Goal: Information Seeking & Learning: Learn about a topic

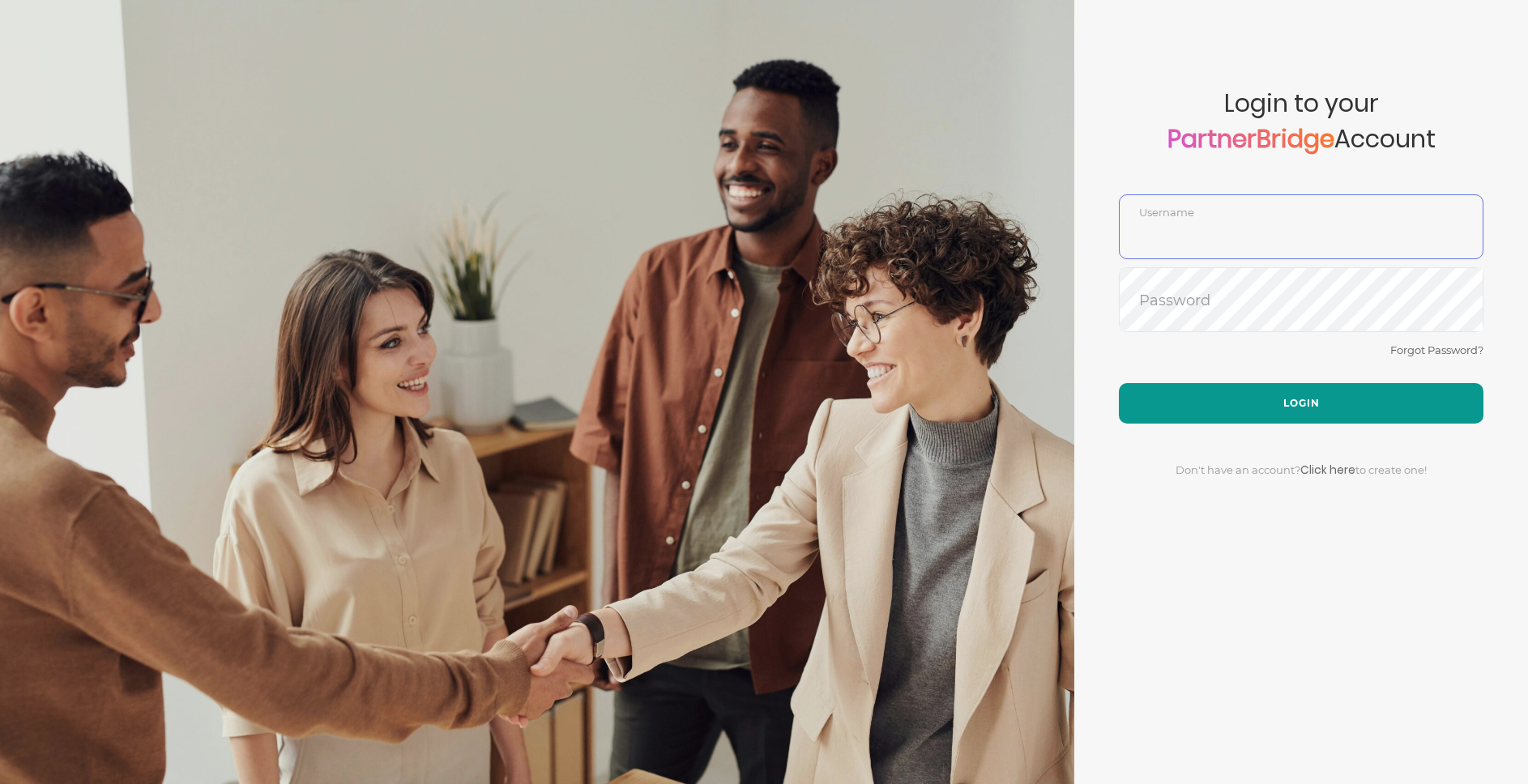
type input "DemoUser"
click at [1238, 407] on button "Login" at bounding box center [1301, 403] width 364 height 40
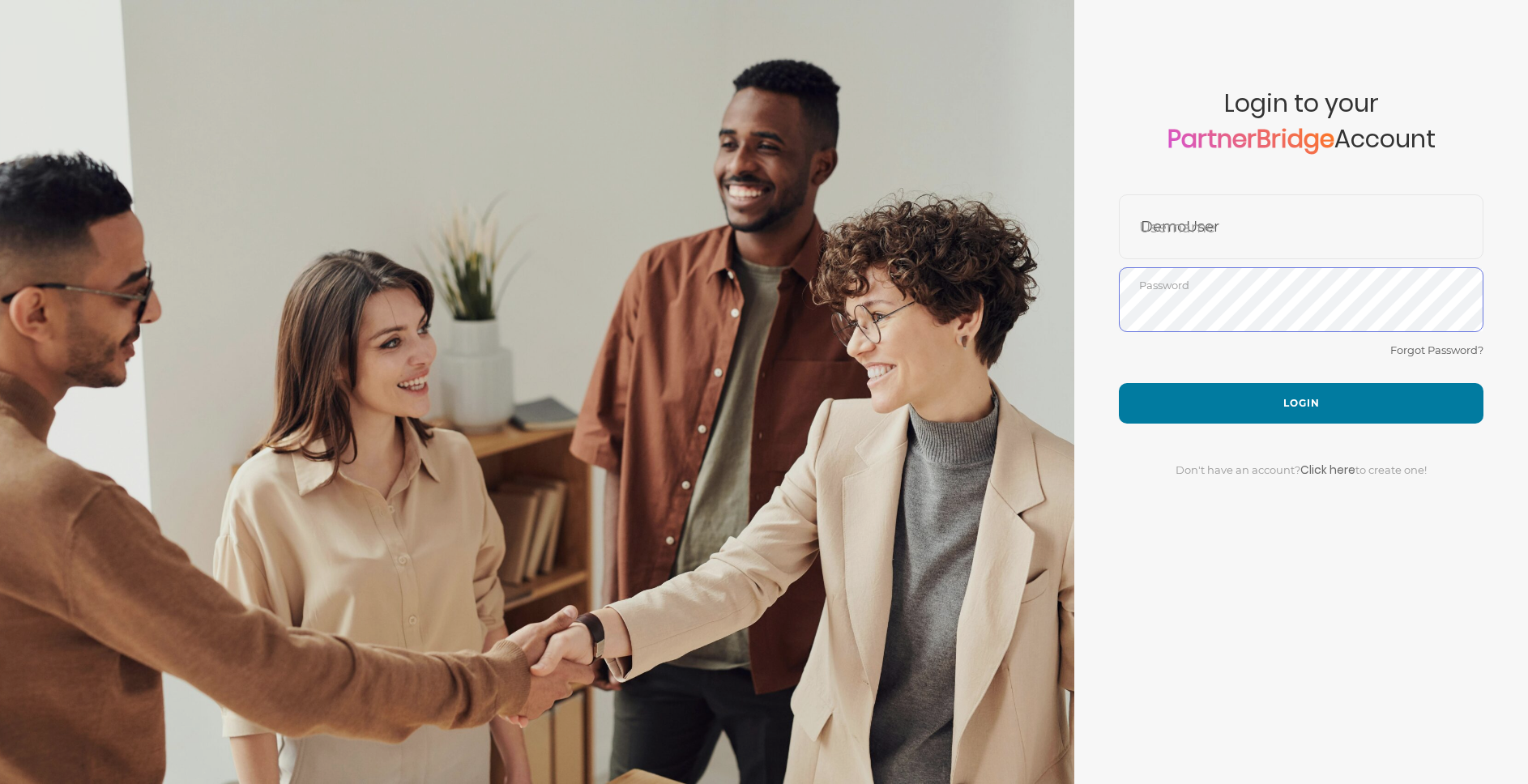
click at [1232, 269] on div "Password" at bounding box center [1301, 300] width 364 height 65
click at [1232, 259] on form "Account created successfully! Please enter your username and password below to …" at bounding box center [1301, 392] width 453 height 784
click at [1247, 233] on input "DemoUser" at bounding box center [1301, 238] width 362 height 39
click at [1255, 238] on input "DemoUser" at bounding box center [1301, 238] width 362 height 39
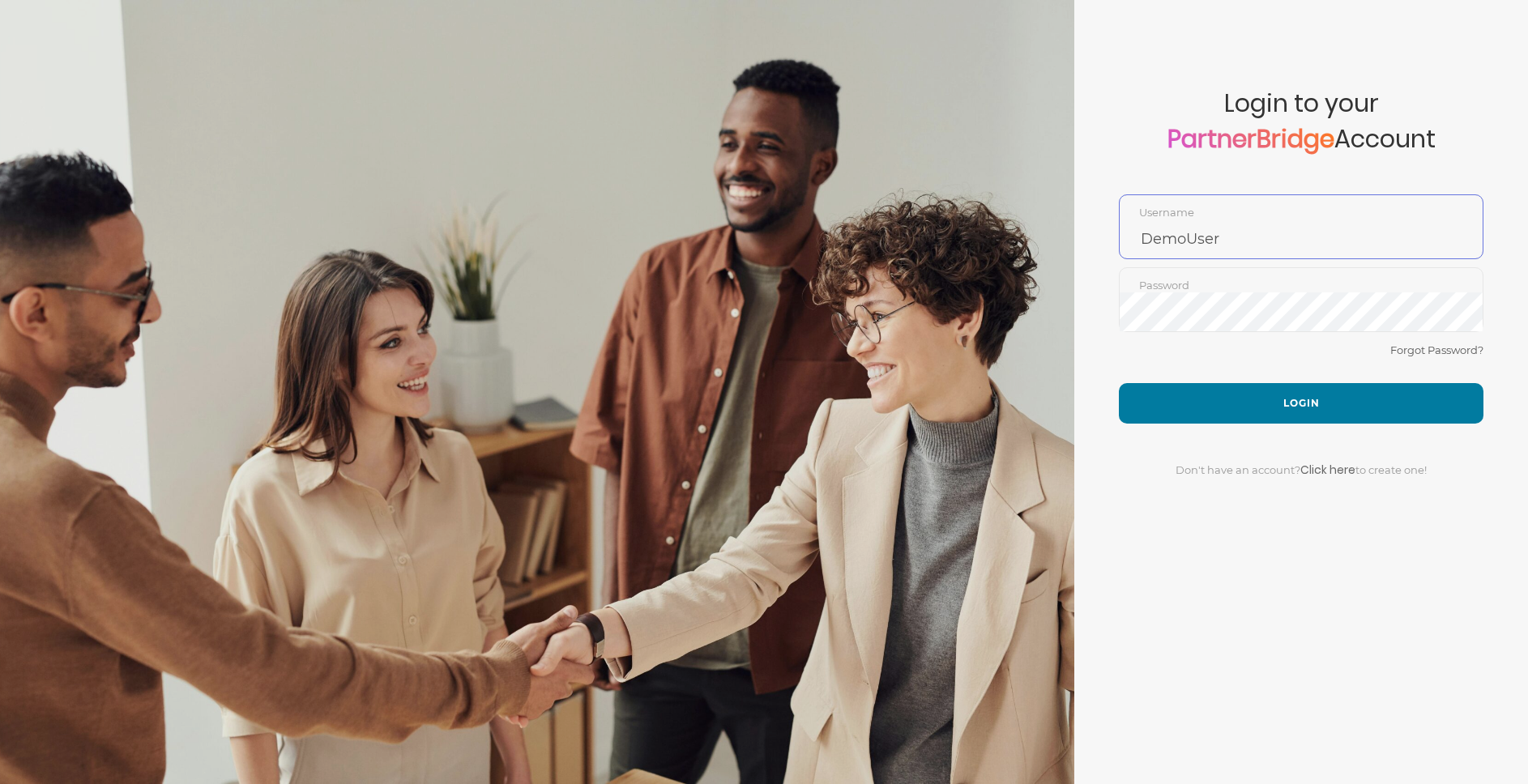
click at [1255, 238] on input "DemoUser" at bounding box center [1301, 238] width 362 height 39
click at [1254, 241] on input "text" at bounding box center [1301, 238] width 362 height 39
type input "jonmead11"
click at [1119, 383] on button "Login" at bounding box center [1301, 403] width 364 height 40
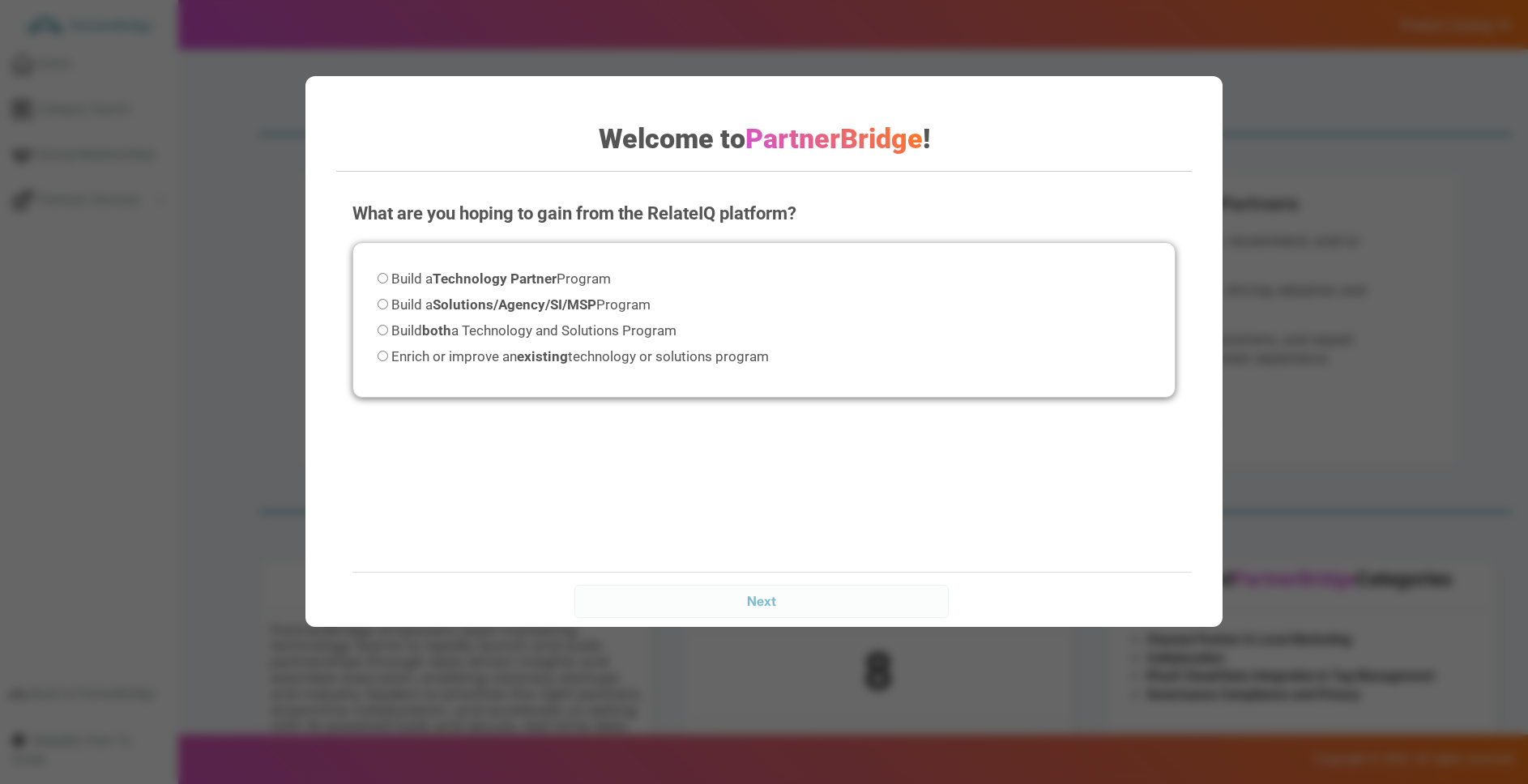
click at [1317, 323] on div "Welcome to PartnerBridge ! What are you hoping to gain from the RelateIQ platfo…" at bounding box center [764, 392] width 1528 height 784
click at [222, 76] on div "Welcome to PartnerBridge ! What are you hoping to gain from the RelateIQ platfo…" at bounding box center [764, 392] width 1528 height 784
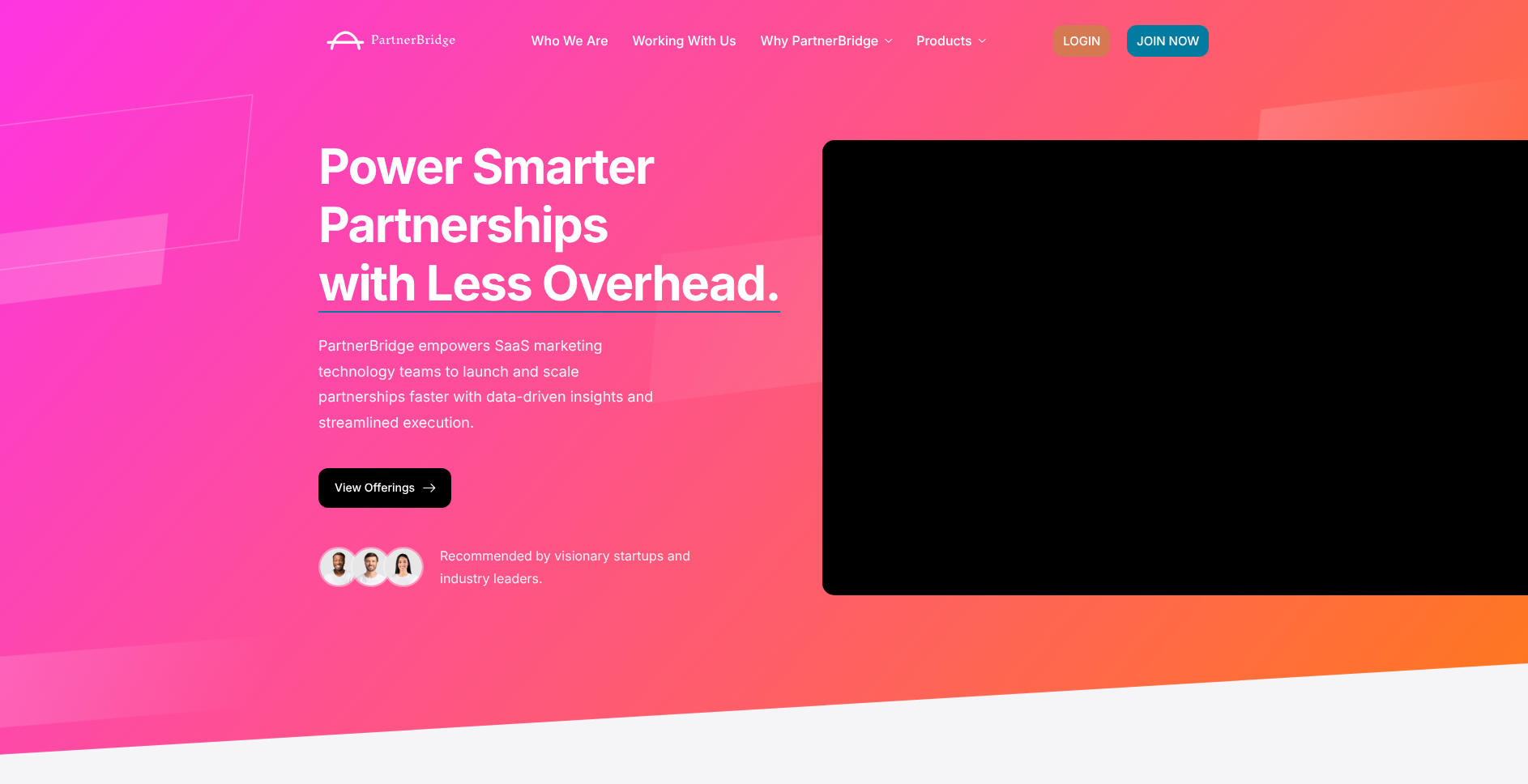
click at [1088, 39] on span "LOGIN" at bounding box center [1082, 40] width 38 height 12
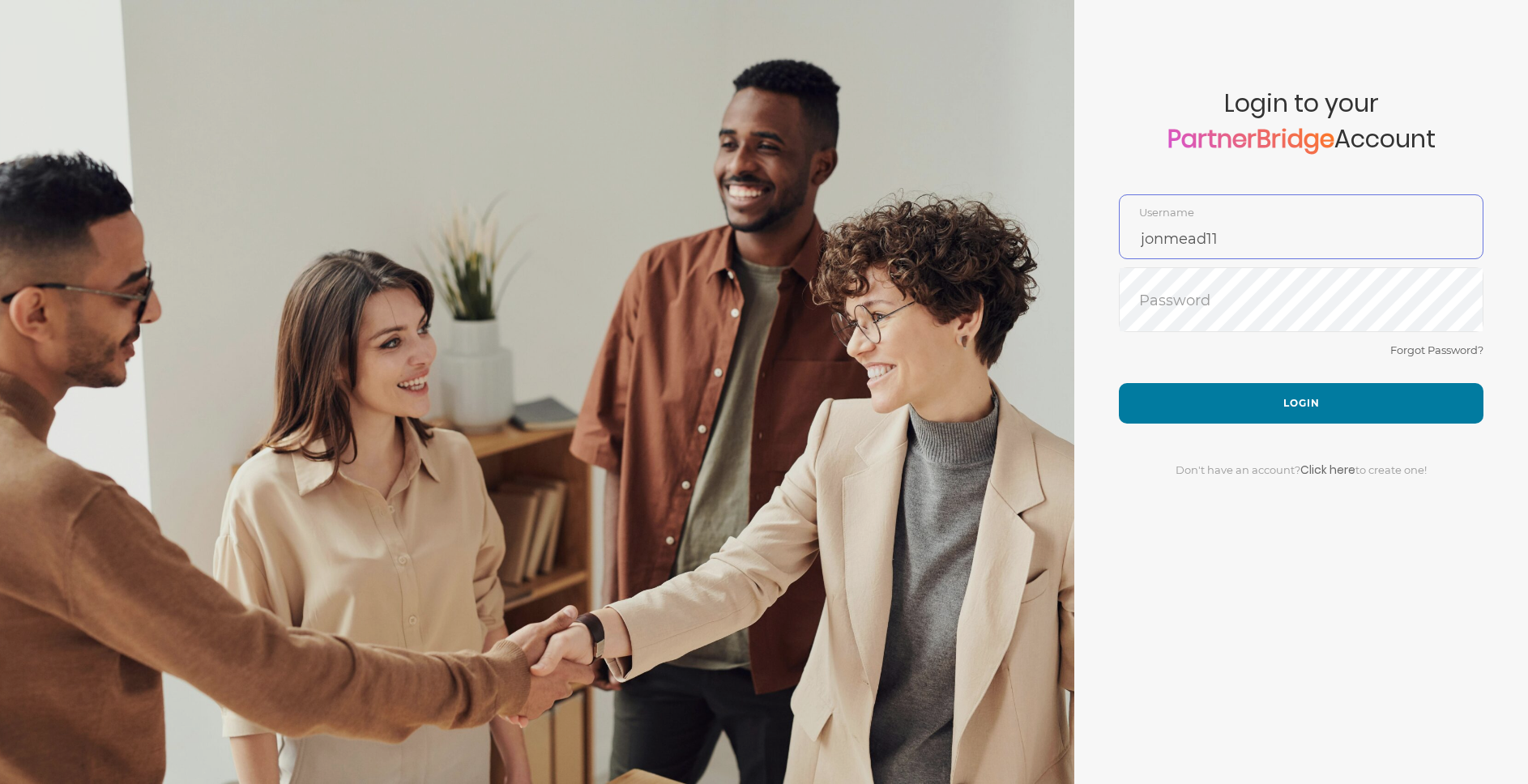
click at [1220, 196] on div "jonmead11 Username" at bounding box center [1301, 227] width 364 height 65
click at [1225, 220] on input "jonmead11" at bounding box center [1301, 238] width 362 height 39
click at [1206, 246] on input "jonmead11" at bounding box center [1301, 238] width 362 height 39
click at [1254, 380] on div "Forgot Password?" at bounding box center [1301, 361] width 364 height 42
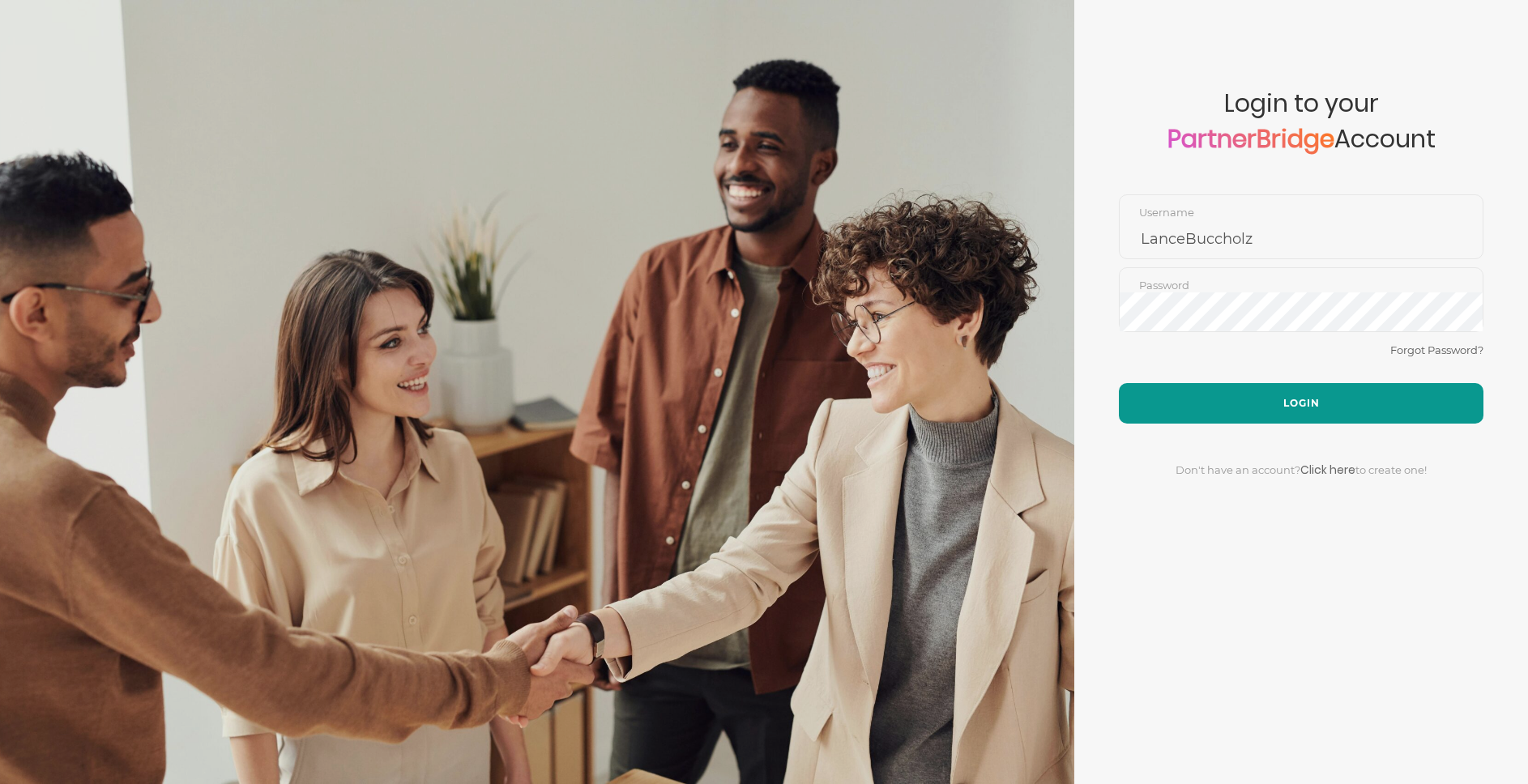
click at [1255, 394] on button "Login" at bounding box center [1301, 403] width 364 height 40
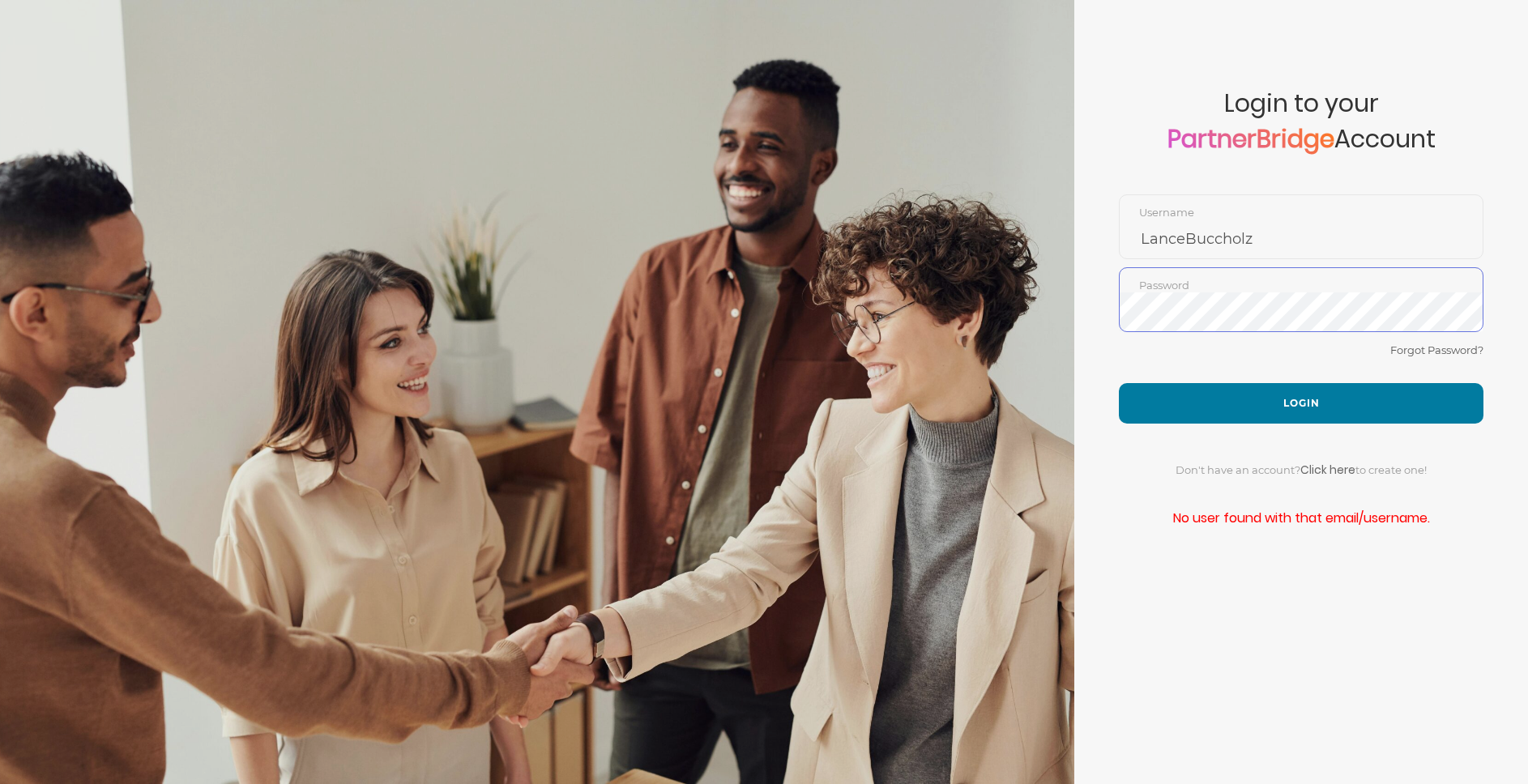
click at [1119, 383] on button "Login" at bounding box center [1301, 403] width 364 height 40
click at [1174, 372] on div "Forgot Password?" at bounding box center [1301, 361] width 364 height 42
click at [1188, 385] on button "Login" at bounding box center [1301, 403] width 364 height 40
click at [1119, 383] on button "Login" at bounding box center [1301, 403] width 364 height 40
click at [1184, 352] on div "Forgot Password?" at bounding box center [1301, 361] width 364 height 42
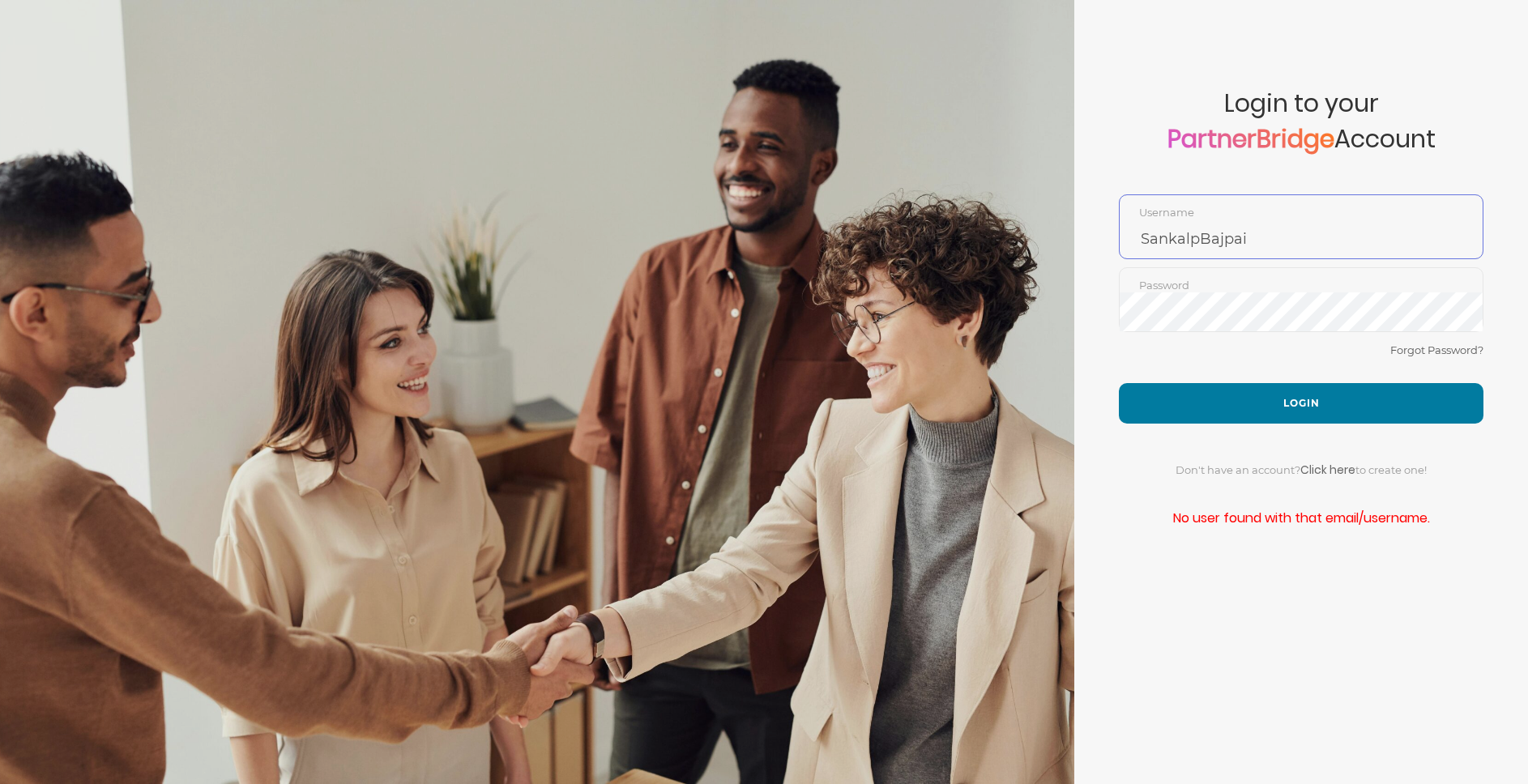
click at [1216, 235] on input "SankalpBajpai" at bounding box center [1301, 238] width 362 height 39
click at [1212, 389] on button "Login" at bounding box center [1301, 403] width 364 height 40
click at [1119, 383] on button "Login" at bounding box center [1301, 403] width 364 height 40
click at [1173, 350] on div "Forgot Password?" at bounding box center [1301, 361] width 364 height 42
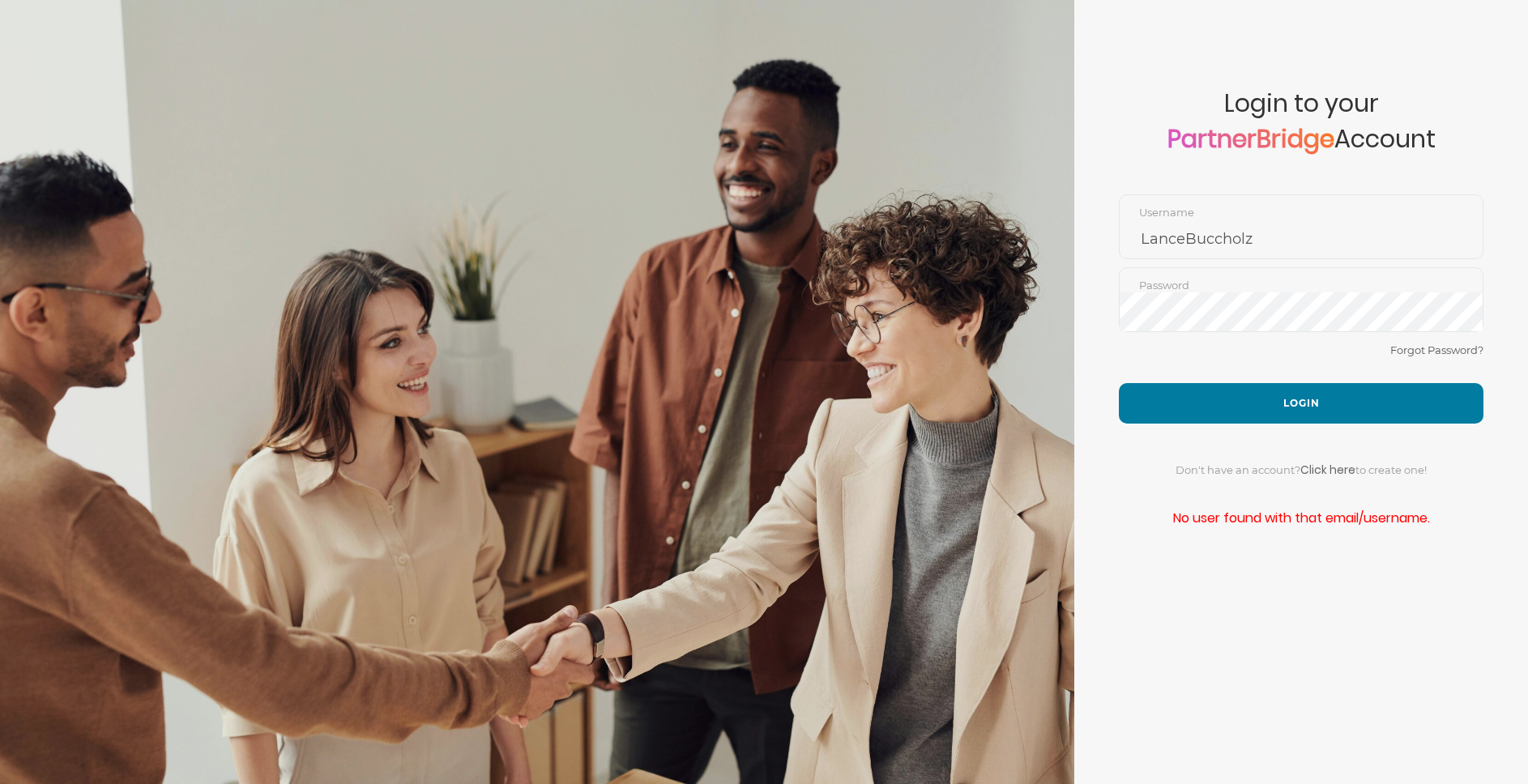
click at [1178, 375] on div "Forgot Password?" at bounding box center [1301, 361] width 364 height 42
click at [1178, 389] on button "Login" at bounding box center [1301, 403] width 364 height 40
click at [1143, 395] on button "Login" at bounding box center [1301, 403] width 364 height 40
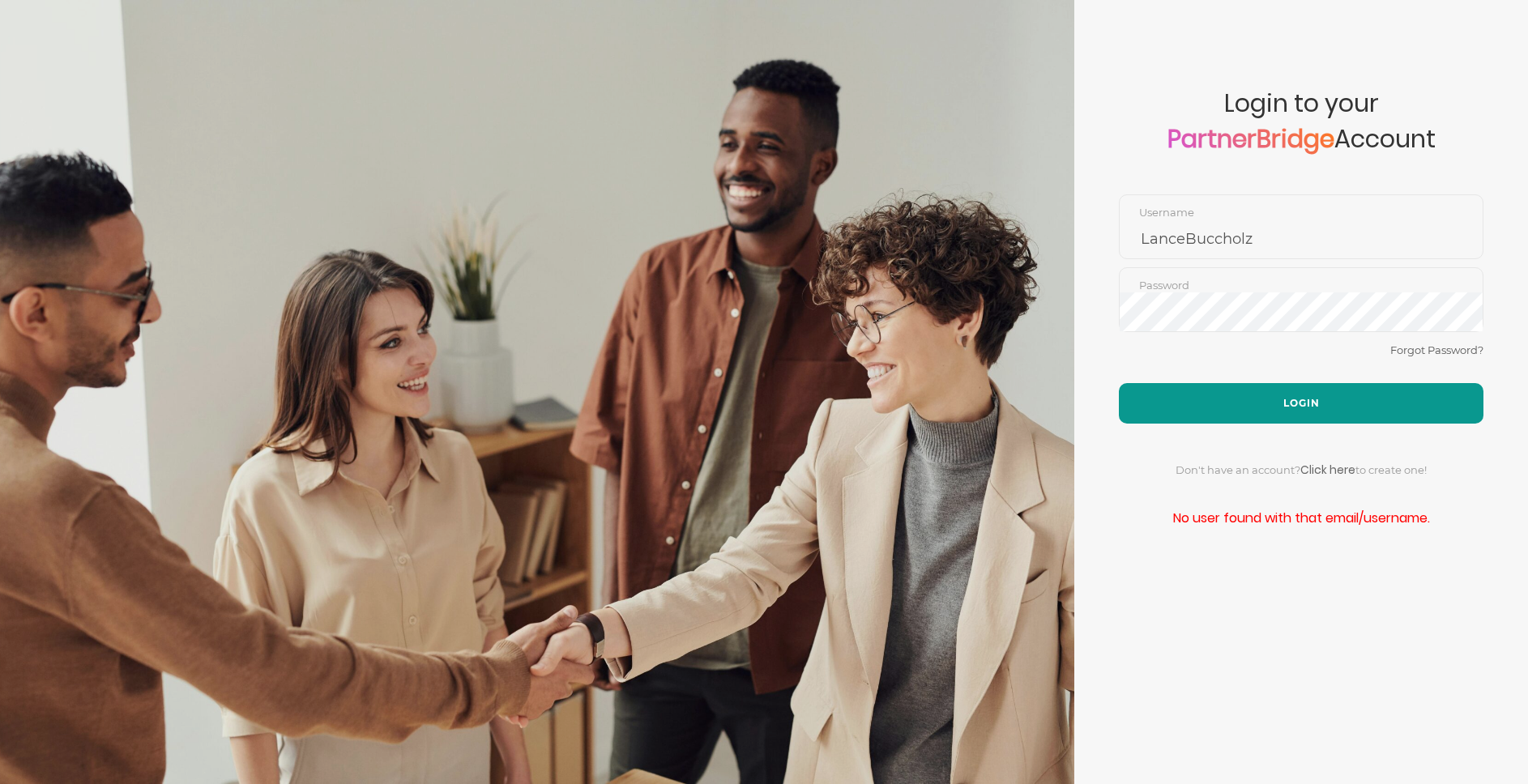
click at [1145, 394] on button "Login" at bounding box center [1301, 403] width 364 height 40
click at [1166, 358] on div "Forgot Password?" at bounding box center [1301, 361] width 364 height 42
click at [1154, 244] on input "LanceBuccholz" at bounding box center [1301, 238] width 362 height 39
click at [1157, 243] on input "LanceBuccholz" at bounding box center [1301, 238] width 362 height 39
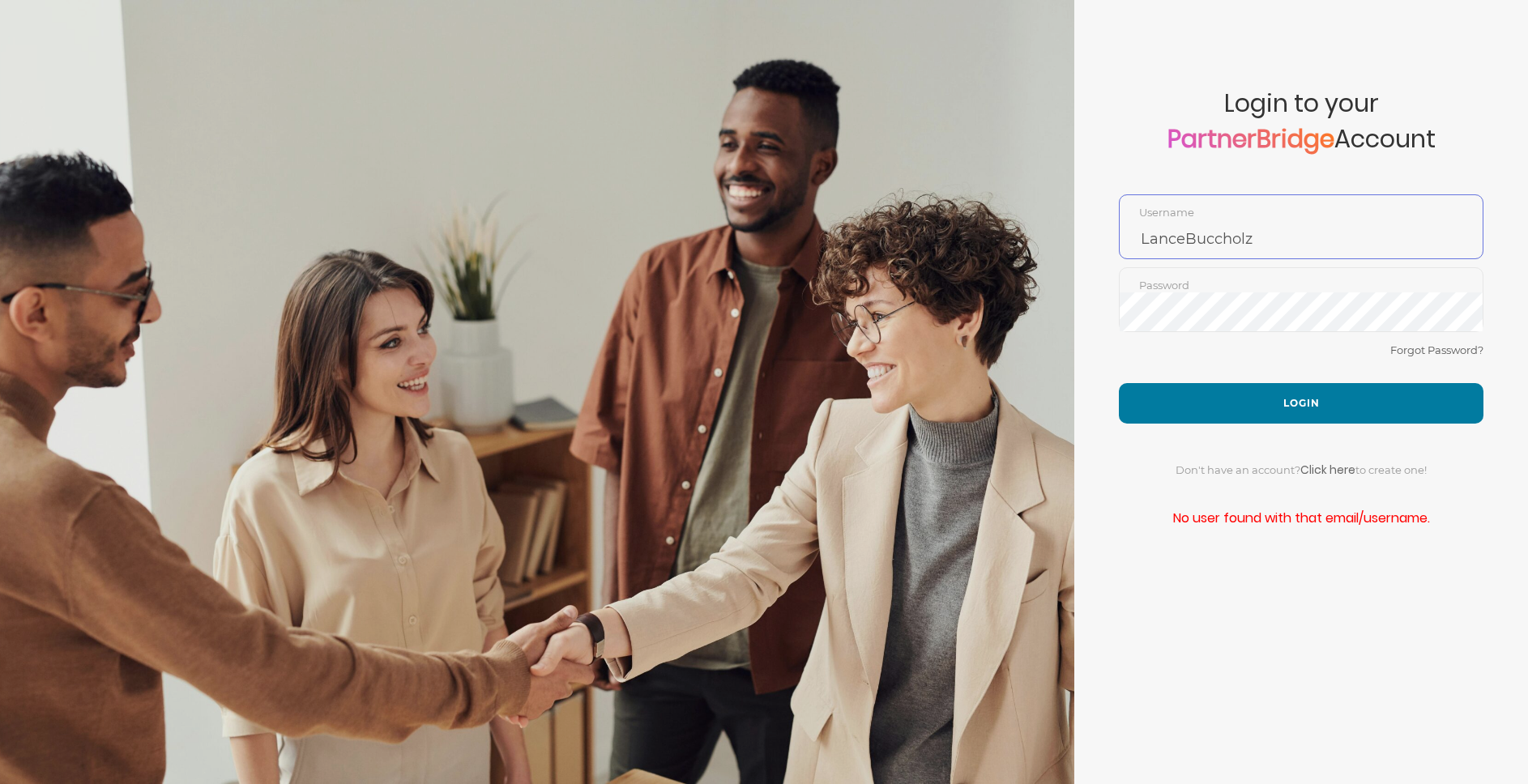
paste input "h"
type input "LanceBuchholz"
click at [1271, 384] on button "Login" at bounding box center [1301, 403] width 364 height 40
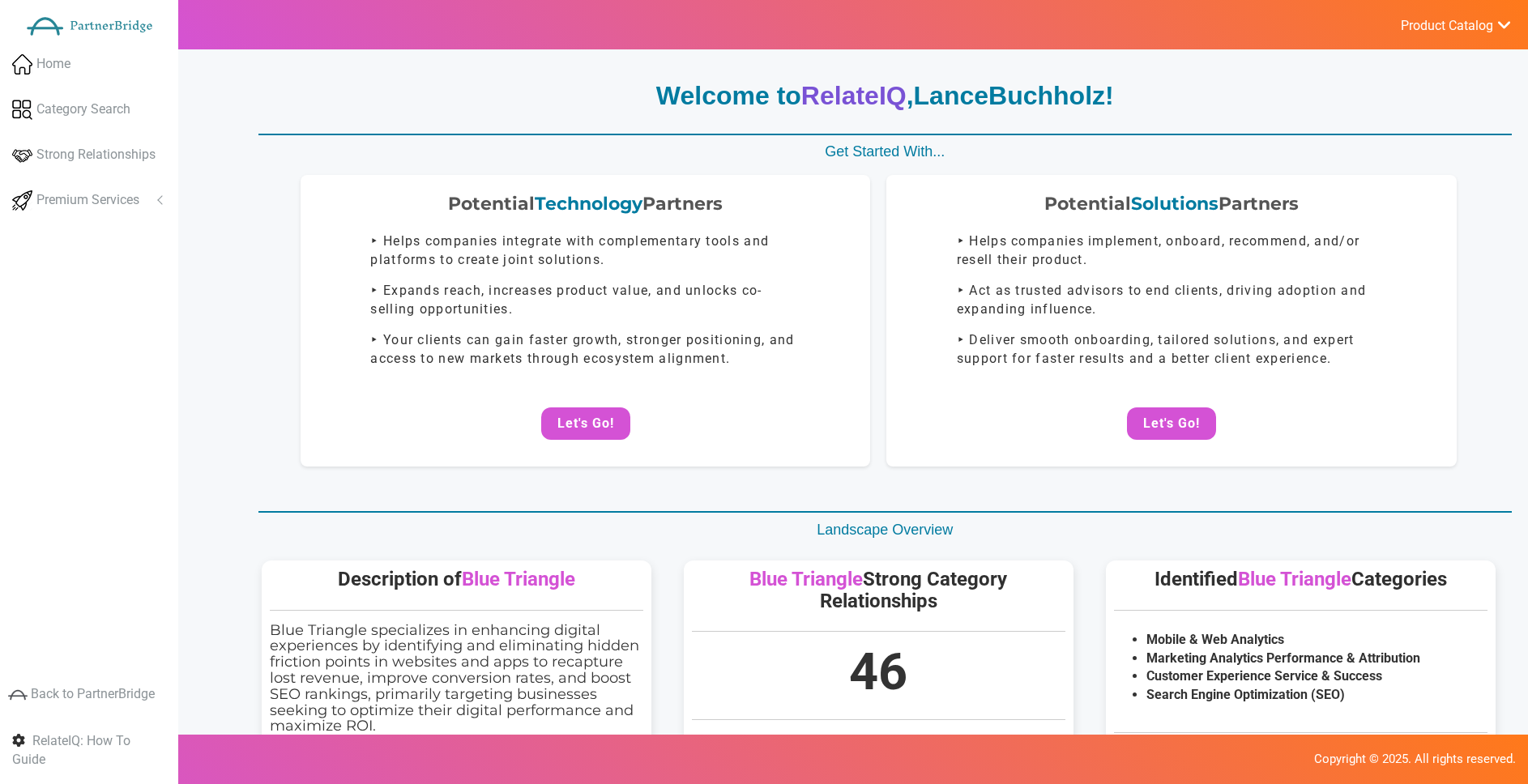
click at [1138, 416] on button "Let's Go!" at bounding box center [1171, 424] width 89 height 33
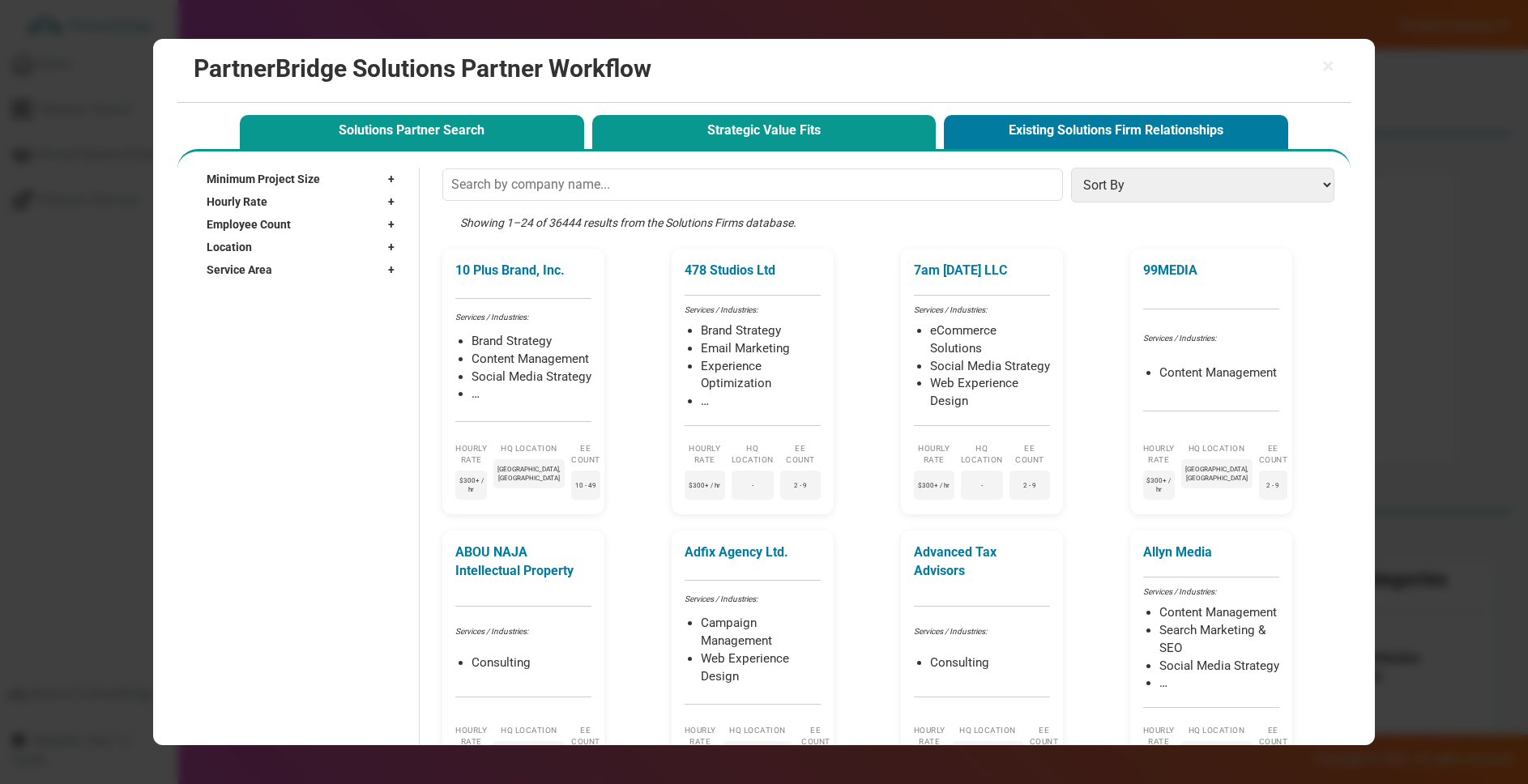
click at [687, 132] on button "Strategic Value Fits" at bounding box center [764, 131] width 345 height 34
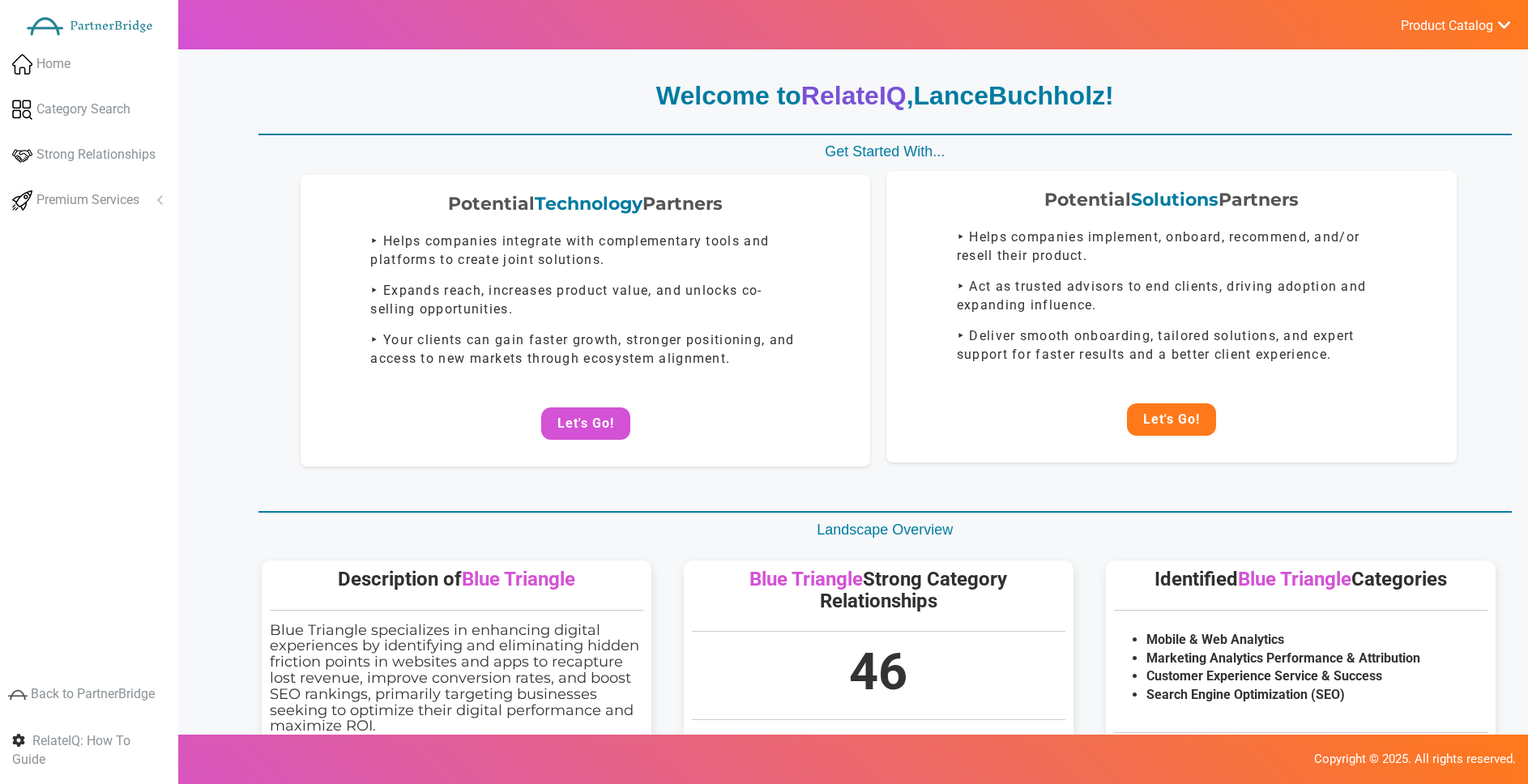
click at [1166, 406] on button "Let's Go!" at bounding box center [1171, 419] width 89 height 33
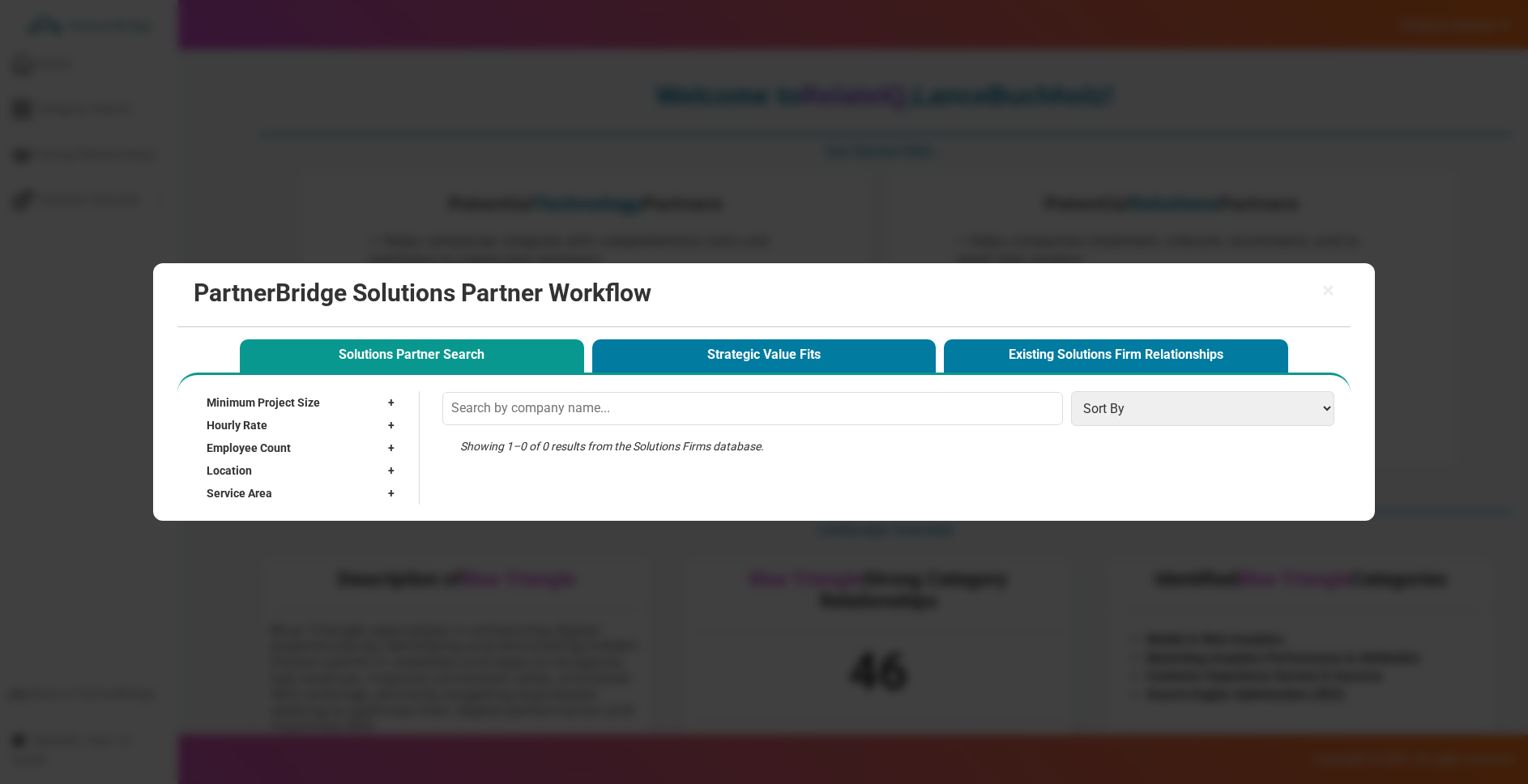
click at [1342, 284] on div "× PartnerBridge Solutions Partner Workflow" at bounding box center [764, 295] width 1174 height 64
click at [1336, 285] on div "× PartnerBridge Solutions Partner Workflow" at bounding box center [764, 295] width 1174 height 64
drag, startPoint x: 1318, startPoint y: 283, endPoint x: 1329, endPoint y: 290, distance: 13.0
click at [1318, 283] on h2 "PartnerBridge Solutions Partner Workflow" at bounding box center [764, 292] width 1142 height 27
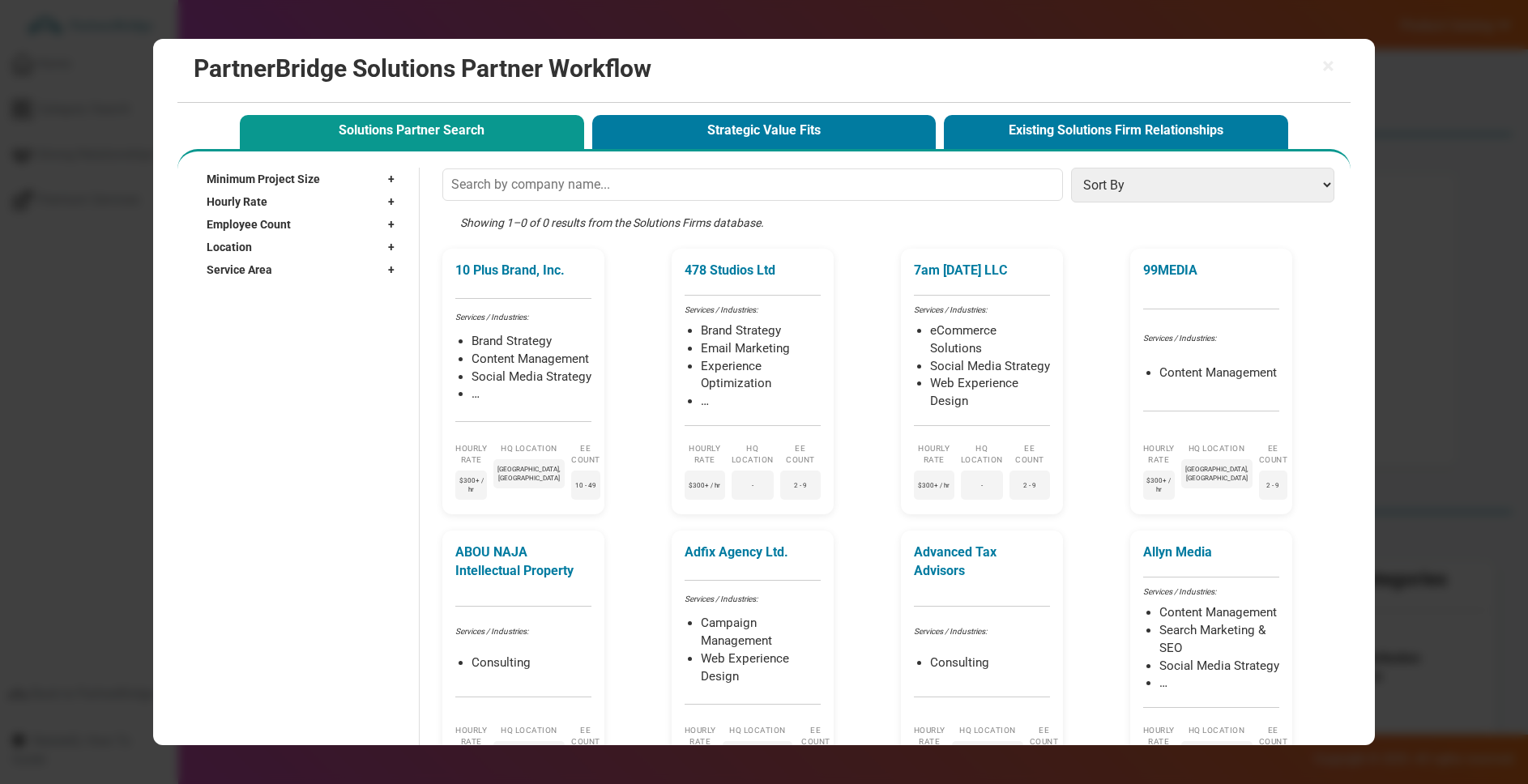
click at [1329, 289] on div "× PartnerBridge Solutions Partner Workflow Solutions Partner Search Strategic V…" at bounding box center [764, 391] width 1223 height 705
click at [624, 136] on button "Strategic Value Fits" at bounding box center [764, 131] width 345 height 34
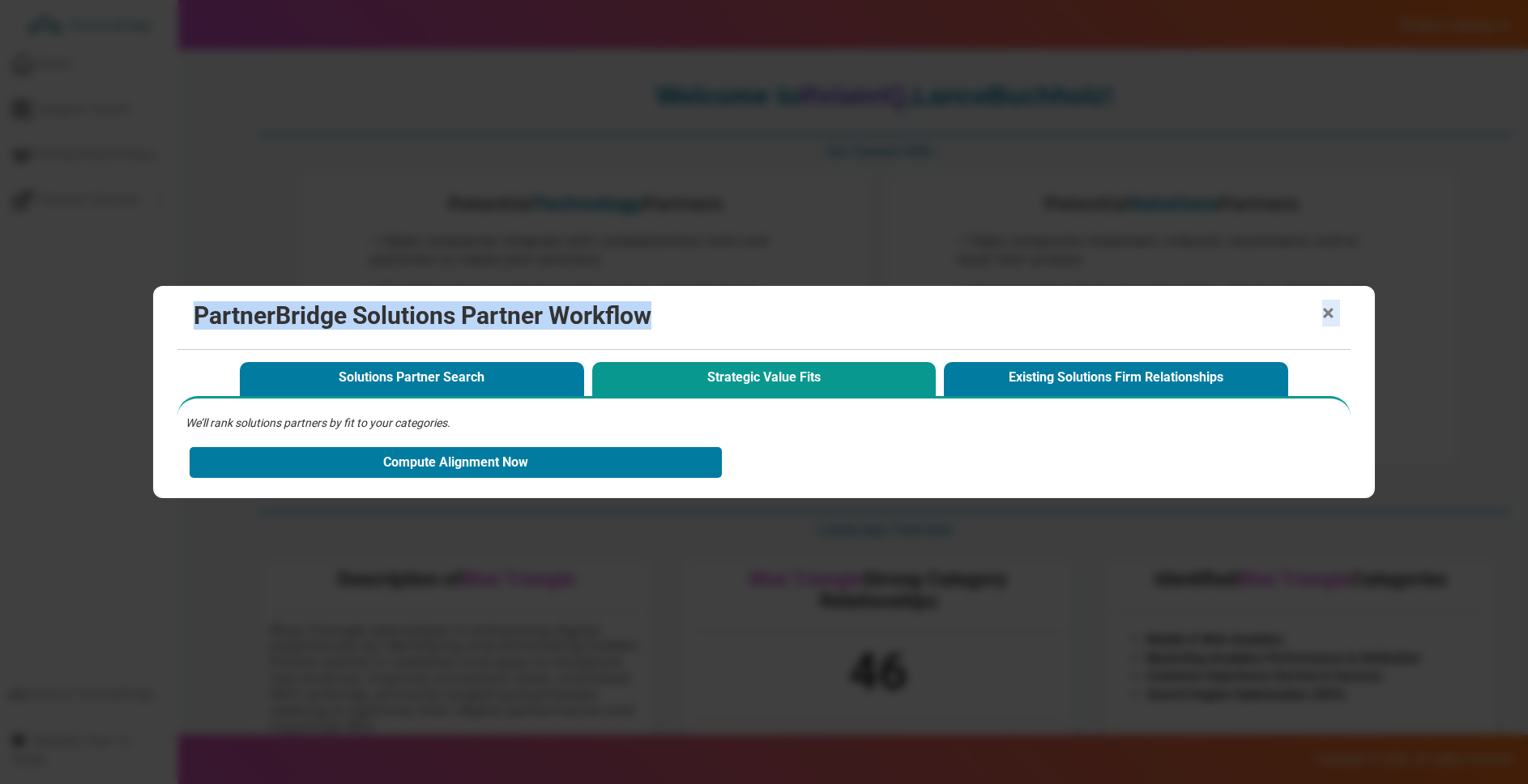
click at [1332, 312] on div "× PartnerBridge Solutions Partner Workflow" at bounding box center [764, 318] width 1174 height 64
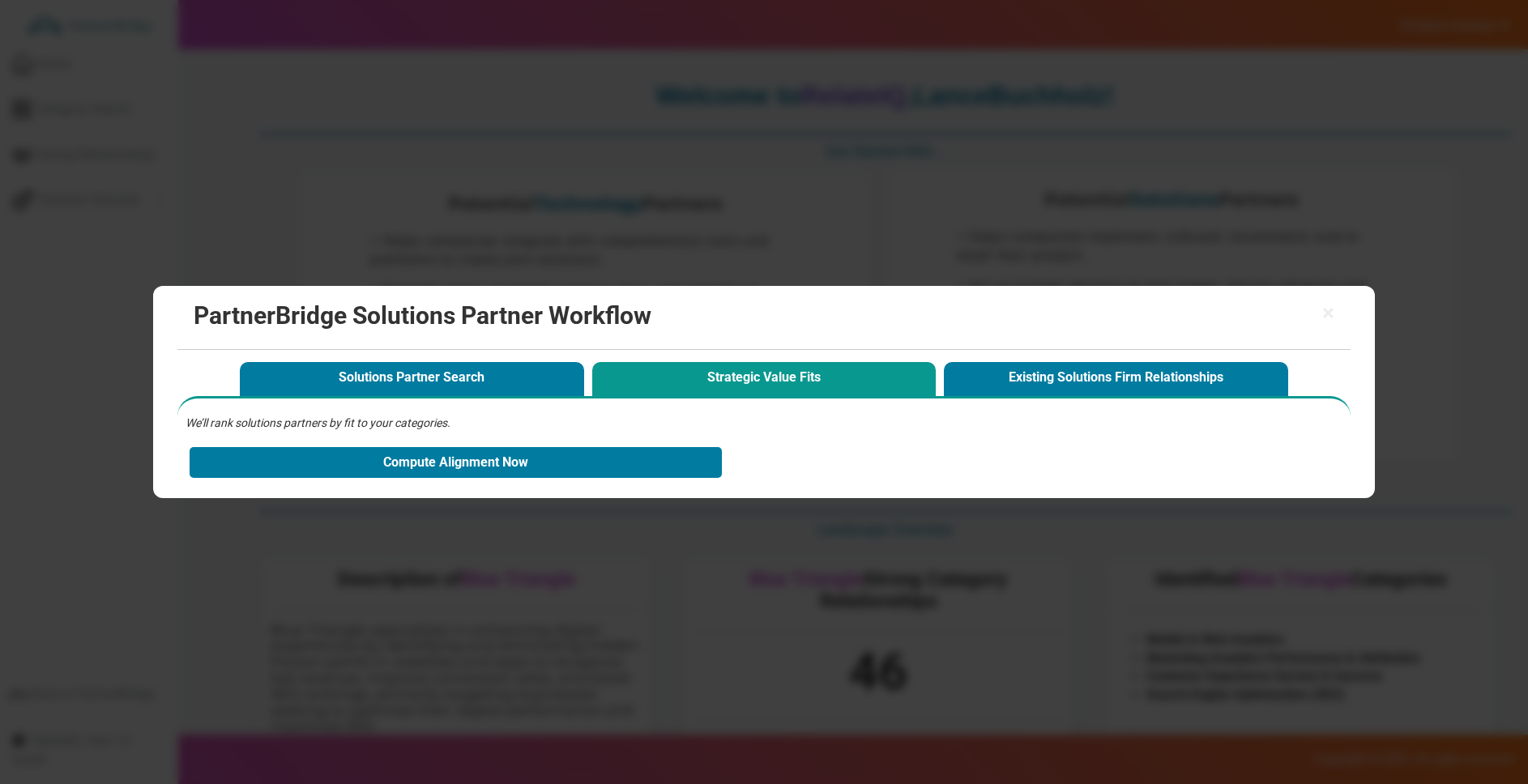
drag, startPoint x: 1332, startPoint y: 312, endPoint x: 1328, endPoint y: 301, distance: 11.7
click at [1332, 312] on span "×" at bounding box center [1328, 313] width 12 height 23
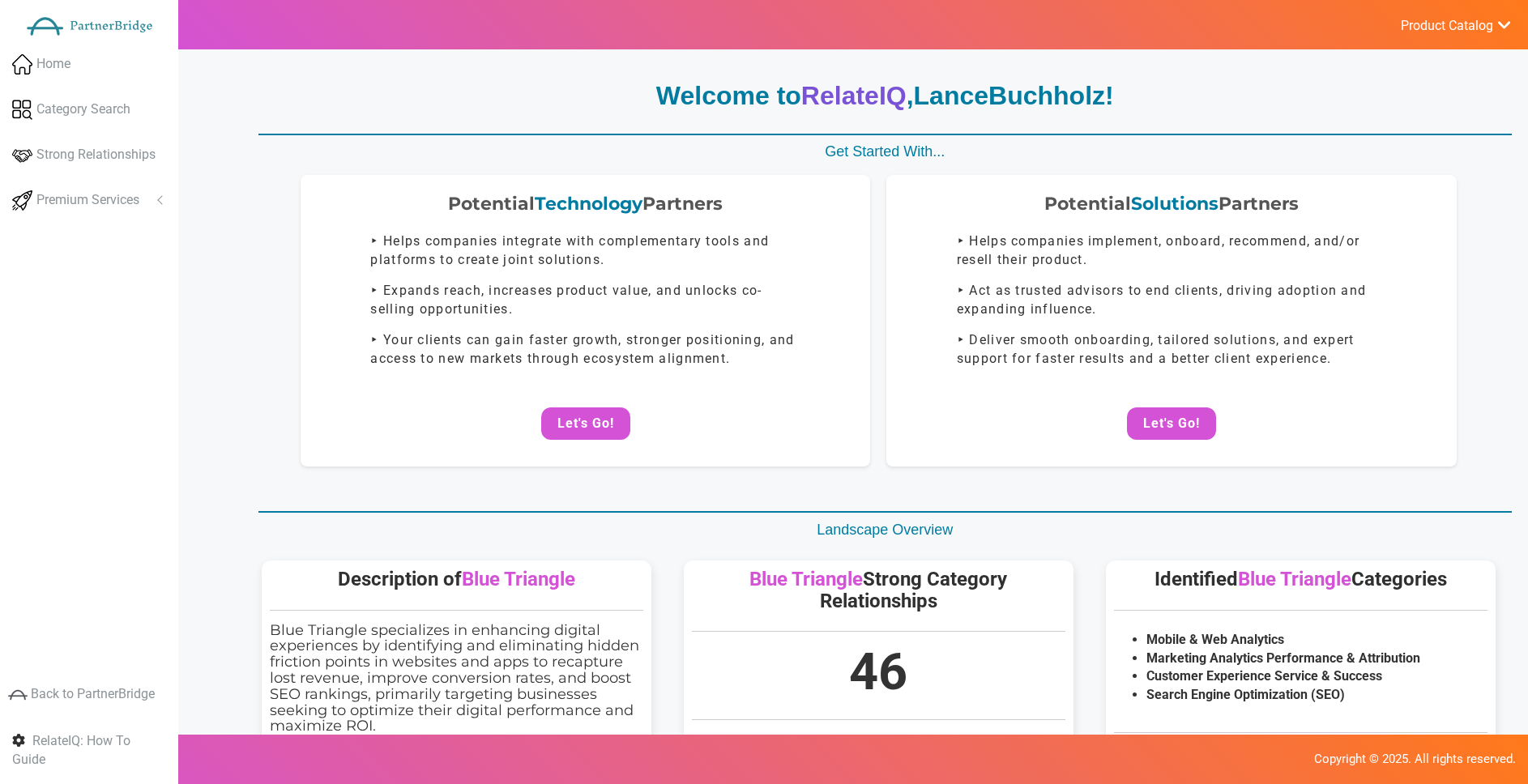
click at [1435, 25] on span "Product Catalog" at bounding box center [1447, 26] width 93 height 16
drag, startPoint x: 1149, startPoint y: 422, endPoint x: 1145, endPoint y: 411, distance: 11.7
click at [1149, 422] on button "Let's Go!" at bounding box center [1171, 419] width 89 height 33
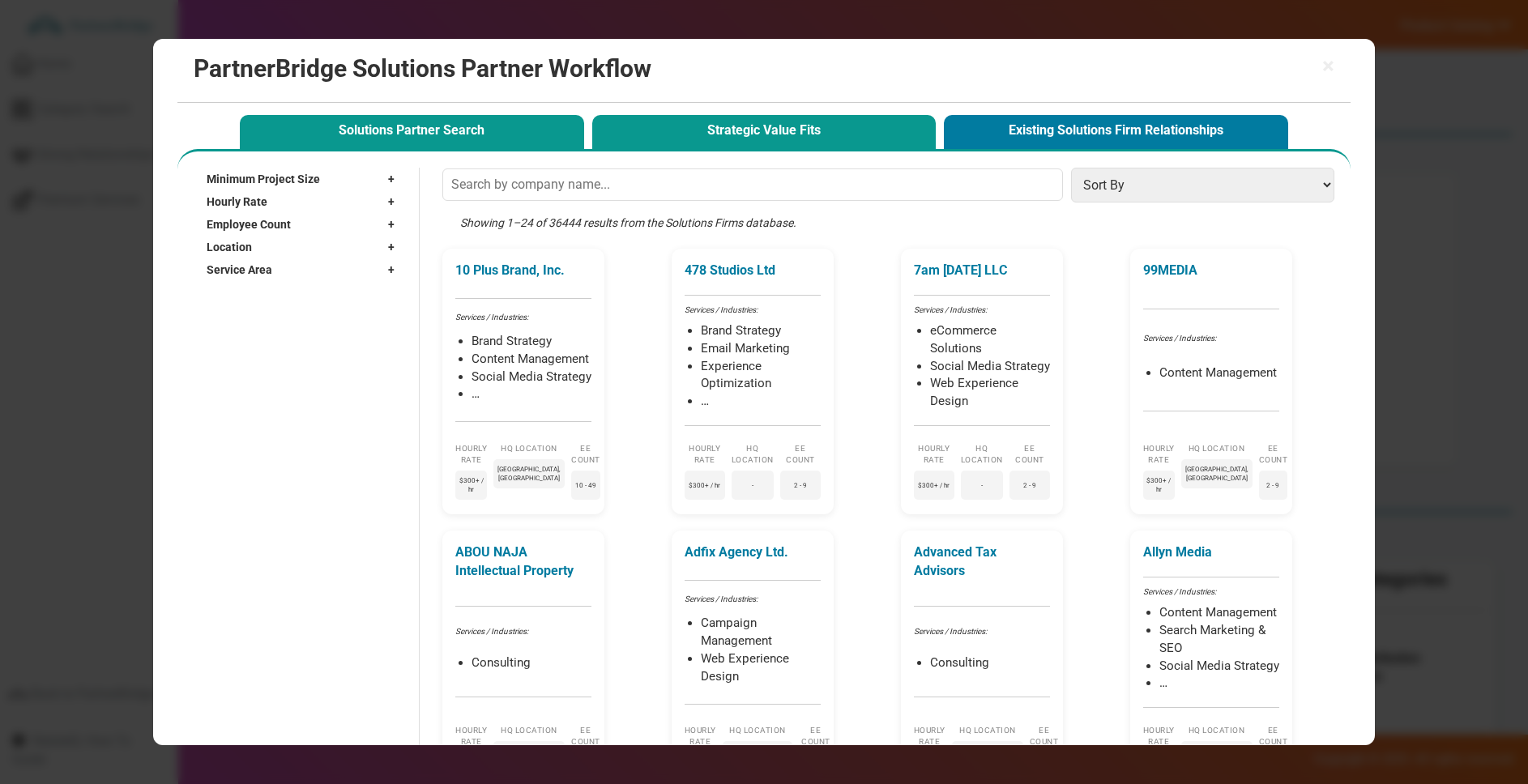
click at [671, 136] on button "Strategic Value Fits" at bounding box center [764, 131] width 345 height 34
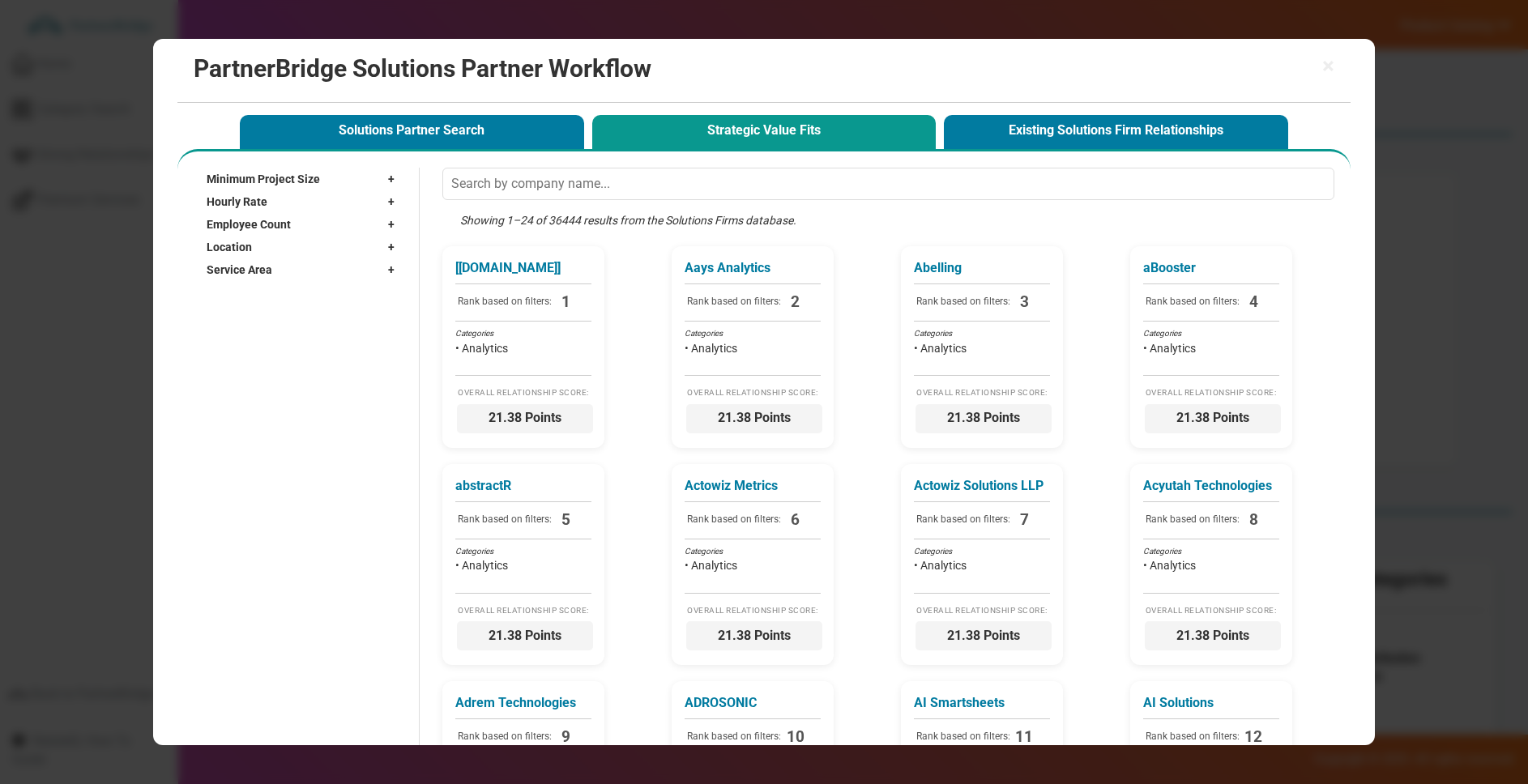
click at [1336, 68] on div "× PartnerBridge Solutions Partner Workflow" at bounding box center [764, 70] width 1174 height 64
click at [1332, 68] on span "×" at bounding box center [1328, 66] width 12 height 23
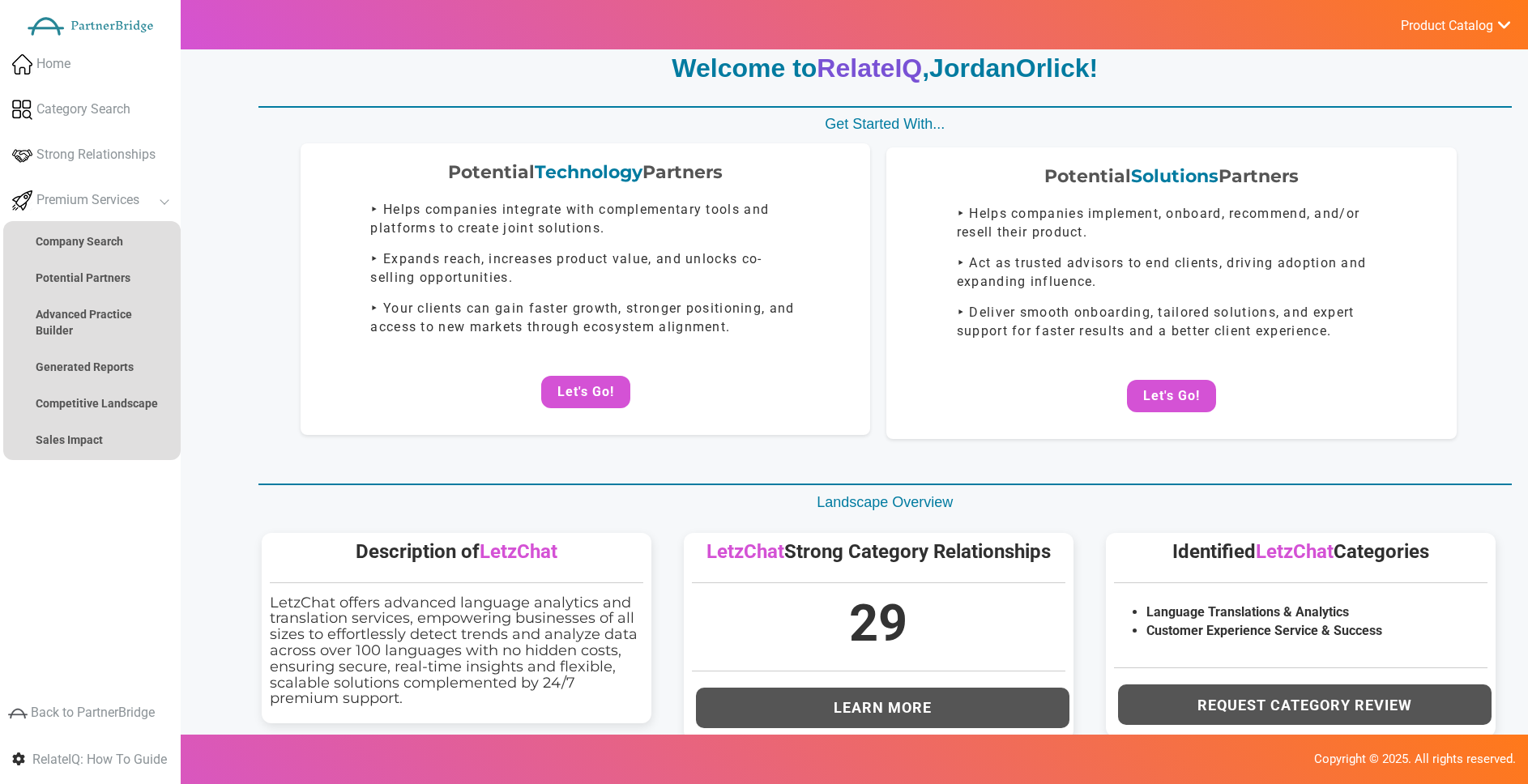
scroll to position [39, 0]
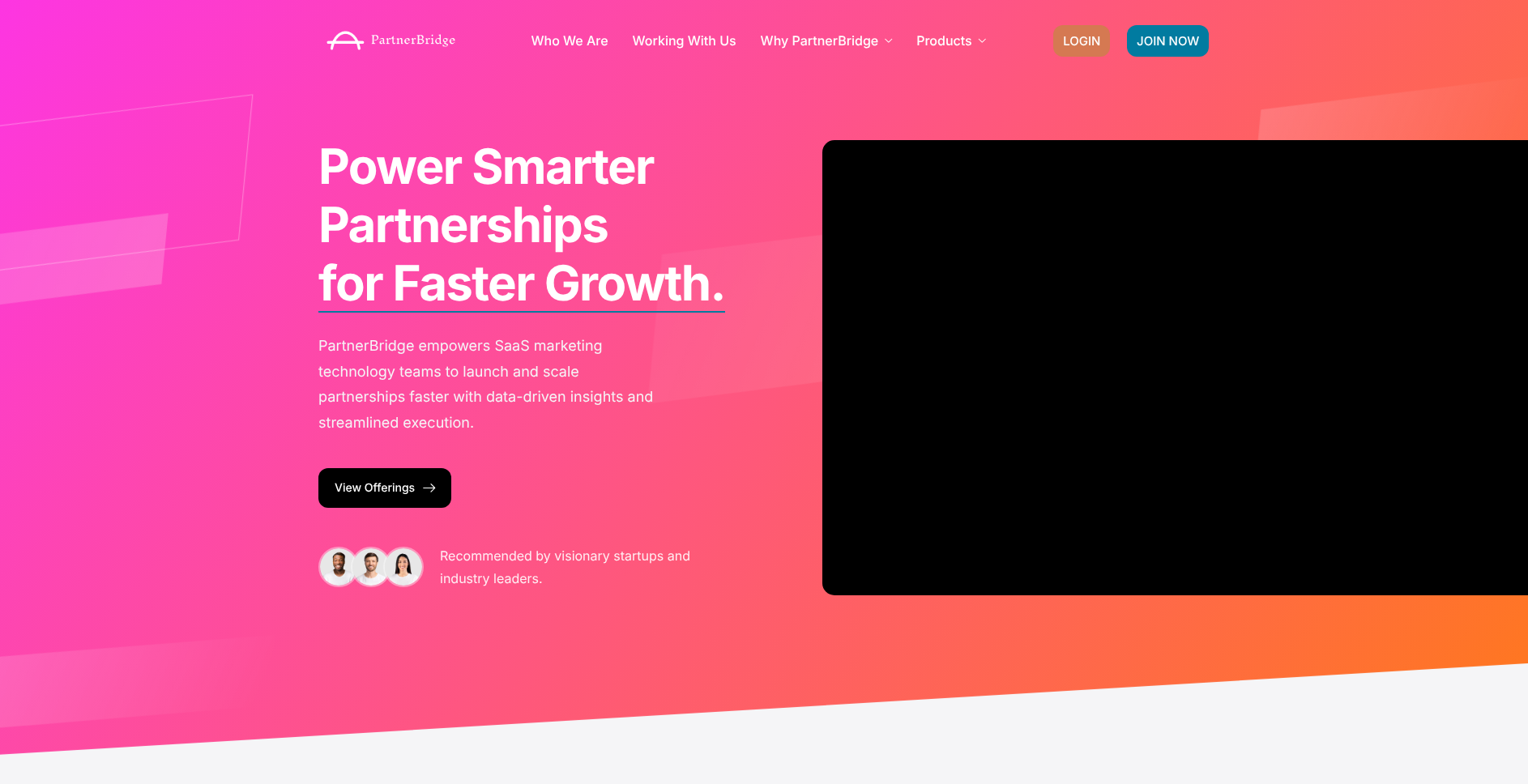
click at [1101, 47] on link "LOGIN" at bounding box center [1081, 40] width 56 height 32
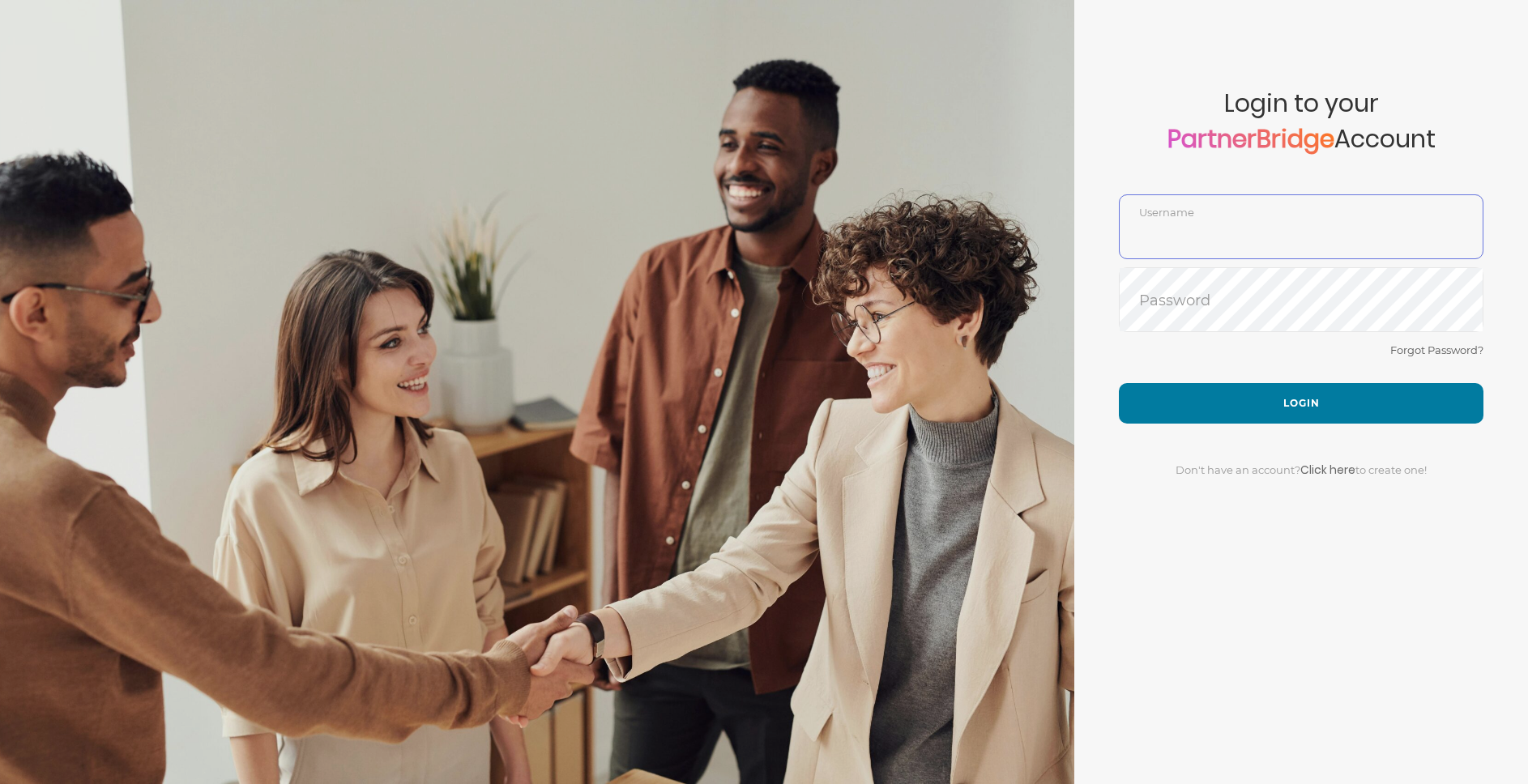
type input "jonmead11"
click at [1242, 240] on input "jonmead11" at bounding box center [1301, 238] width 362 height 39
click at [1199, 236] on input "Lan" at bounding box center [1301, 238] width 362 height 39
type input "LanceBuchholz"
click at [1119, 383] on button "Login" at bounding box center [1301, 403] width 364 height 40
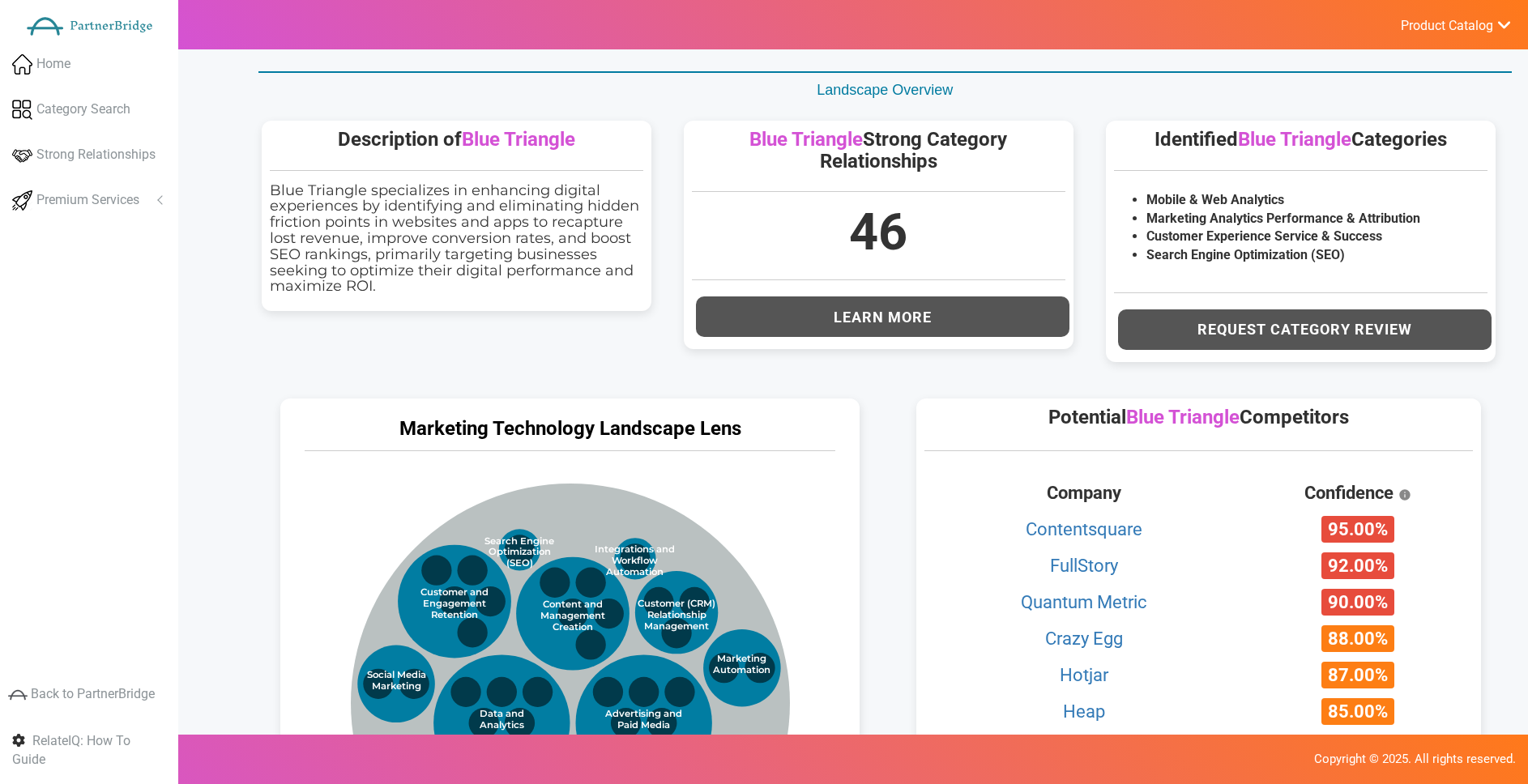
scroll to position [441, 0]
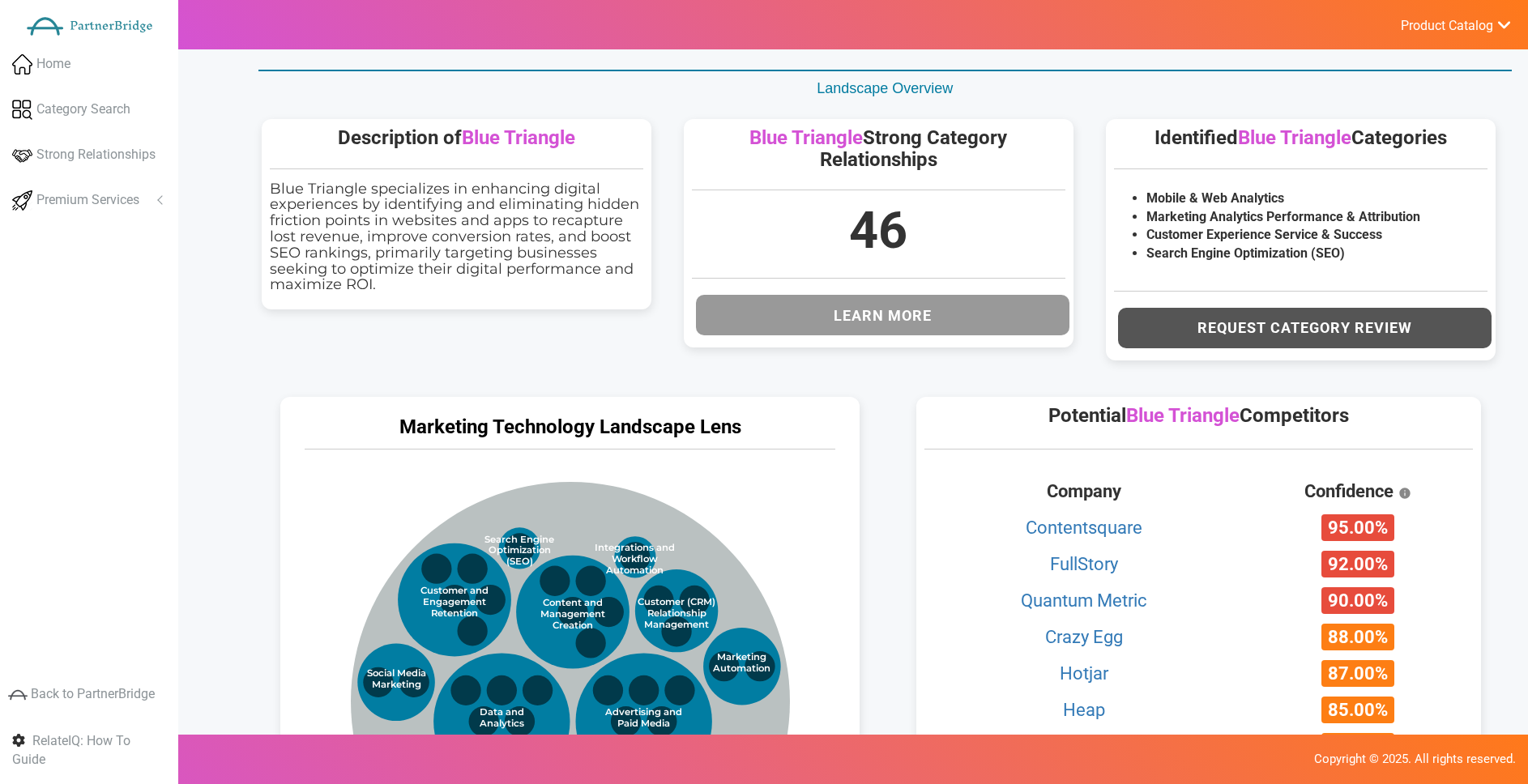
click at [918, 302] on button "Learn More" at bounding box center [883, 315] width 373 height 40
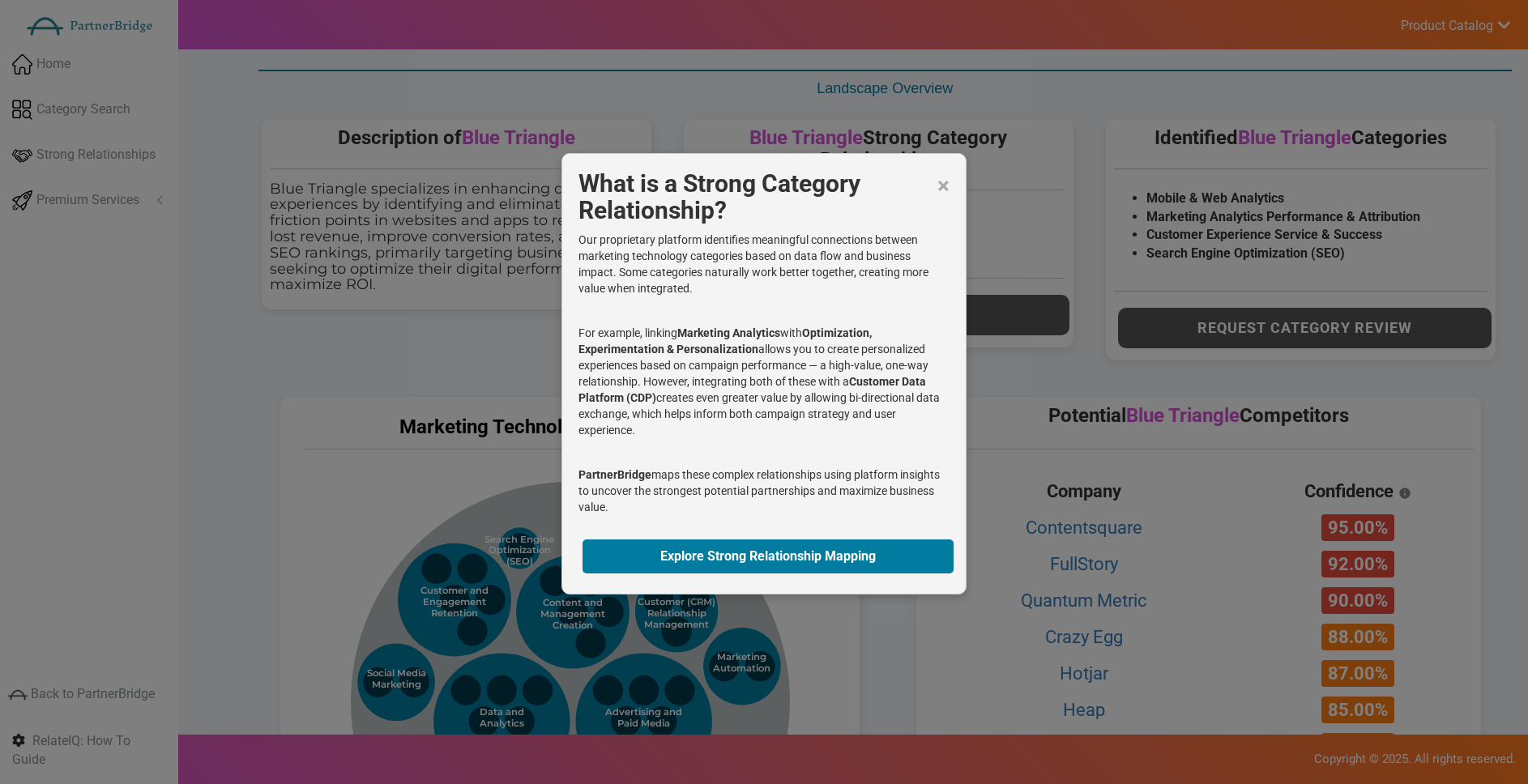
click at [950, 187] on div "× What is a Strong Category Relationship? Our proprietary platform identifies m…" at bounding box center [764, 373] width 405 height 441
click at [944, 187] on span "×" at bounding box center [943, 186] width 12 height 33
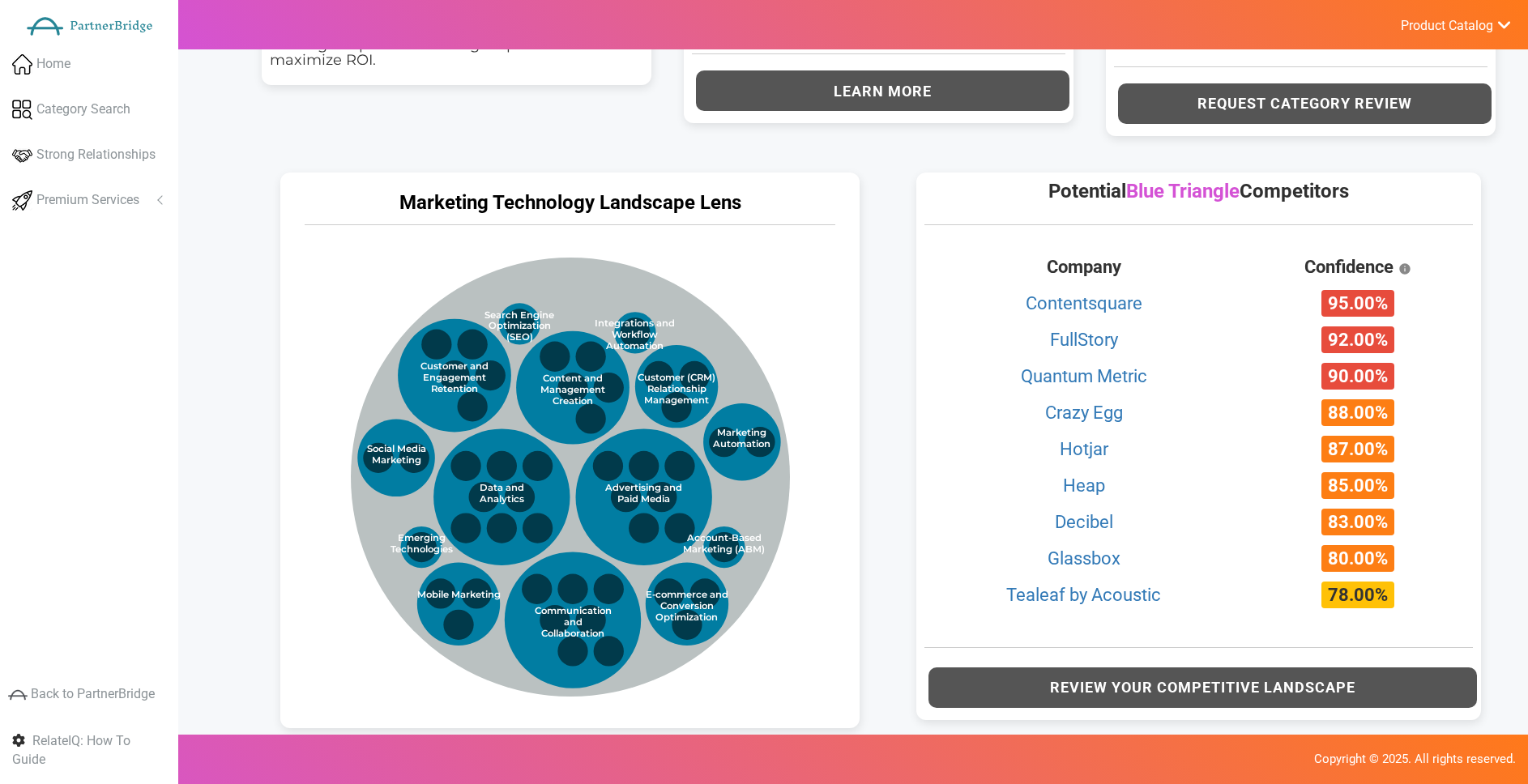
scroll to position [668, 0]
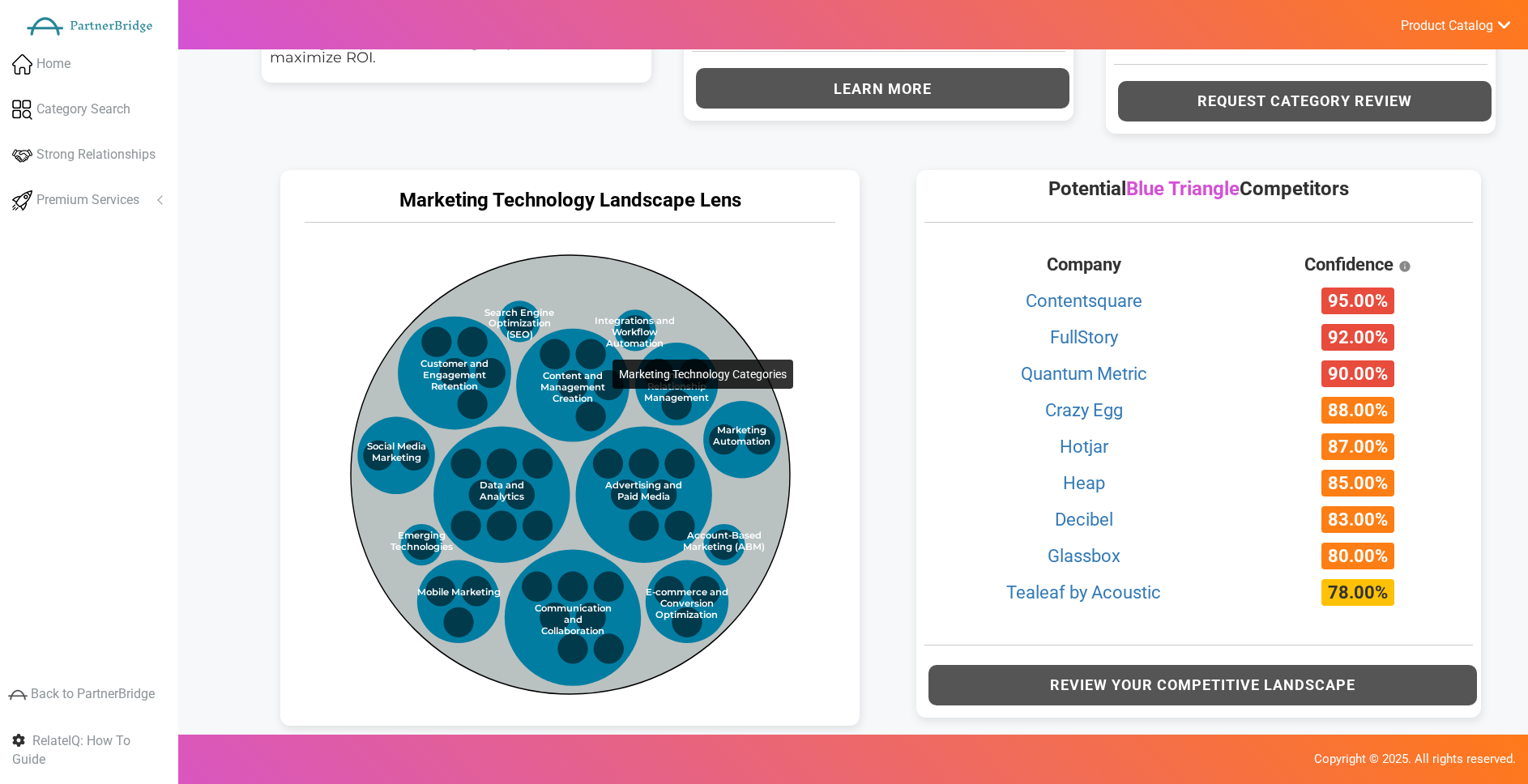
click at [580, 290] on circle at bounding box center [570, 474] width 440 height 439
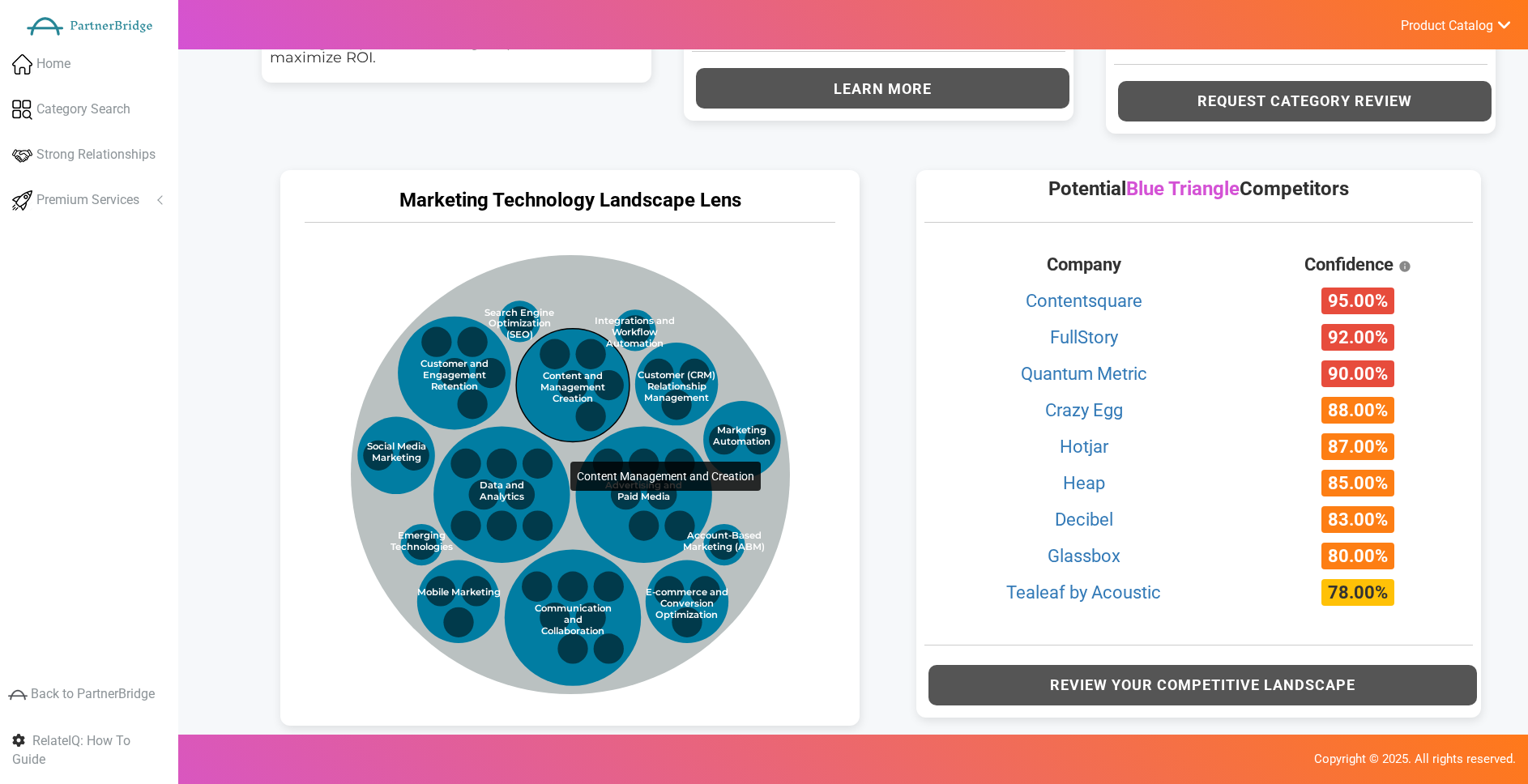
click at [538, 392] on circle at bounding box center [573, 385] width 114 height 114
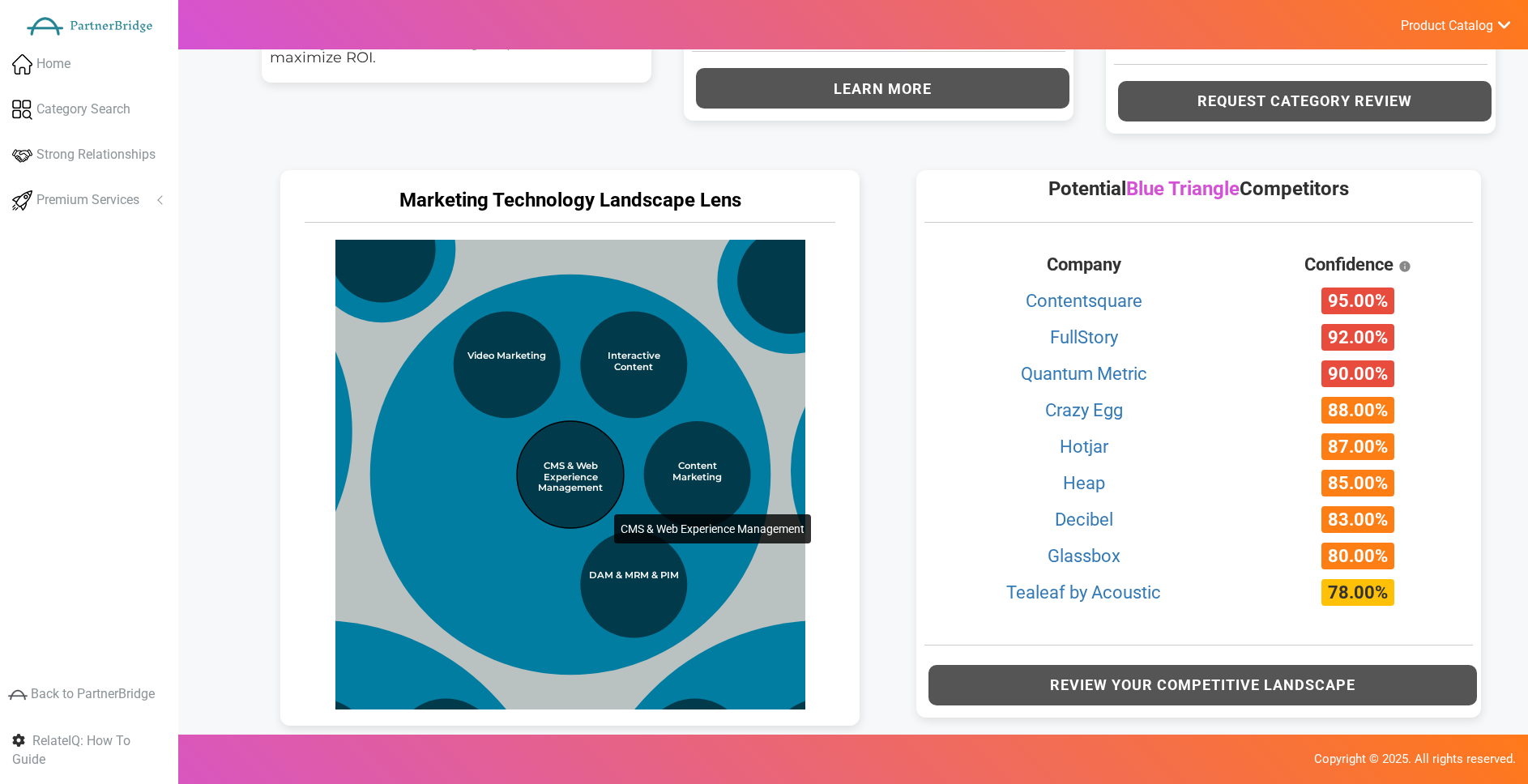
click at [583, 443] on circle at bounding box center [570, 475] width 107 height 107
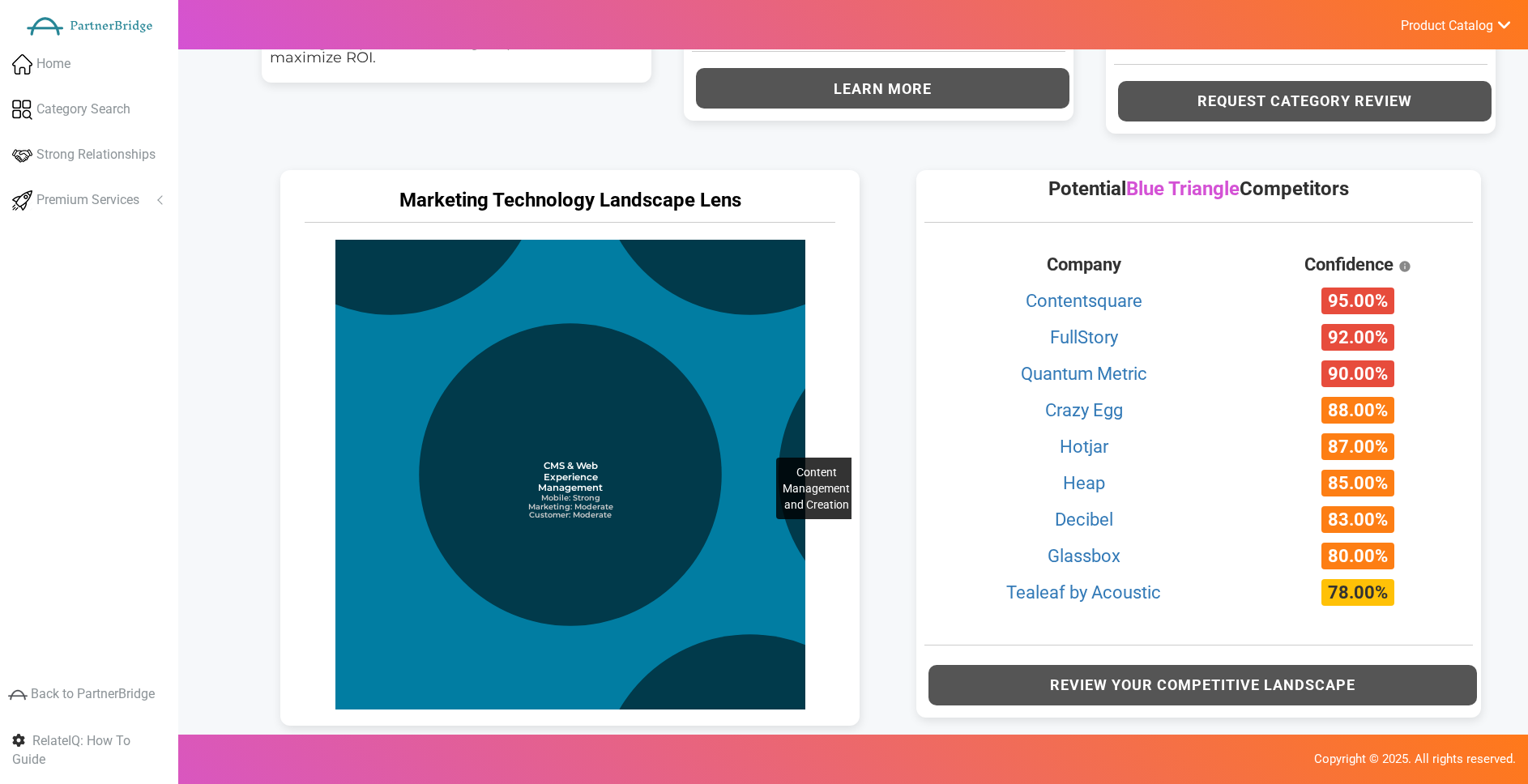
click at [744, 388] on circle at bounding box center [570, 474] width 1134 height 1134
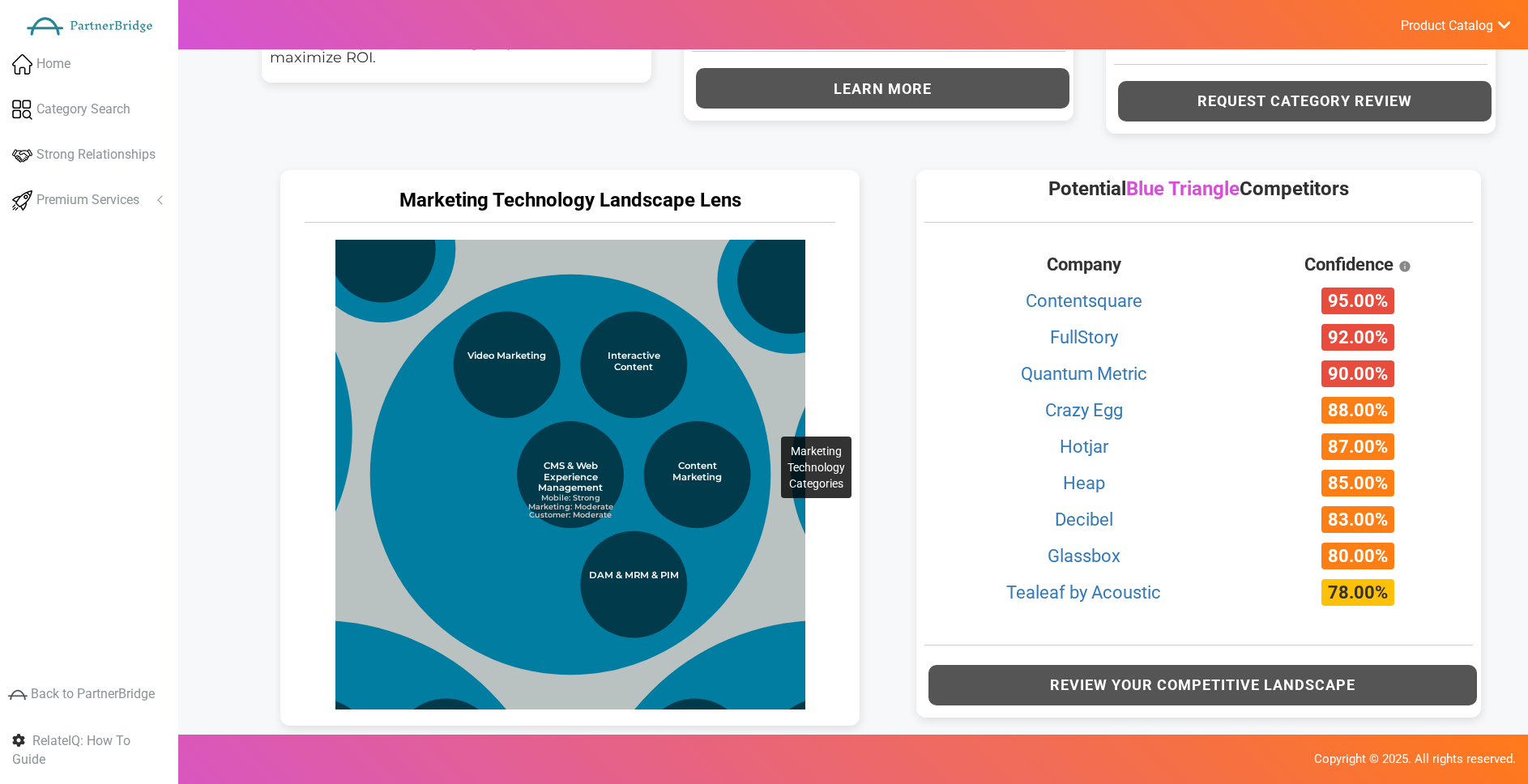
click at [749, 367] on circle at bounding box center [561, 791] width 1553 height 1552
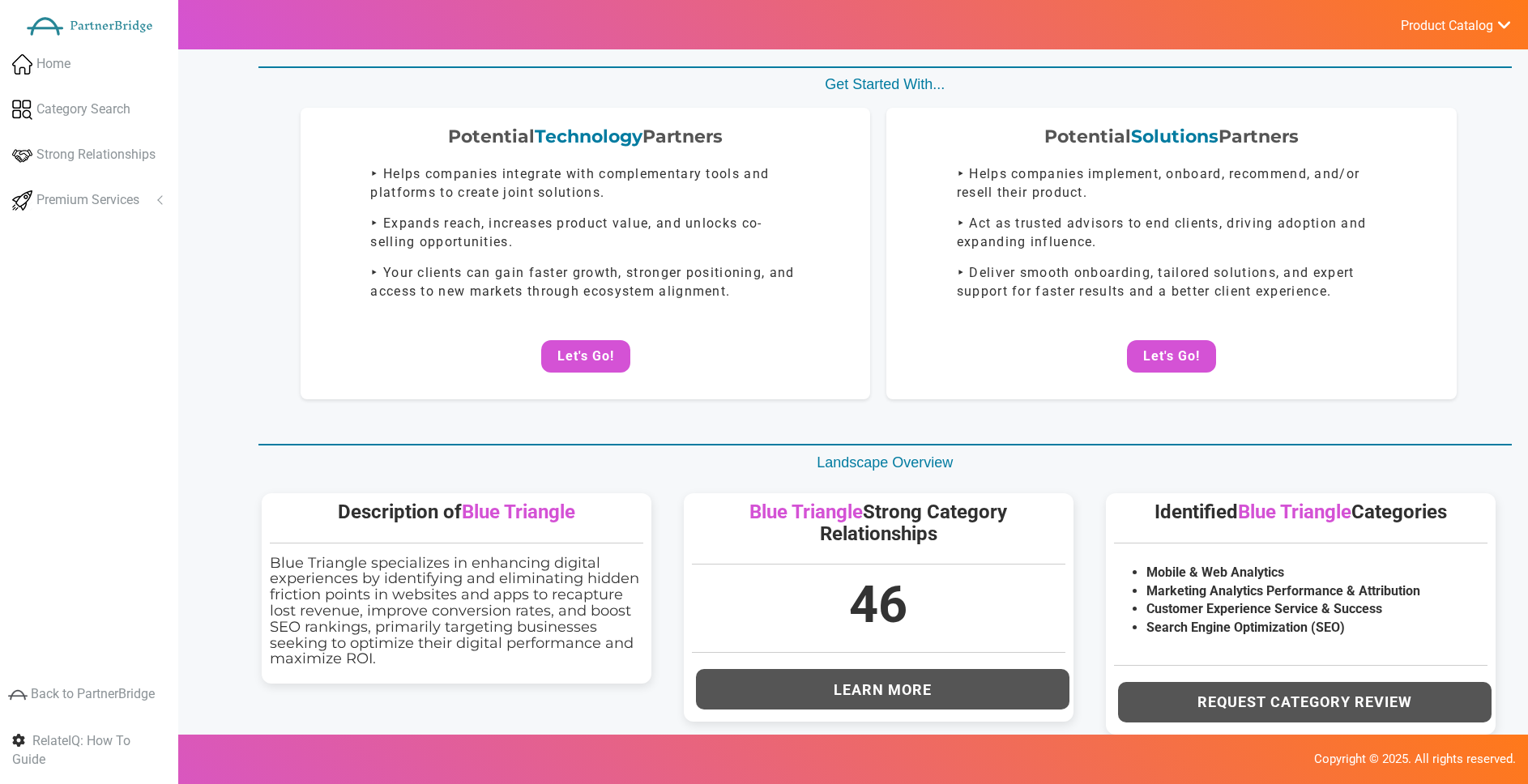
scroll to position [0, 0]
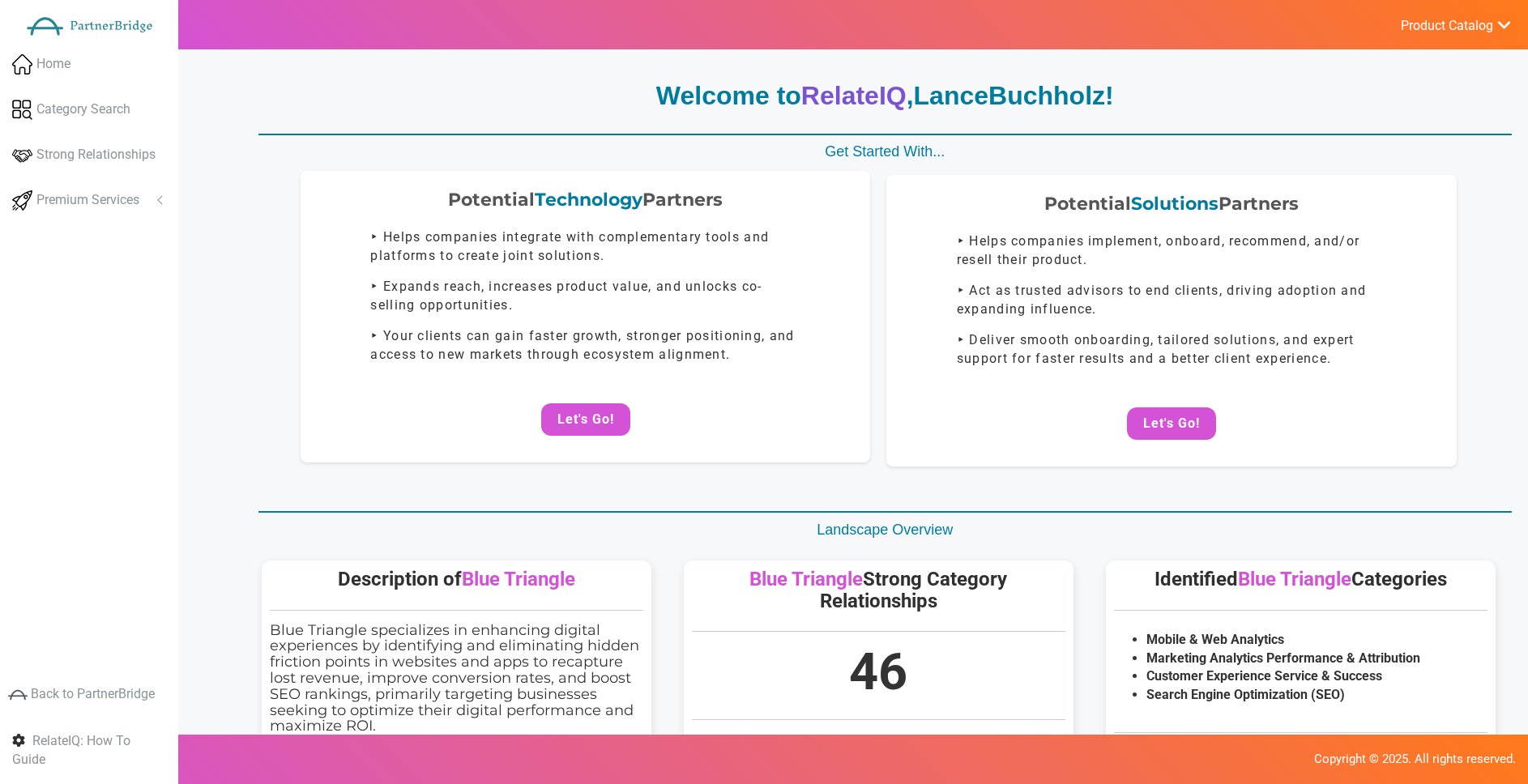
click at [550, 438] on div "Potential Technology Partners ‣ Helps companies integrate with complementary to…" at bounding box center [585, 316] width 570 height 291
click at [565, 424] on button "Let's Go!" at bounding box center [586, 419] width 89 height 33
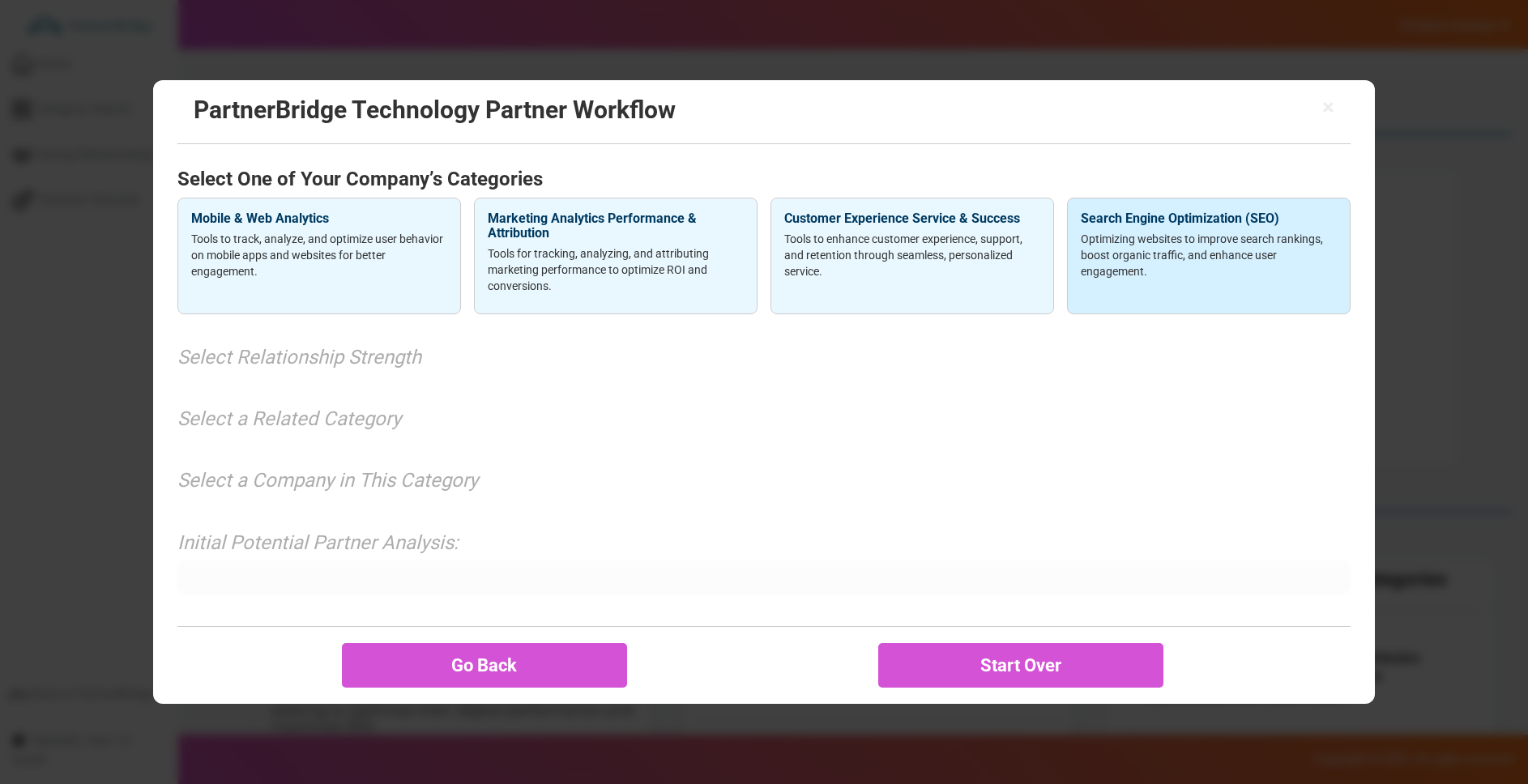
click at [1141, 217] on h4 "Search Engine Optimization (SEO)" at bounding box center [1208, 218] width 256 height 15
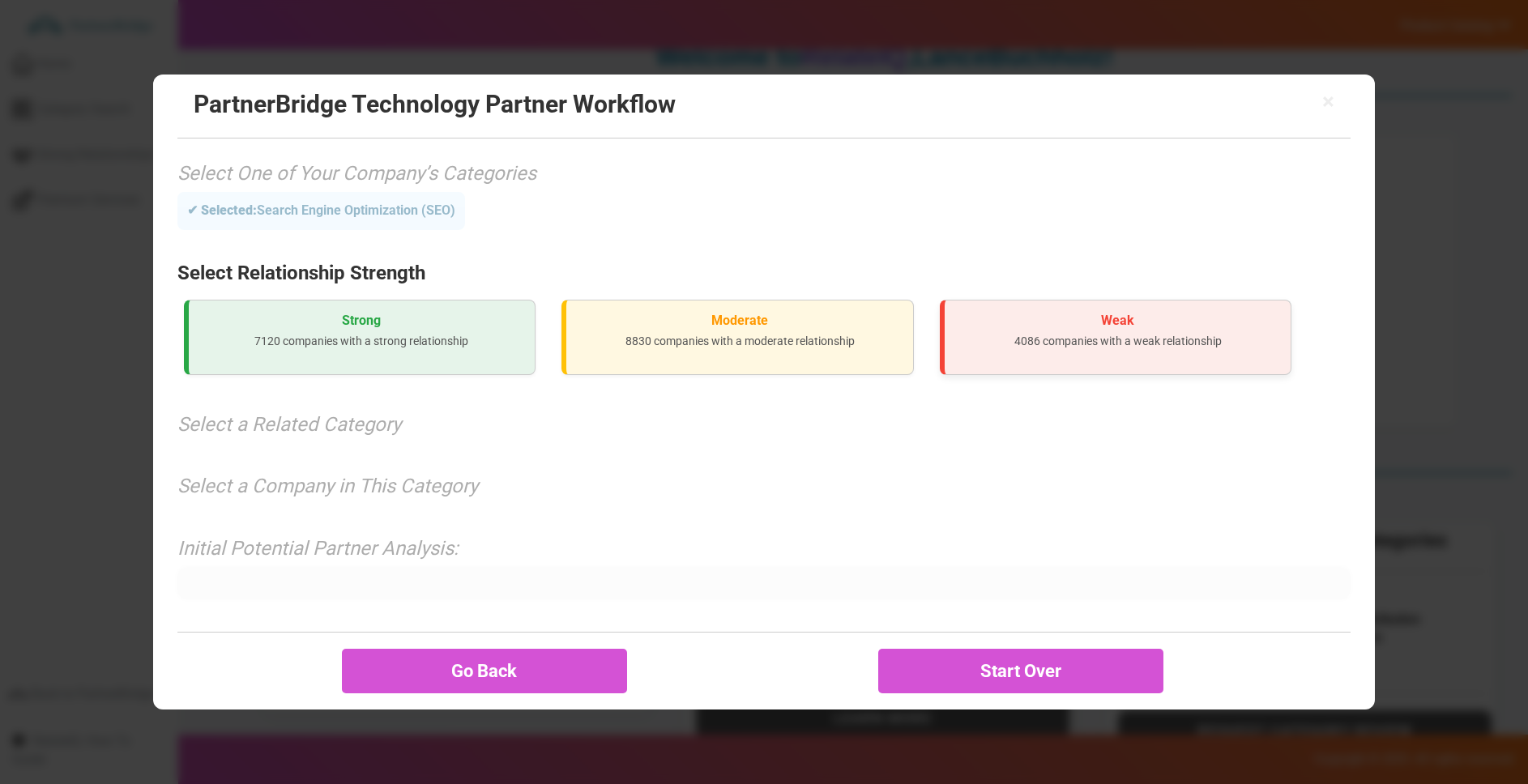
scroll to position [44, 0]
click at [468, 335] on p "7120 companies with a strong relationship" at bounding box center [362, 341] width 321 height 16
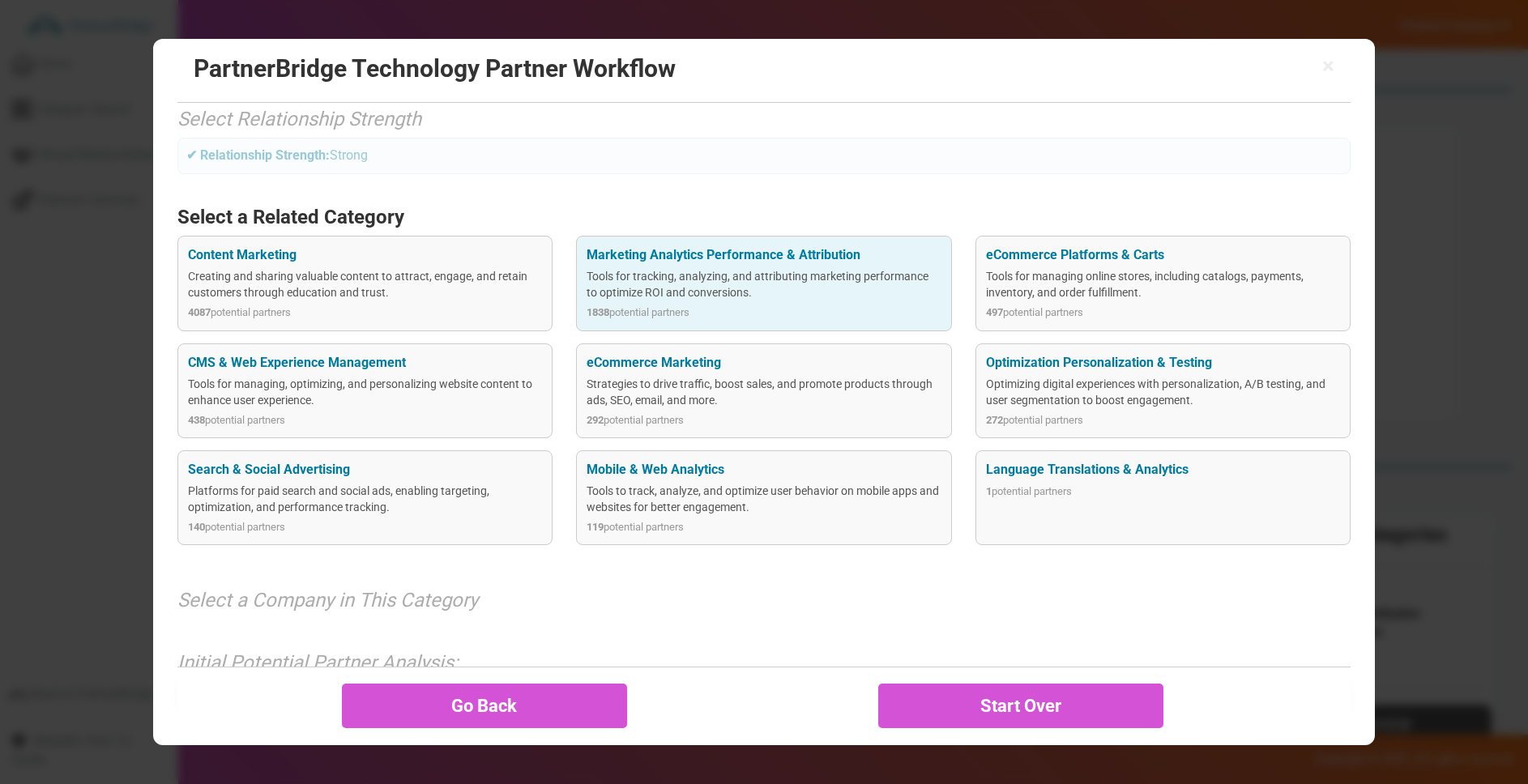
scroll to position [121, 0]
click at [708, 269] on div "Tools for tracking, analyzing, and attributing marketing performance to optimiz…" at bounding box center [764, 281] width 355 height 33
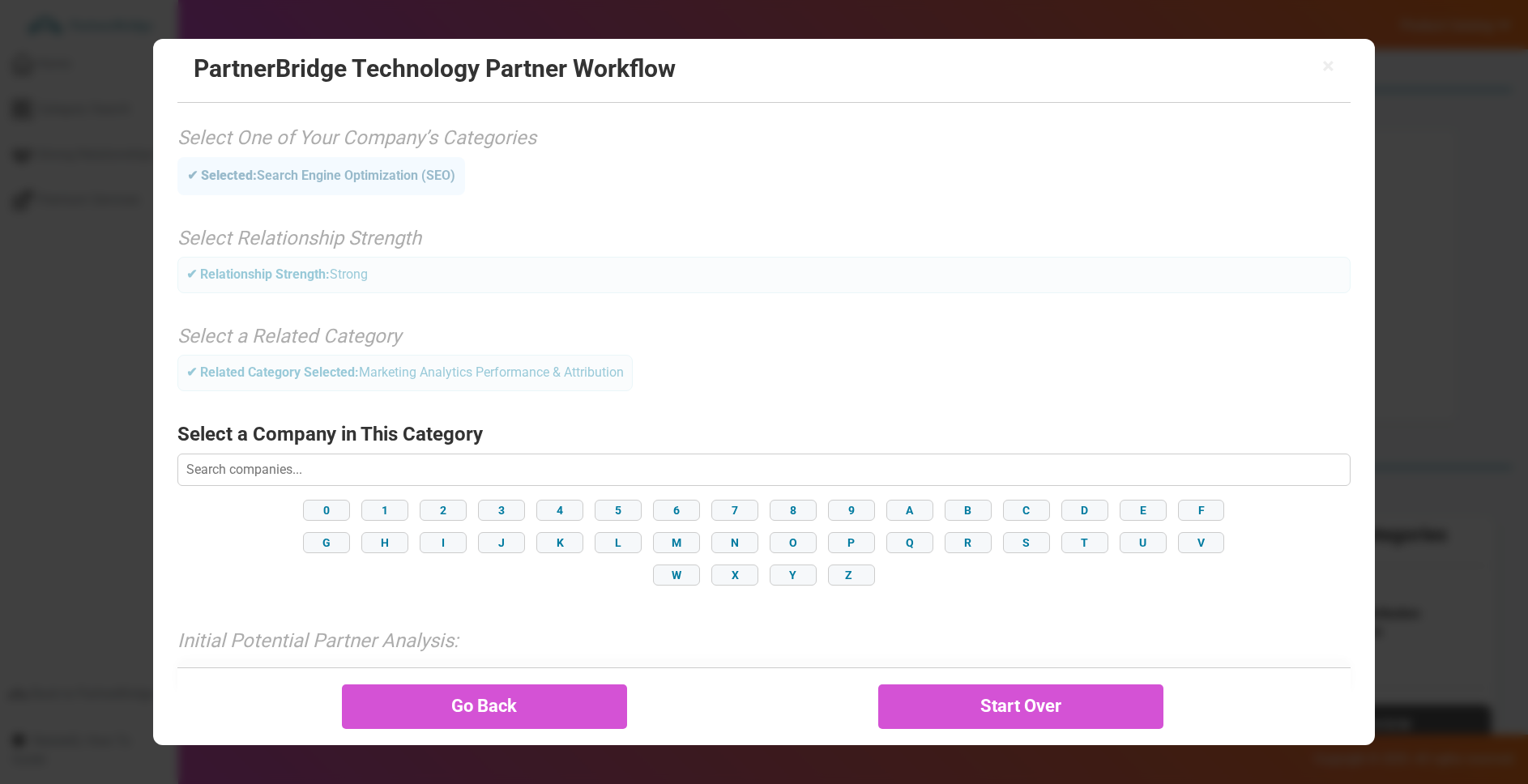
scroll to position [57, 0]
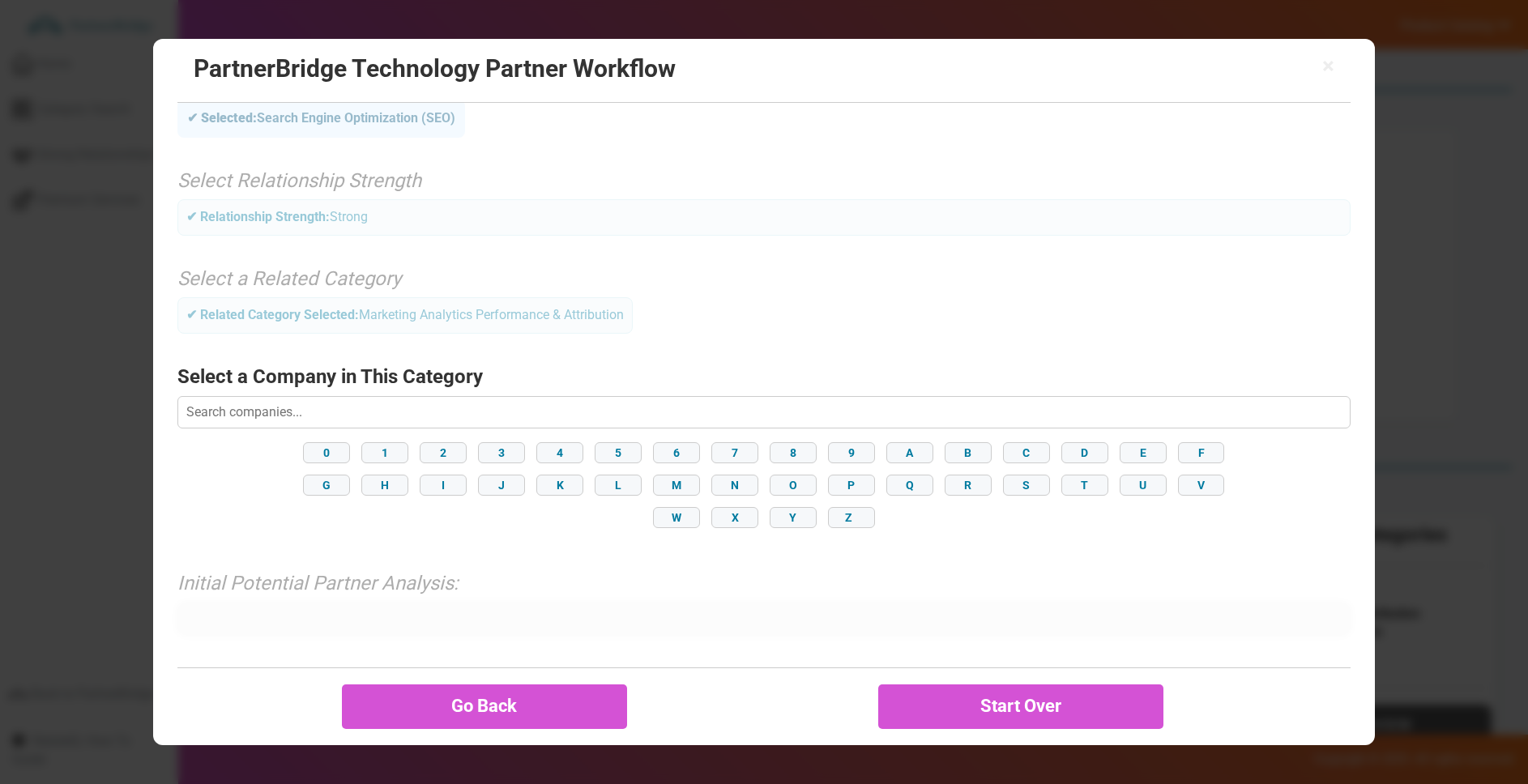
click at [502, 423] on input "text" at bounding box center [764, 412] width 1174 height 33
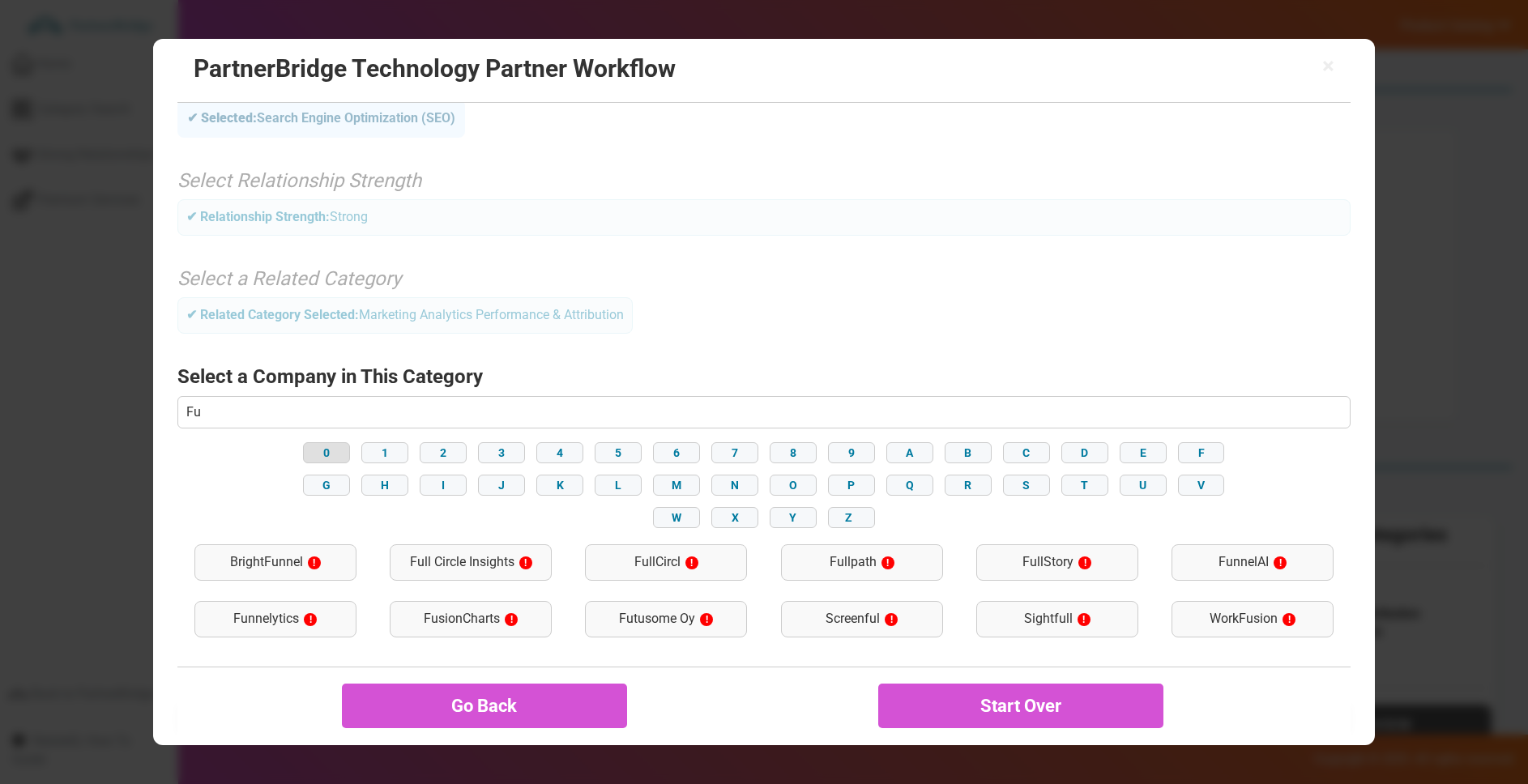
type input "F"
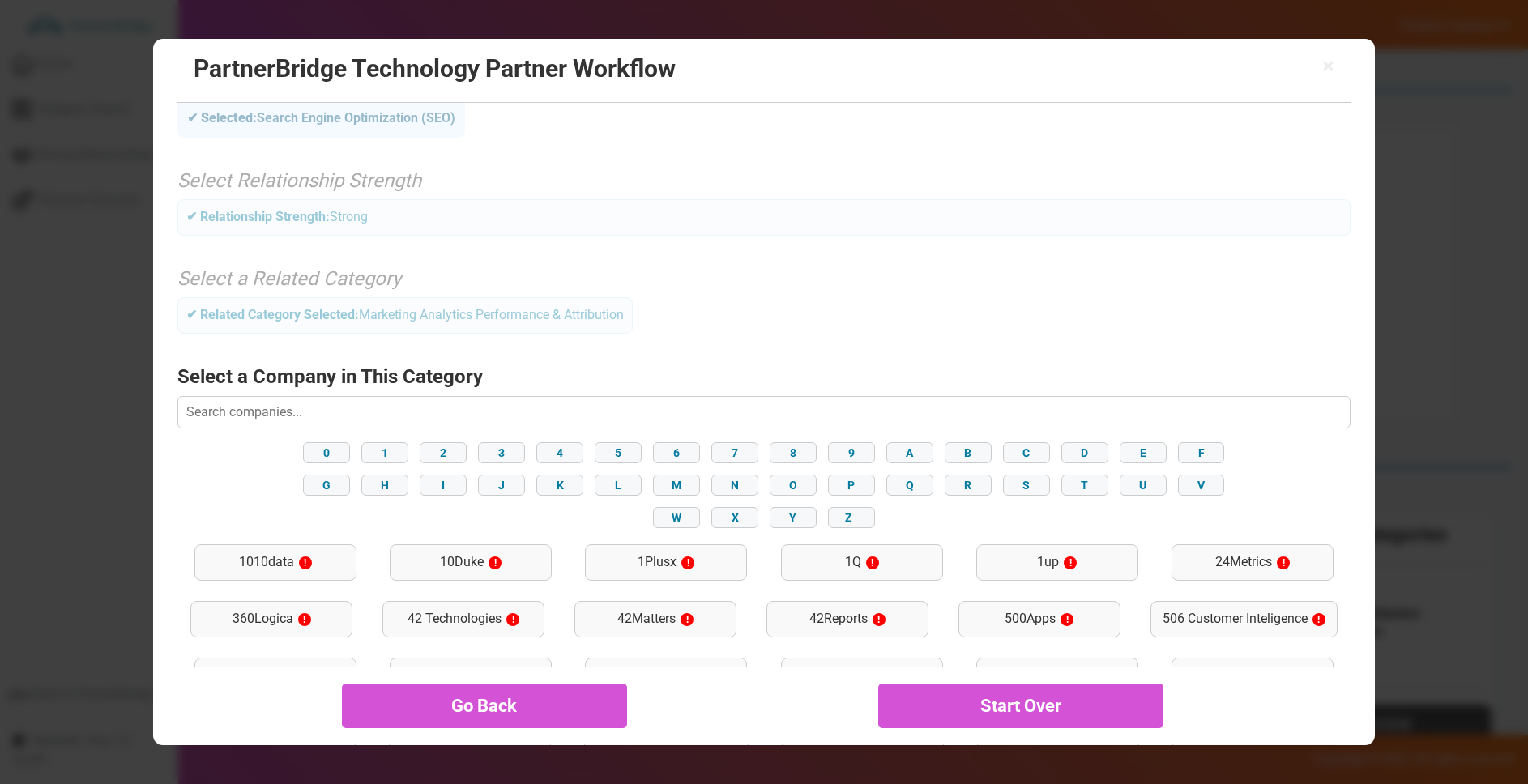
drag, startPoint x: 1196, startPoint y: 457, endPoint x: 1176, endPoint y: 457, distance: 20.0
click at [1194, 456] on button "F" at bounding box center [1202, 452] width 47 height 21
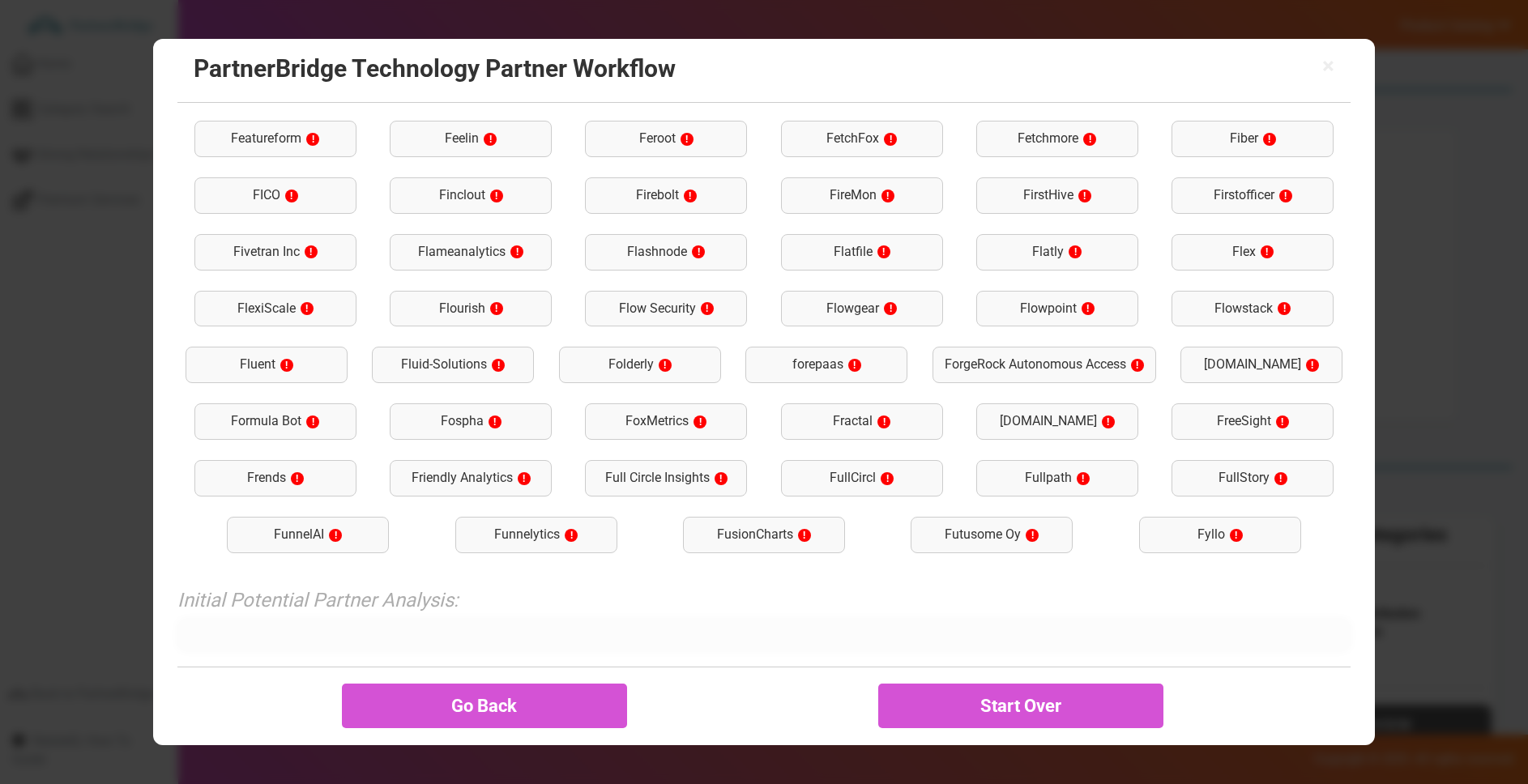
click at [1238, 485] on div "FullStory !" at bounding box center [1252, 478] width 162 height 37
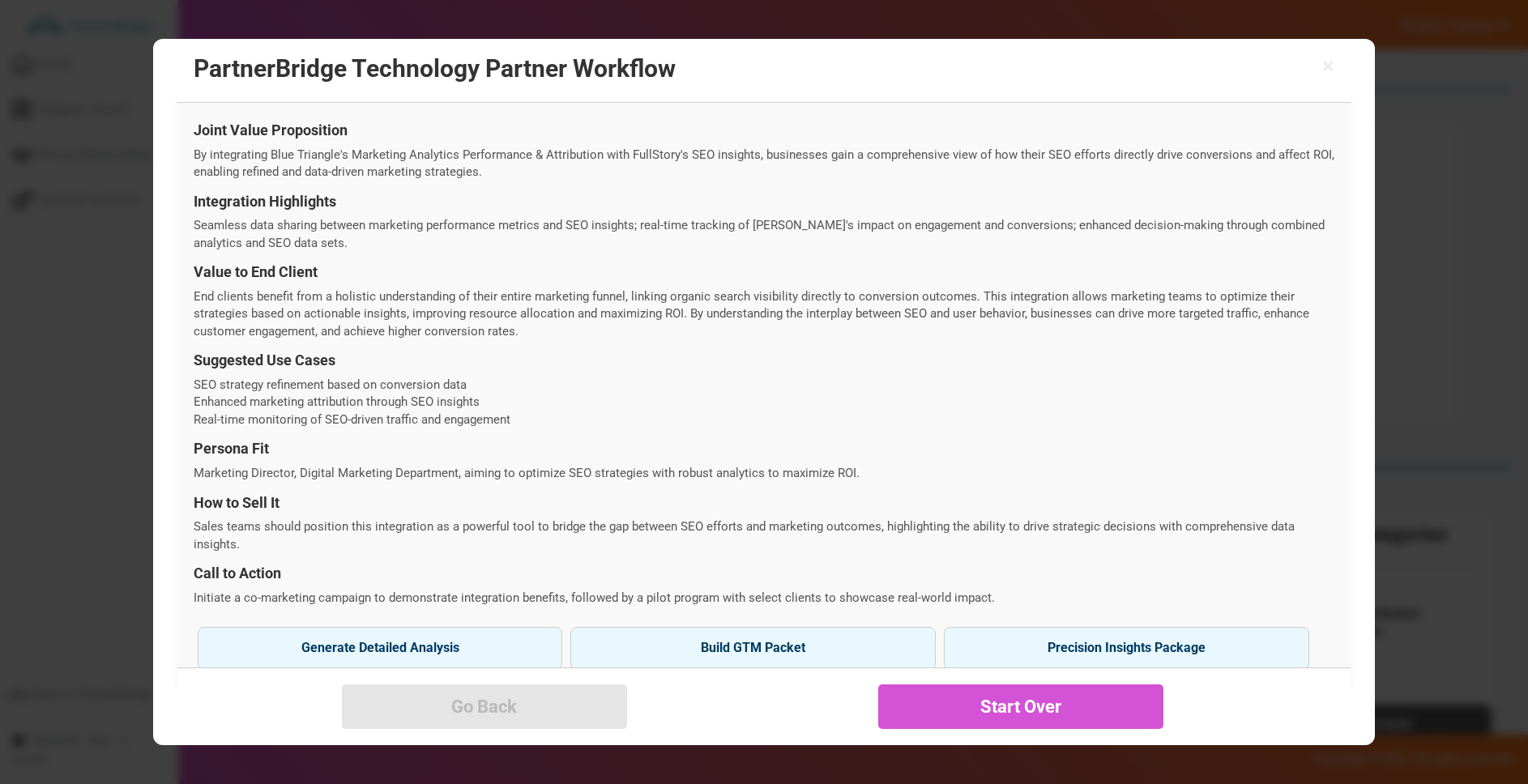
scroll to position [425, 0]
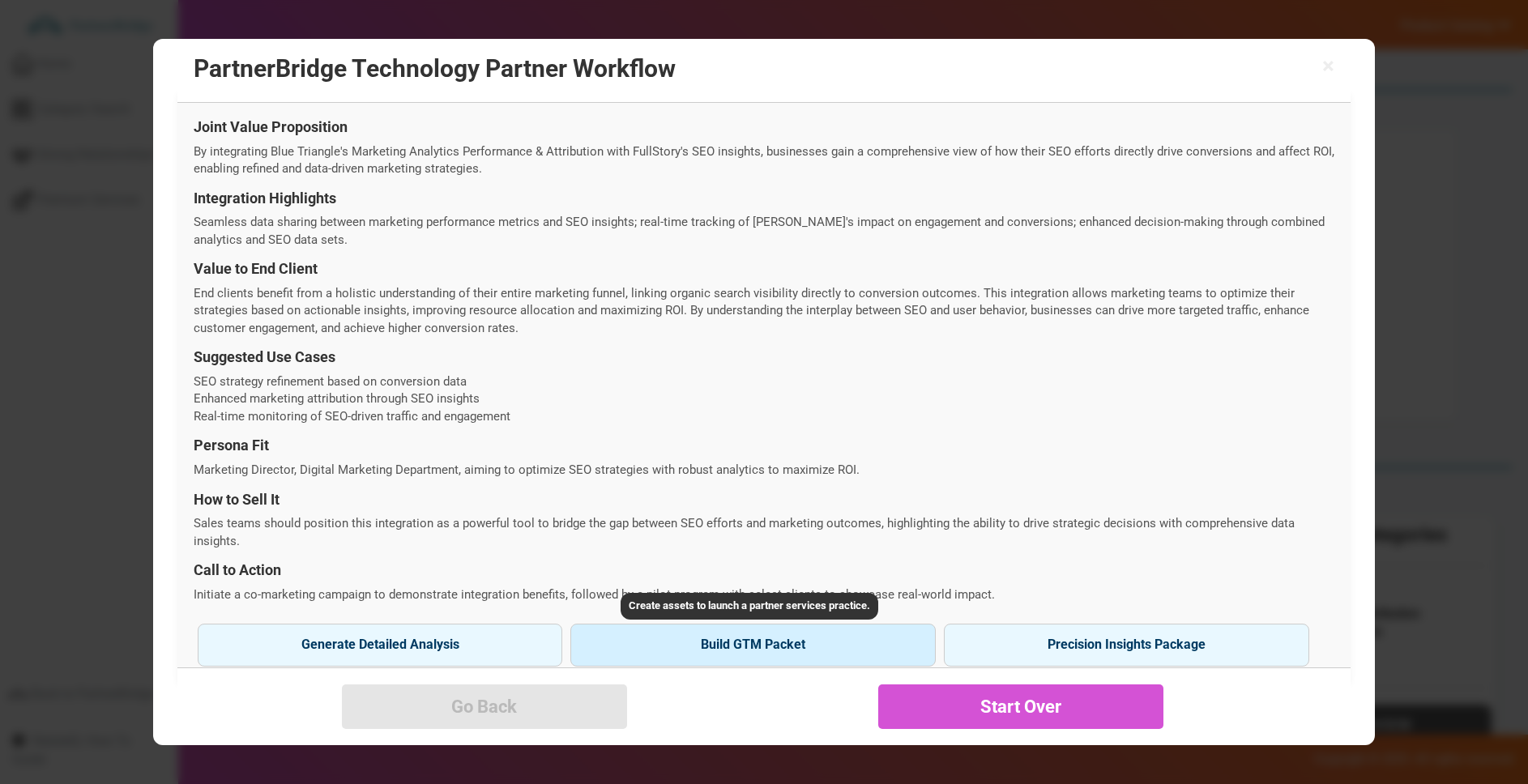
click at [692, 640] on button "Build GTM Packet" at bounding box center [753, 645] width 365 height 42
type input "FullStory"
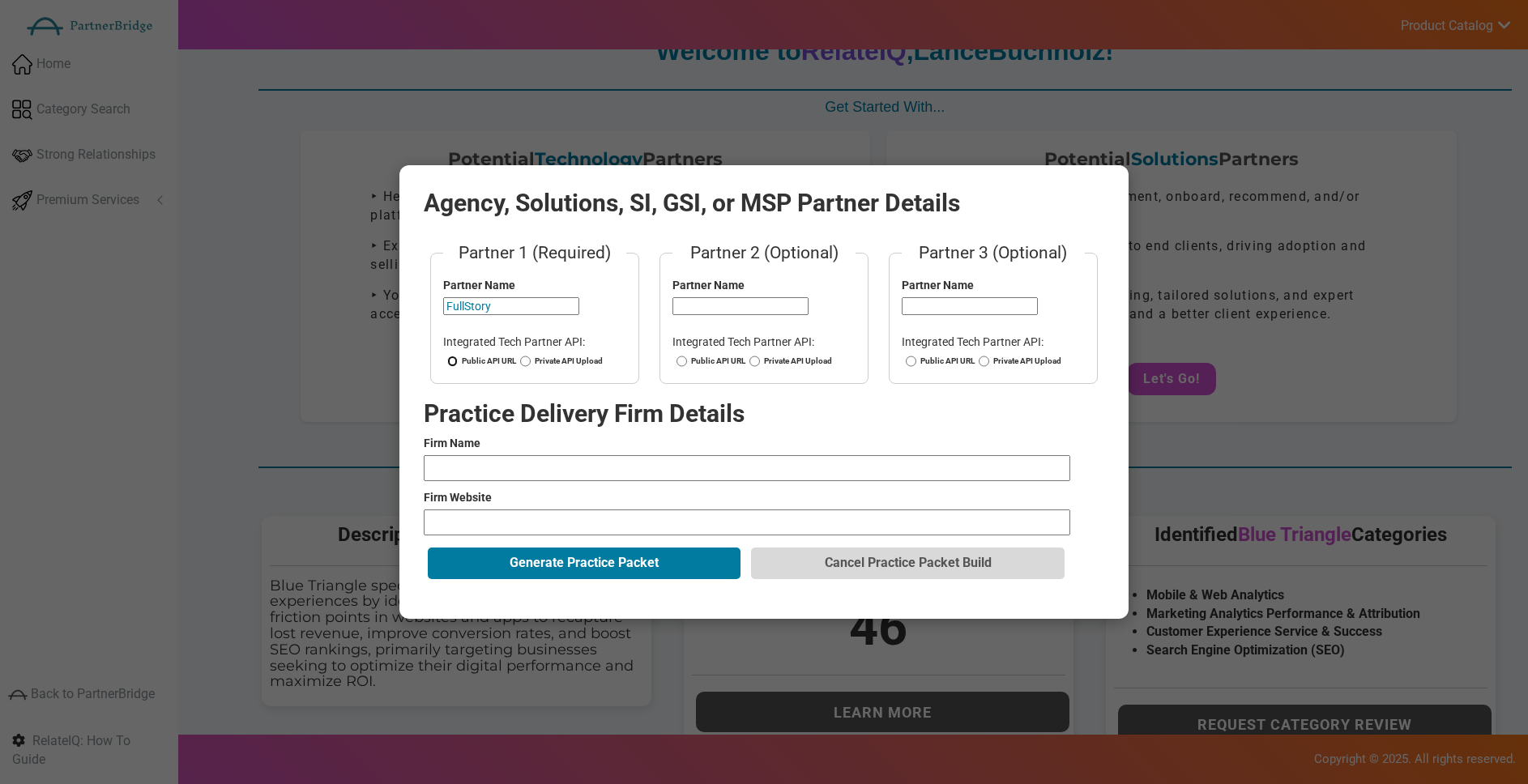
click at [455, 356] on input "Public API URL" at bounding box center [452, 360] width 11 height 11
radio input "true"
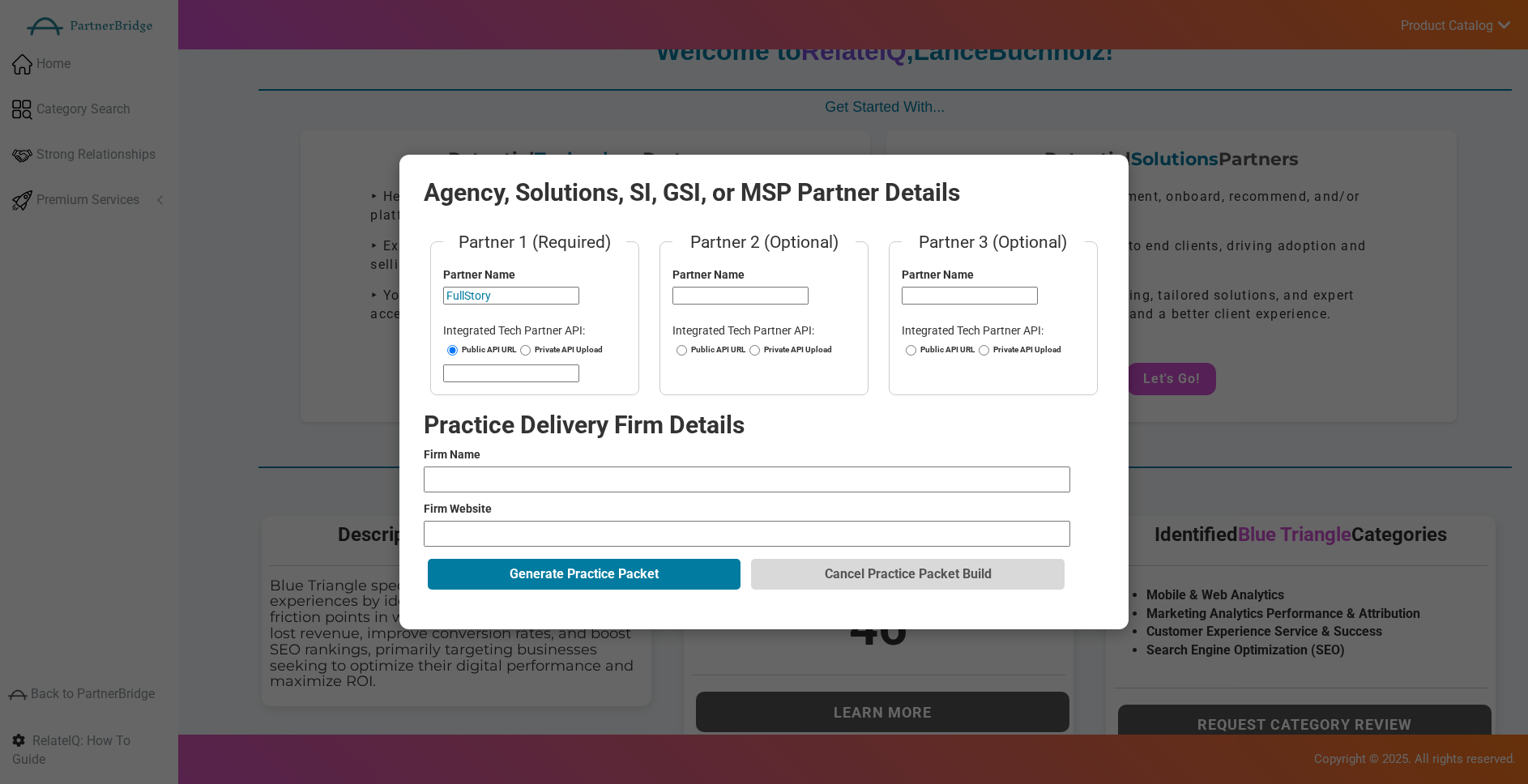
click at [466, 371] on input "url" at bounding box center [512, 373] width 136 height 18
type input "[URL][DOMAIN_NAME]"
click at [700, 305] on fieldset "Partner 2 (Optional) Partner Name Integrated Tech Partner API: Public API URL P…" at bounding box center [764, 312] width 209 height 165
drag, startPoint x: 847, startPoint y: 309, endPoint x: 774, endPoint y: 300, distance: 73.6
click at [846, 308] on fieldset "Partner 2 (Optional) Partner Name Integrated Tech Partner API: Public API URL P…" at bounding box center [764, 312] width 209 height 165
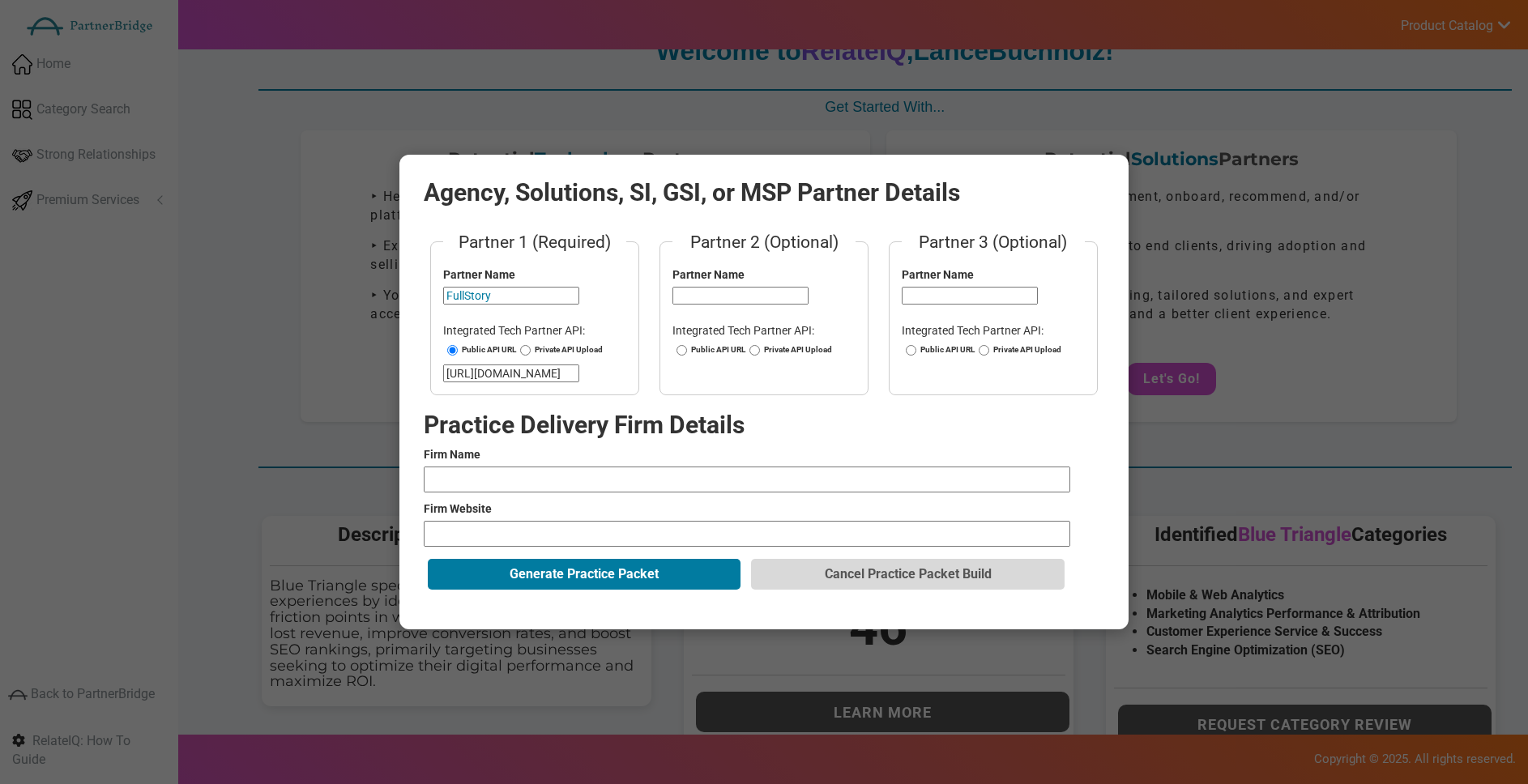
click at [729, 295] on input "text" at bounding box center [741, 295] width 136 height 18
click at [929, 302] on input "text" at bounding box center [970, 295] width 136 height 18
click at [884, 290] on div "Partner 1 (Required) Partner Name FullStory Integrated Tech Partner API: Public…" at bounding box center [764, 321] width 681 height 182
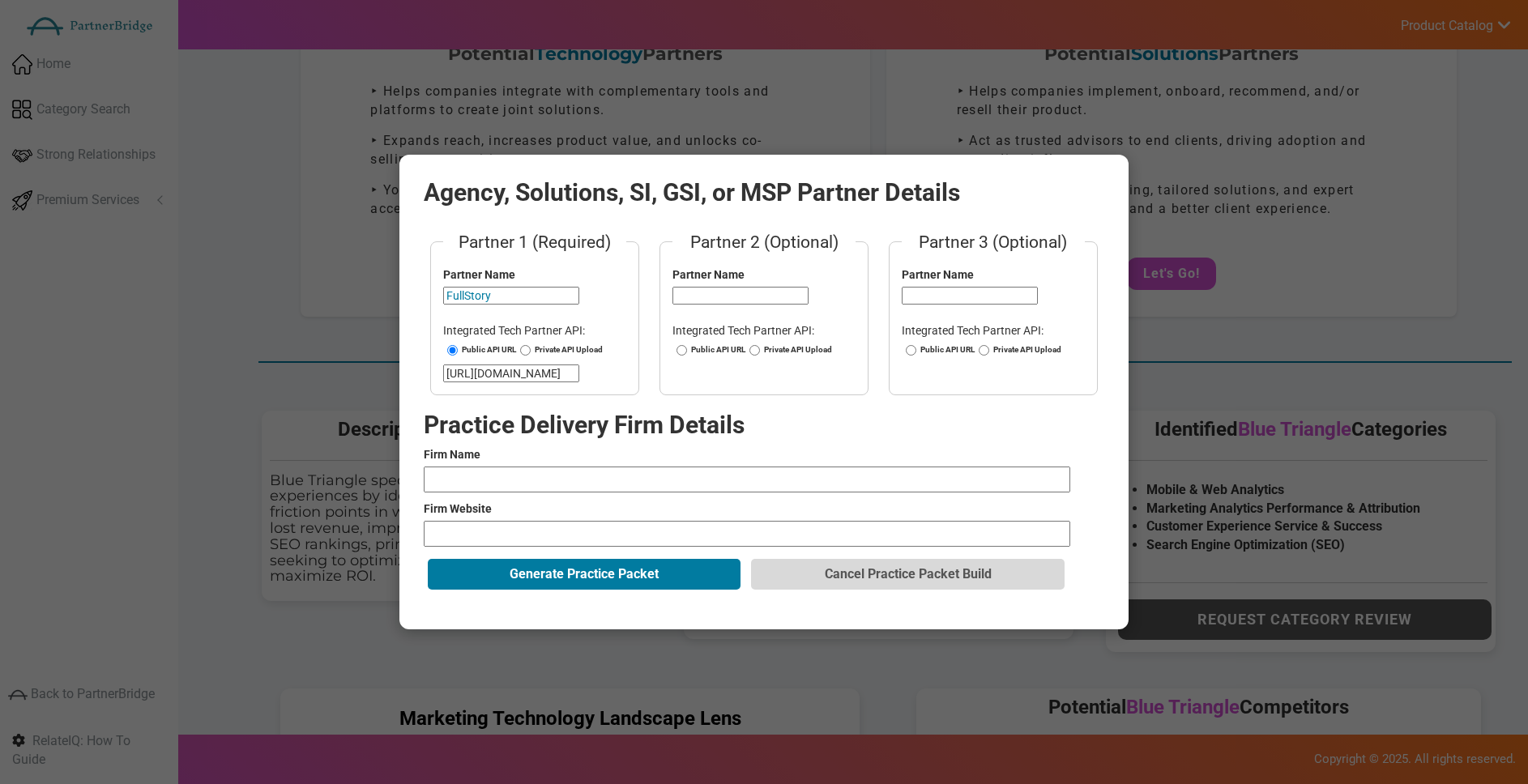
scroll to position [186, 0]
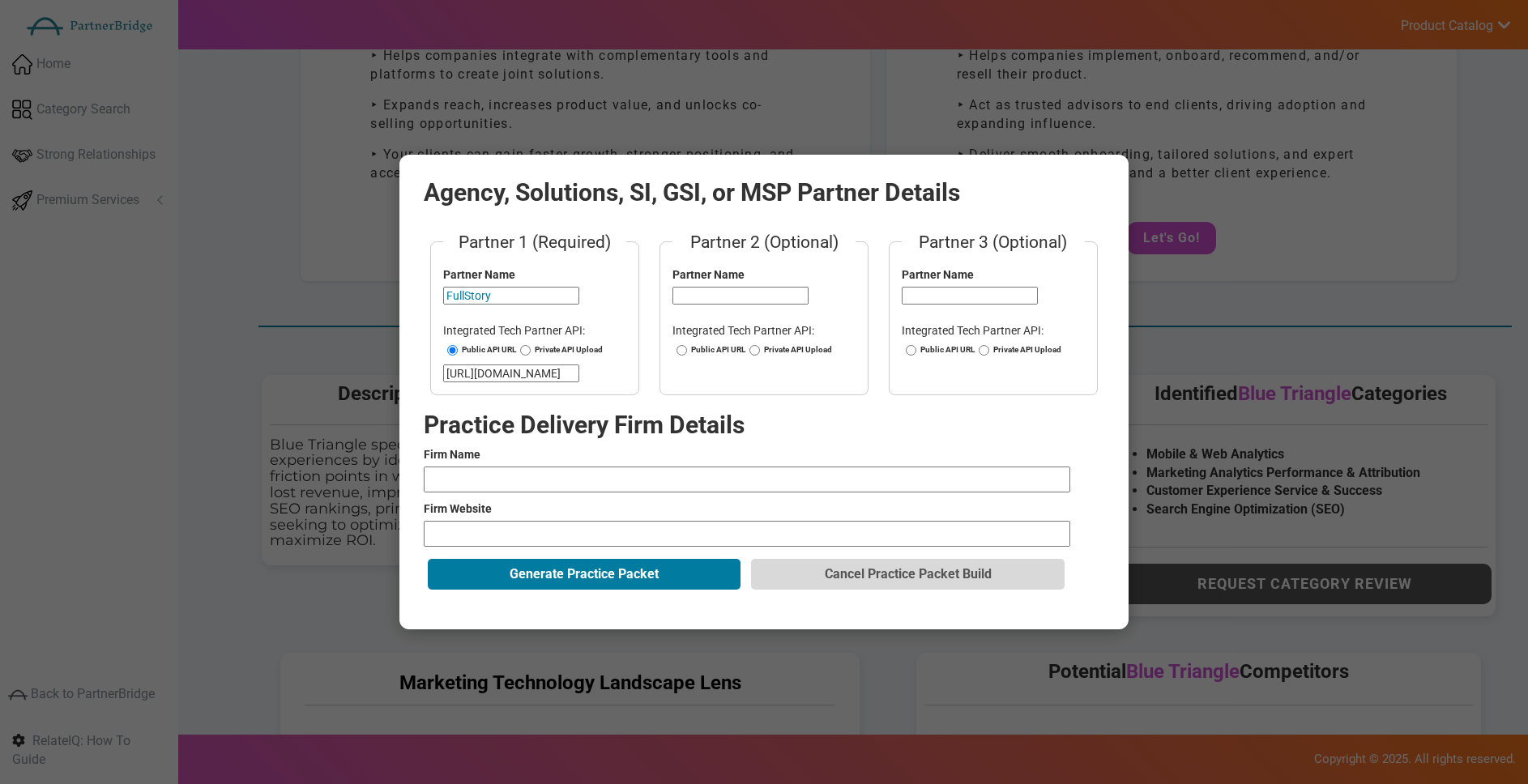
click at [722, 475] on input "text" at bounding box center [747, 479] width 647 height 26
type input "Kyndryl"
click at [568, 534] on input "url" at bounding box center [747, 533] width 647 height 26
type input "[URL][DOMAIN_NAME]"
click at [581, 577] on button "Generate Practice Packet" at bounding box center [584, 574] width 313 height 31
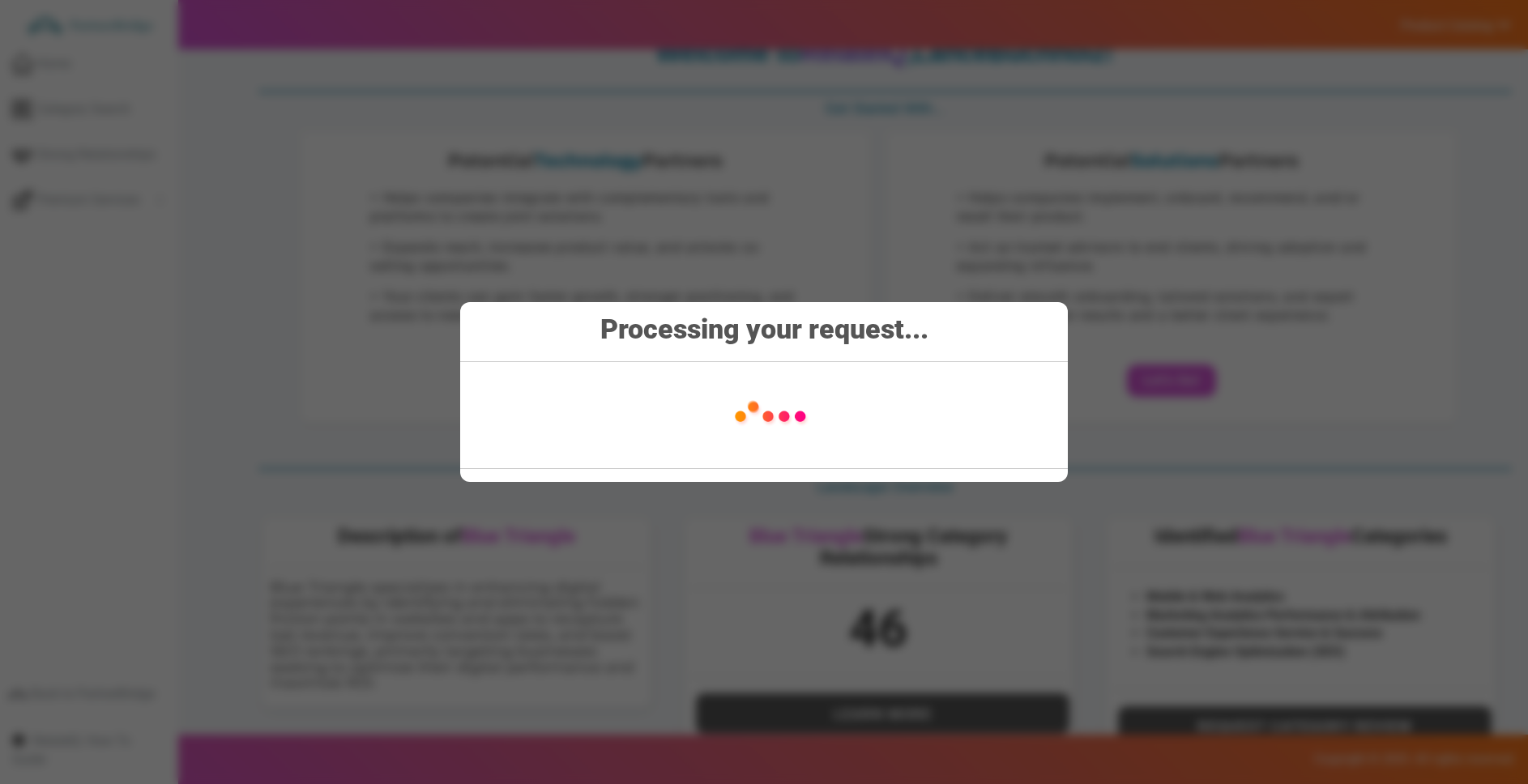
scroll to position [0, 0]
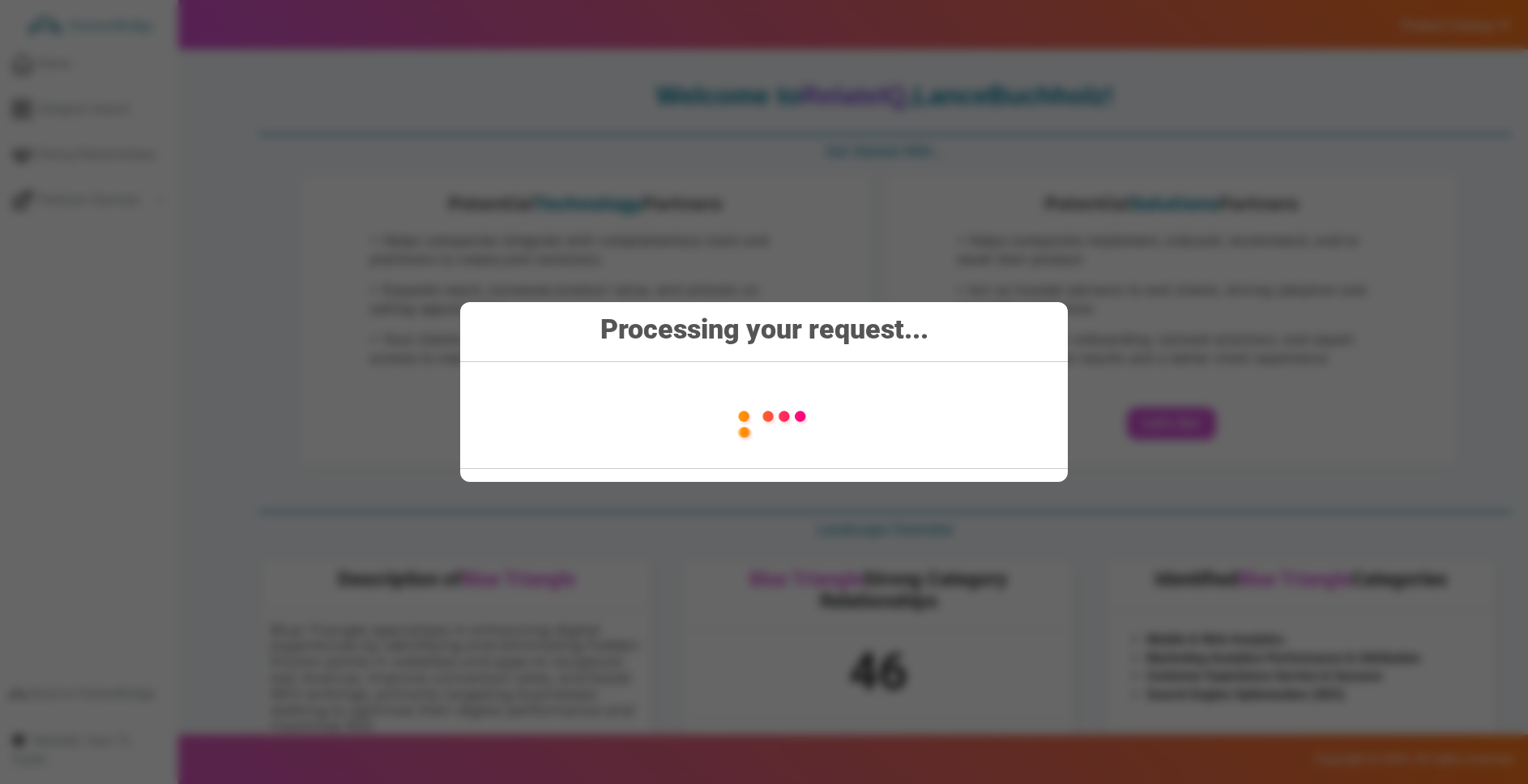
drag, startPoint x: 726, startPoint y: 410, endPoint x: 734, endPoint y: 408, distance: 8.2
click at [726, 409] on img at bounding box center [767, 416] width 228 height 81
click at [904, 331] on strong "Processing your request..." at bounding box center [764, 329] width 328 height 33
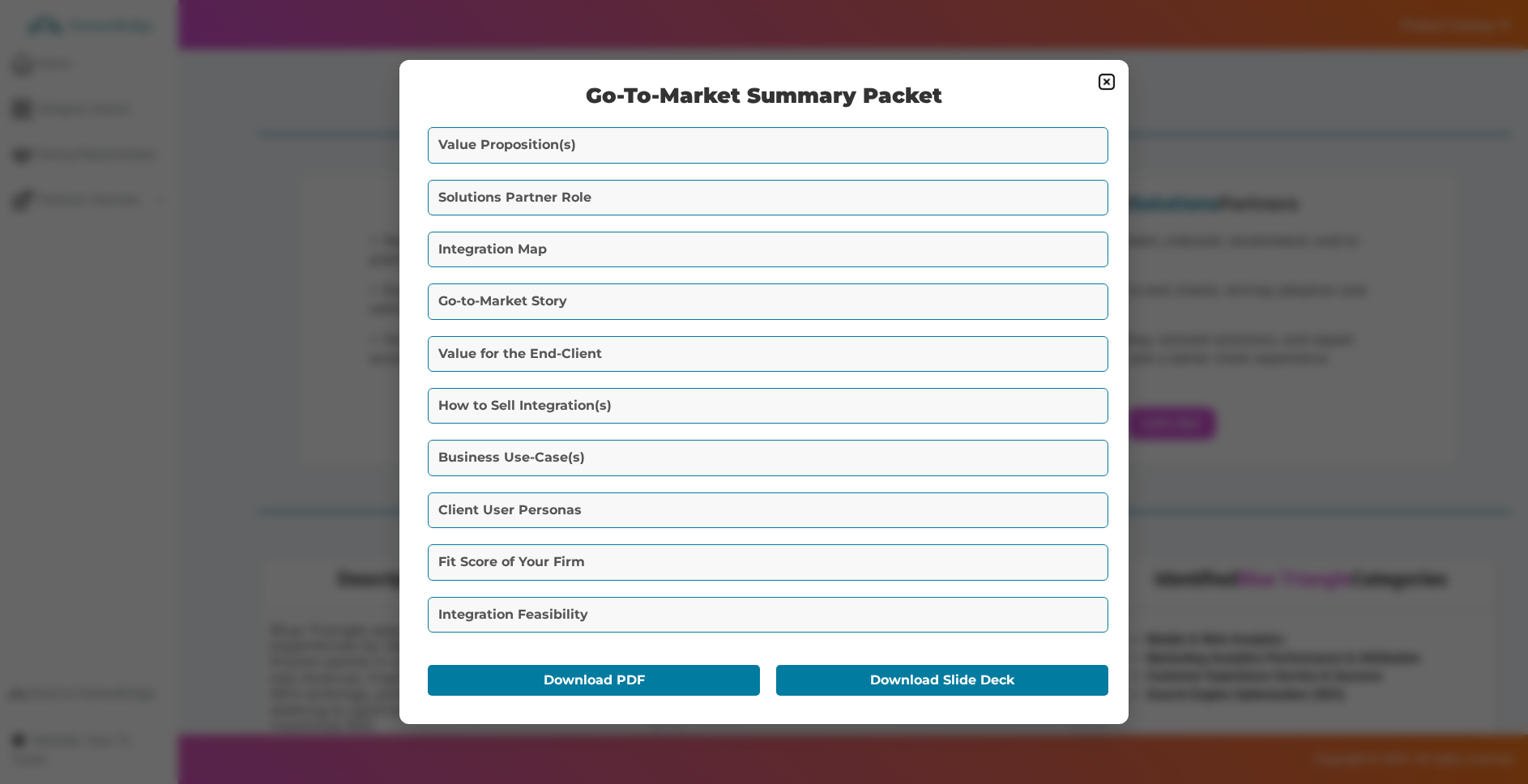
click at [638, 142] on button "Value Proposition(s)" at bounding box center [767, 145] width 681 height 36
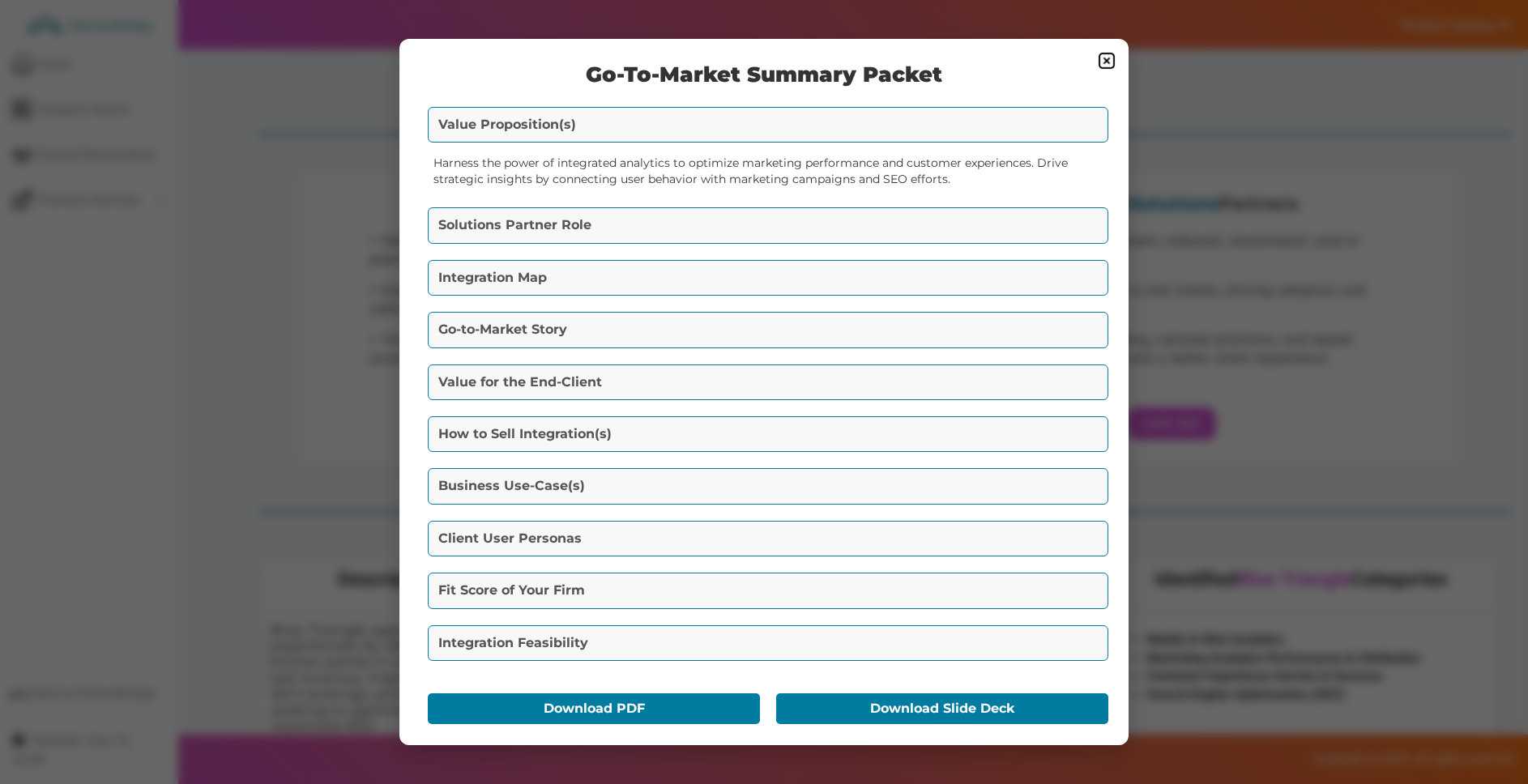
click at [635, 214] on button "Solutions Partner Role" at bounding box center [767, 225] width 681 height 36
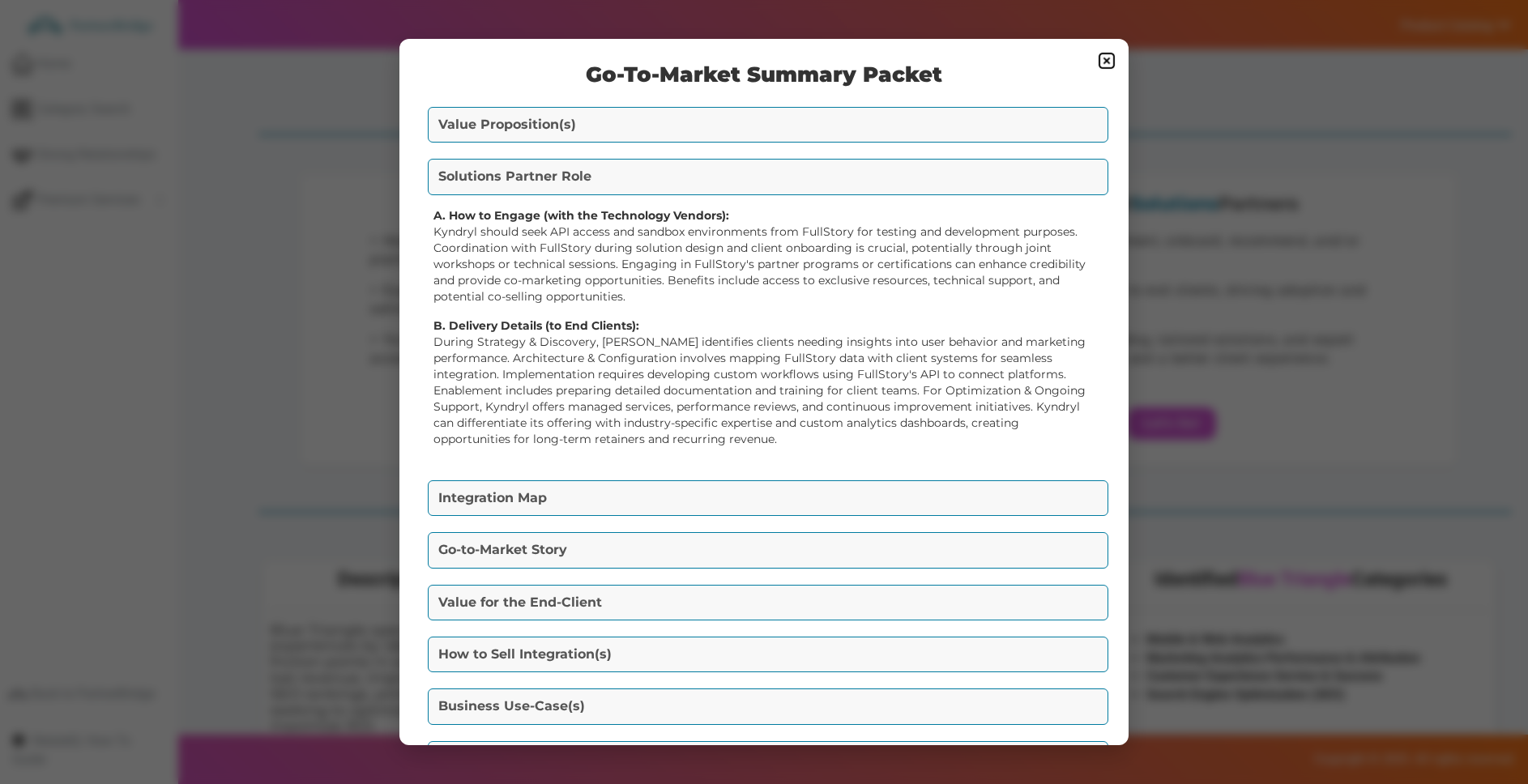
click at [634, 218] on strong "A. How to Engage (with the Technology Vendors):" at bounding box center [581, 215] width 295 height 15
drag, startPoint x: 639, startPoint y: 218, endPoint x: 728, endPoint y: 218, distance: 89.0
click at [728, 217] on strong "A. How to Engage (with the Technology Vendors):" at bounding box center [581, 215] width 295 height 15
click at [602, 323] on strong "B. Delivery Details (to End Clients):" at bounding box center [536, 325] width 205 height 15
click at [646, 485] on button "Integration Map" at bounding box center [767, 498] width 681 height 36
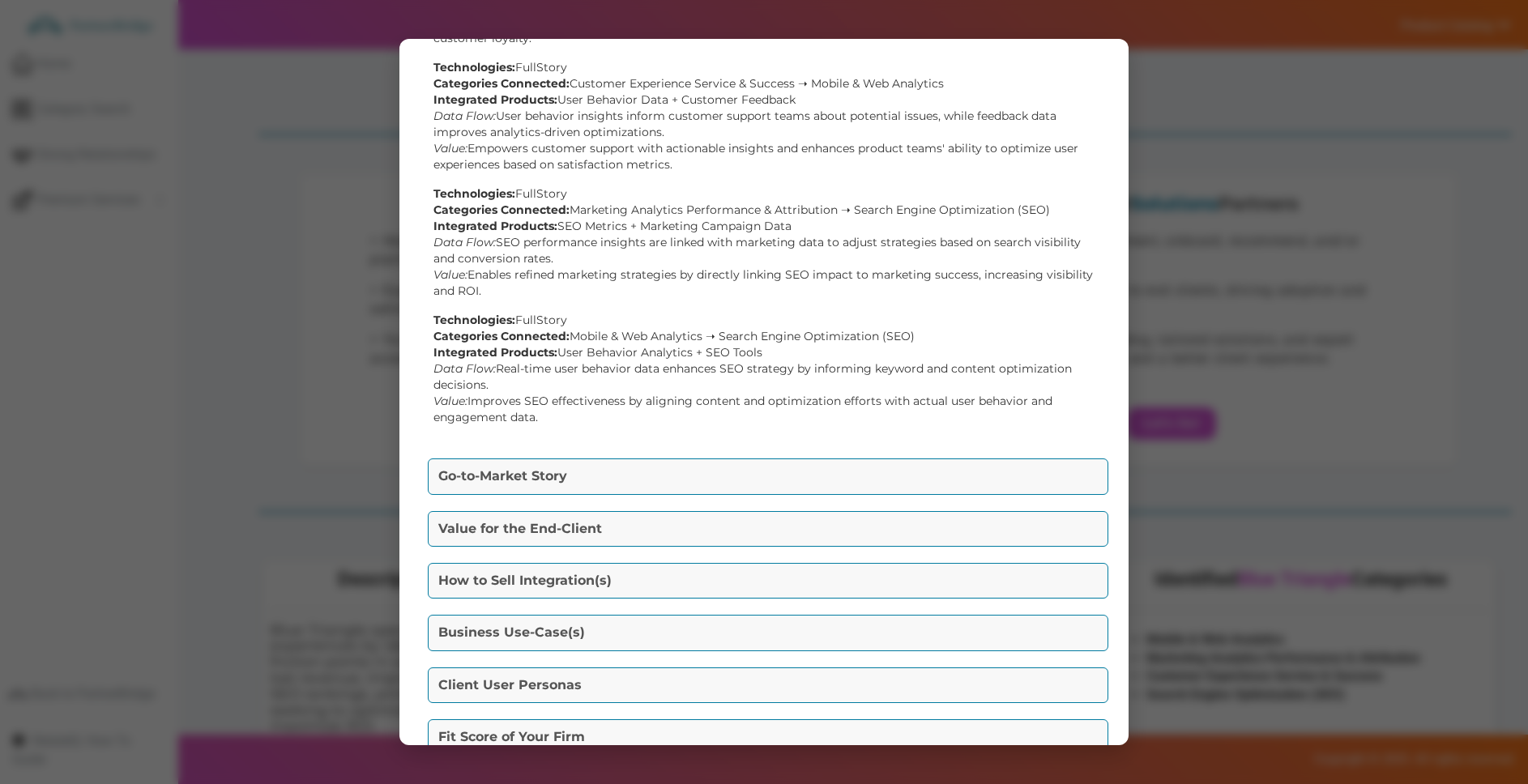
scroll to position [457, 0]
click at [717, 345] on div "Technologies: FullStory Categories Connected: Mobile & Web Analytics ➝ Search E…" at bounding box center [764, 364] width 661 height 114
drag, startPoint x: 717, startPoint y: 345, endPoint x: 780, endPoint y: 345, distance: 63.0
click at [780, 345] on div "Technologies: FullStory Categories Connected: Mobile & Web Analytics ➝ Search E…" at bounding box center [764, 364] width 661 height 114
click at [577, 345] on div "Technologies: FullStory Categories Connected: Mobile & Web Analytics ➝ Search E…" at bounding box center [764, 364] width 661 height 114
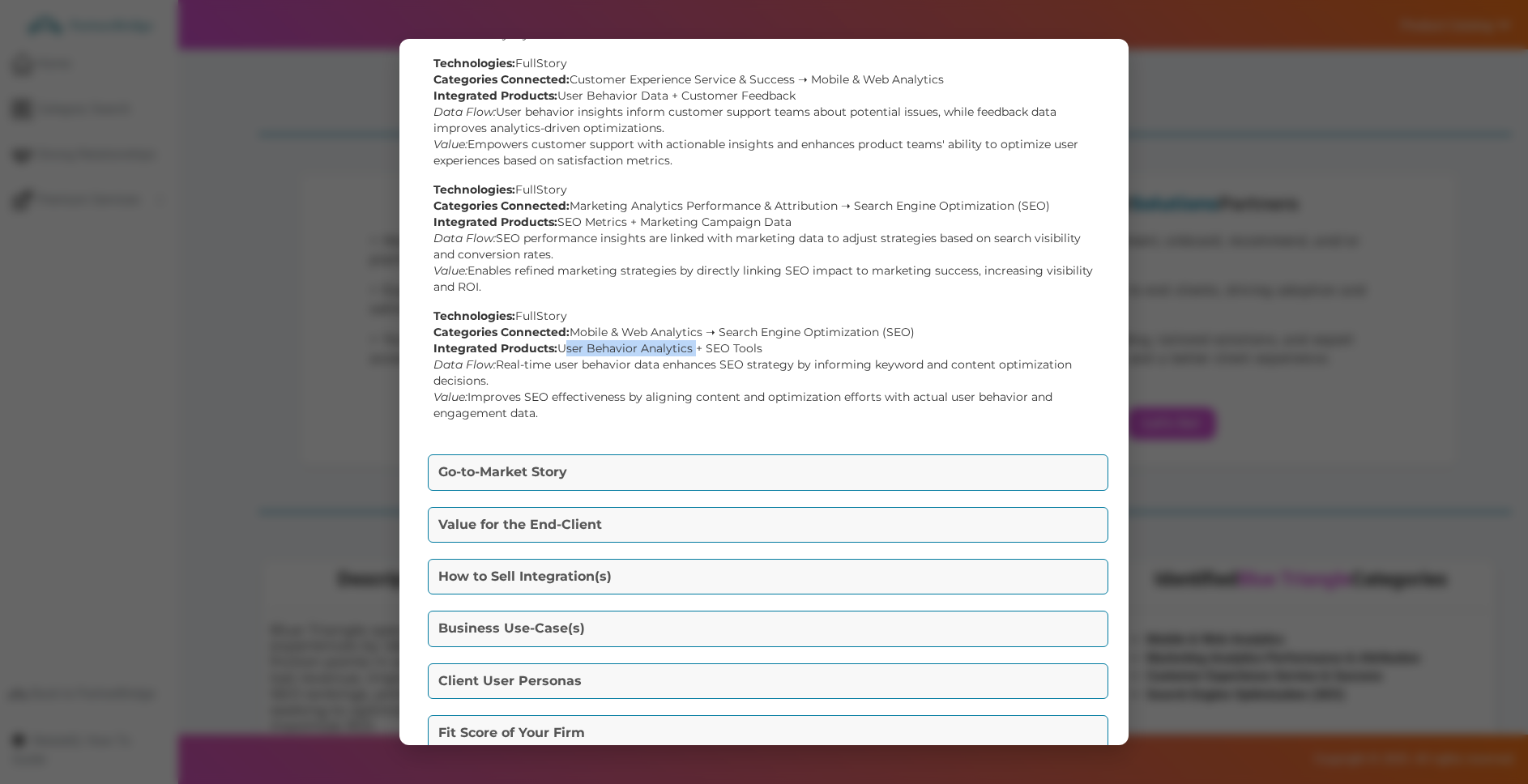
drag, startPoint x: 577, startPoint y: 345, endPoint x: 659, endPoint y: 343, distance: 82.0
click at [659, 343] on div "Technologies: FullStory Categories Connected: Mobile & Web Analytics ➝ Search E…" at bounding box center [764, 364] width 661 height 114
click at [687, 462] on button "Go-to-Market Story" at bounding box center [767, 472] width 681 height 36
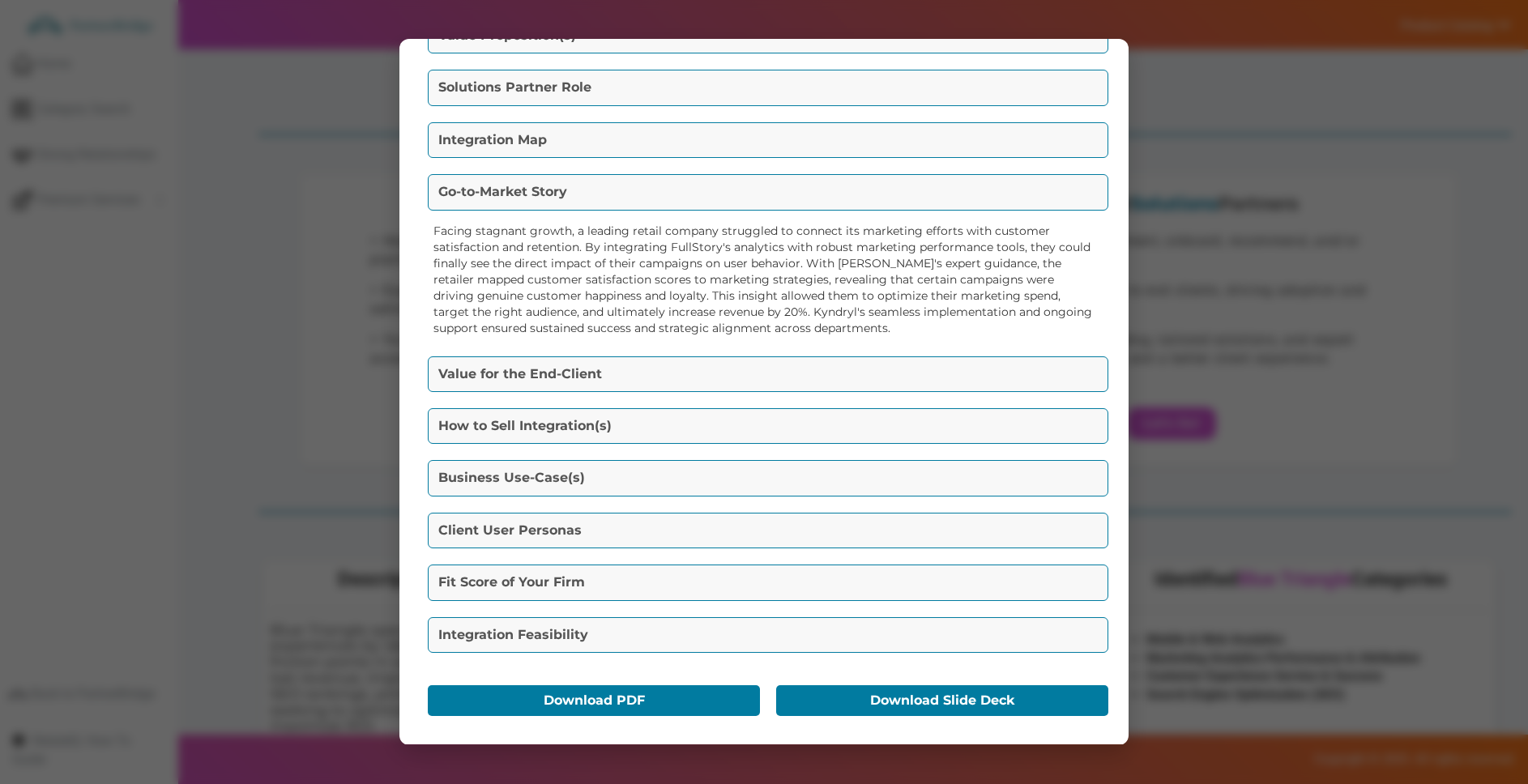
scroll to position [89, 0]
click at [660, 373] on button "Value for the End-Client" at bounding box center [767, 374] width 681 height 36
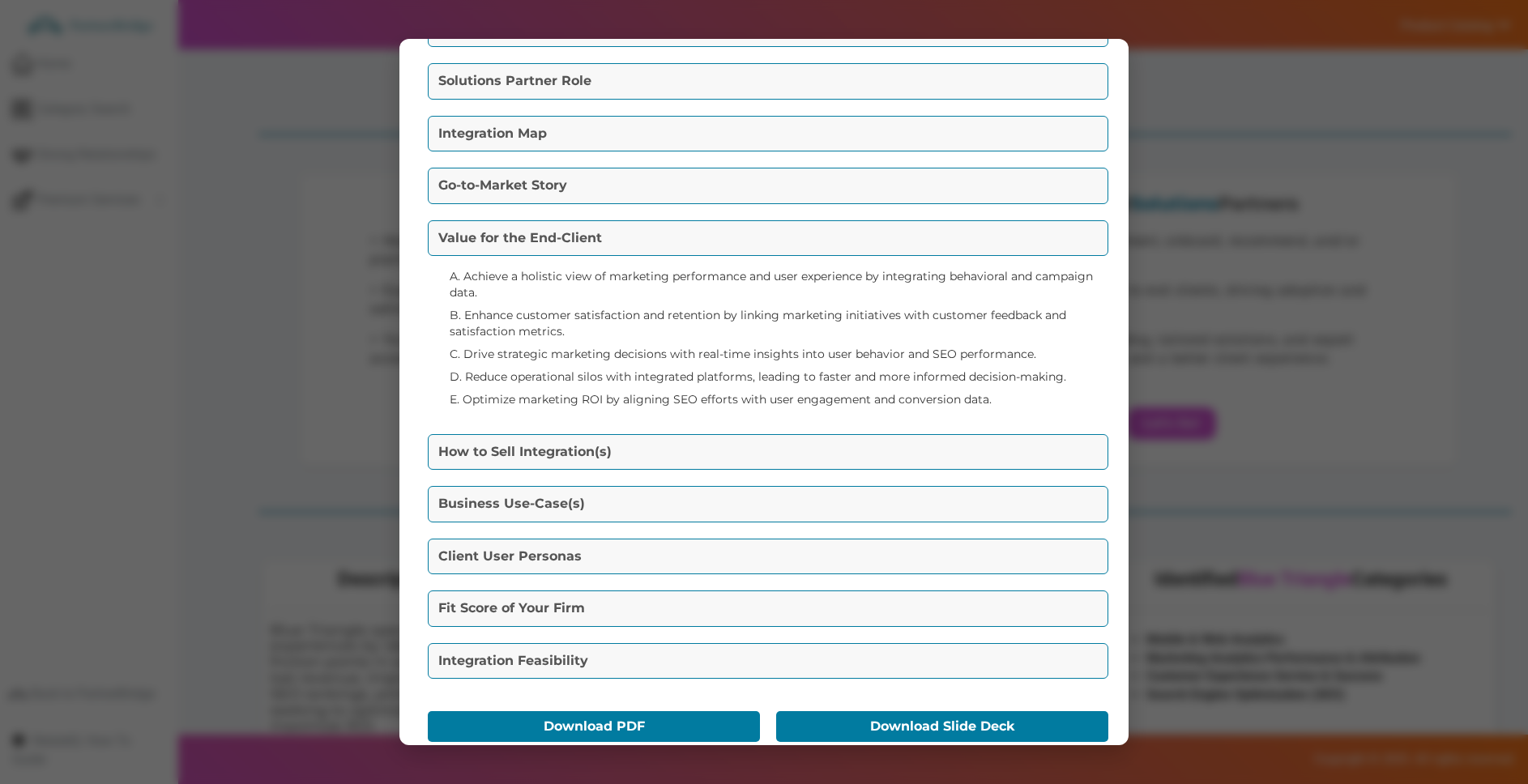
scroll to position [102, 0]
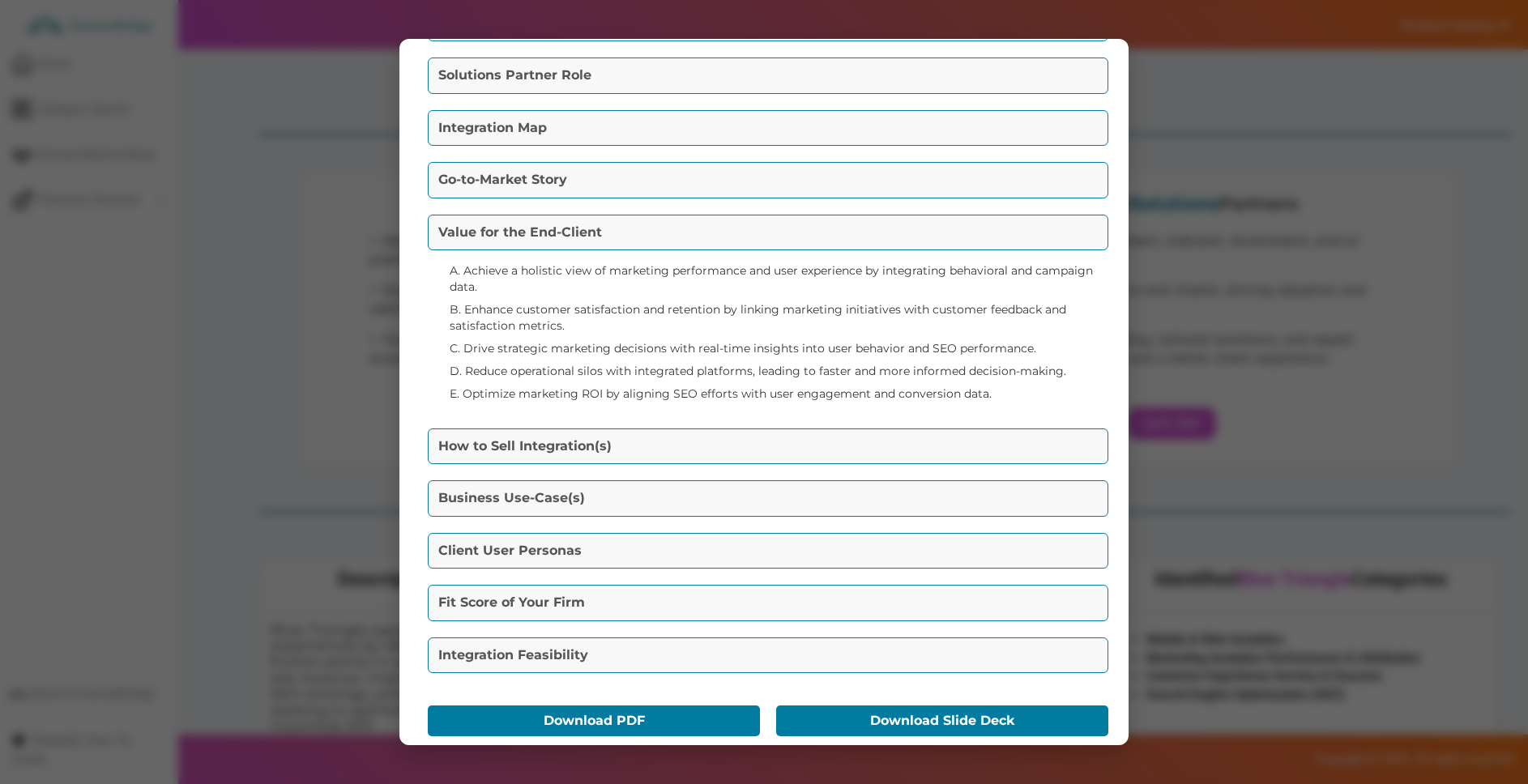
click at [639, 447] on button "How to Sell Integration(s)" at bounding box center [767, 446] width 681 height 36
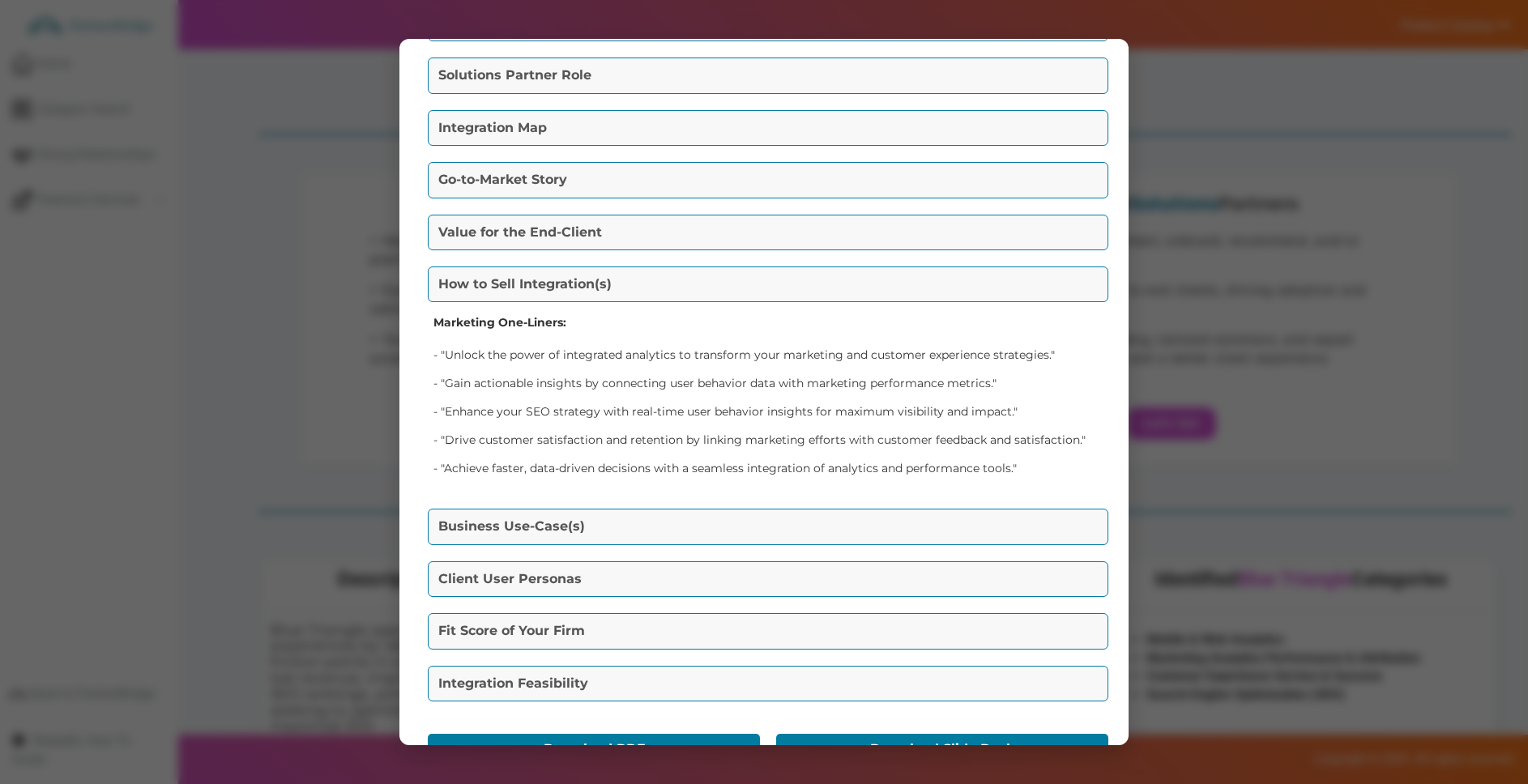
scroll to position [149, 0]
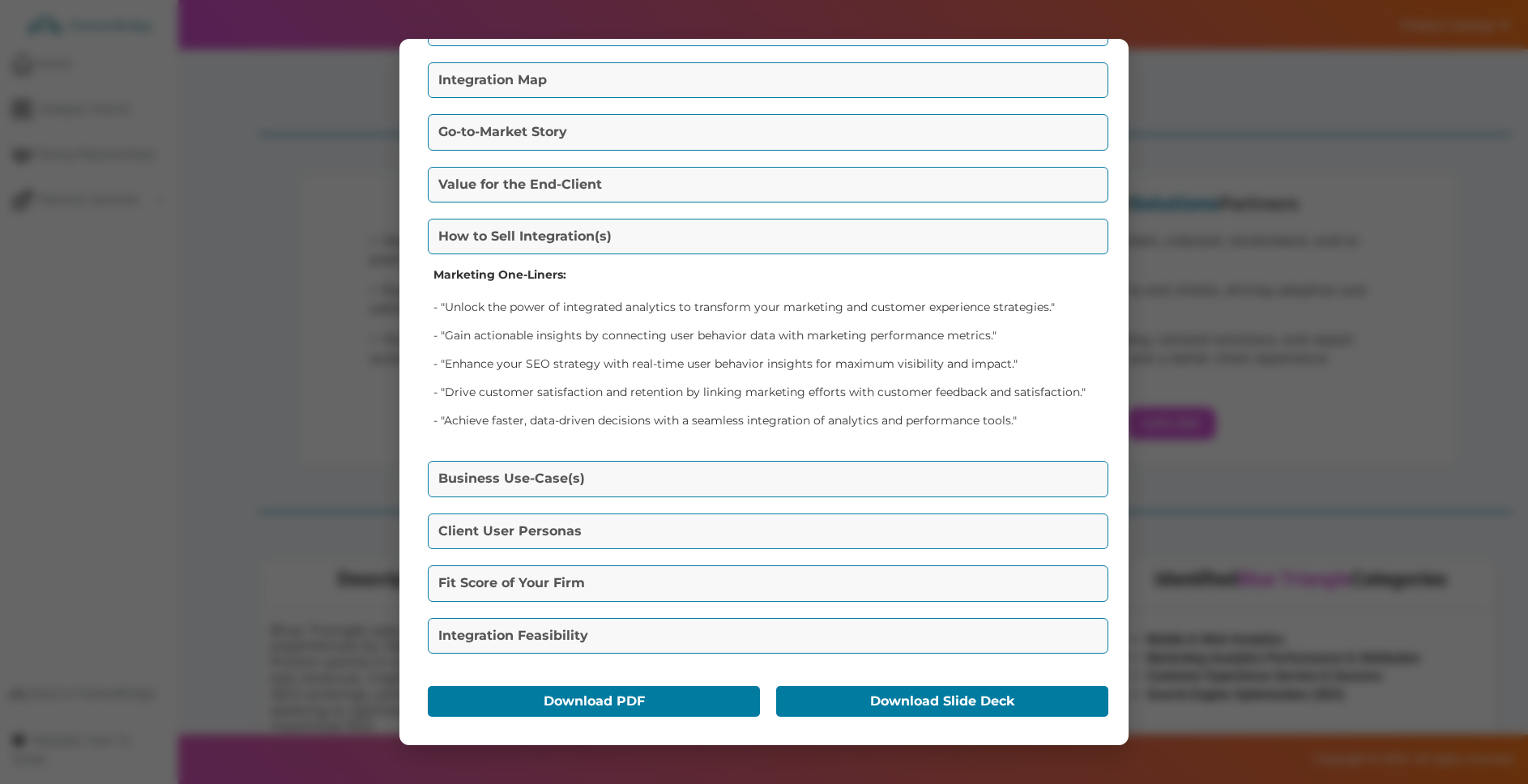
click at [662, 474] on button "Business Use-Case(s)" at bounding box center [767, 479] width 681 height 36
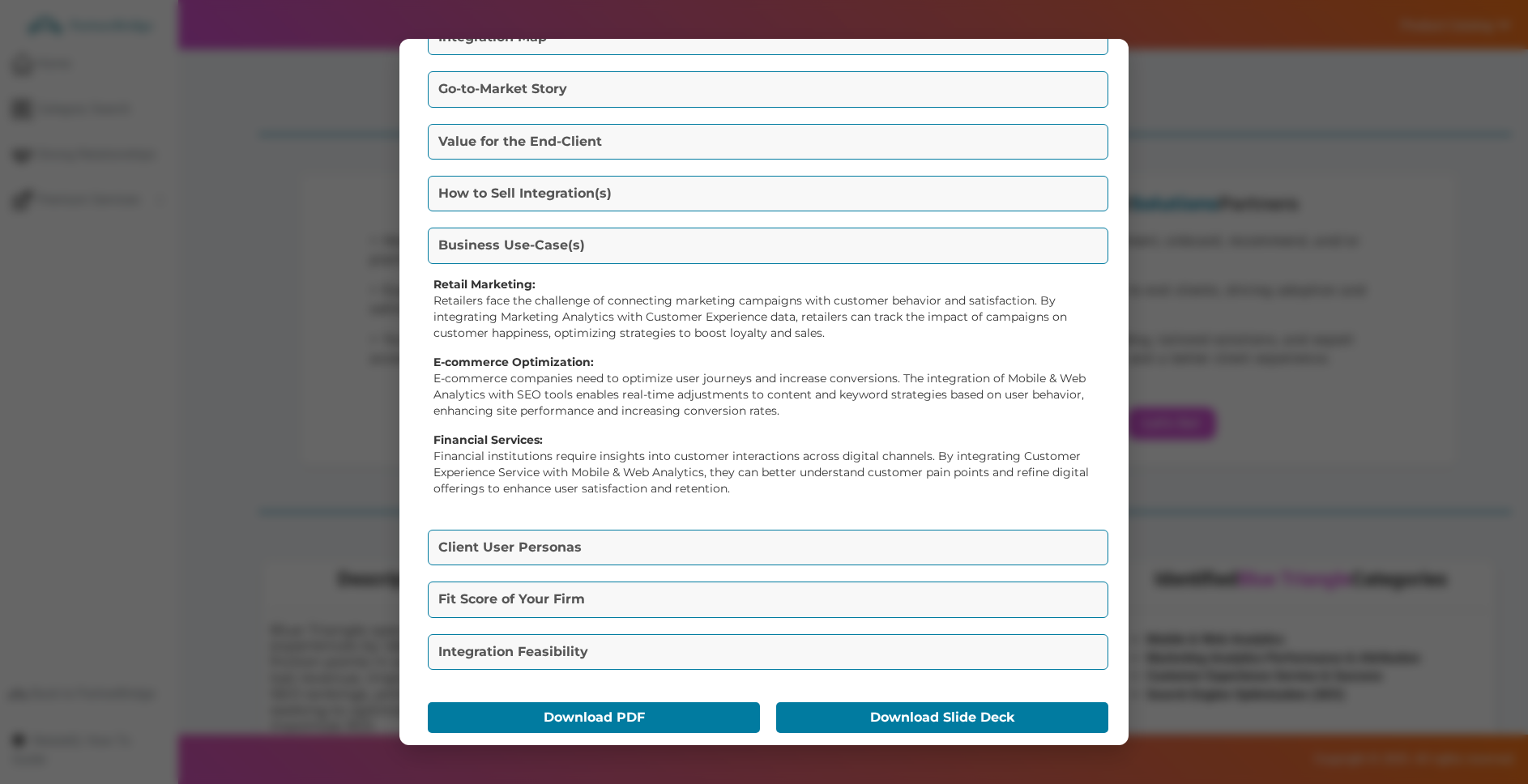
scroll to position [208, 0]
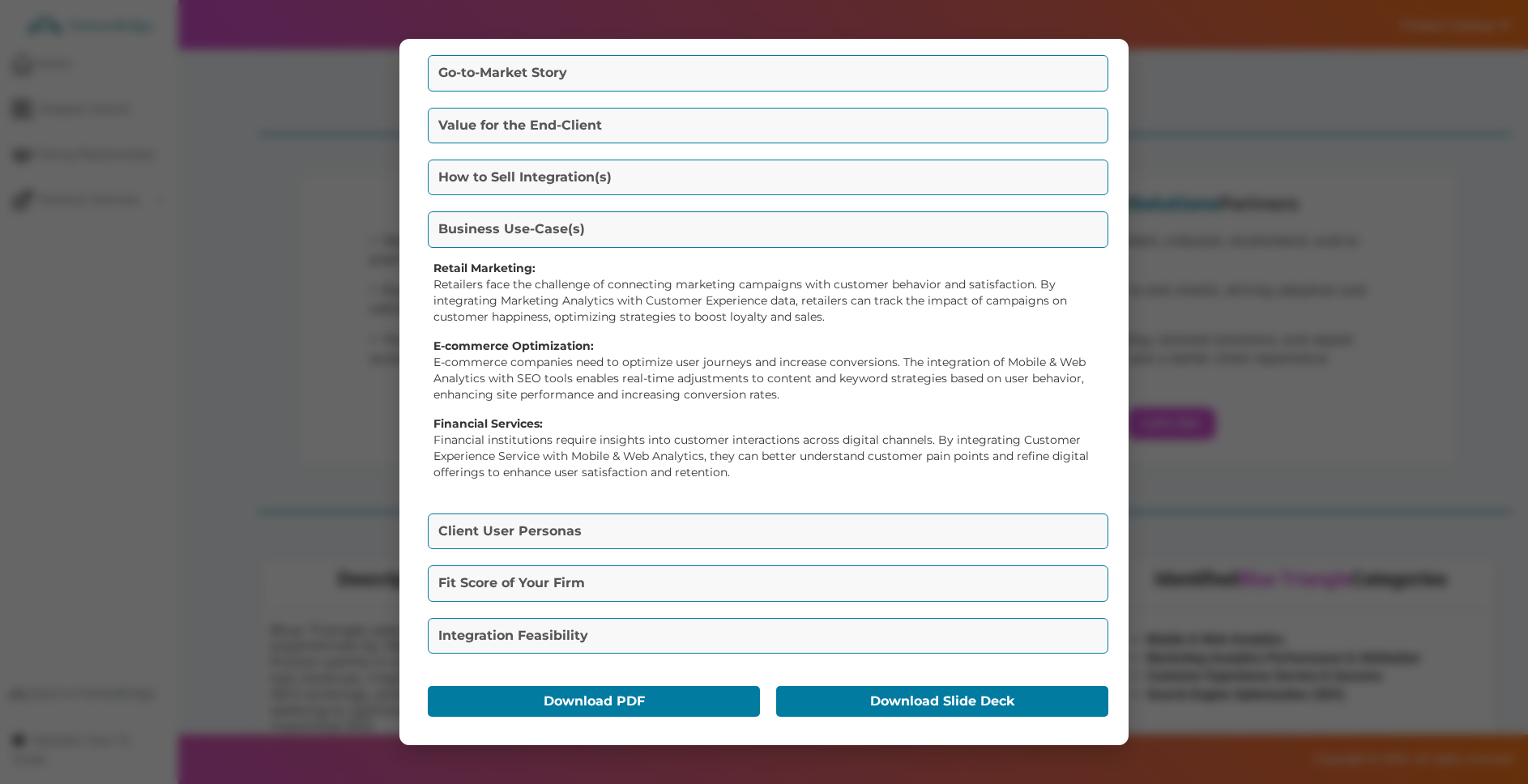
click at [598, 520] on button "Client User Personas" at bounding box center [767, 531] width 681 height 36
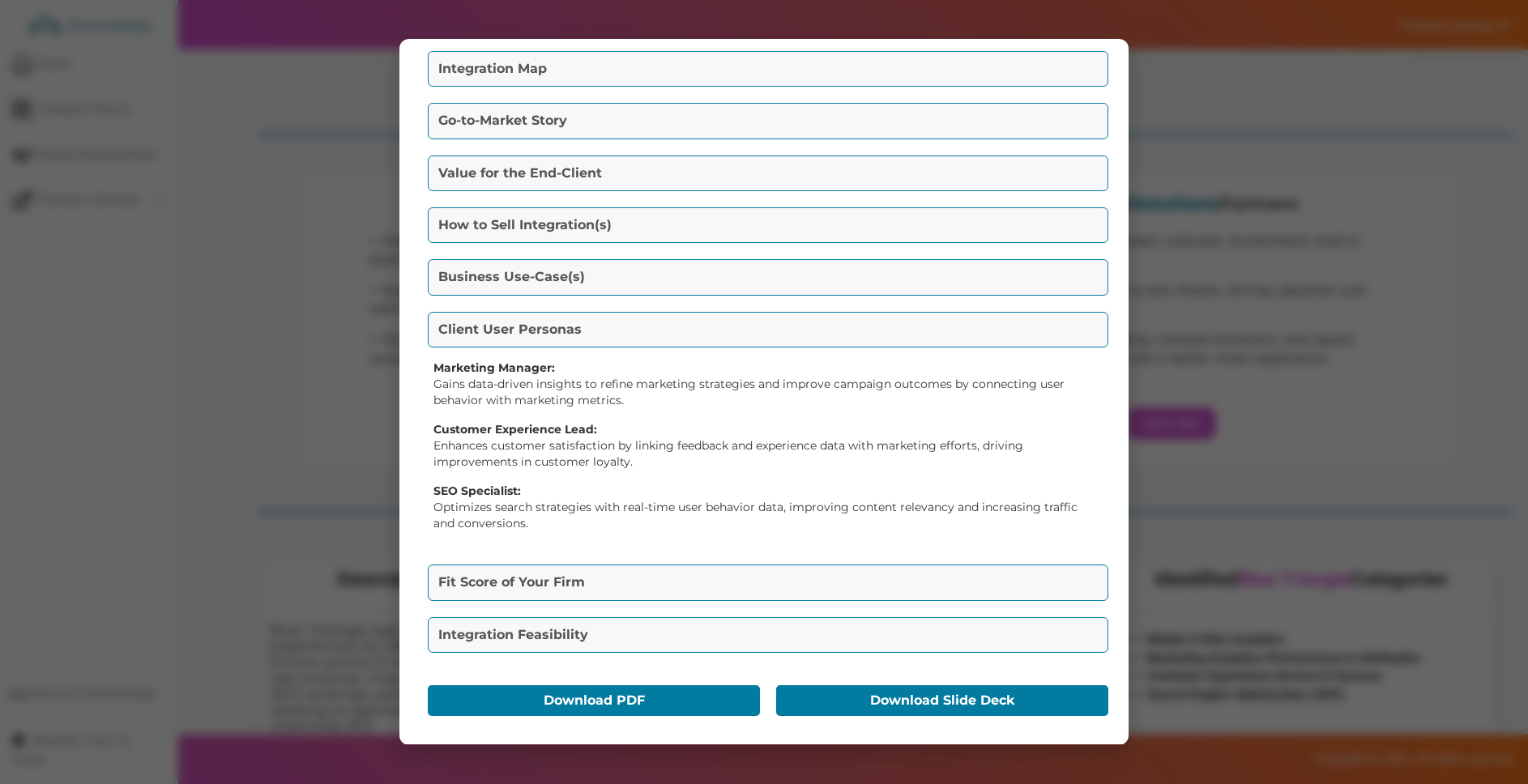
scroll to position [160, 0]
click at [593, 590] on button "Fit Score of Your Firm" at bounding box center [767, 584] width 681 height 36
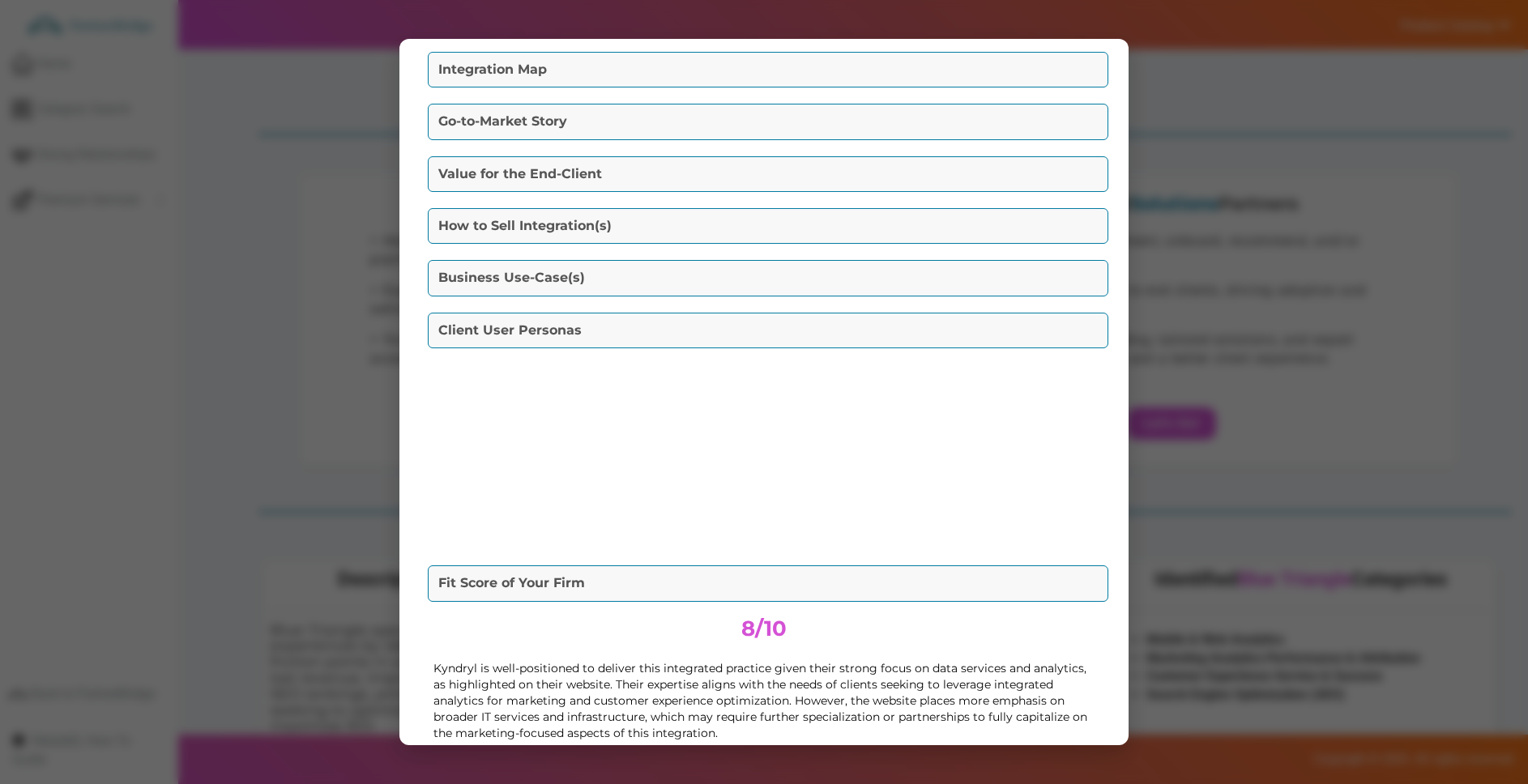
scroll to position [115, 0]
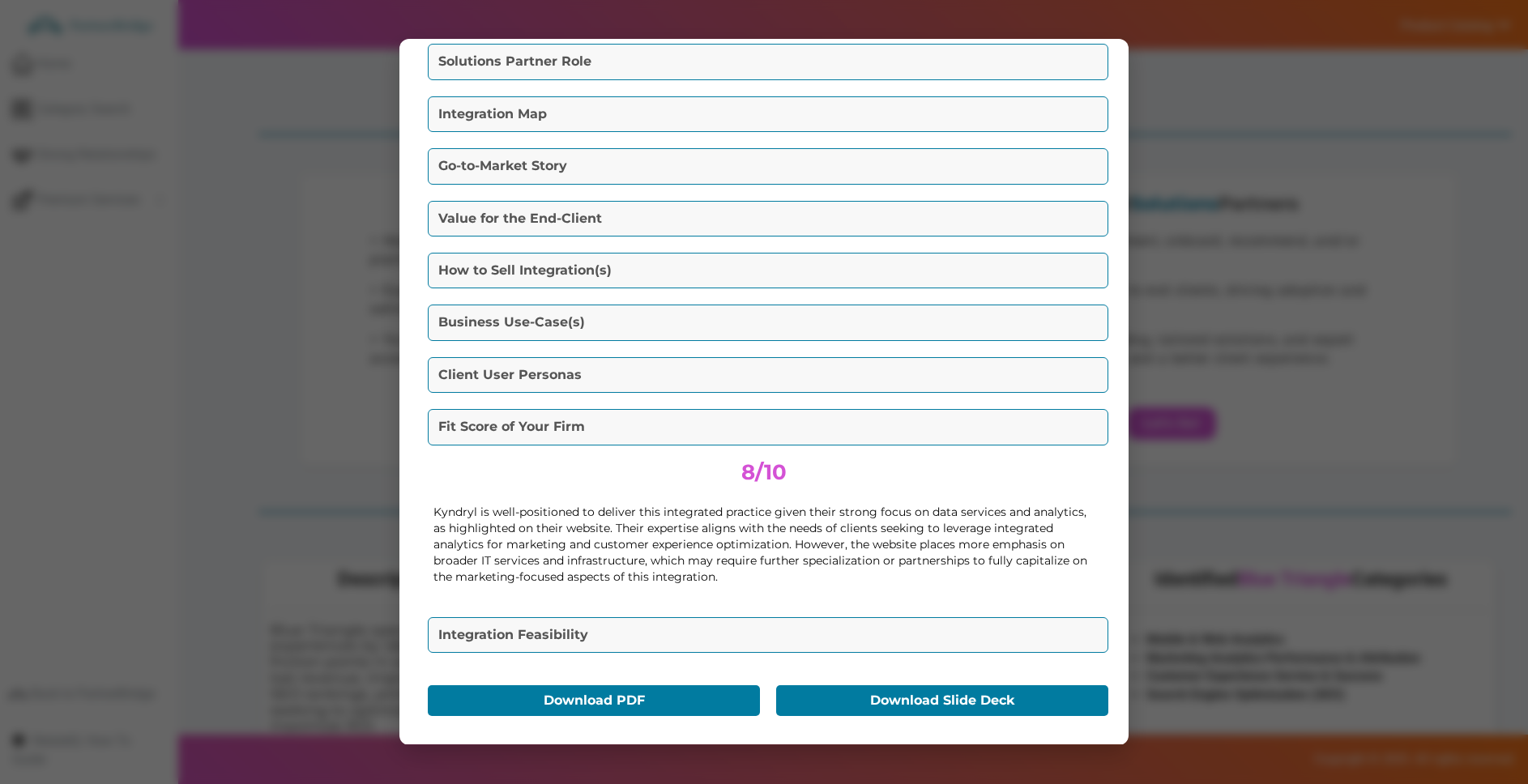
click at [671, 629] on button "Integration Feasibility" at bounding box center [767, 635] width 681 height 36
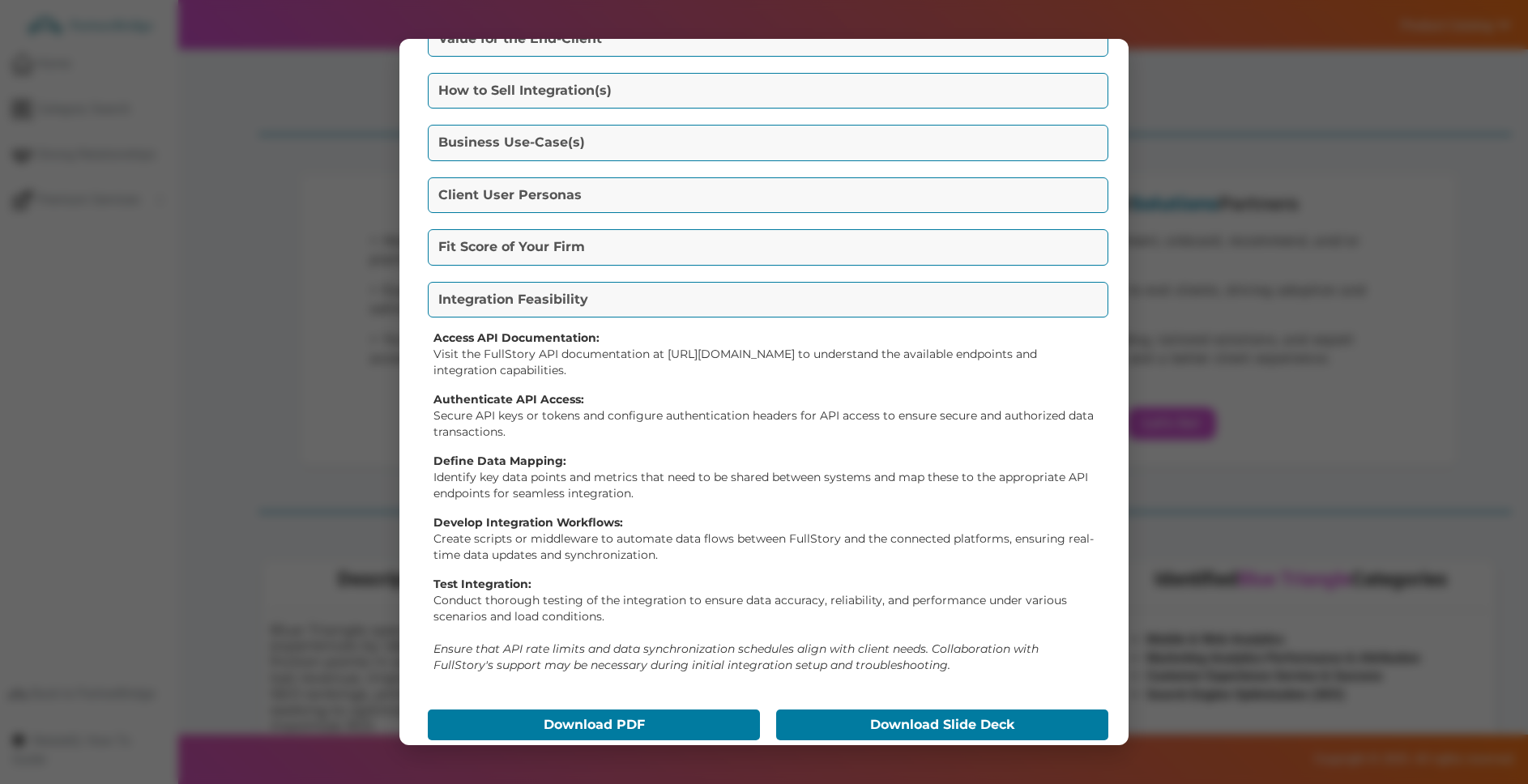
scroll to position [318, 0]
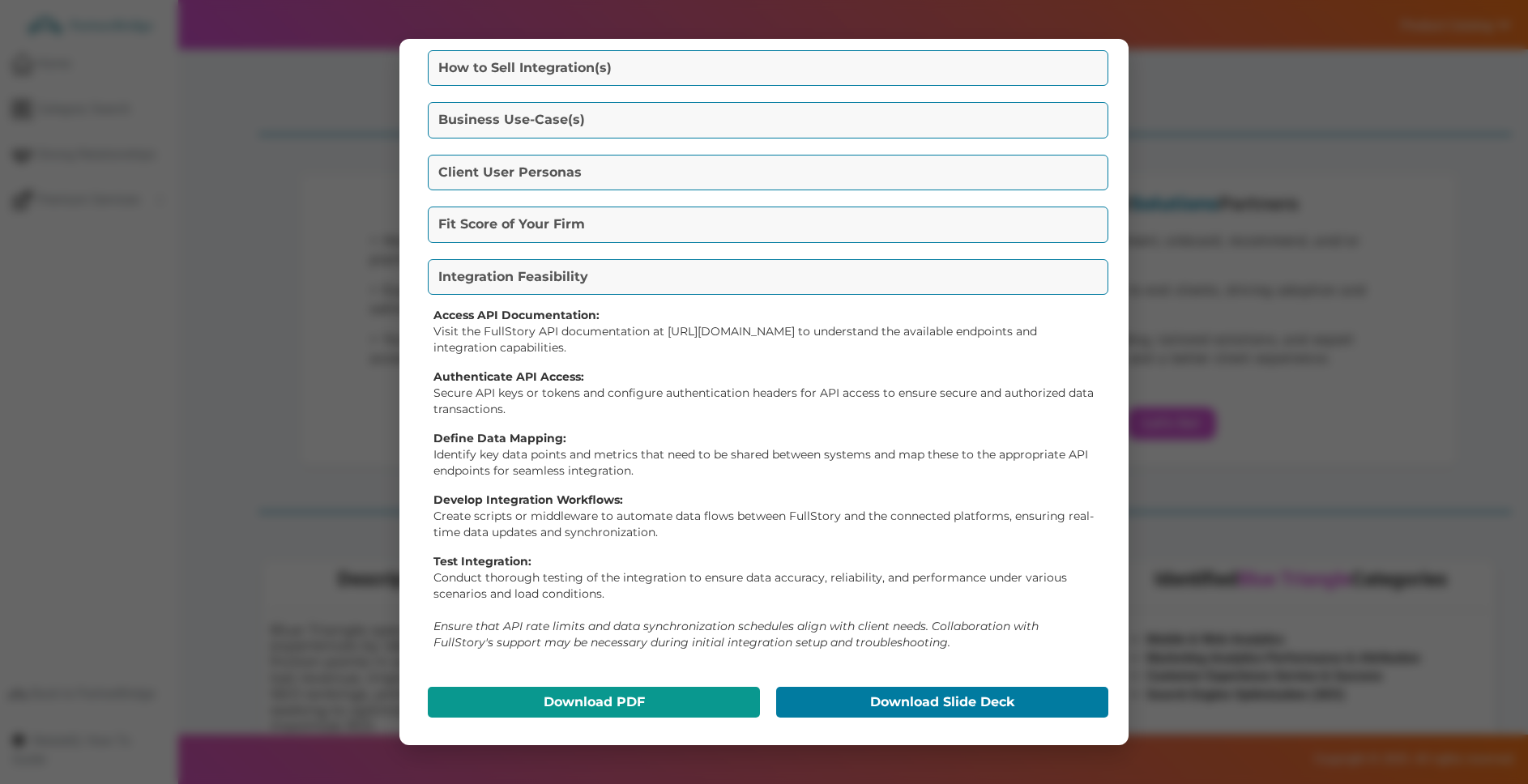
click at [675, 693] on button "Download PDF" at bounding box center [594, 702] width 332 height 31
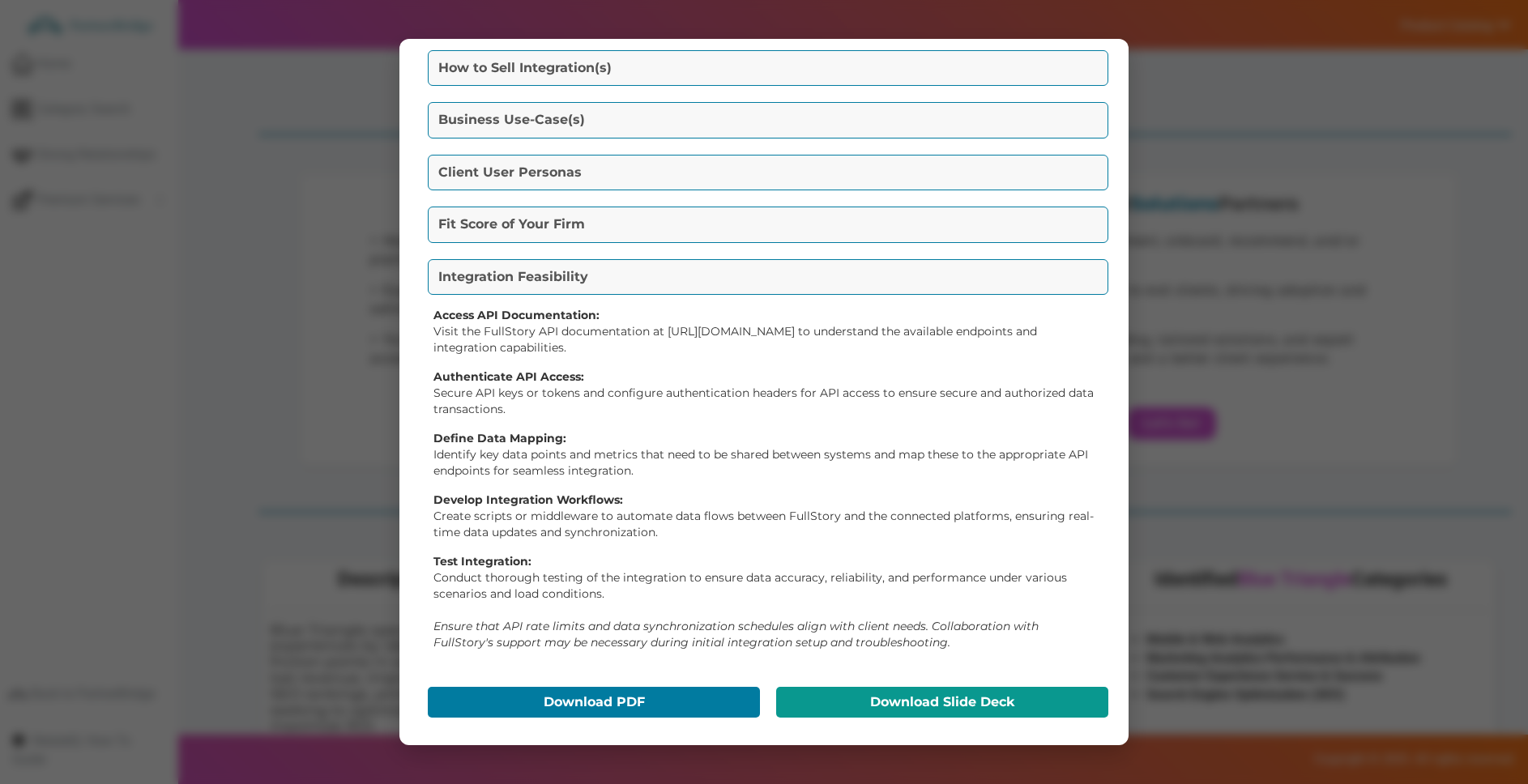
click at [940, 706] on button "Download Slide Deck" at bounding box center [942, 702] width 332 height 31
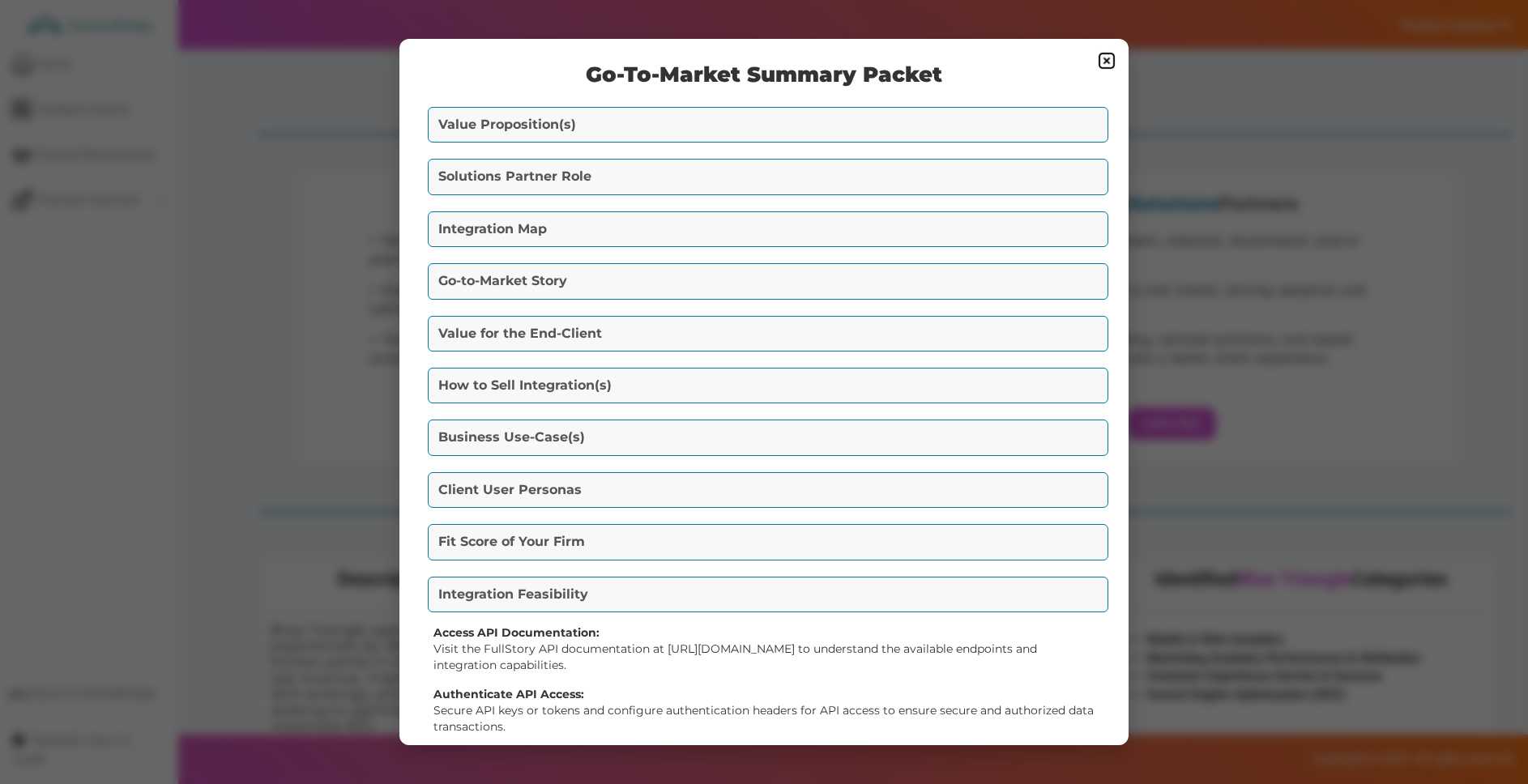
click at [1112, 65] on img at bounding box center [1107, 61] width 20 height 20
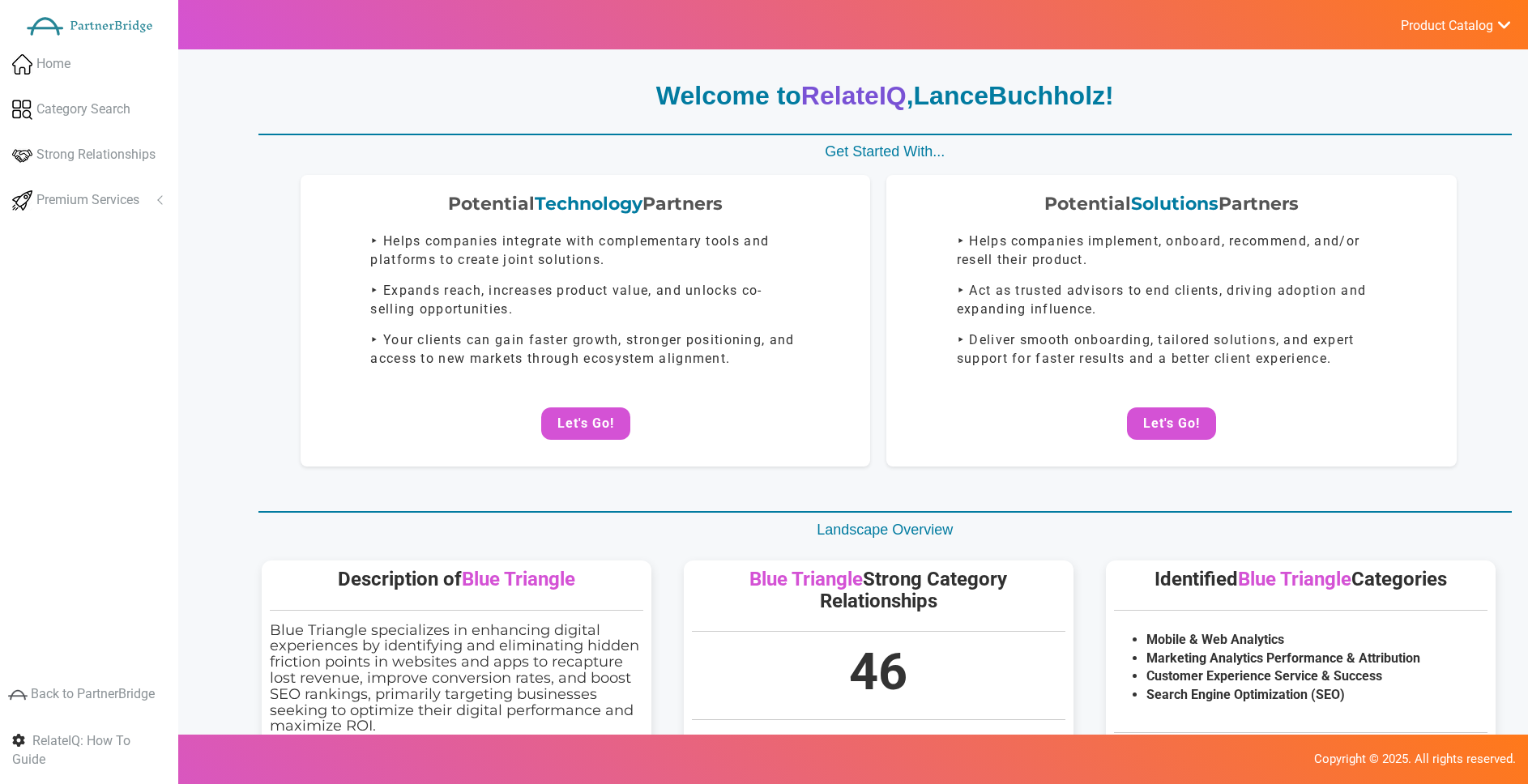
click at [1192, 424] on button "Let's Go!" at bounding box center [1171, 424] width 89 height 33
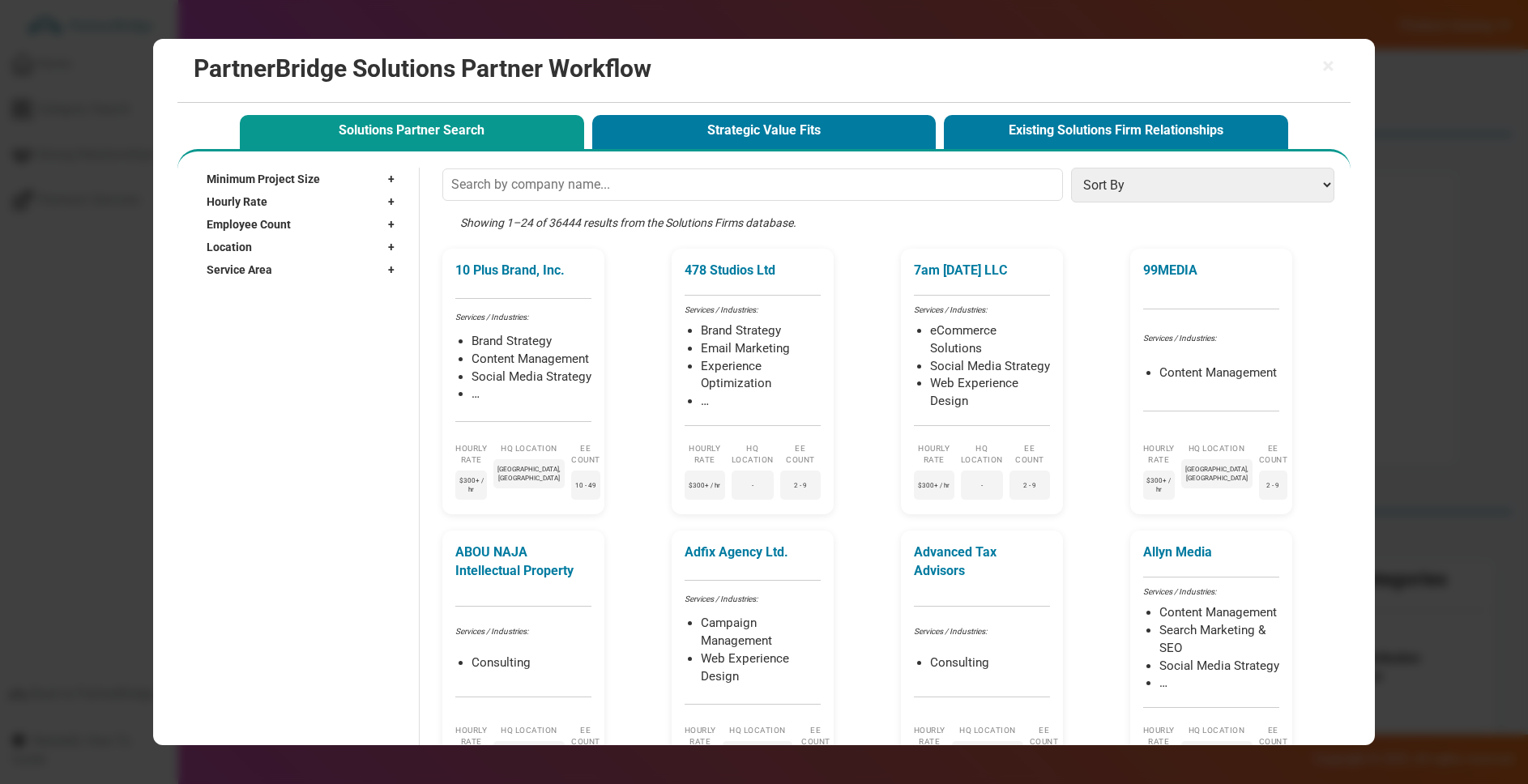
click at [561, 223] on div "Showing 1–24 of 36444 results from the Solutions Firms database." at bounding box center [892, 231] width 900 height 34
click at [578, 220] on div "Showing 1–24 of 36444 results from the Solutions Firms database." at bounding box center [892, 231] width 900 height 34
click at [651, 195] on input "text" at bounding box center [753, 185] width 620 height 33
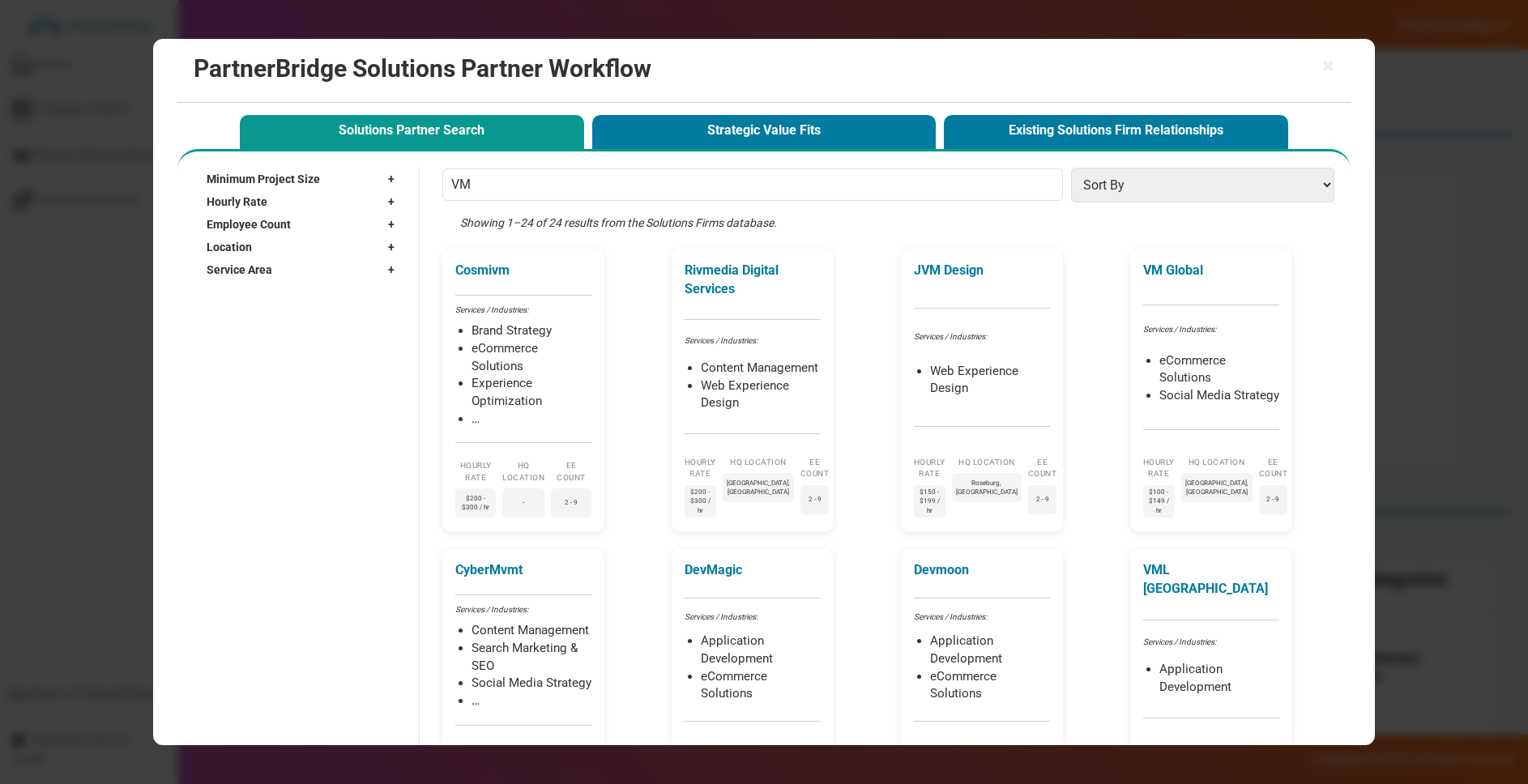
type input "V"
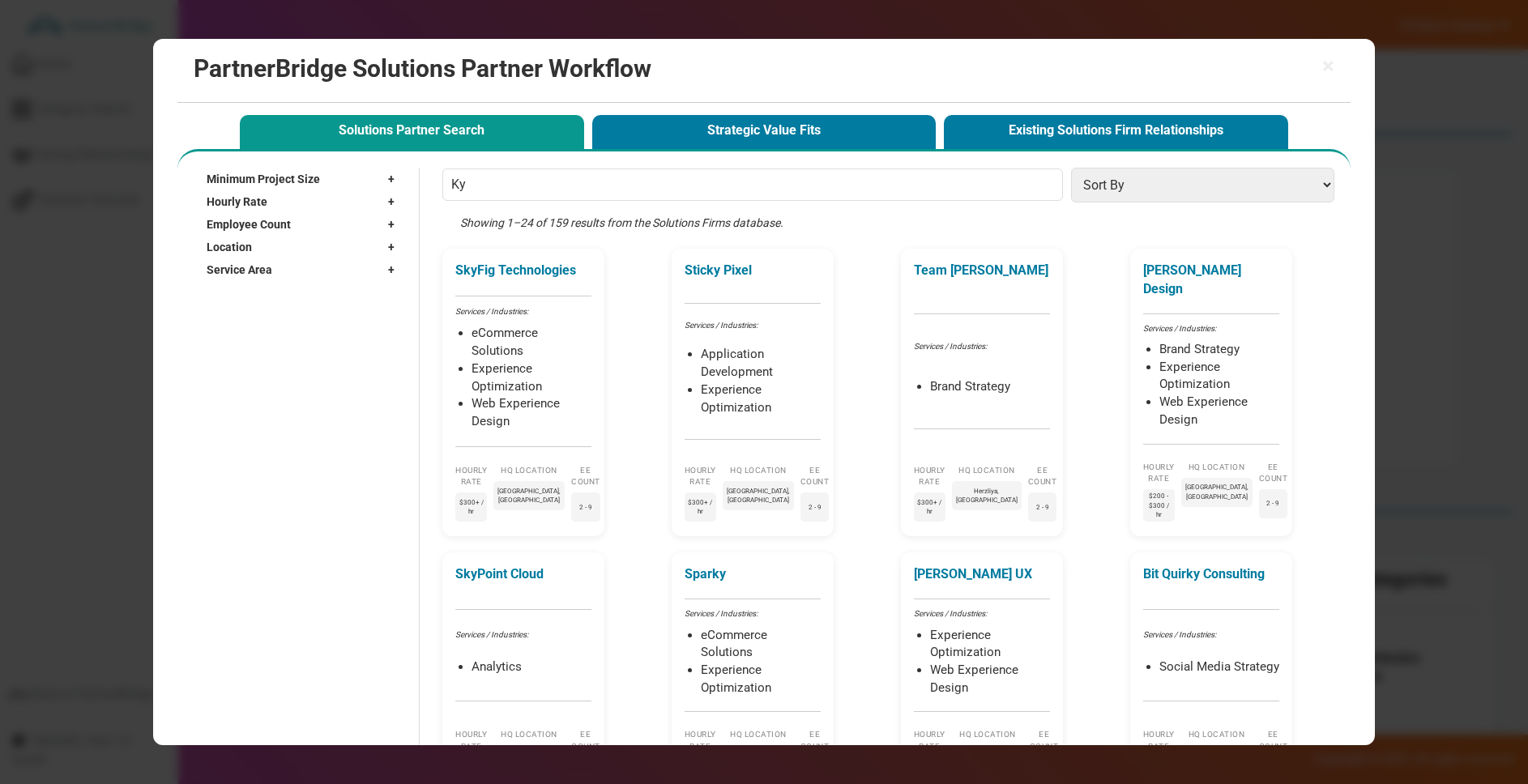
type input "K"
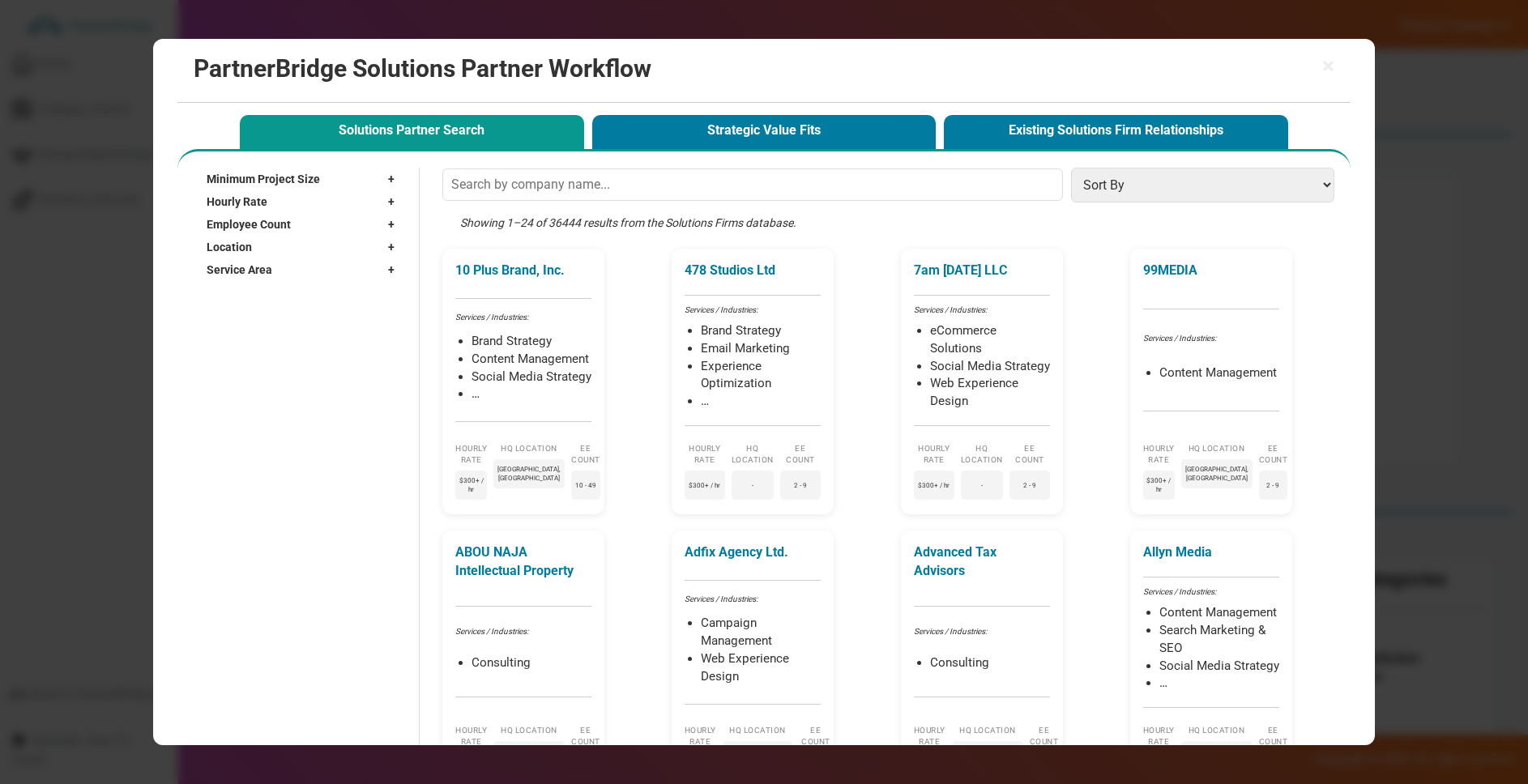
click at [390, 178] on span "+" at bounding box center [395, 179] width 15 height 16
click at [238, 213] on label "$1,000+" at bounding box center [246, 216] width 41 height 14
click at [220, 213] on input "$1,000+" at bounding box center [214, 214] width 11 height 11
checkbox input "true"
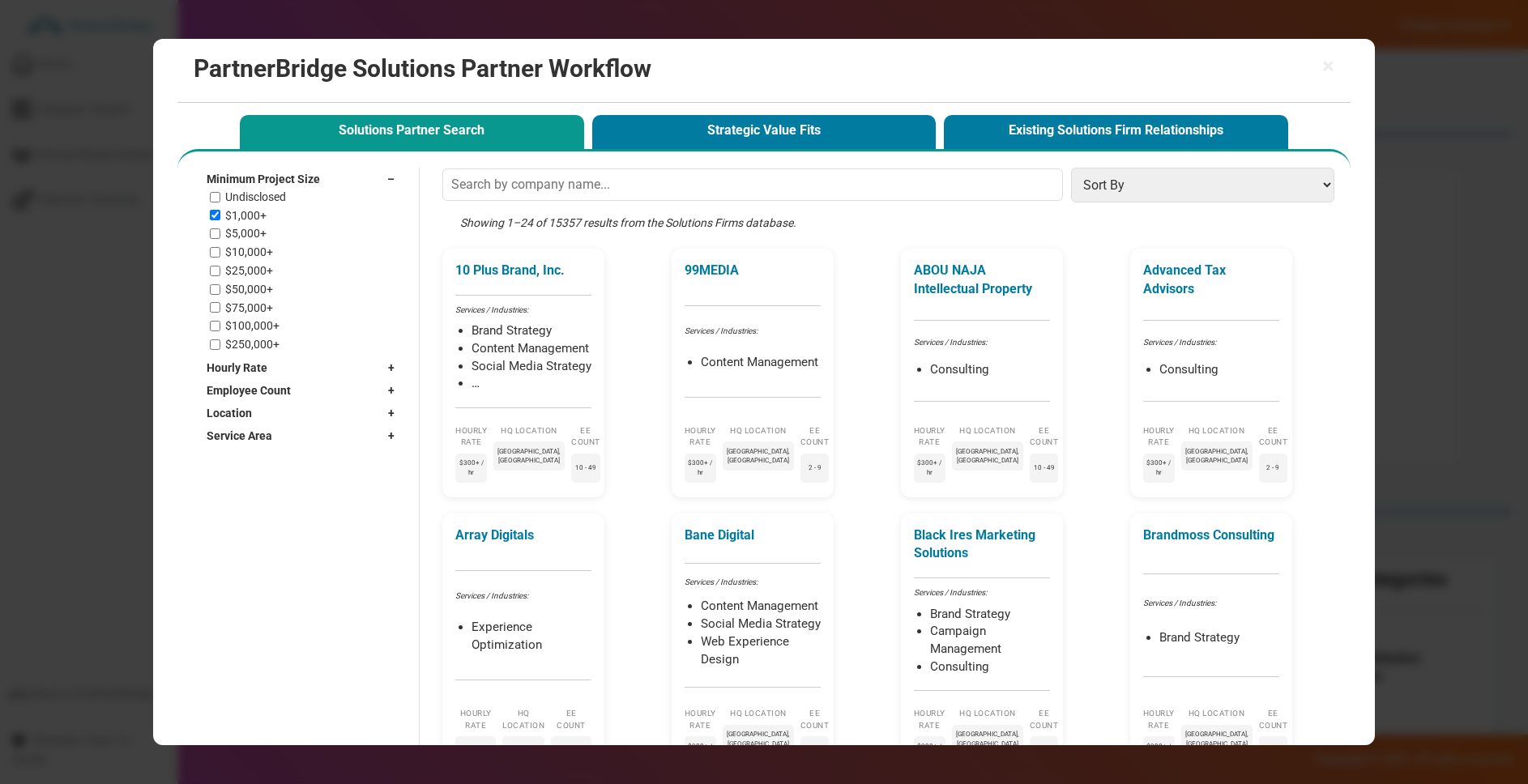
click at [244, 227] on label "$5,000+" at bounding box center [246, 234] width 41 height 14
click at [220, 228] on input "$5,000+" at bounding box center [214, 233] width 11 height 11
checkbox input "true"
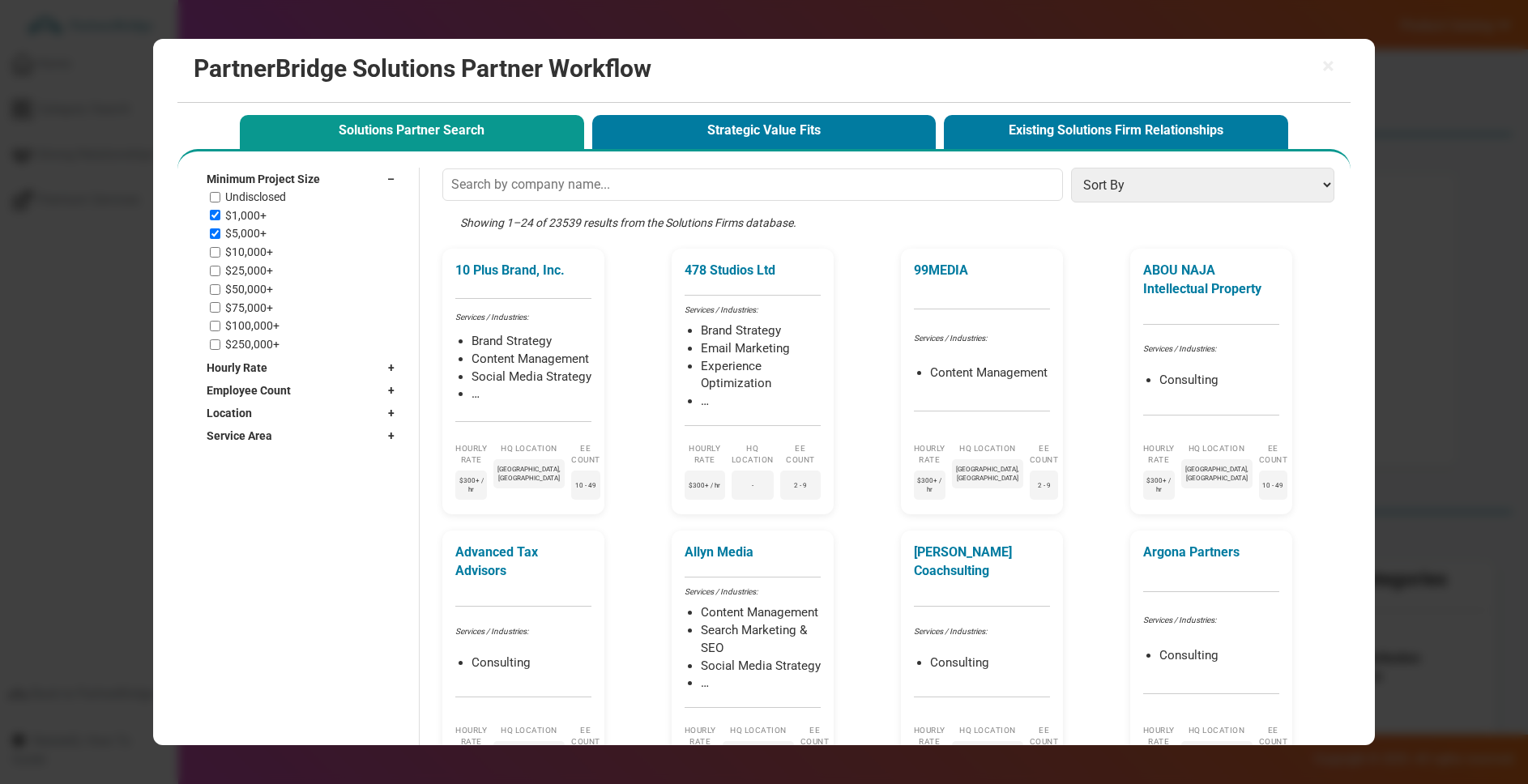
click at [246, 250] on label "$10,000+" at bounding box center [249, 253] width 47 height 14
click at [220, 250] on input "$10,000+" at bounding box center [214, 252] width 11 height 11
checkbox input "true"
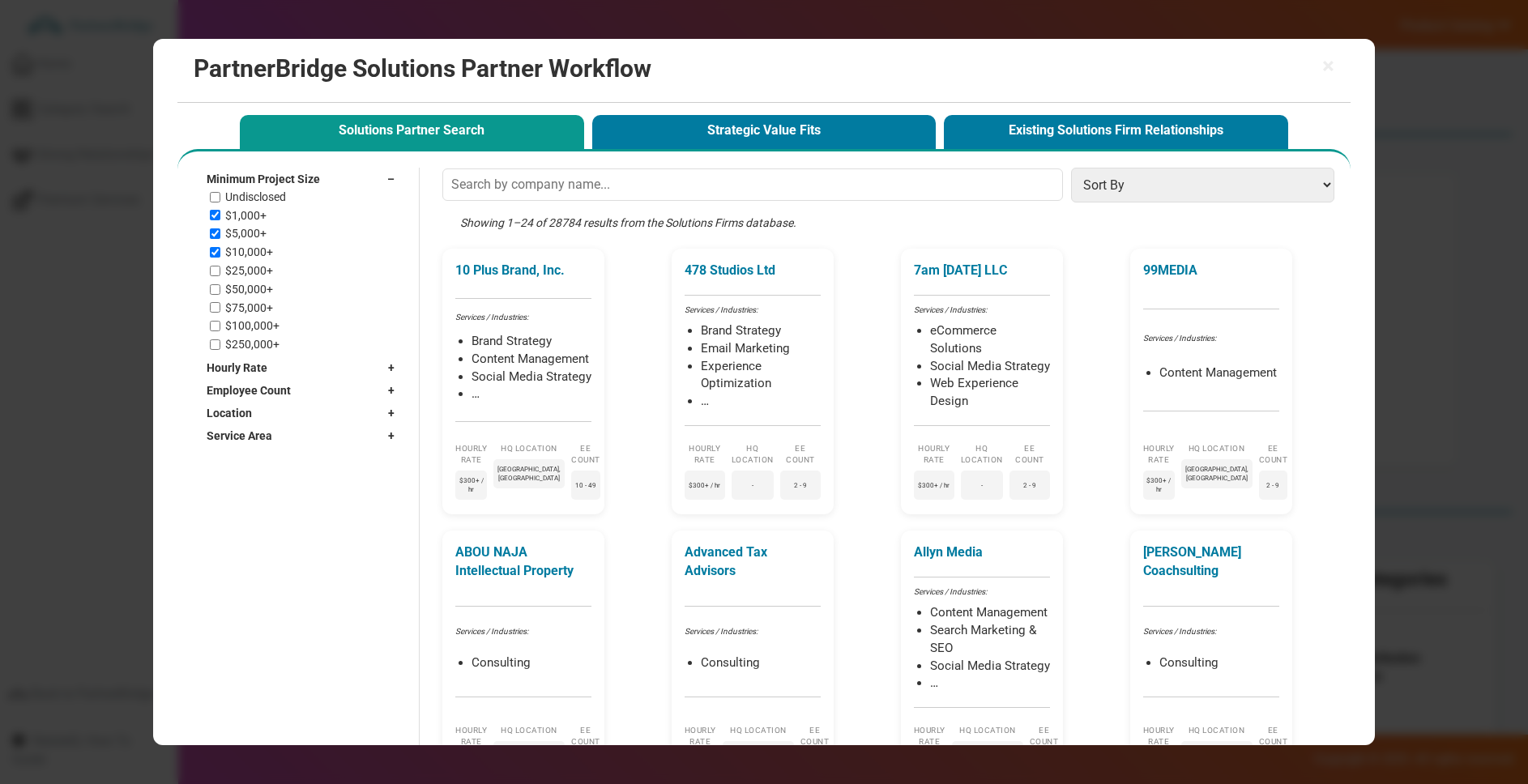
click at [251, 214] on label "$1,000+" at bounding box center [246, 216] width 41 height 14
click at [220, 214] on input "$1,000+" at bounding box center [214, 214] width 11 height 11
checkbox input "false"
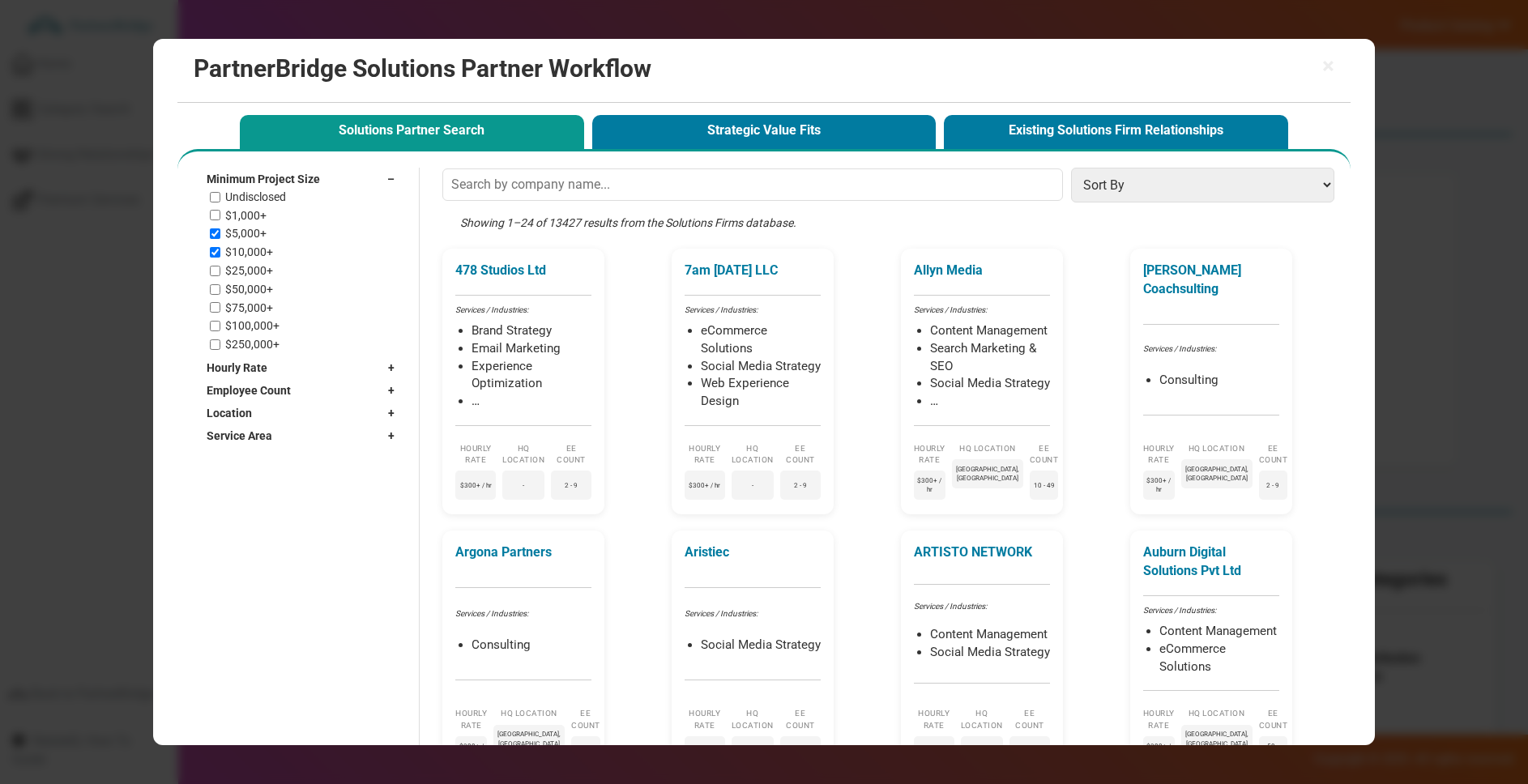
click at [247, 231] on label "$5,000+" at bounding box center [246, 234] width 41 height 14
click at [220, 231] on input "$5,000+" at bounding box center [214, 233] width 11 height 11
checkbox input "false"
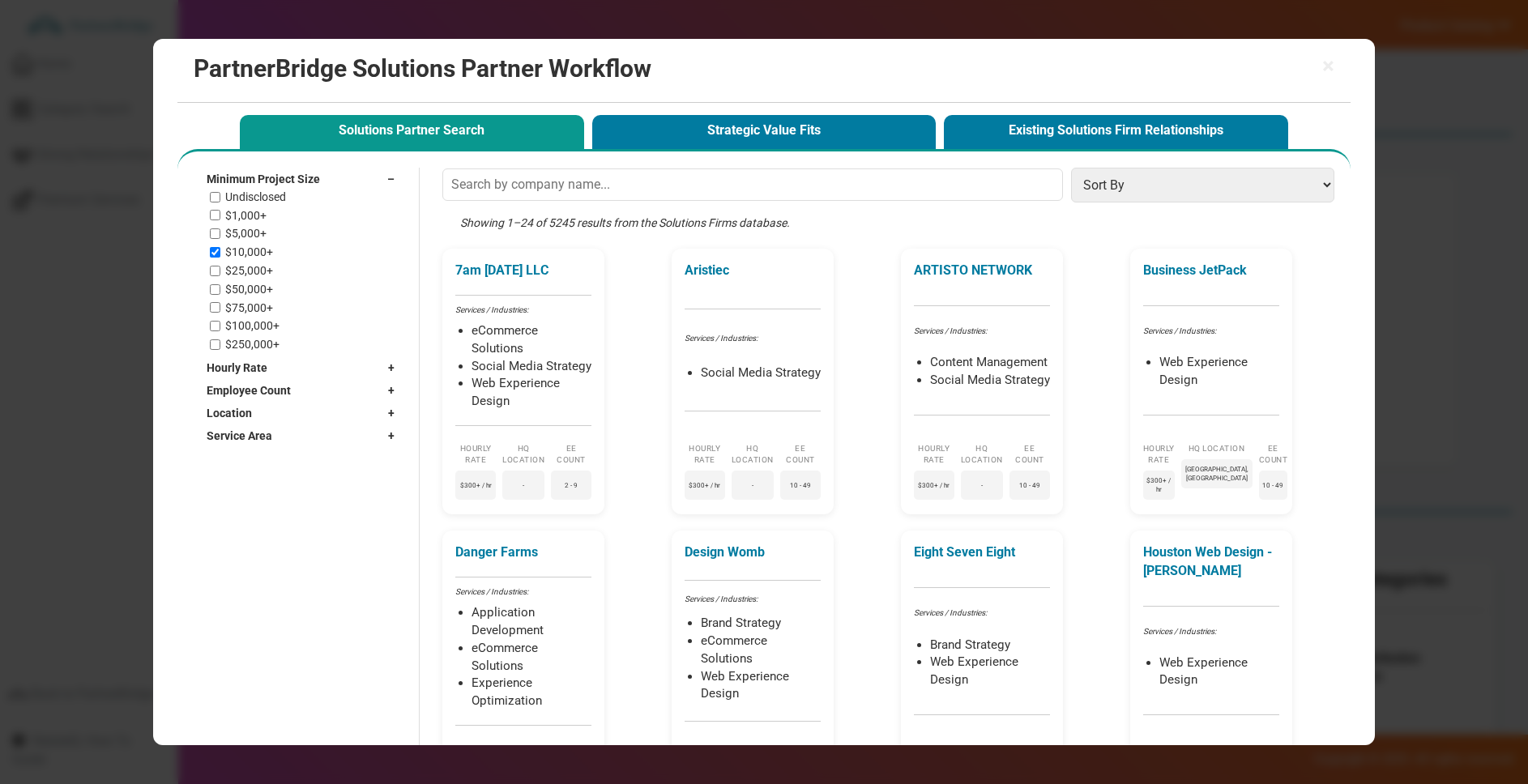
drag, startPoint x: 254, startPoint y: 247, endPoint x: 259, endPoint y: 264, distance: 17.7
click at [254, 247] on label "$10,000+" at bounding box center [249, 253] width 47 height 14
click at [220, 247] on input "$10,000+" at bounding box center [214, 252] width 11 height 11
checkbox input "false"
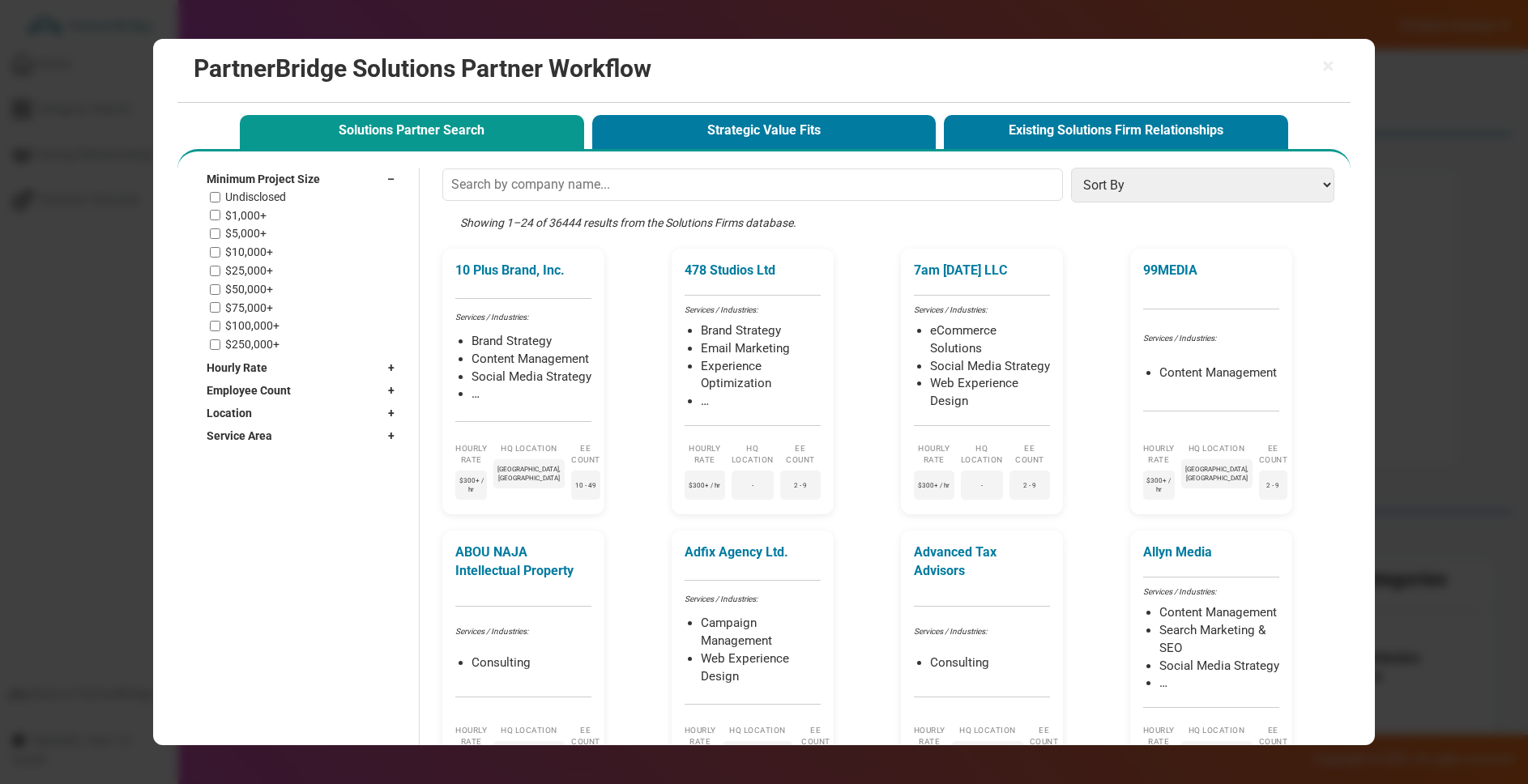
click at [264, 339] on label "$250,000+" at bounding box center [252, 345] width 54 height 14
click at [220, 340] on input "$250,000+" at bounding box center [214, 345] width 11 height 11
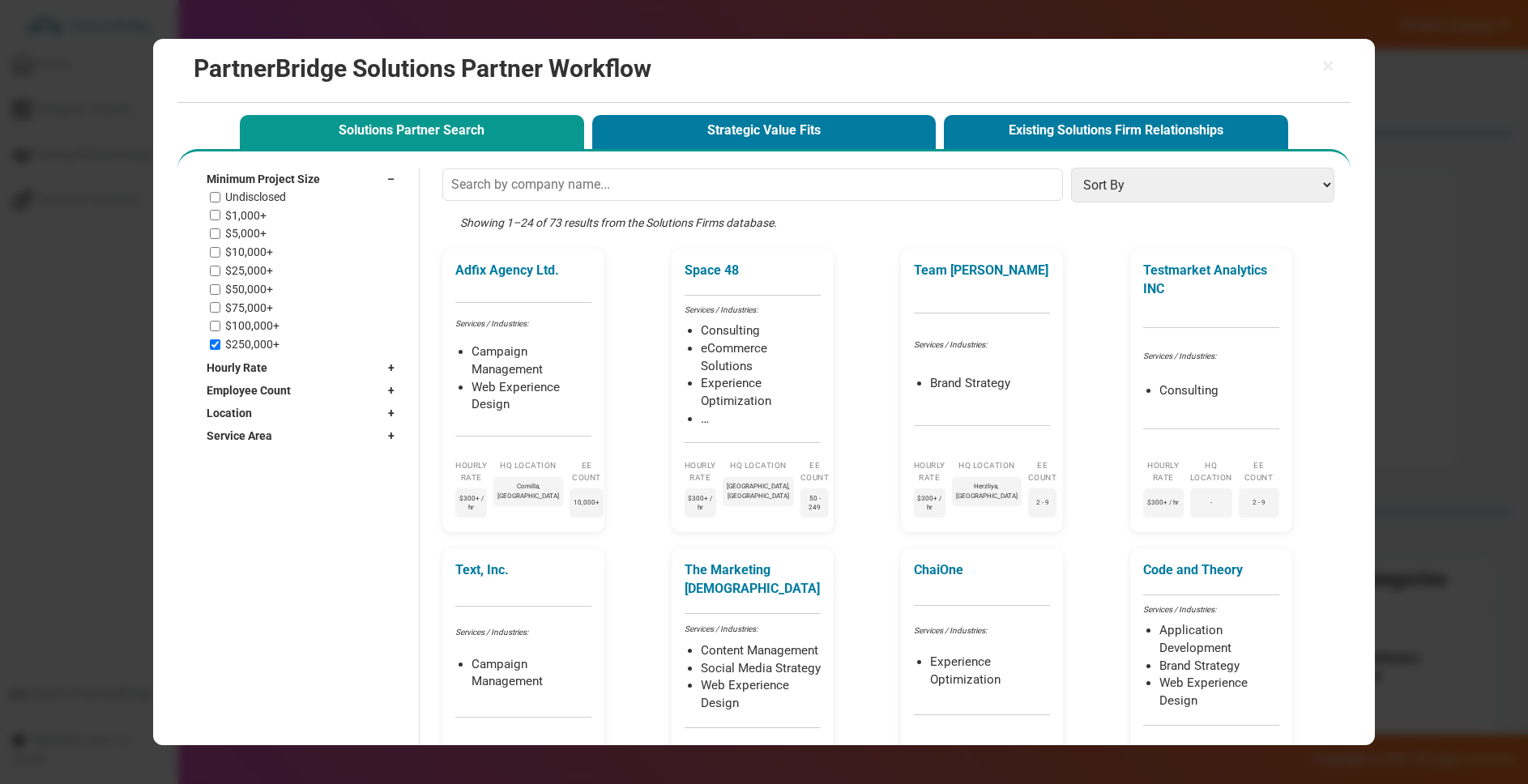
click at [237, 345] on label "$250,000+" at bounding box center [252, 345] width 54 height 14
click at [220, 345] on input "$250,000+" at bounding box center [214, 345] width 11 height 11
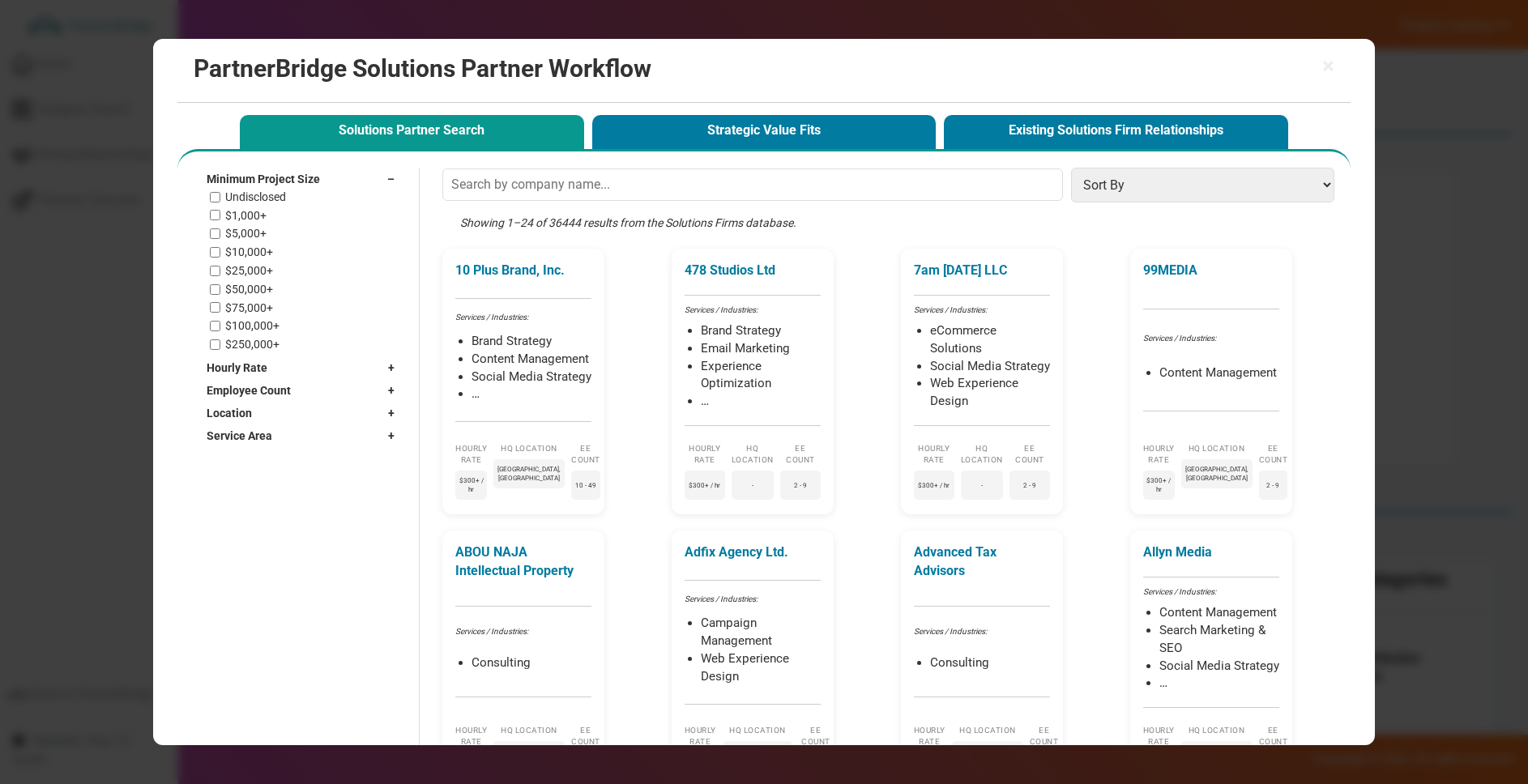
click at [217, 348] on div "$250,000+" at bounding box center [305, 345] width 193 height 14
click at [217, 345] on input "$250,000+" at bounding box center [214, 345] width 11 height 11
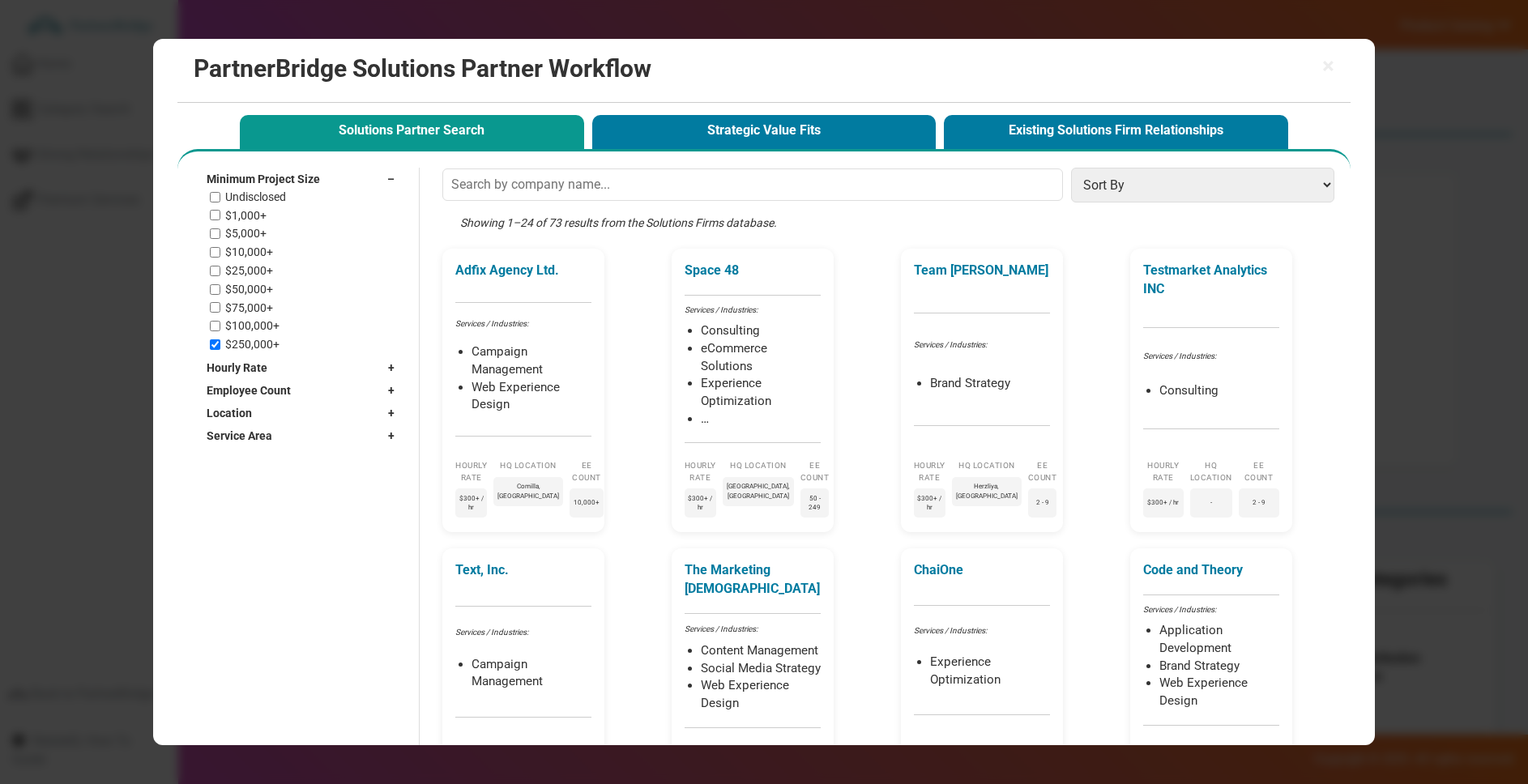
click at [266, 350] on label "$250,000+" at bounding box center [252, 345] width 54 height 14
click at [220, 350] on input "$250,000+" at bounding box center [214, 345] width 11 height 11
checkbox input "false"
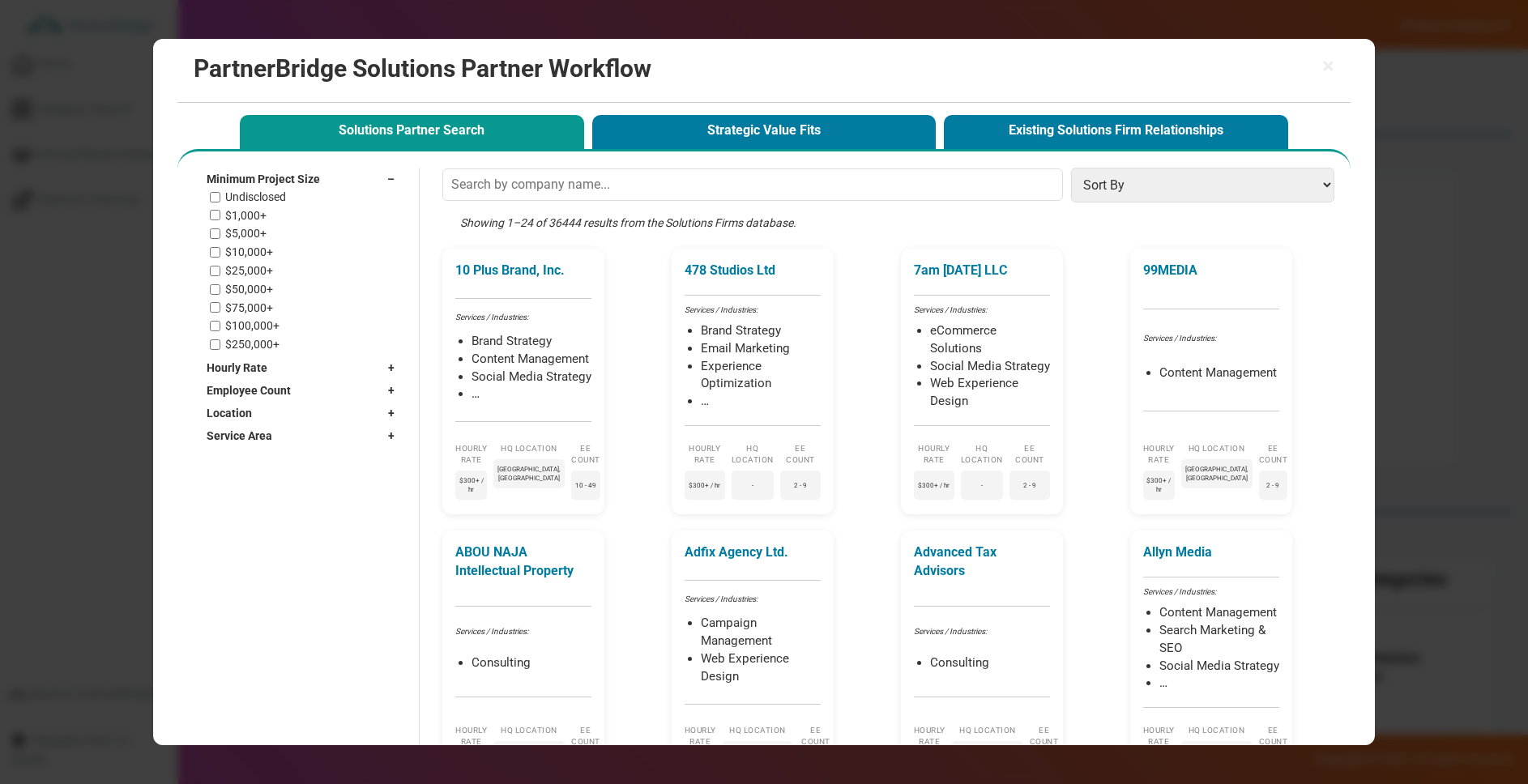
click at [321, 175] on div "Minimum Project Size –" at bounding box center [304, 179] width 196 height 23
click at [347, 189] on div "Minimum Project Size +" at bounding box center [304, 179] width 196 height 23
drag, startPoint x: 387, startPoint y: 167, endPoint x: 368, endPoint y: 183, distance: 24.8
click at [387, 168] on div "Minimum Project Size –" at bounding box center [304, 179] width 196 height 23
click at [362, 200] on div "Hourly Rate +" at bounding box center [304, 201] width 196 height 23
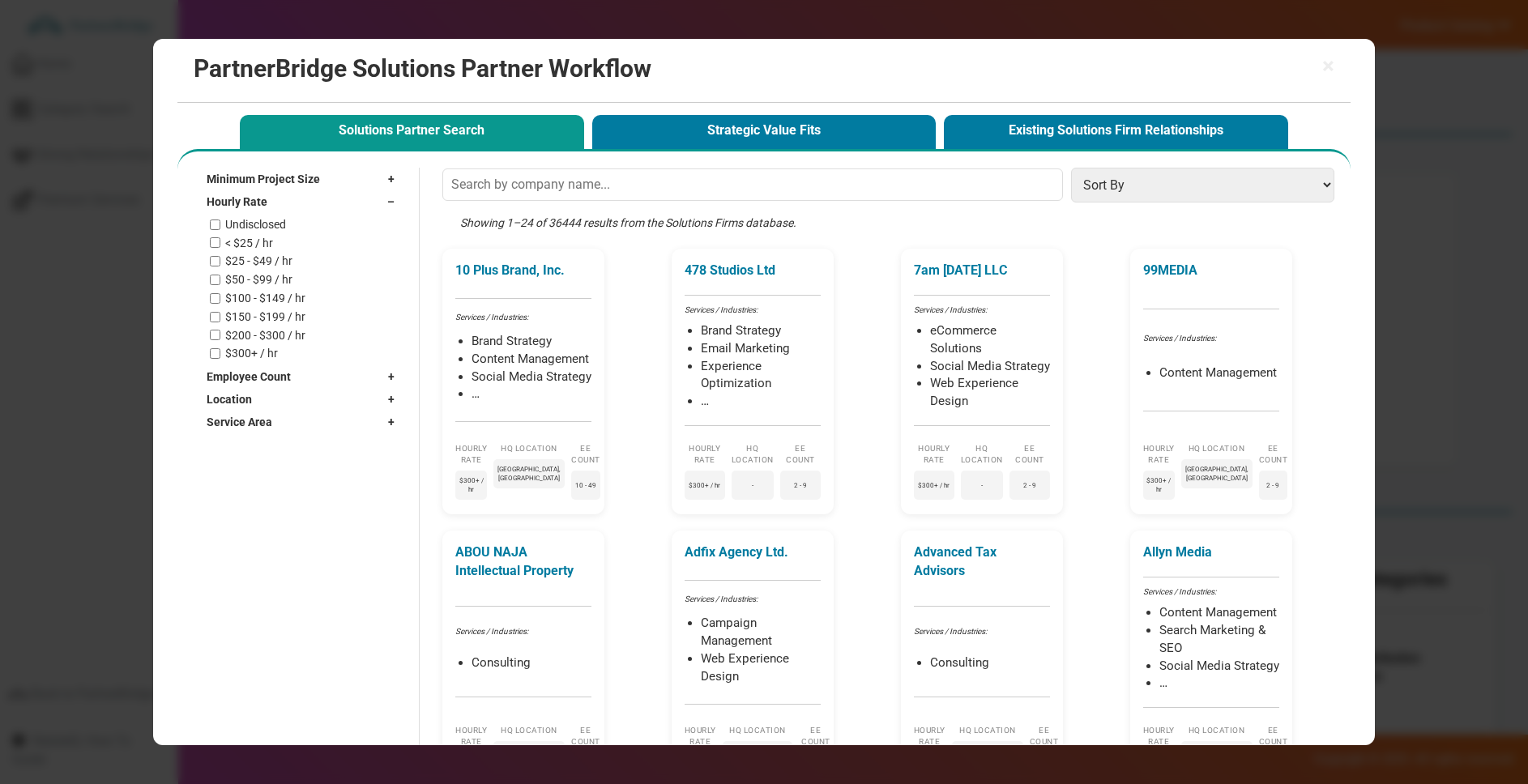
click at [235, 247] on label "< $25 / hr" at bounding box center [249, 244] width 47 height 14
click at [220, 247] on input "< $25 / hr" at bounding box center [214, 242] width 11 height 11
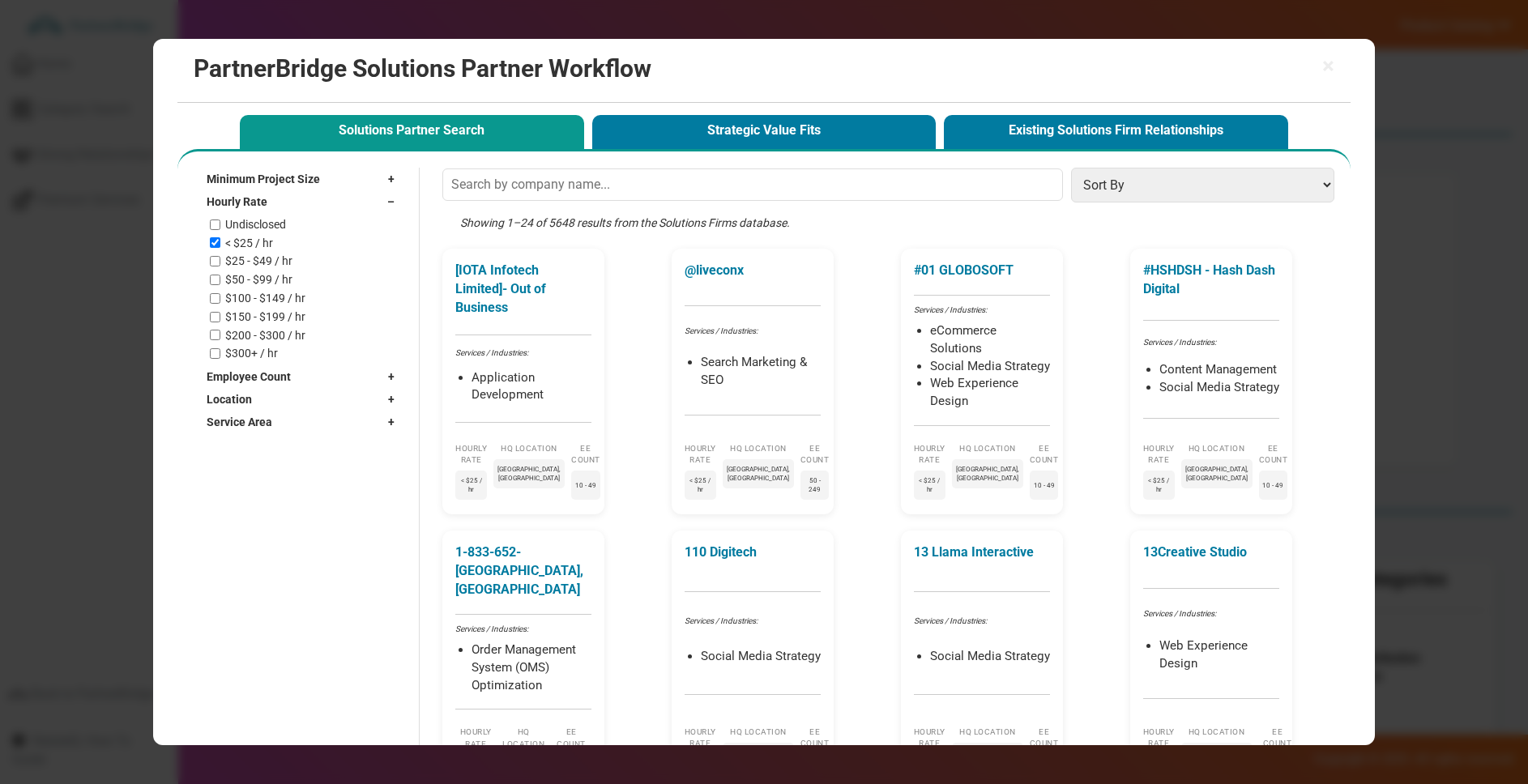
click at [248, 243] on label "< $25 / hr" at bounding box center [249, 244] width 47 height 14
click at [220, 243] on input "< $25 / hr" at bounding box center [214, 242] width 11 height 11
checkbox input "false"
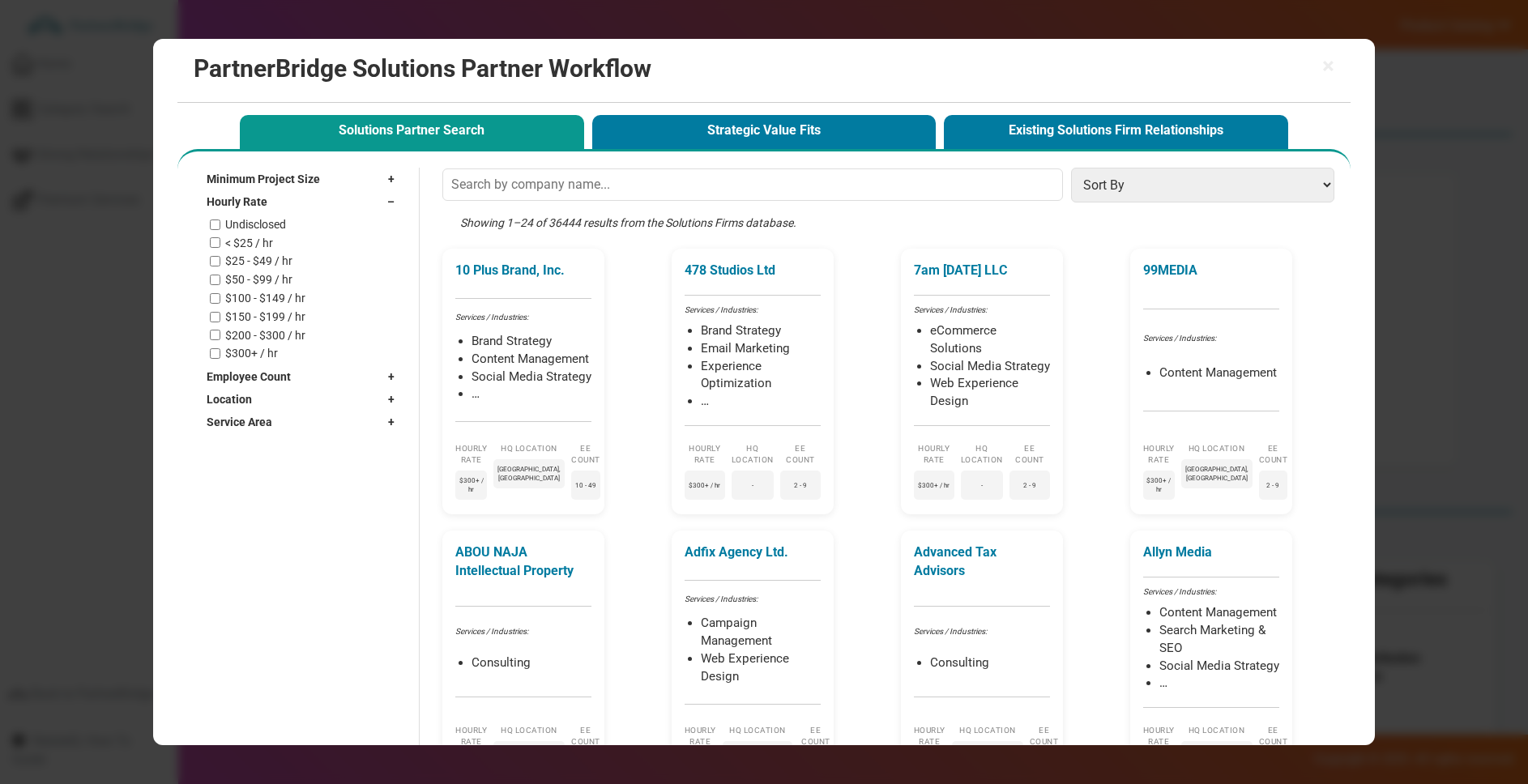
click at [243, 333] on label "$200 - $300 / hr" at bounding box center [265, 336] width 80 height 14
click at [220, 333] on input "$200 - $300 / hr" at bounding box center [214, 335] width 11 height 11
checkbox input "true"
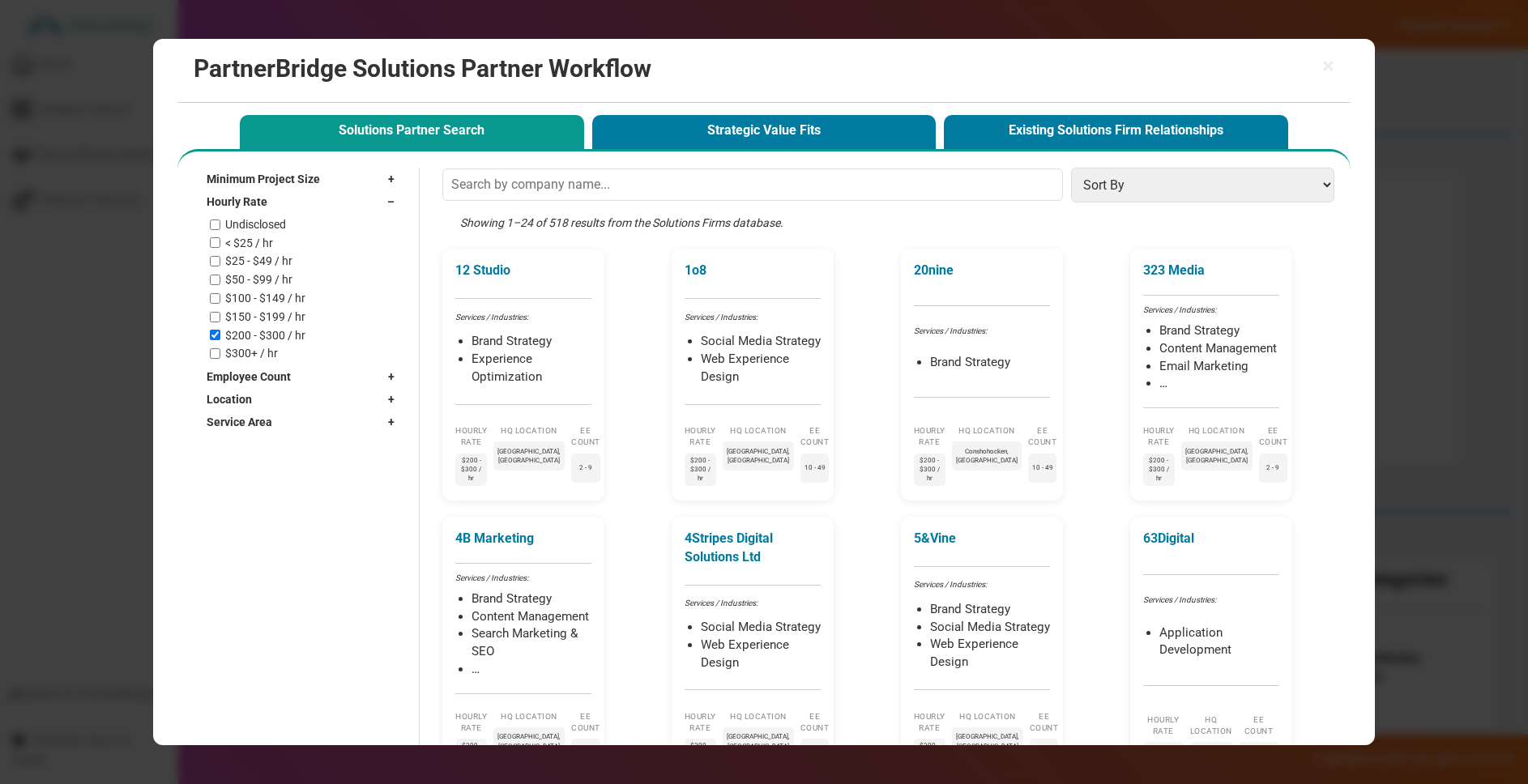
click at [247, 353] on label "$300+ / hr" at bounding box center [251, 353] width 52 height 14
click at [220, 353] on input "$300+ / hr" at bounding box center [214, 353] width 11 height 11
checkbox input "true"
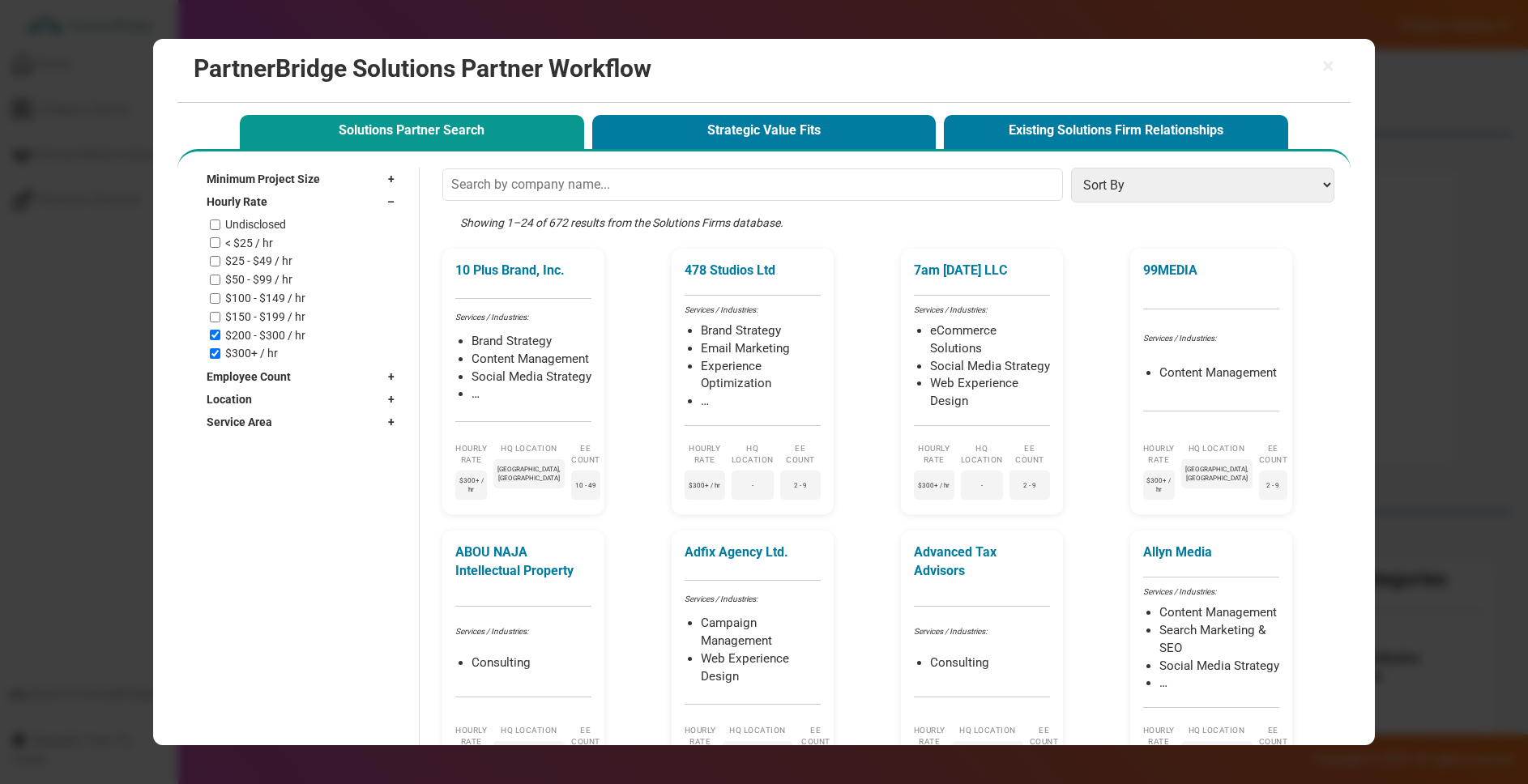
click at [244, 339] on label "$200 - $300 / hr" at bounding box center [265, 336] width 80 height 14
click at [220, 339] on input "$200 - $300 / hr" at bounding box center [214, 335] width 11 height 11
checkbox input "false"
click at [241, 350] on label "$300+ / hr" at bounding box center [251, 353] width 52 height 14
click at [220, 350] on input "$300+ / hr" at bounding box center [214, 353] width 11 height 11
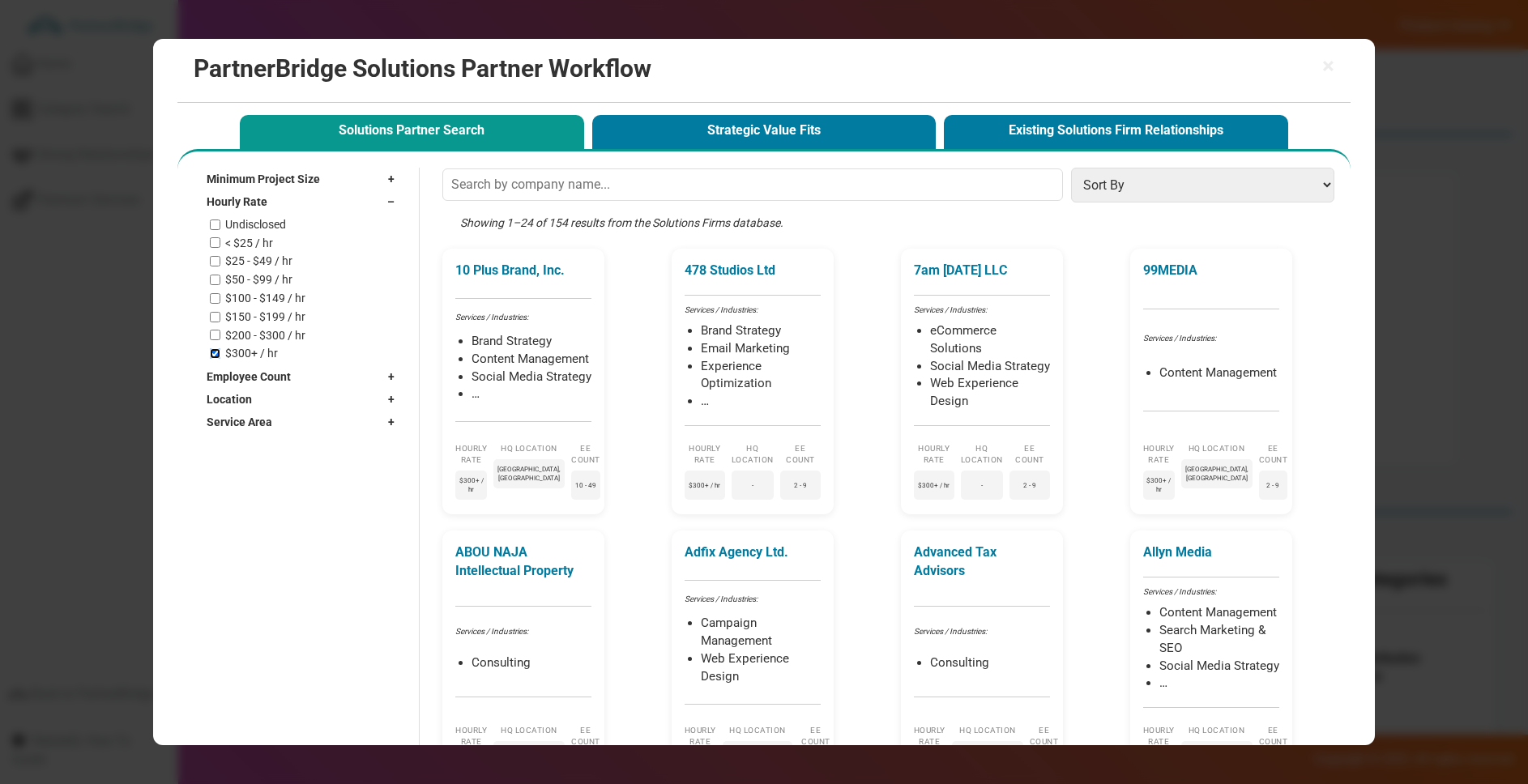
checkbox input "false"
click at [316, 213] on div "Minimum Project Size + Undisclosed $1,000+ $5,000+ $10,000+ $25,000+ $50,000+ $…" at bounding box center [294, 300] width 217 height 266
click at [246, 308] on div "Undisclosed < $25 / hr $25 - $49 / hr $50 - $99 / hr $100 - $149 / hr $150 - $1…" at bounding box center [305, 289] width 193 height 142
click at [247, 296] on label "$100 - $149 / hr" at bounding box center [265, 298] width 80 height 14
click at [220, 296] on input "$100 - $149 / hr" at bounding box center [214, 298] width 11 height 11
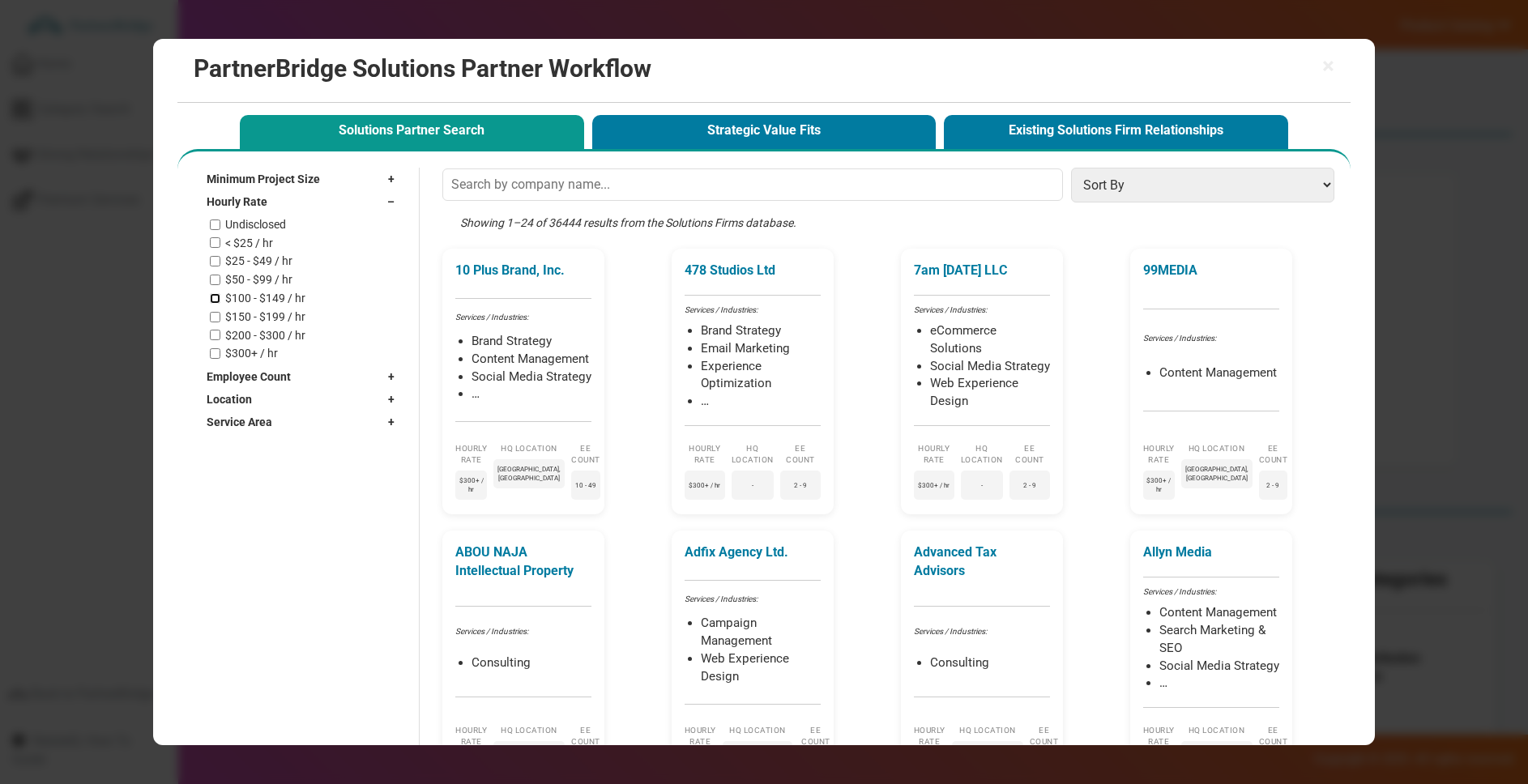
checkbox input "true"
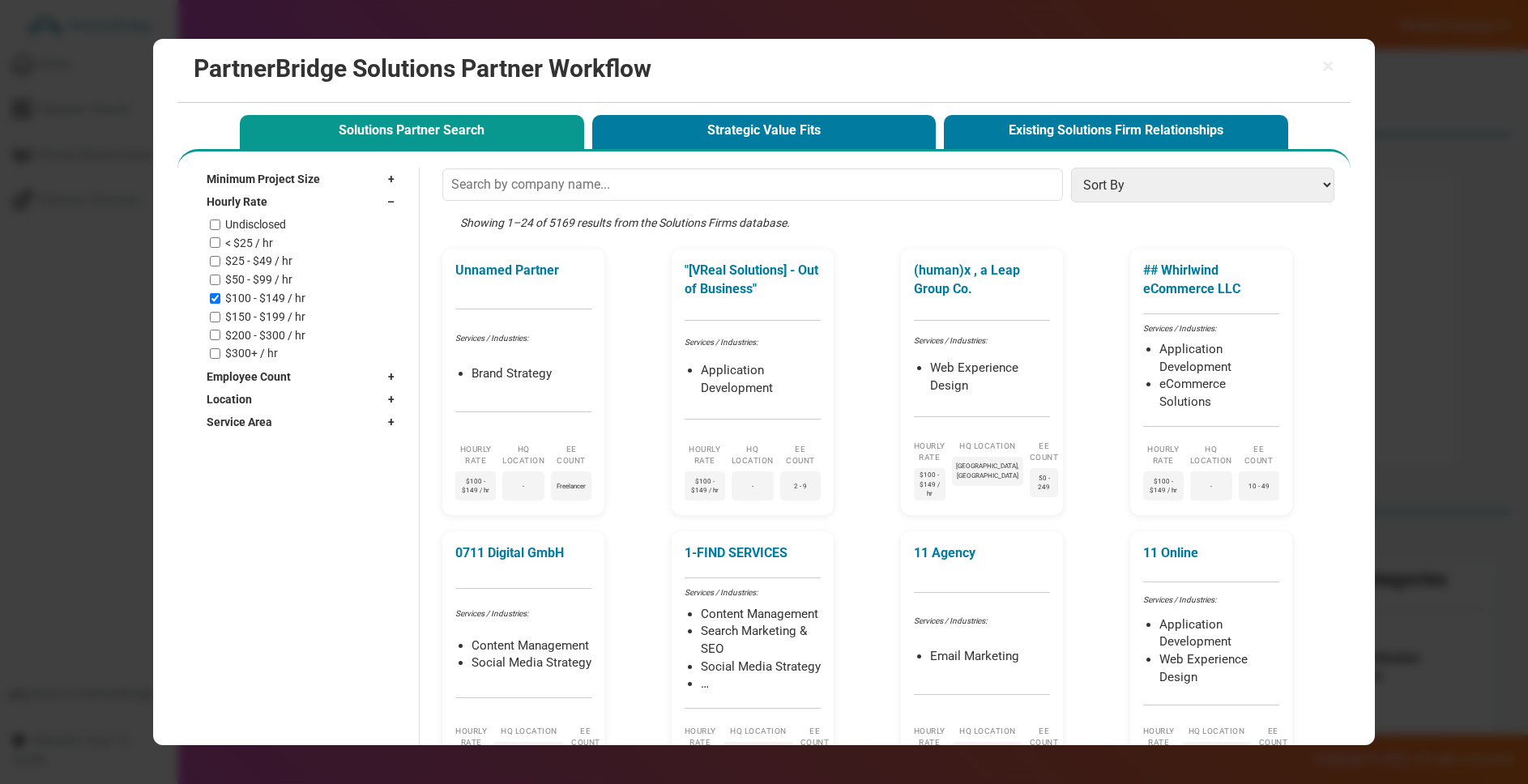
click at [245, 246] on label "< $25 / hr" at bounding box center [249, 244] width 47 height 14
click at [220, 246] on input "< $25 / hr" at bounding box center [214, 242] width 11 height 11
checkbox input "true"
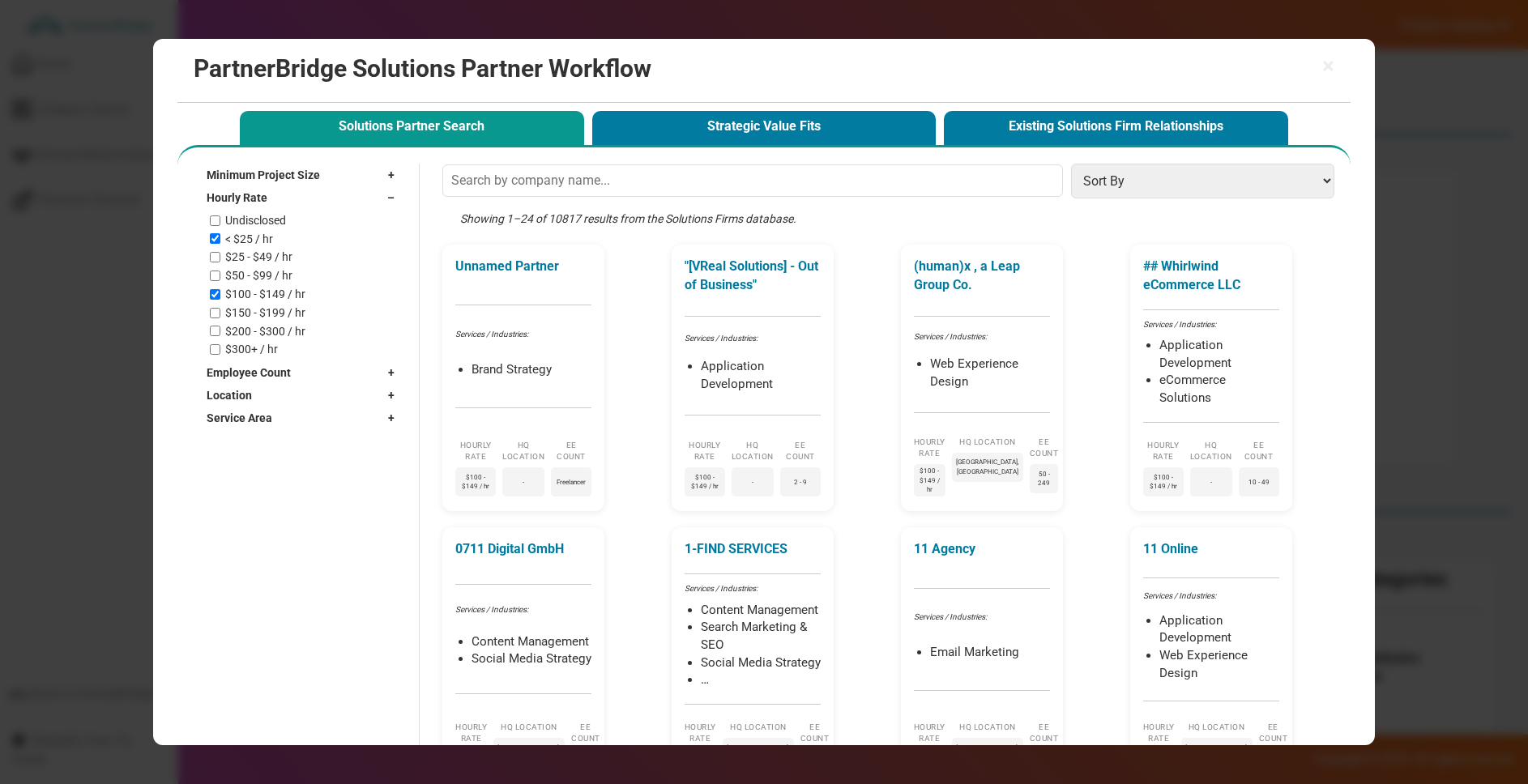
click at [253, 394] on div "Location +" at bounding box center [304, 395] width 196 height 23
click at [262, 414] on input "text" at bounding box center [293, 419] width 174 height 25
type input "Accra"
click at [264, 461] on label "Accra, [GEOGRAPHIC_DATA]" at bounding box center [301, 467] width 142 height 28
click at [225, 462] on input "Accra, [GEOGRAPHIC_DATA]" at bounding box center [219, 467] width 11 height 11
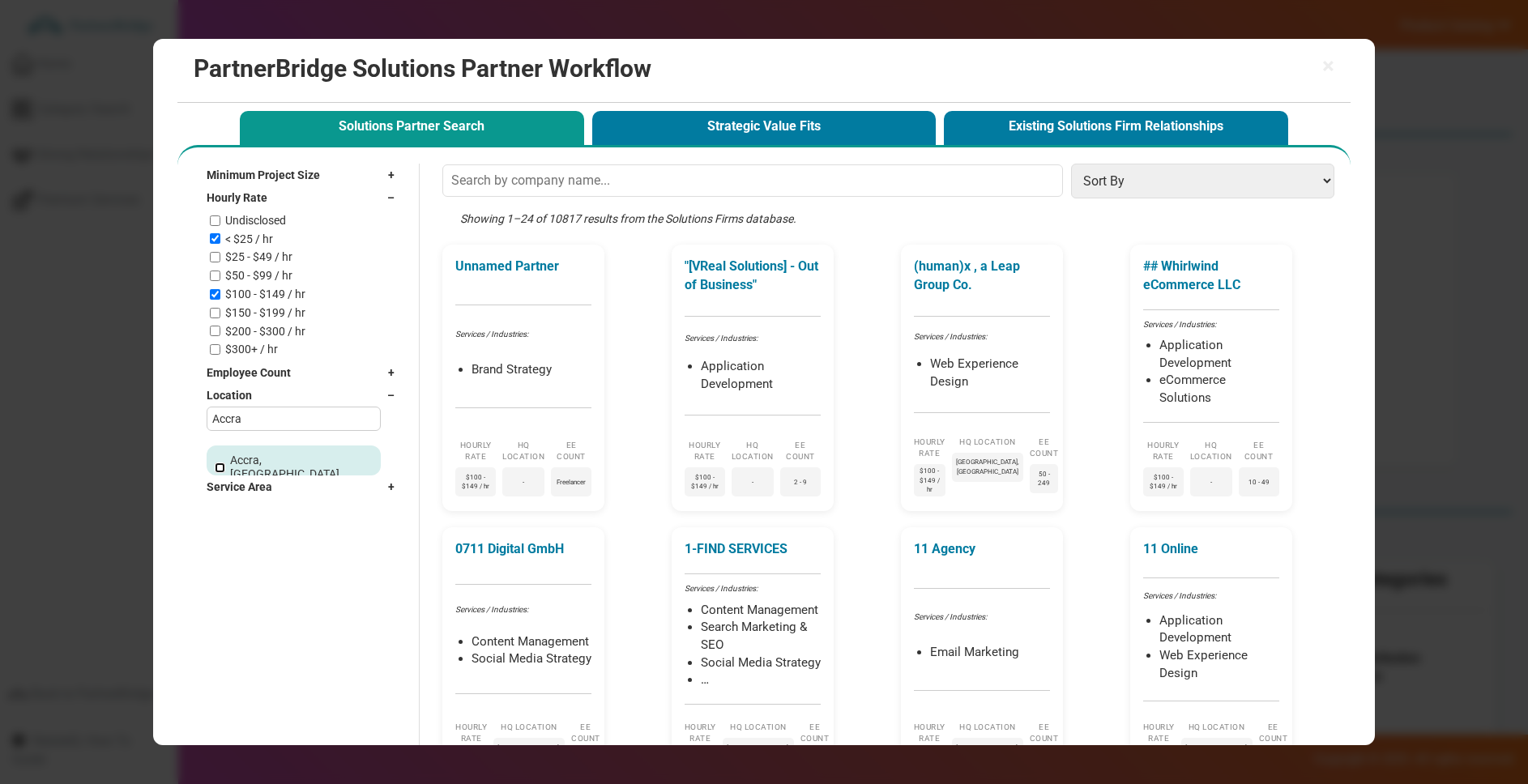
checkbox input "true"
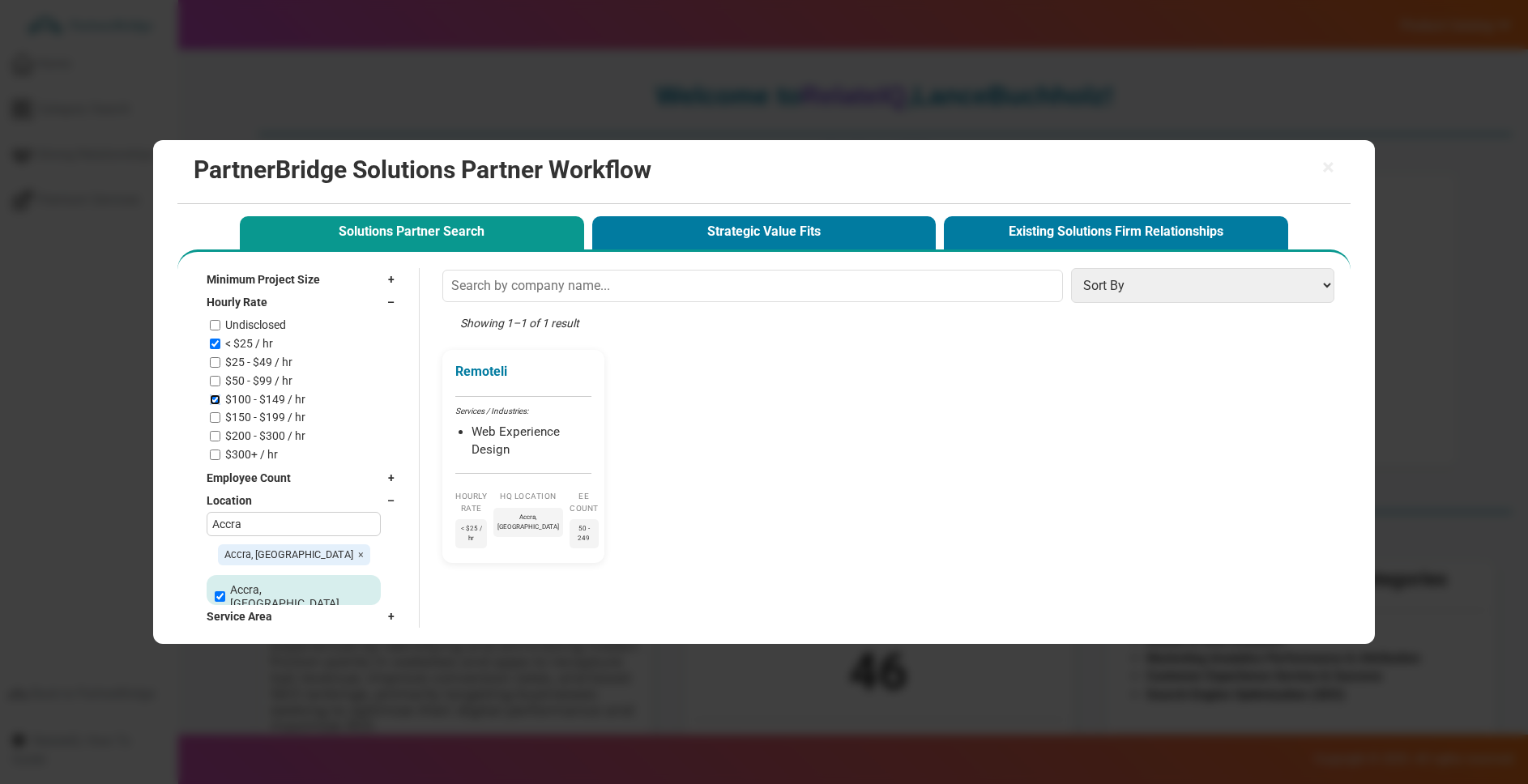
click at [218, 401] on input "$100 - $149 / hr" at bounding box center [214, 399] width 11 height 11
checkbox input "false"
click at [216, 341] on input "< $25 / hr" at bounding box center [214, 344] width 11 height 11
checkbox input "false"
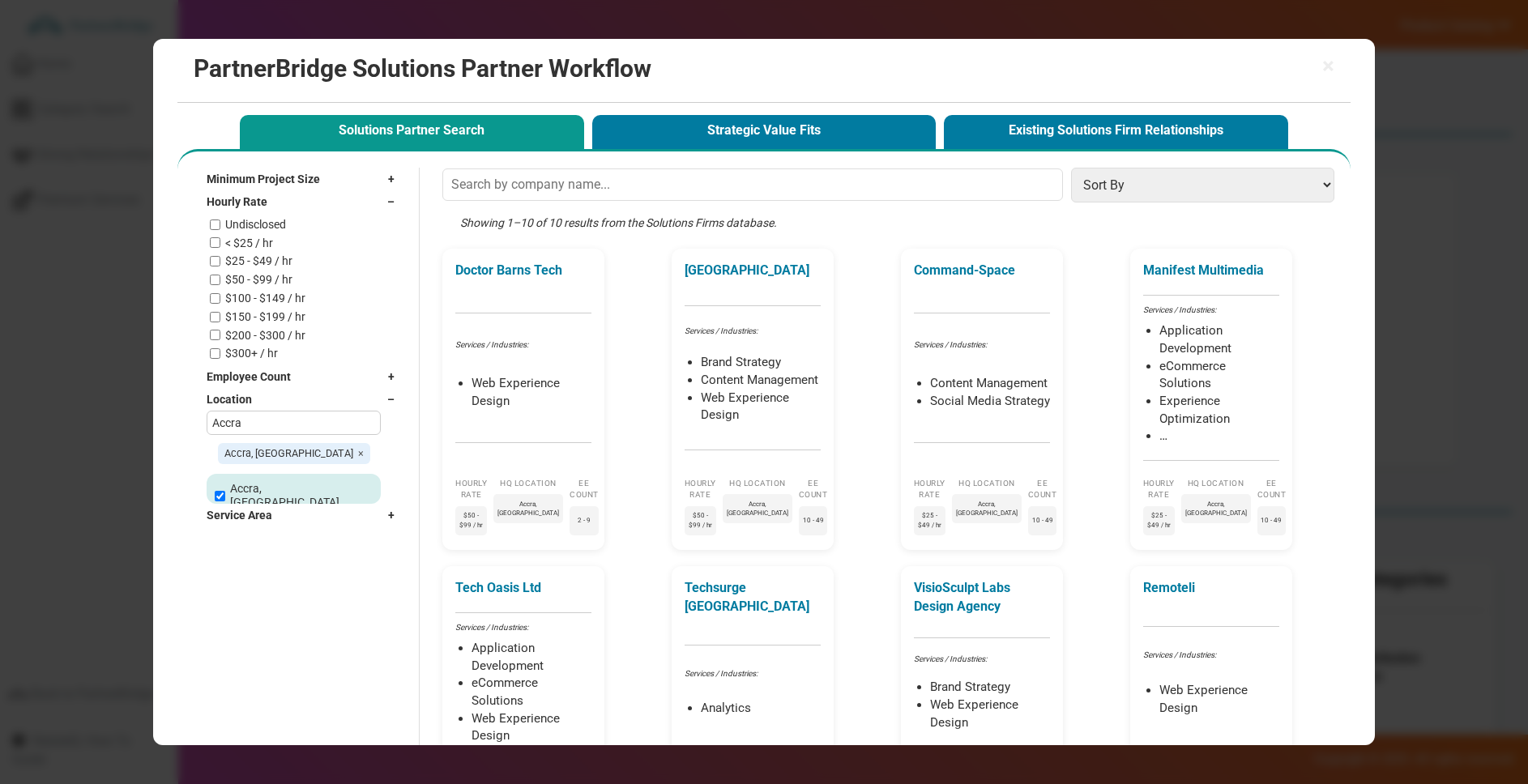
click at [359, 453] on span "×" at bounding box center [362, 453] width 6 height 12
checkbox input "false"
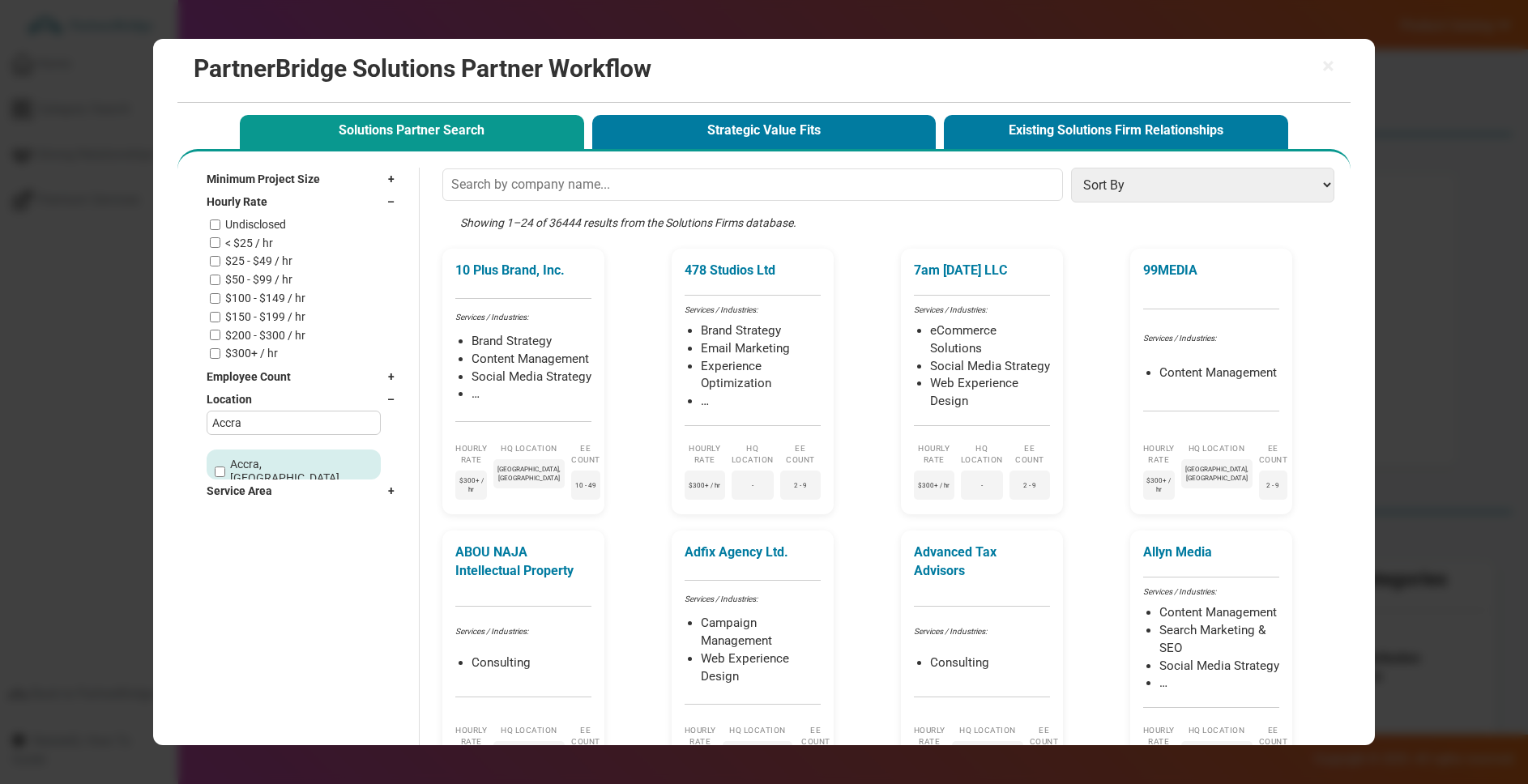
click at [393, 400] on span "–" at bounding box center [395, 399] width 16 height 16
click at [312, 411] on div "Service Area +" at bounding box center [304, 422] width 196 height 23
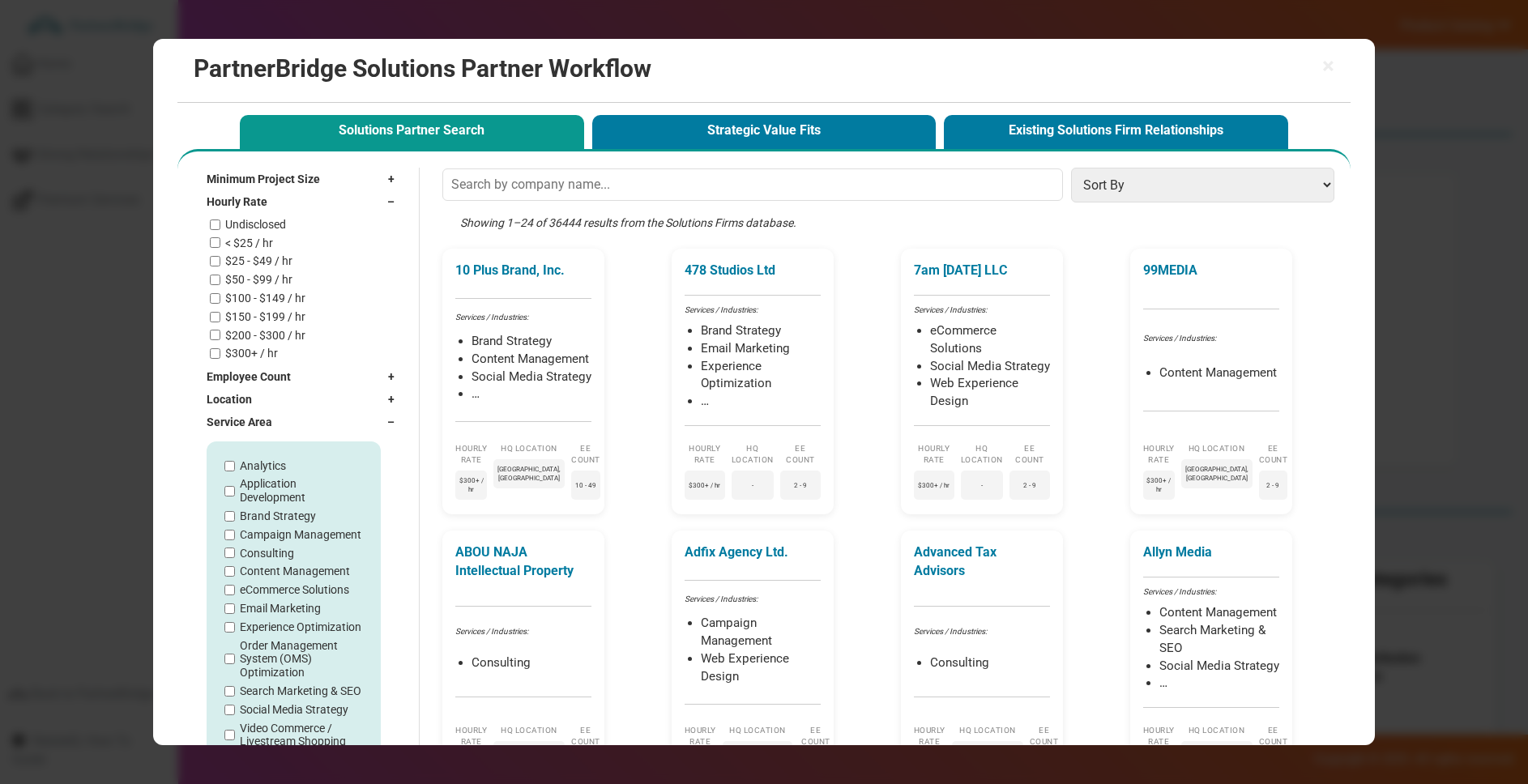
click at [311, 404] on div "Location +" at bounding box center [304, 399] width 196 height 23
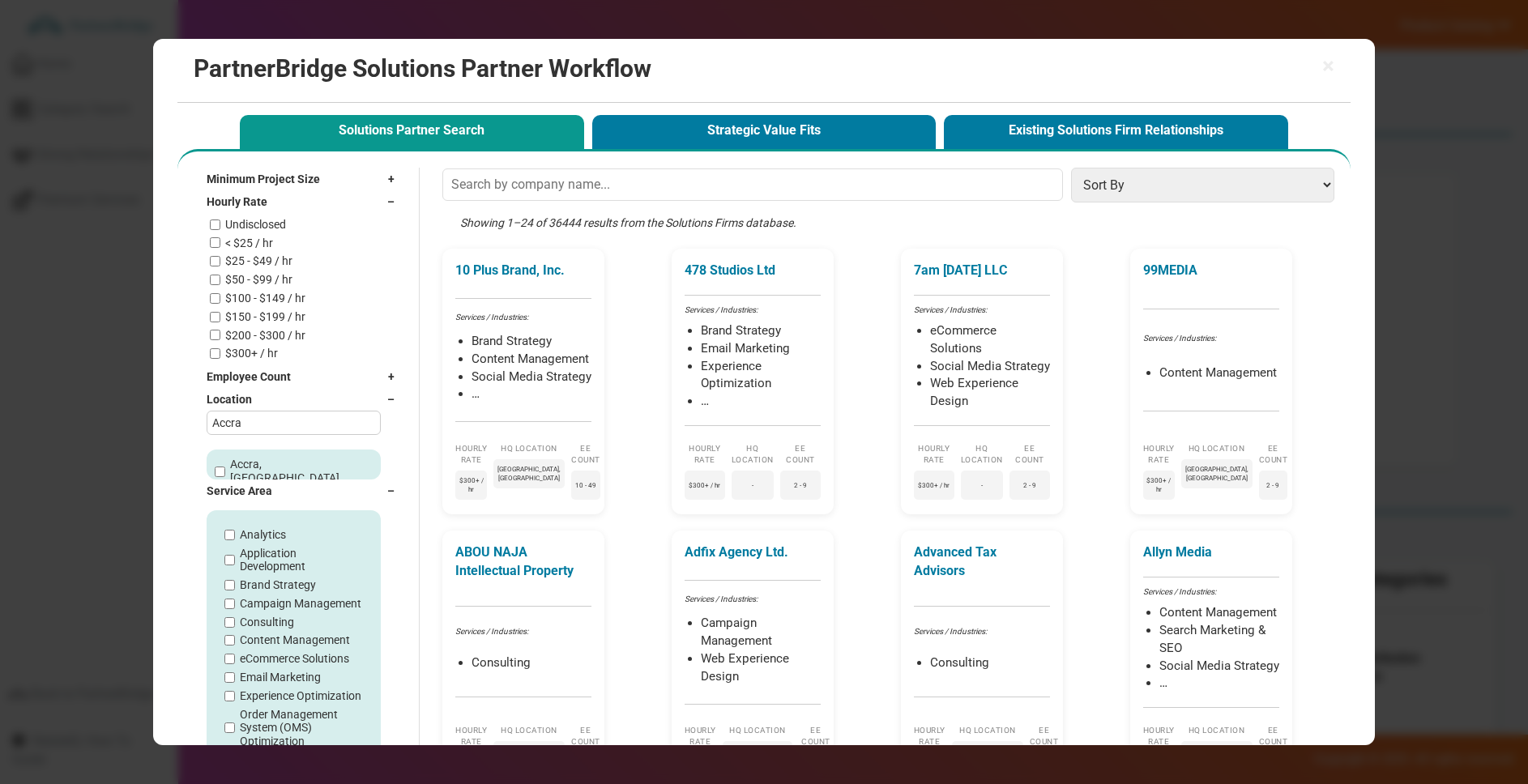
click at [281, 422] on input "Accra" at bounding box center [293, 423] width 174 height 25
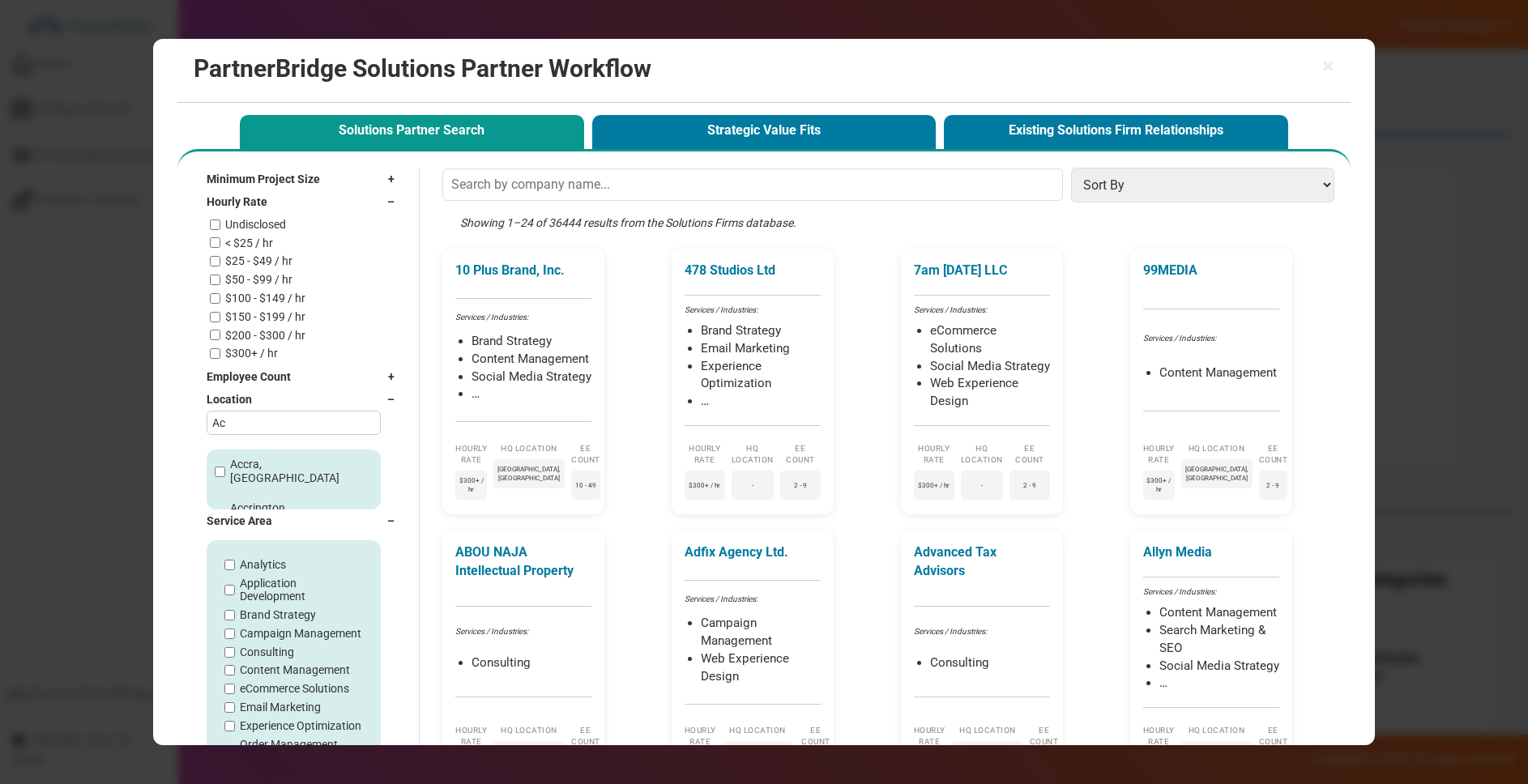
type input "A"
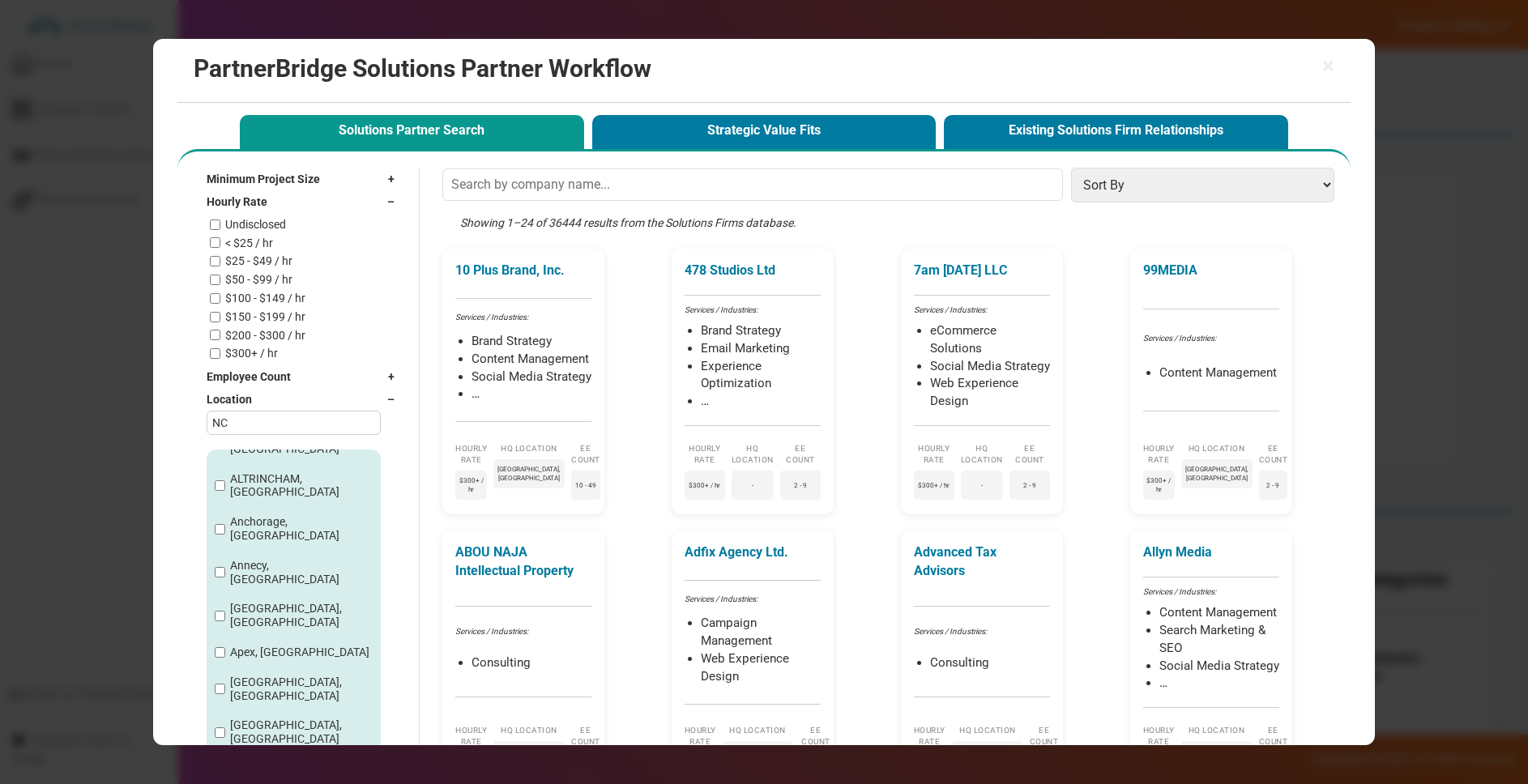
scroll to position [190, 0]
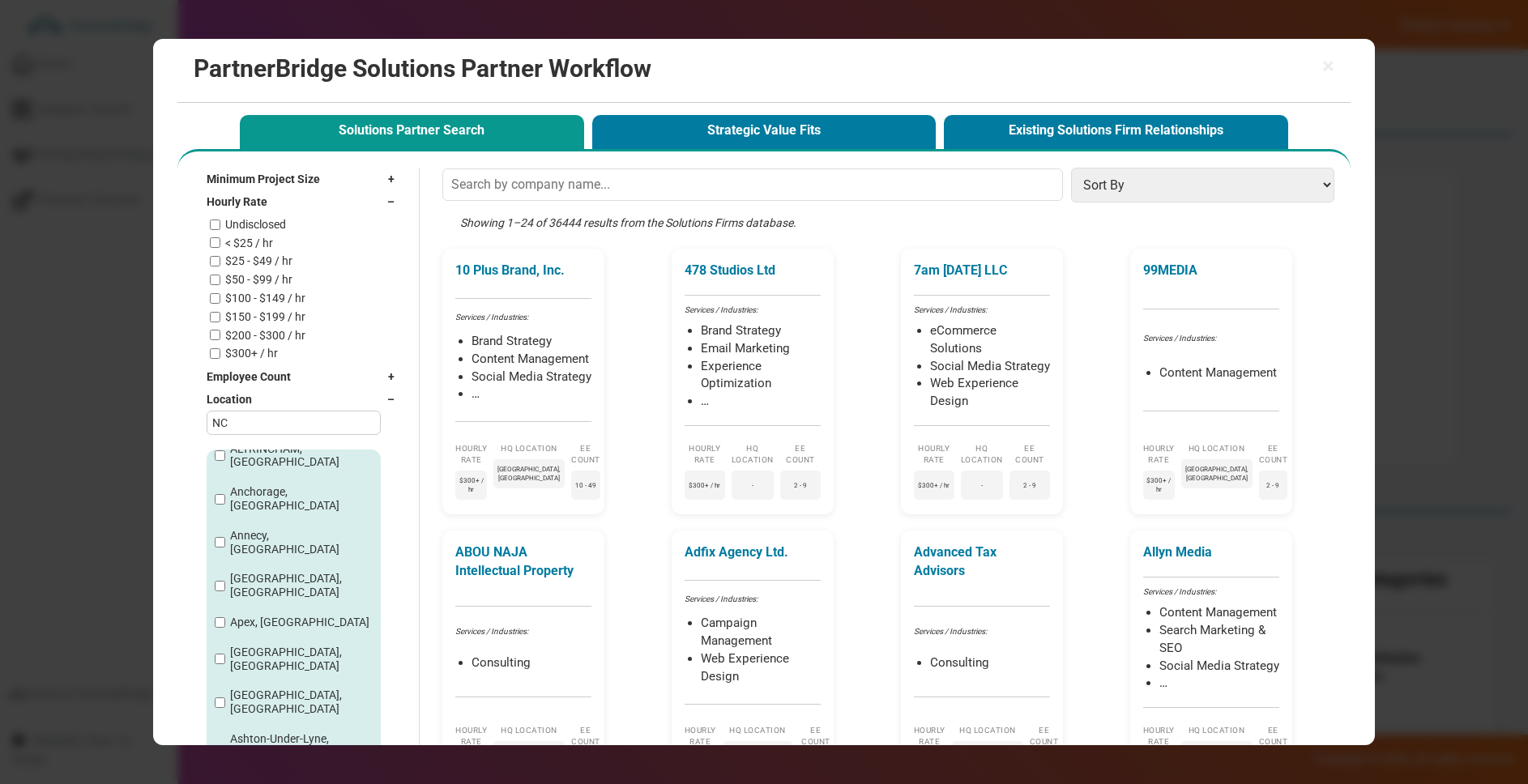
type input "NC"
click at [223, 617] on input "Apex, [GEOGRAPHIC_DATA]" at bounding box center [219, 622] width 11 height 11
checkbox input "true"
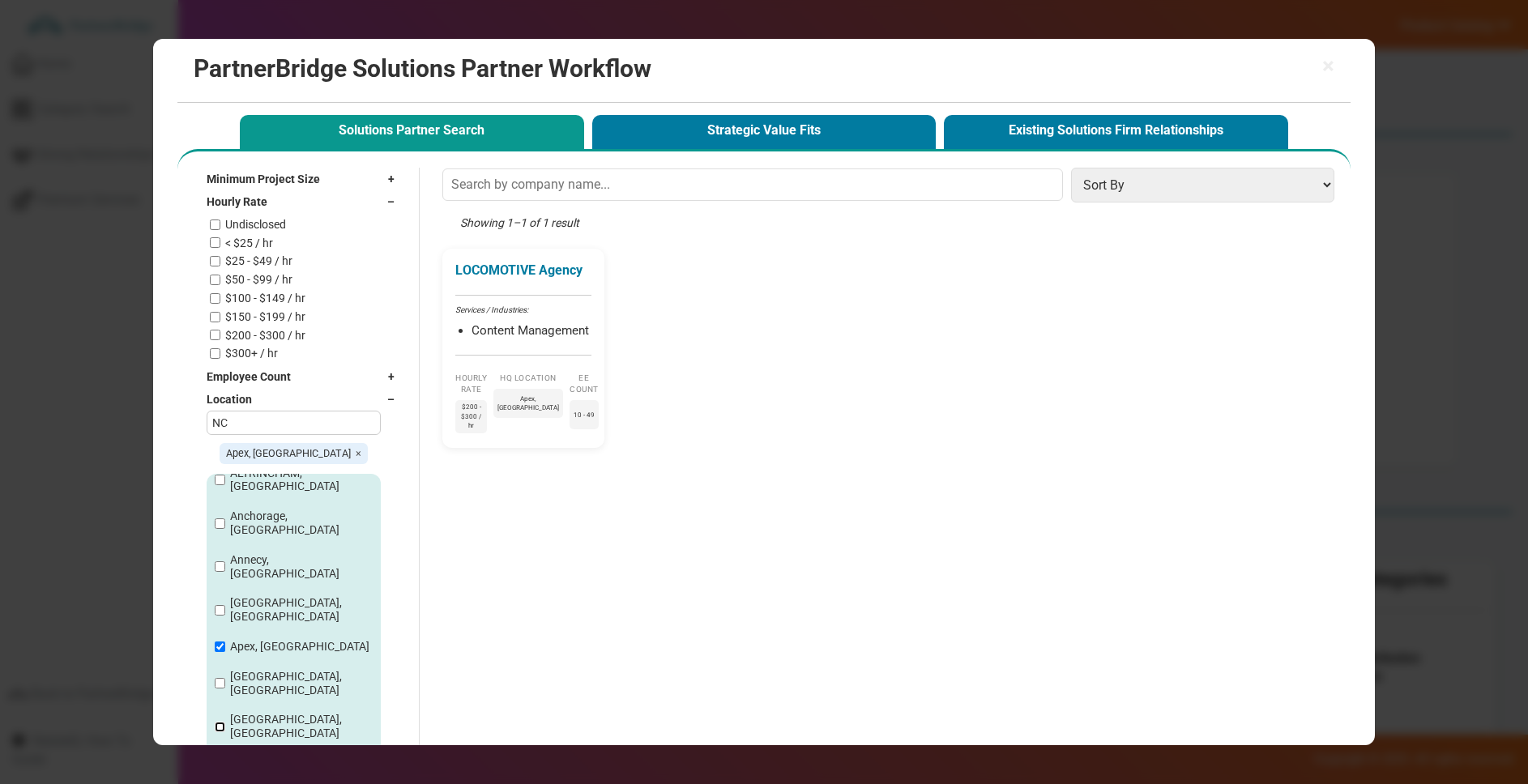
click at [223, 722] on input "[GEOGRAPHIC_DATA], [GEOGRAPHIC_DATA]" at bounding box center [219, 727] width 11 height 11
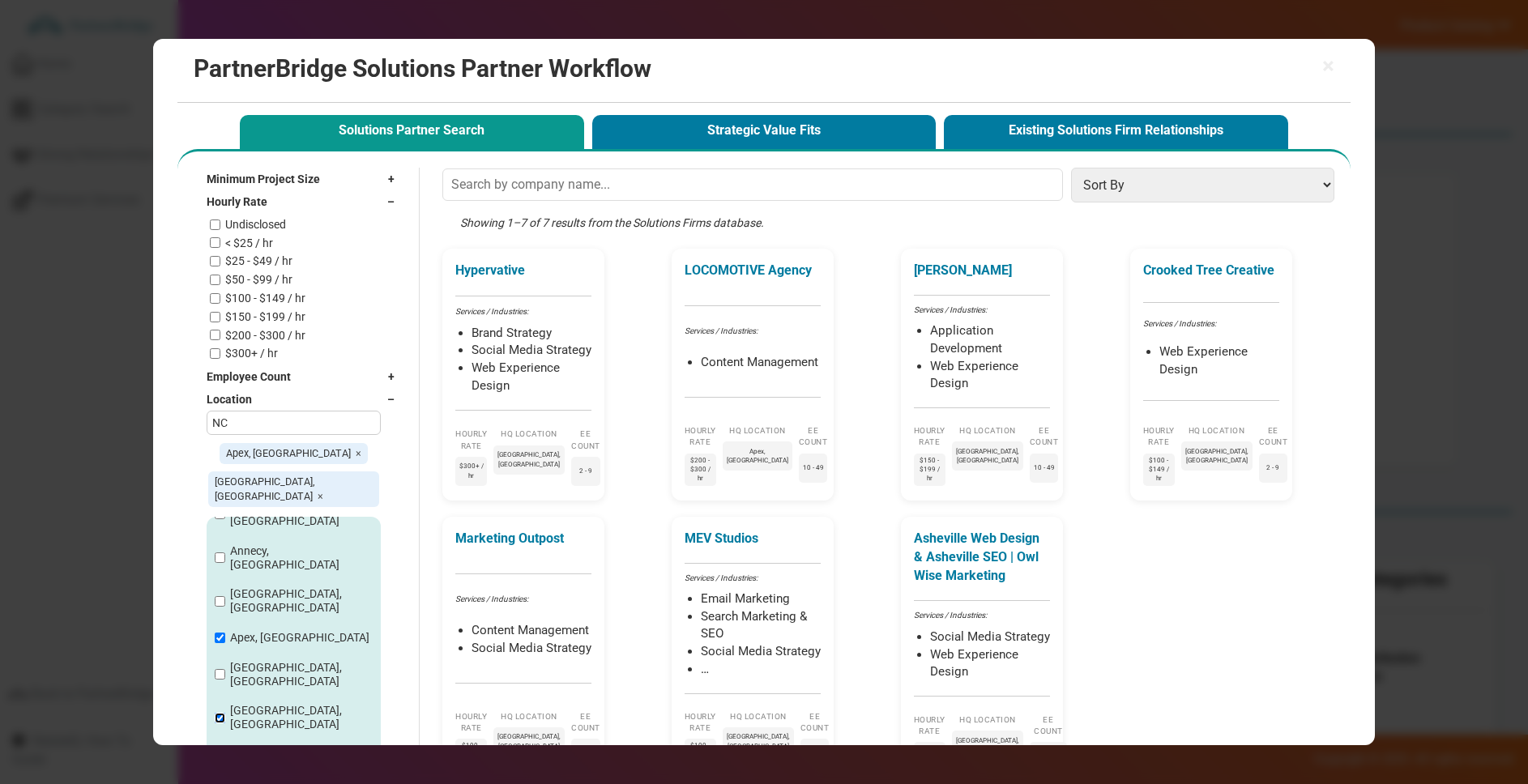
scroll to position [305, 0]
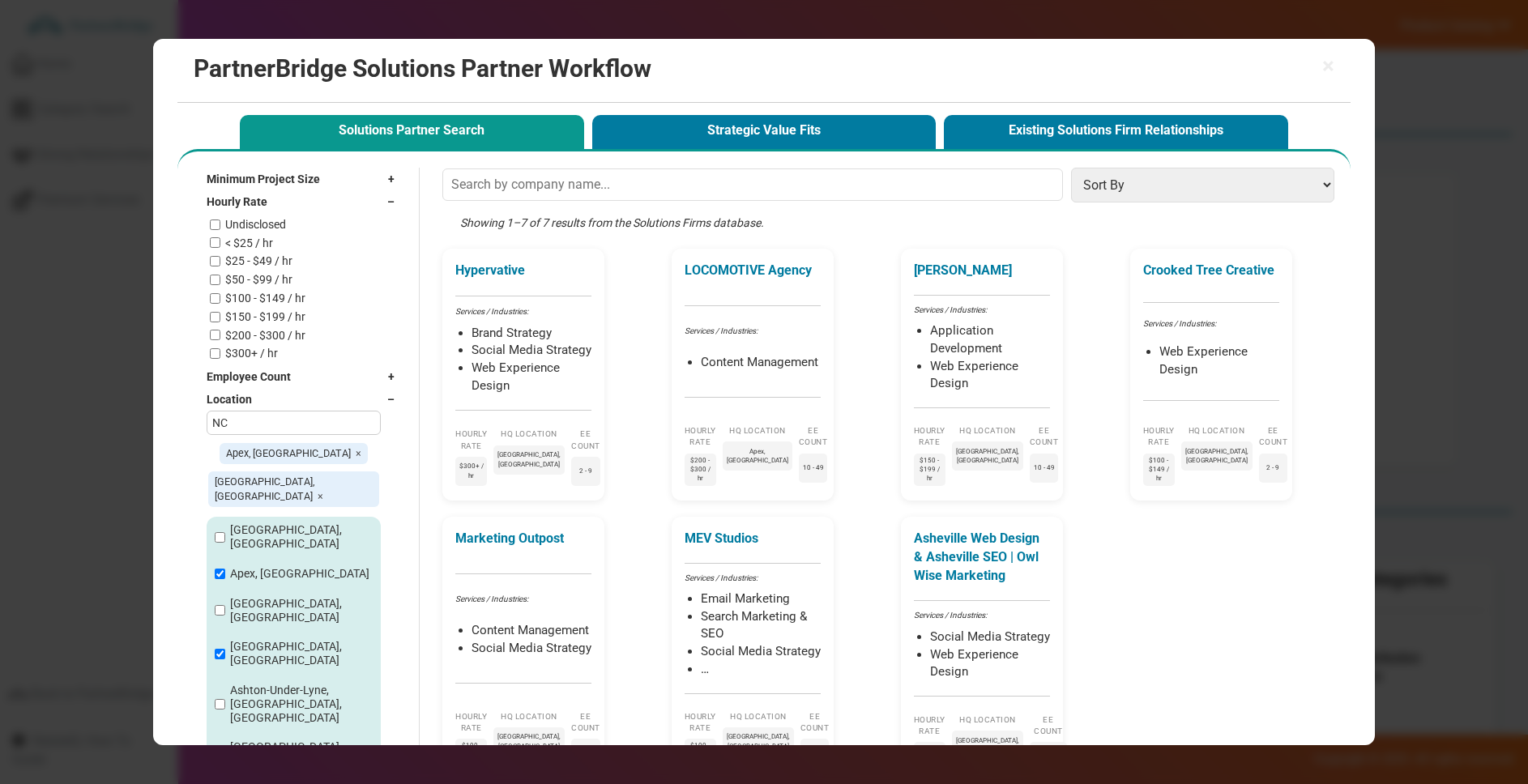
click at [387, 407] on span "–" at bounding box center [395, 399] width 16 height 16
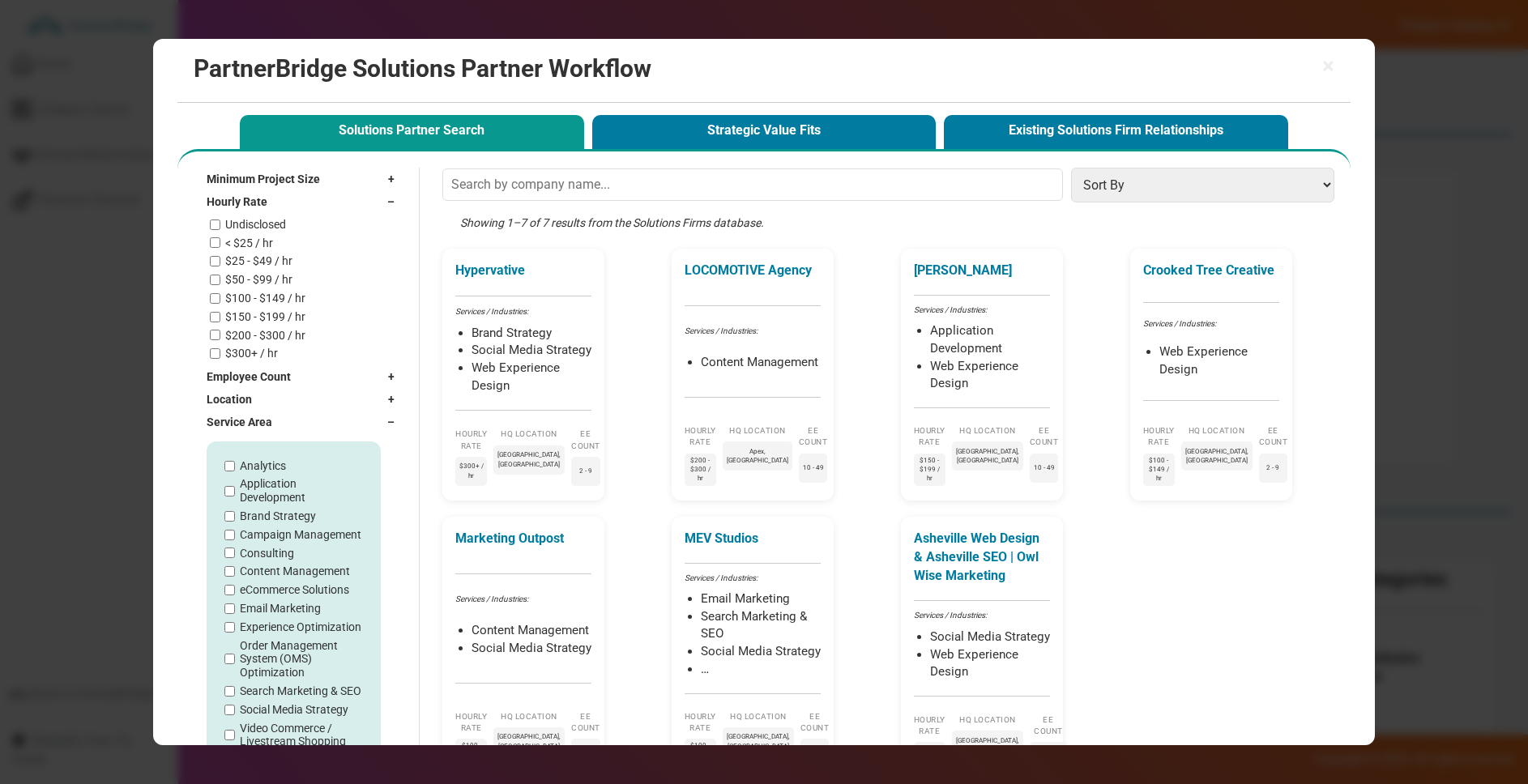
click at [381, 415] on div "Service Area –" at bounding box center [304, 422] width 196 height 23
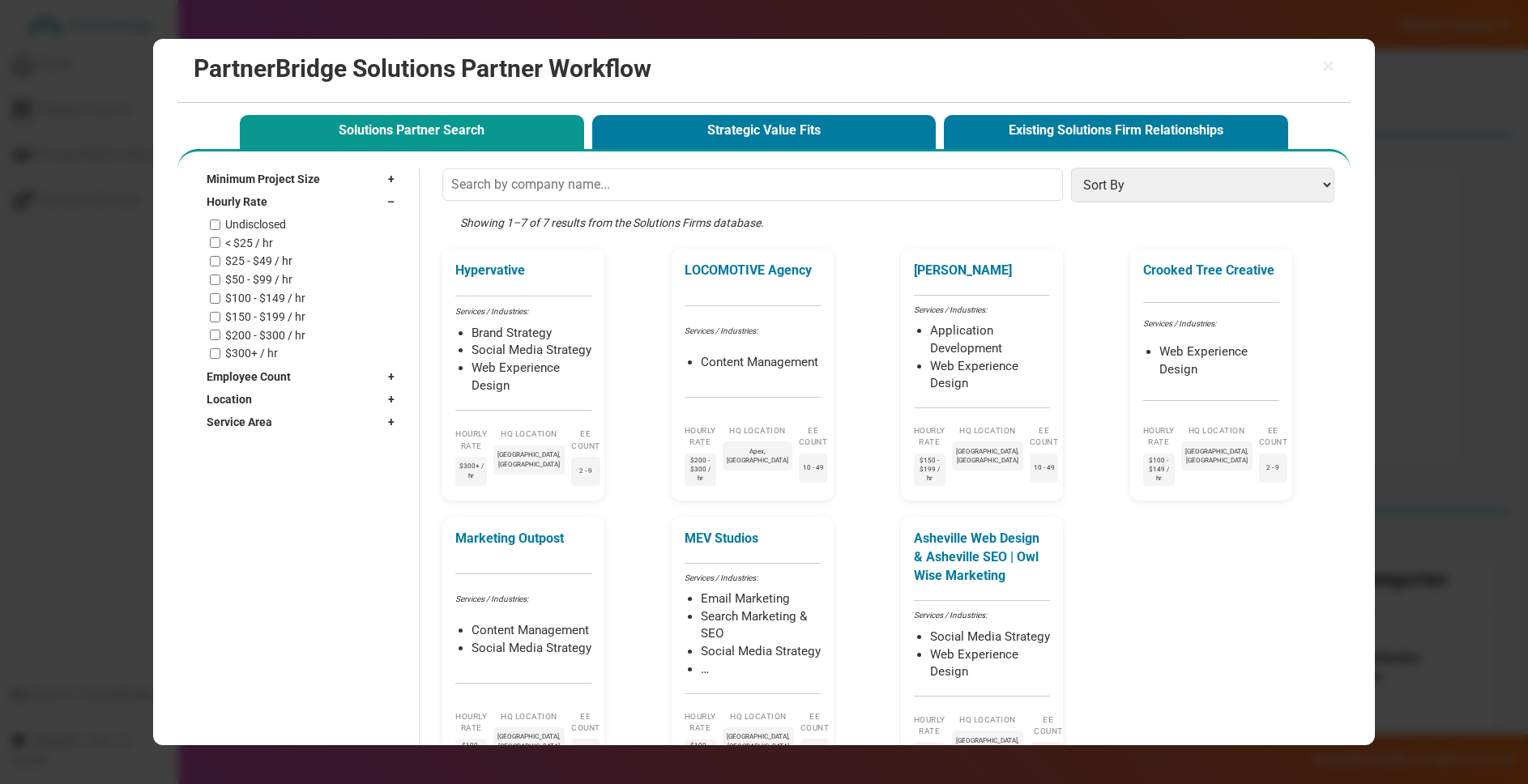
click at [345, 189] on div "Minimum Project Size +" at bounding box center [304, 179] width 196 height 23
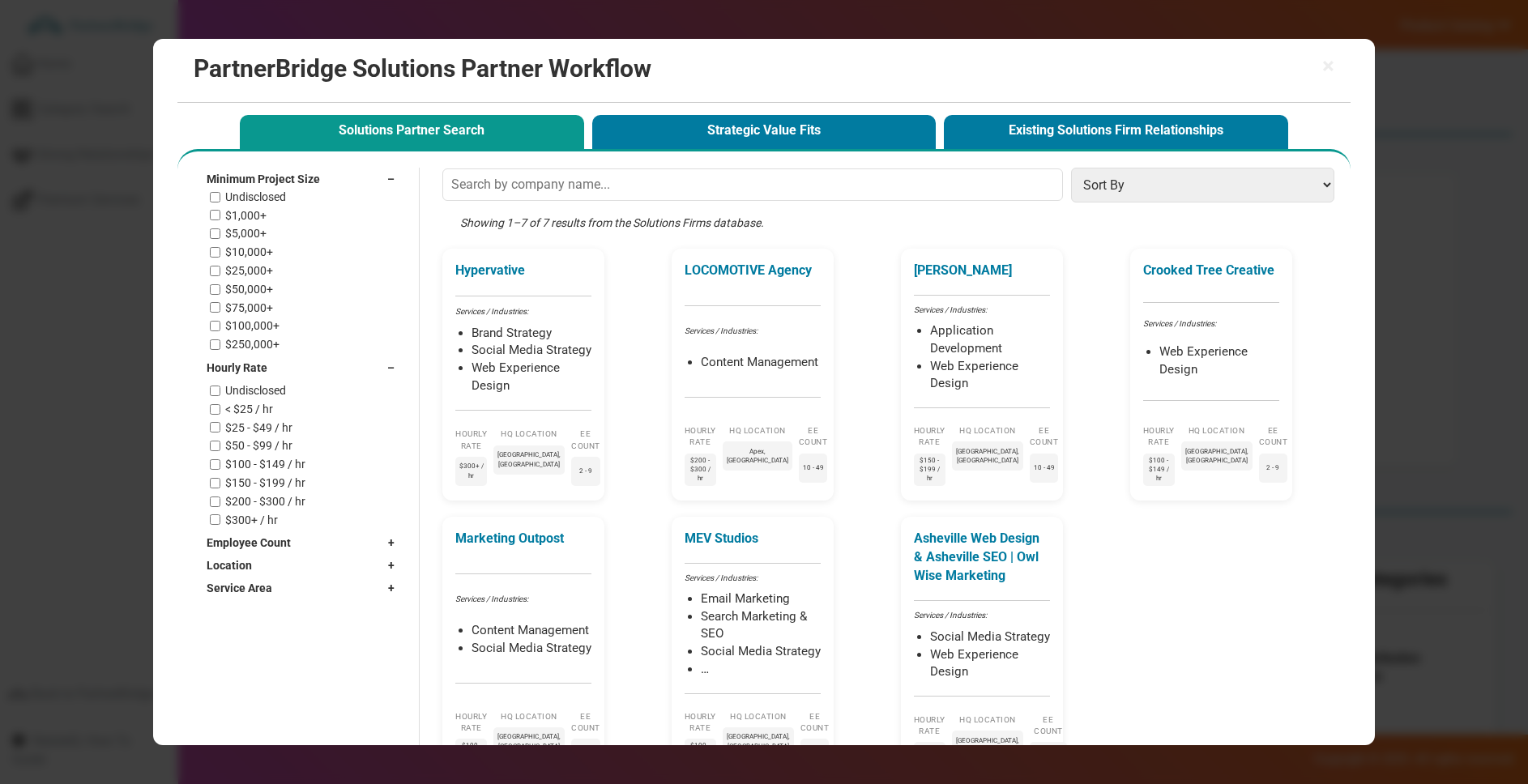
click at [345, 189] on div "Minimum Project Size –" at bounding box center [304, 179] width 196 height 23
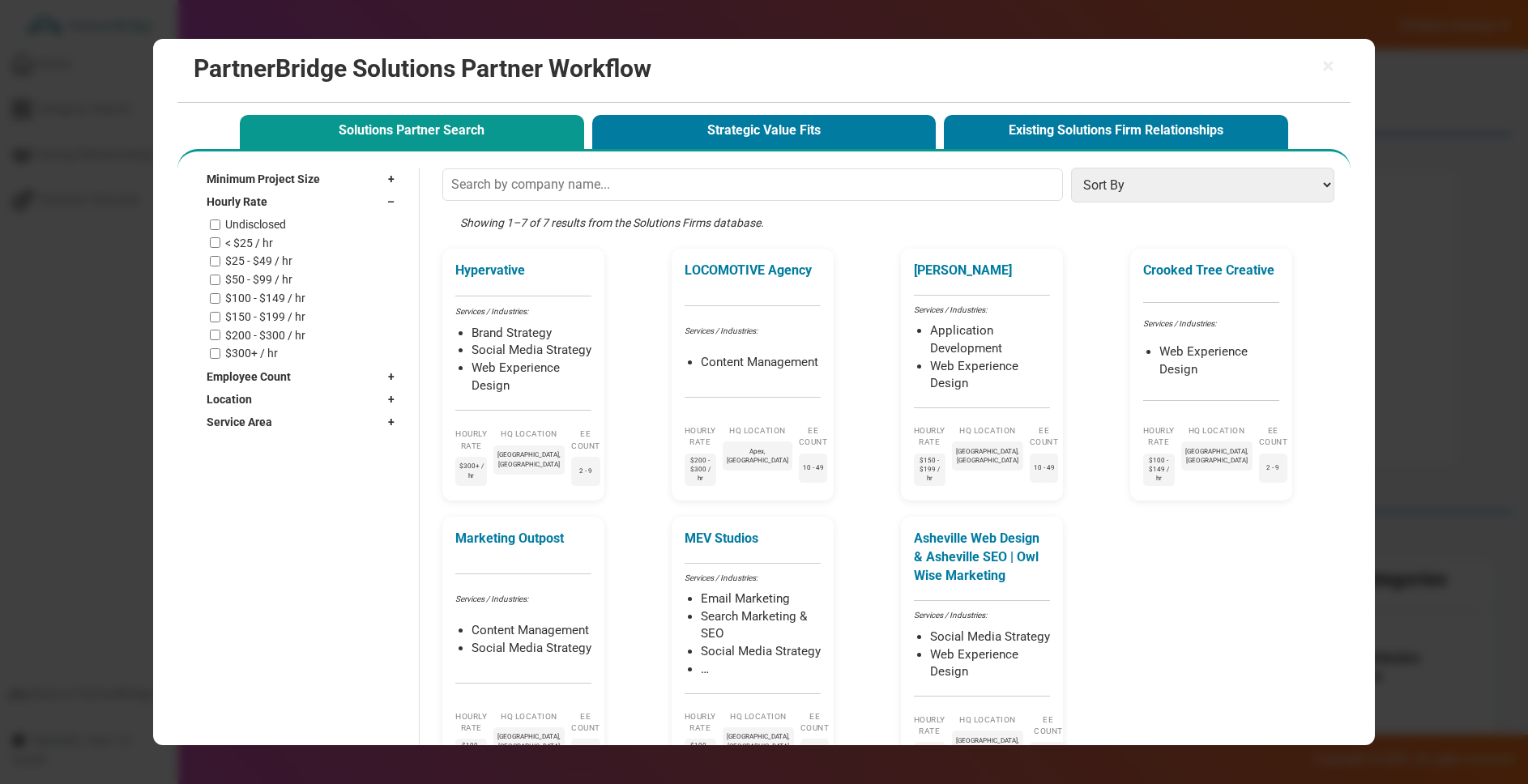
click at [345, 205] on div "Hourly Rate –" at bounding box center [304, 201] width 196 height 23
click at [344, 226] on div "Employee Count +" at bounding box center [304, 224] width 196 height 23
click at [316, 227] on div "Employee Count –" at bounding box center [304, 224] width 196 height 23
click at [326, 271] on div "Service Area +" at bounding box center [304, 270] width 196 height 23
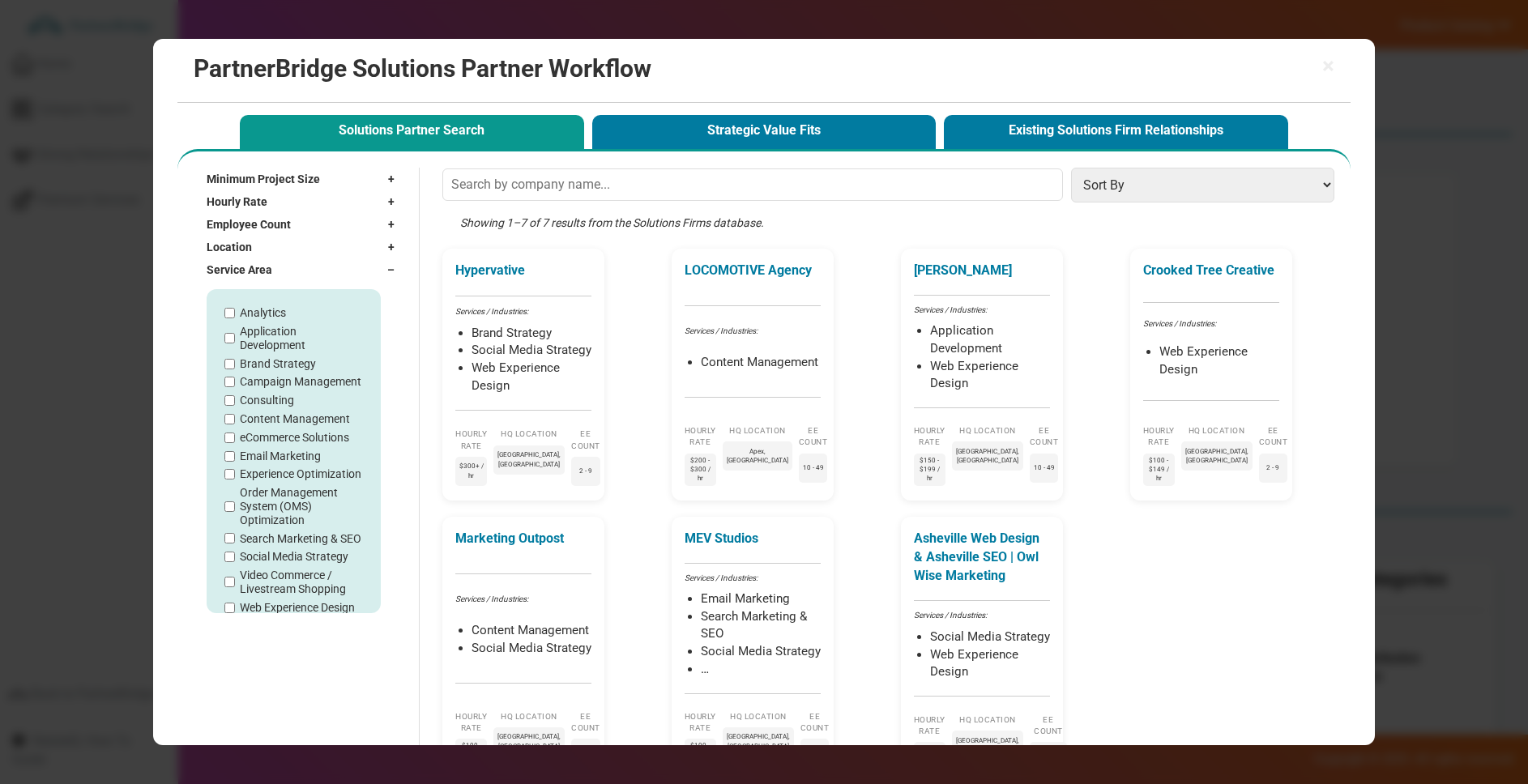
click at [278, 250] on div "Location +" at bounding box center [304, 247] width 196 height 23
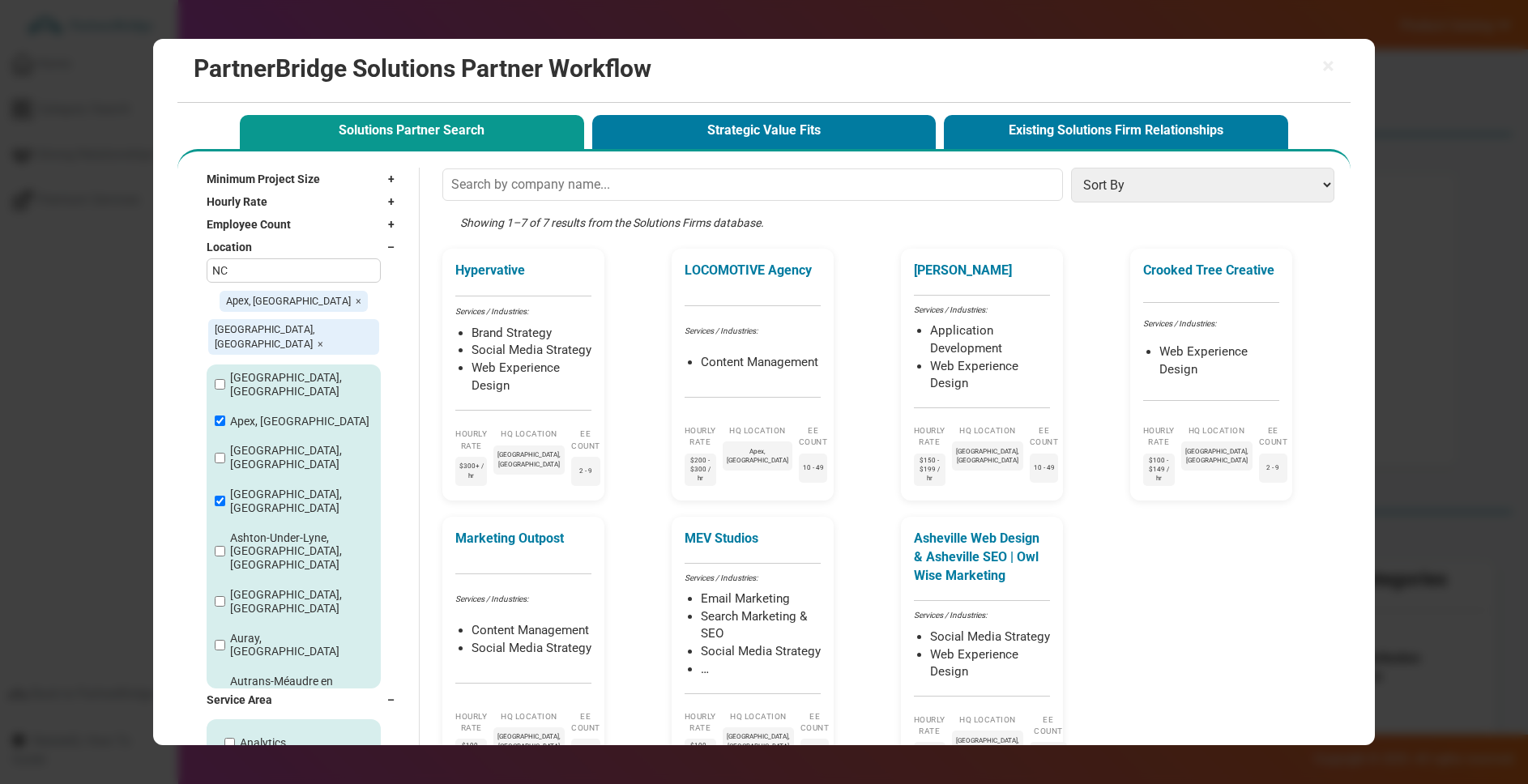
drag, startPoint x: 266, startPoint y: 353, endPoint x: 265, endPoint y: 342, distance: 11.0
click at [266, 488] on label "[GEOGRAPHIC_DATA], [GEOGRAPHIC_DATA]" at bounding box center [301, 502] width 142 height 28
click at [225, 496] on input "[GEOGRAPHIC_DATA], [GEOGRAPHIC_DATA]" at bounding box center [219, 501] width 11 height 11
checkbox input "false"
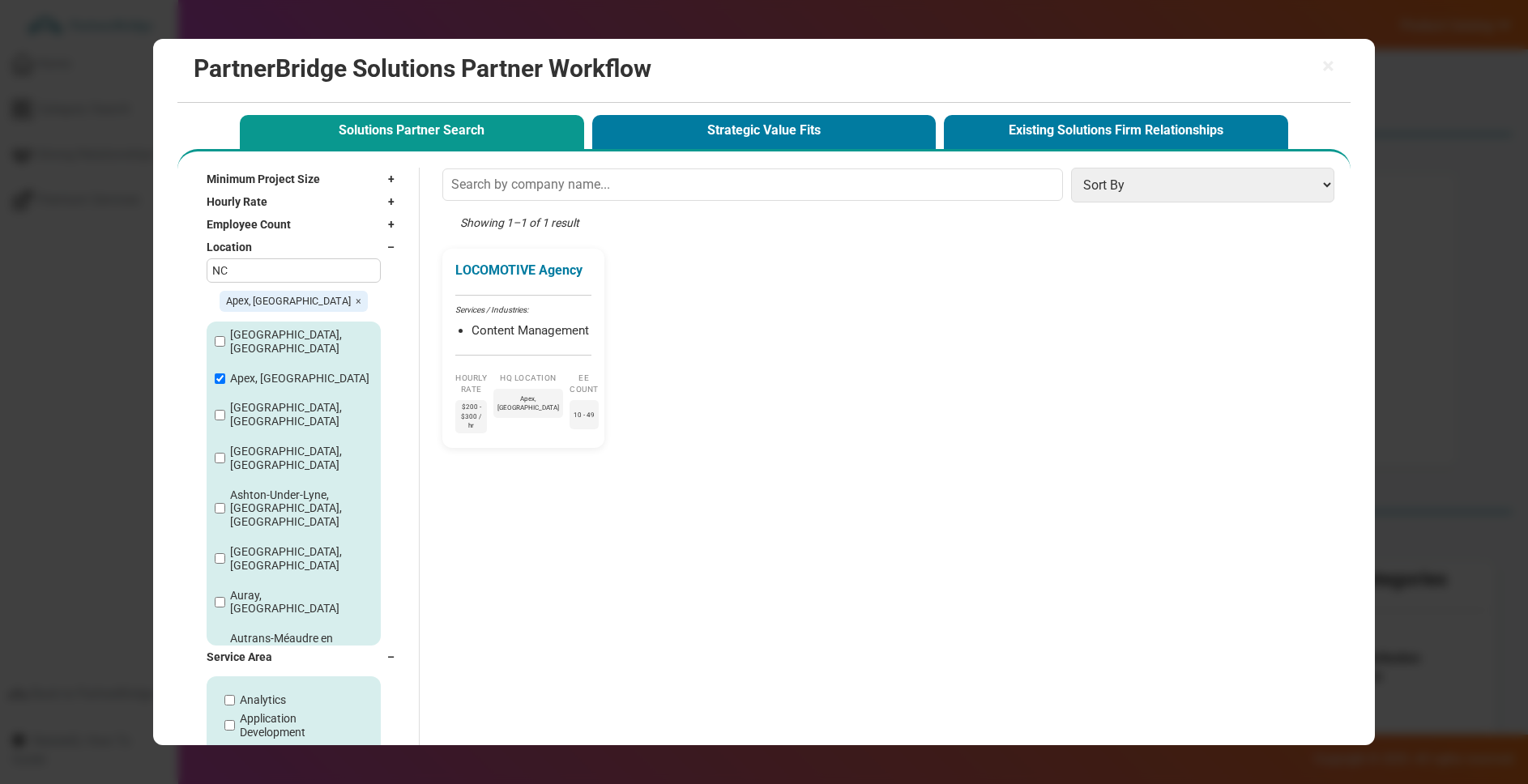
drag, startPoint x: 314, startPoint y: 297, endPoint x: 353, endPoint y: 273, distance: 45.8
click at [356, 297] on span "×" at bounding box center [359, 301] width 6 height 12
checkbox input "false"
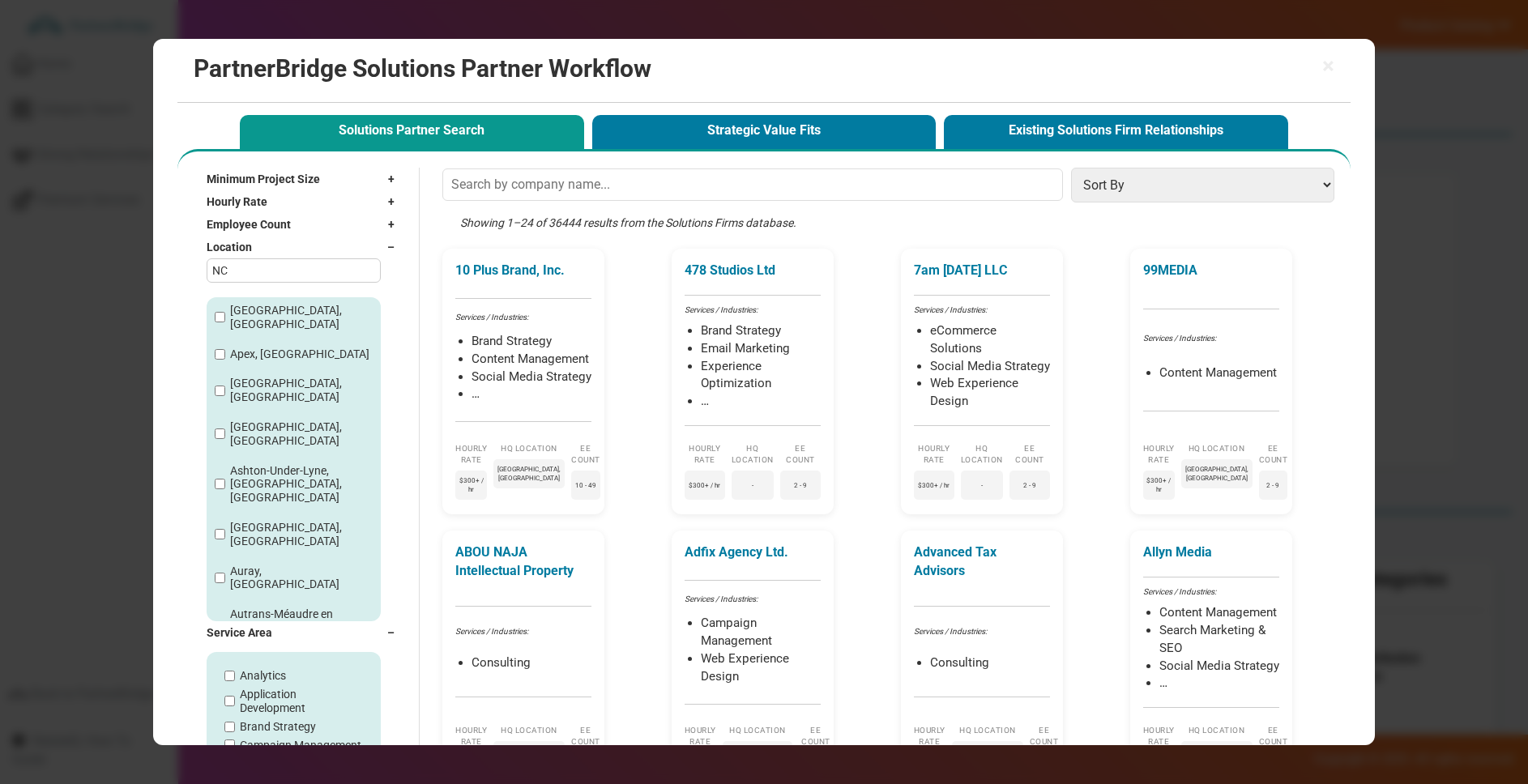
click at [365, 252] on div "Location –" at bounding box center [304, 247] width 196 height 23
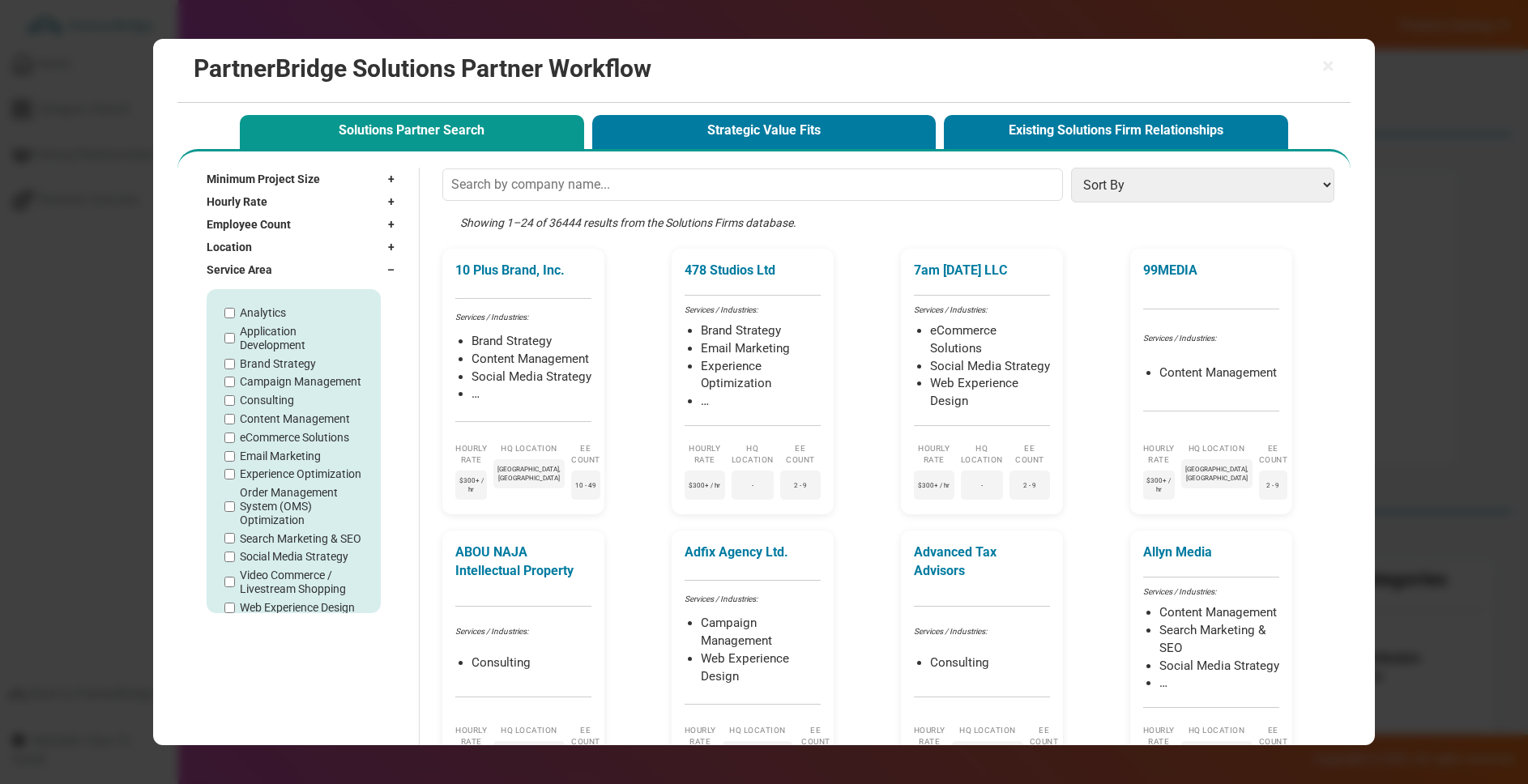
scroll to position [4, 0]
click at [281, 311] on label "Analytics" at bounding box center [263, 309] width 46 height 14
click at [235, 311] on input "Analytics" at bounding box center [229, 309] width 11 height 11
checkbox input "true"
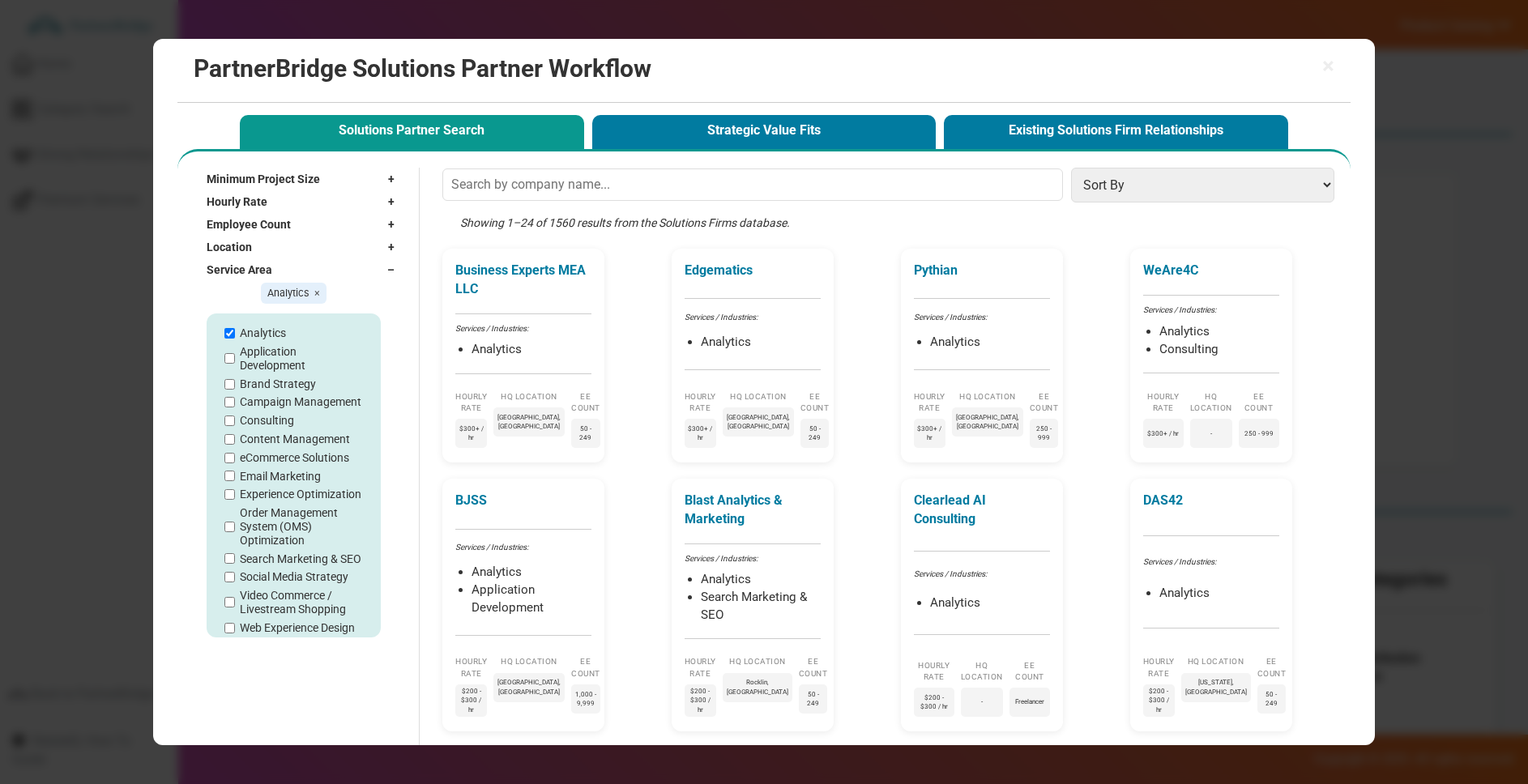
click at [566, 217] on div "Showing 1–24 of 1560 results from the Solutions Firms database." at bounding box center [892, 231] width 900 height 34
click at [290, 241] on div "Location +" at bounding box center [304, 247] width 196 height 23
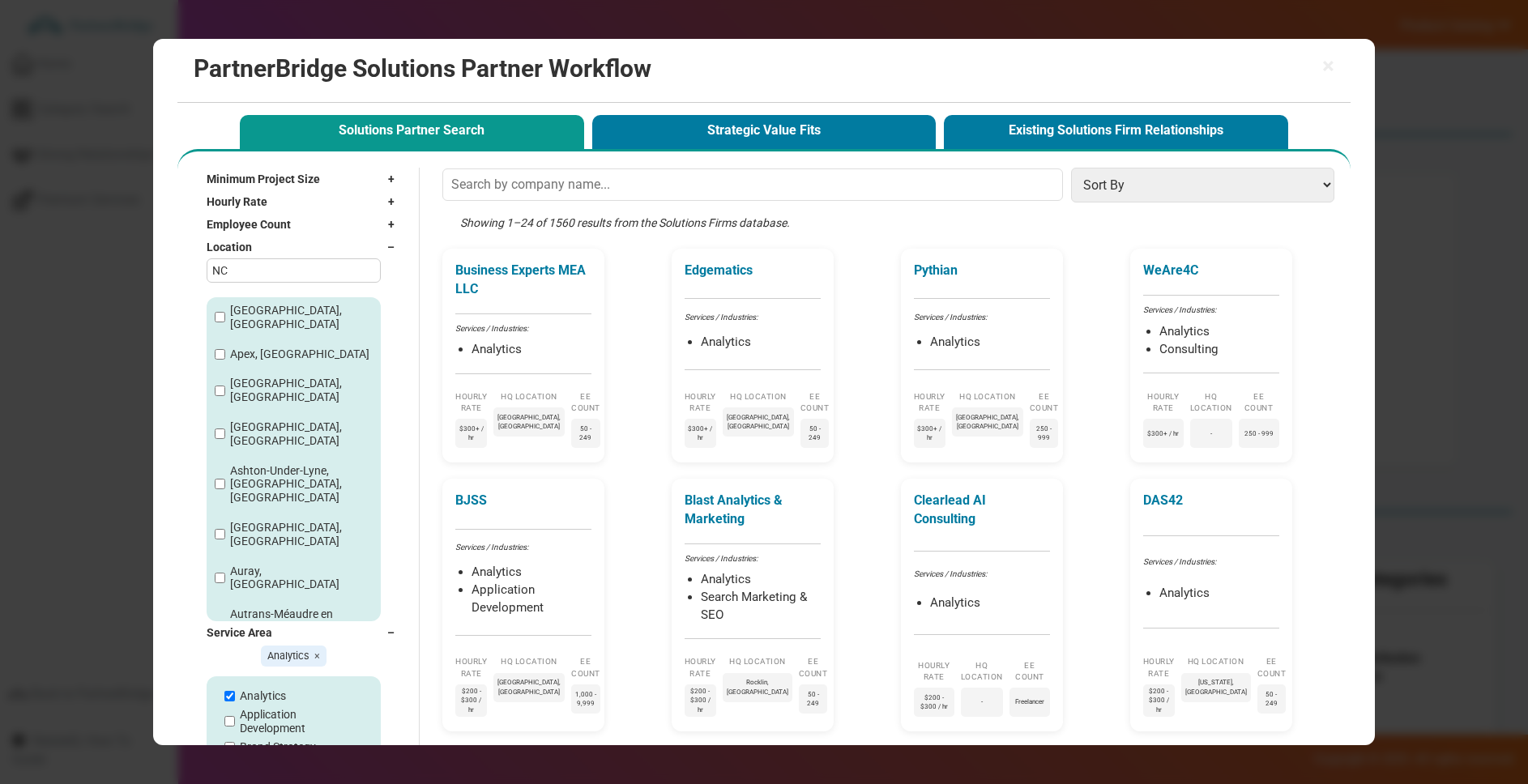
click at [282, 413] on div "[GEOGRAPHIC_DATA], [GEOGRAPHIC_DATA]" at bounding box center [293, 434] width 174 height 43
click at [282, 421] on label "[GEOGRAPHIC_DATA], [GEOGRAPHIC_DATA]" at bounding box center [301, 434] width 142 height 28
click at [225, 429] on input "[GEOGRAPHIC_DATA], [GEOGRAPHIC_DATA]" at bounding box center [219, 433] width 11 height 11
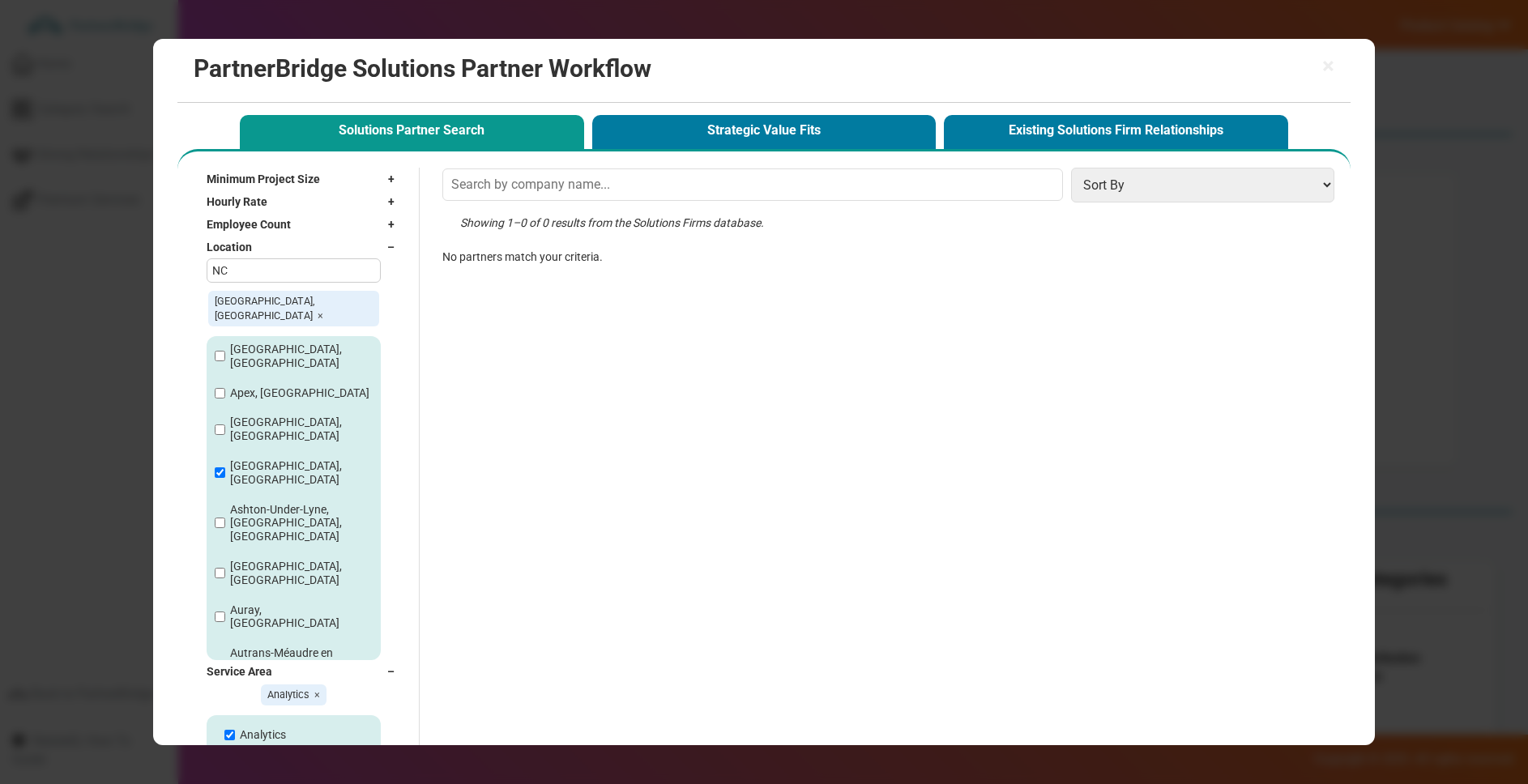
click at [266, 459] on label "[GEOGRAPHIC_DATA], [GEOGRAPHIC_DATA]" at bounding box center [301, 473] width 142 height 28
click at [225, 467] on input "[GEOGRAPHIC_DATA], [GEOGRAPHIC_DATA]" at bounding box center [219, 472] width 11 height 11
checkbox input "false"
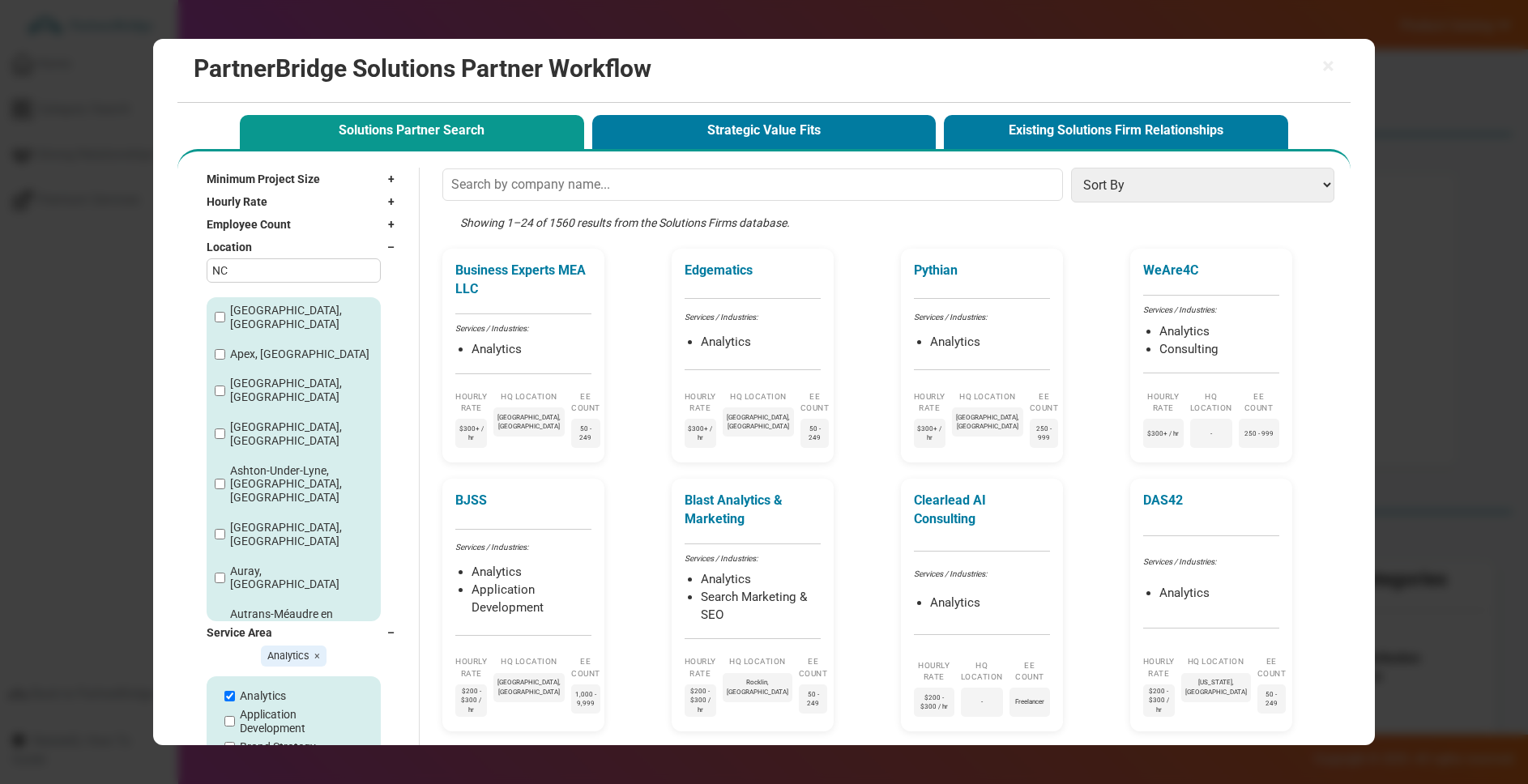
click at [299, 237] on div "Location –" at bounding box center [304, 247] width 196 height 23
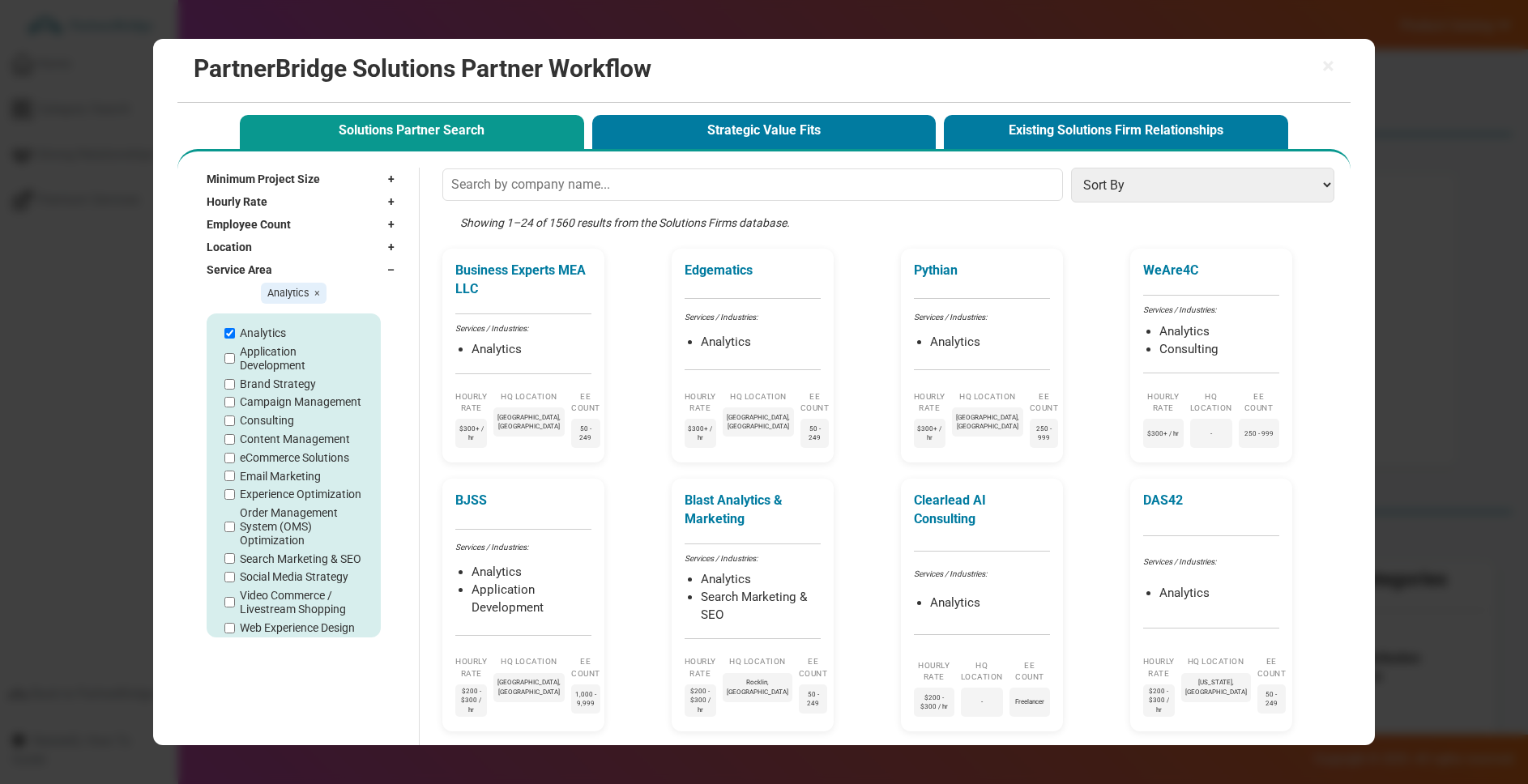
click at [304, 234] on div "Employee Count +" at bounding box center [304, 224] width 196 height 23
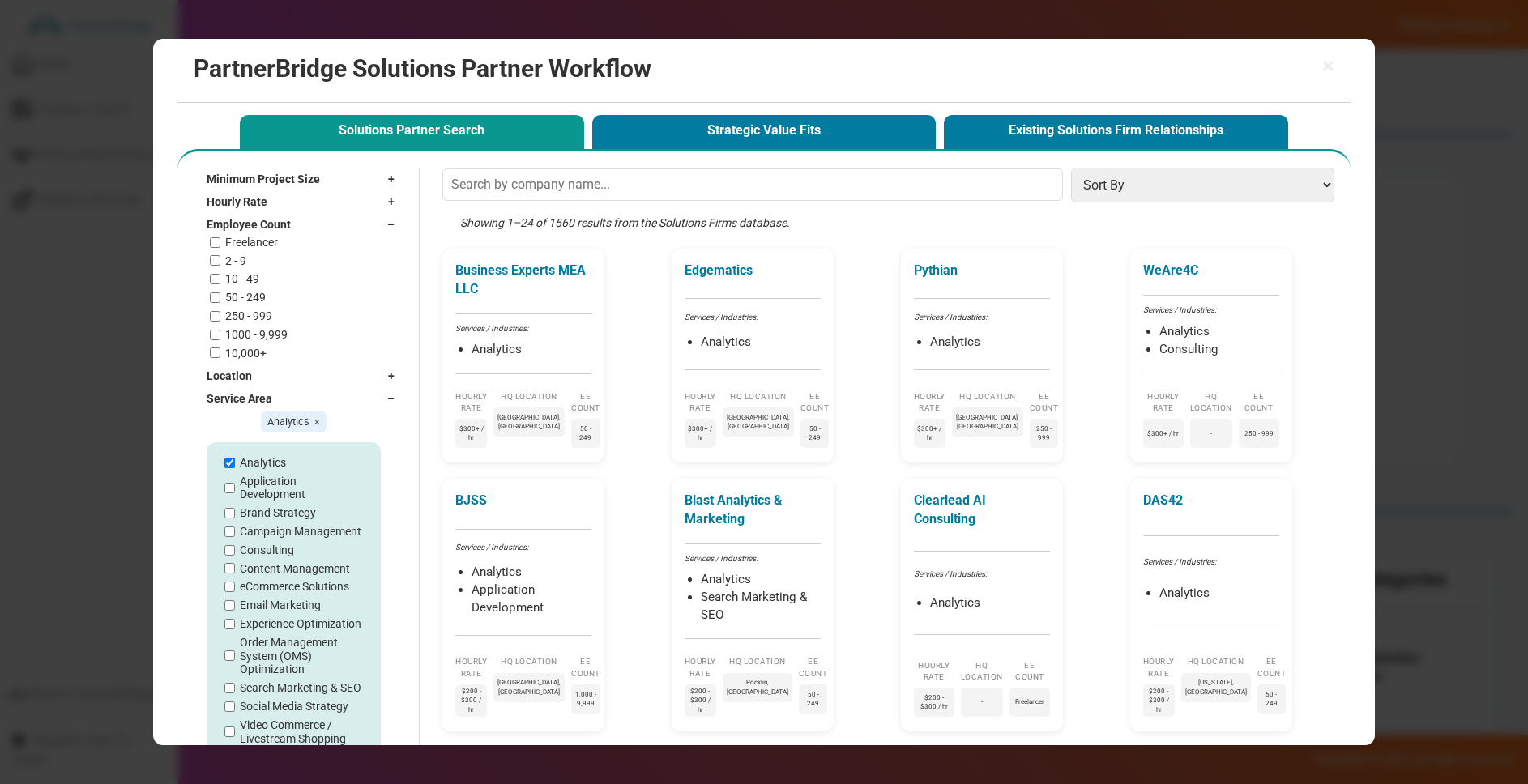
click at [239, 278] on label "10 - 49" at bounding box center [242, 279] width 34 height 14
click at [233, 277] on label "10 - 49" at bounding box center [242, 279] width 34 height 14
click at [220, 277] on input "10 - 49" at bounding box center [214, 278] width 11 height 11
checkbox input "true"
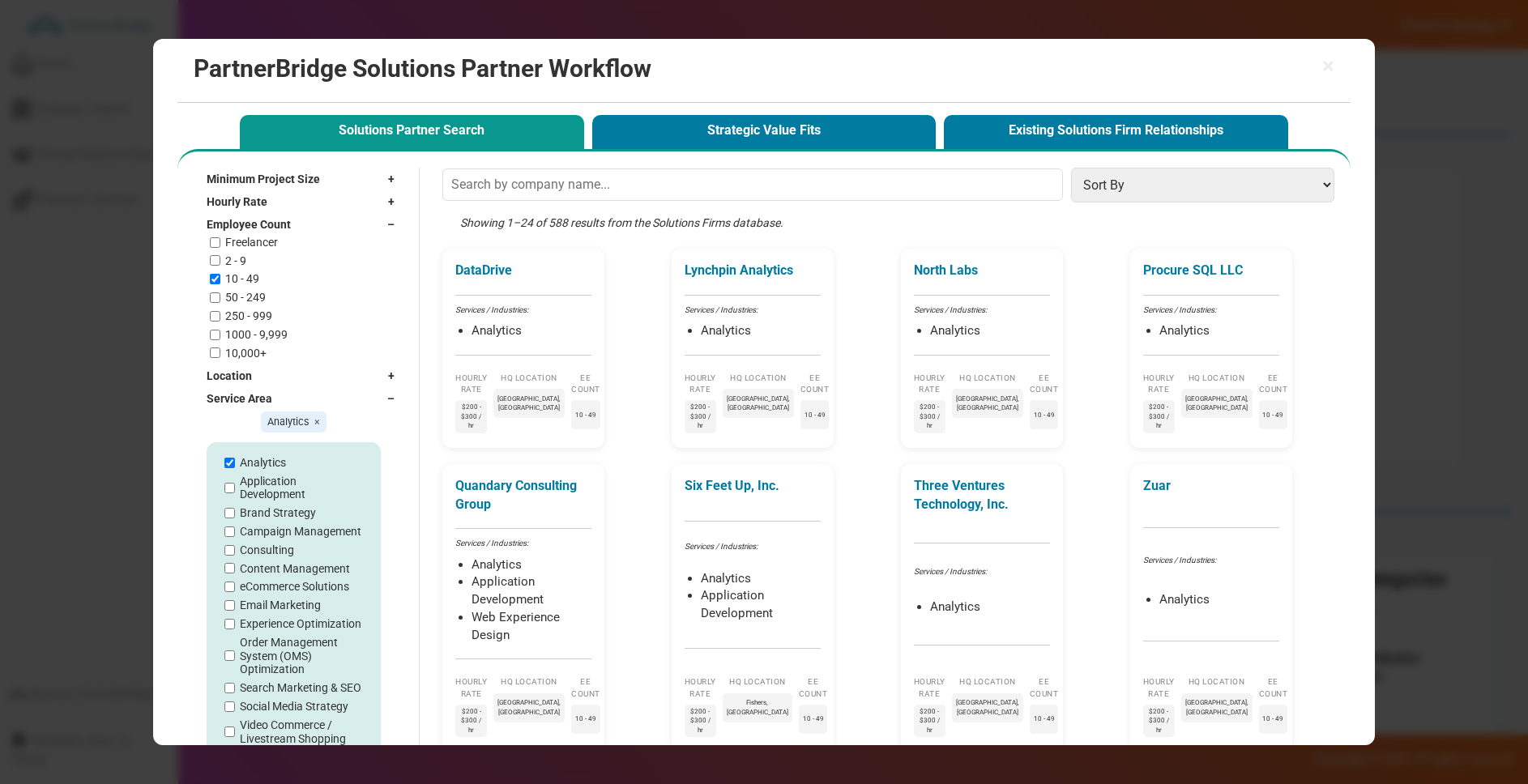
click at [225, 264] on label "2 - 9" at bounding box center [235, 262] width 21 height 14
click at [220, 264] on input "2 - 9" at bounding box center [214, 260] width 11 height 11
checkbox input "true"
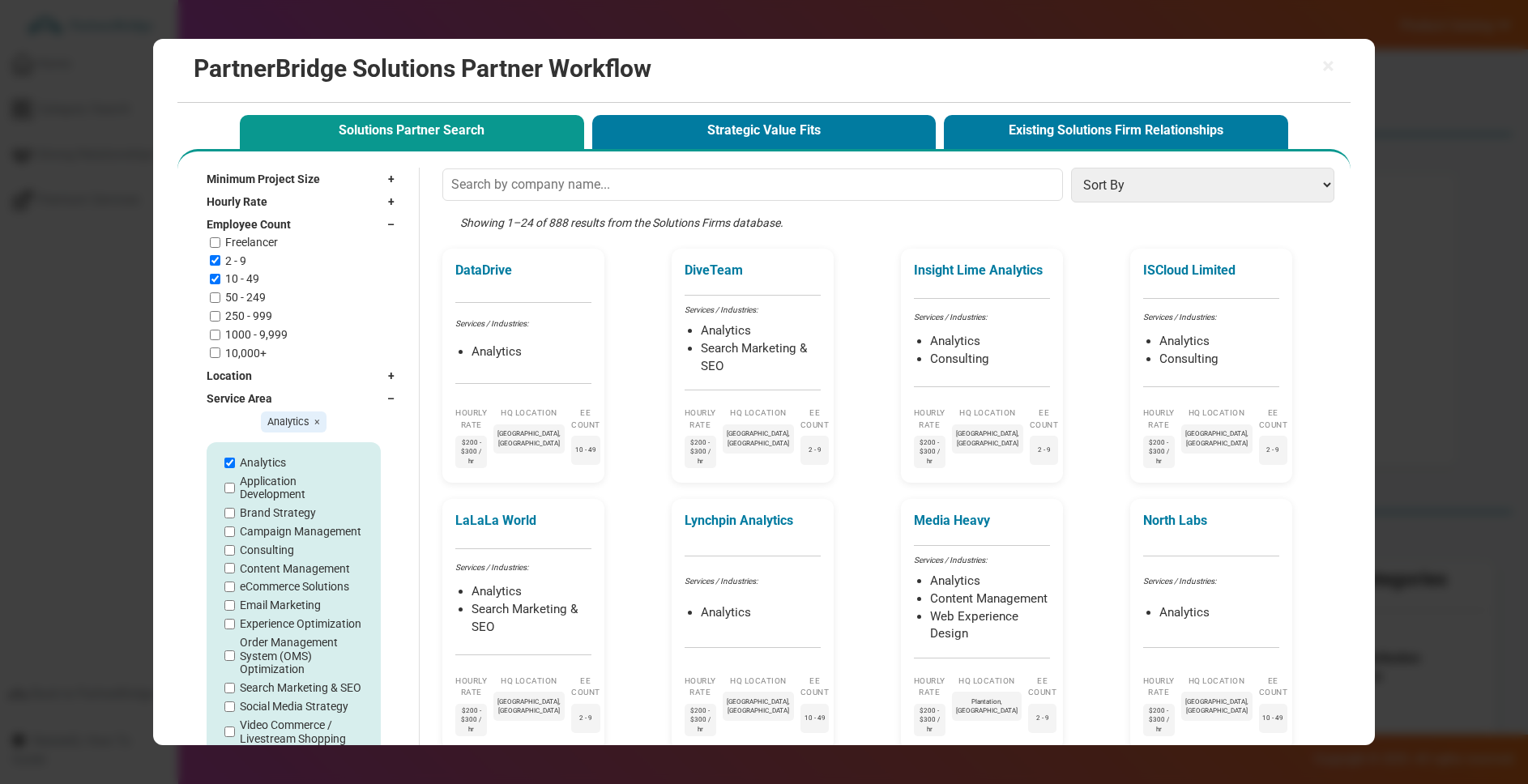
click at [277, 211] on div "Minimum Project Size + Undisclosed $1,000+ $5,000+ $10,000+ $25,000+ $50,000+ $…" at bounding box center [294, 467] width 217 height 599
click at [276, 204] on div "Hourly Rate +" at bounding box center [304, 201] width 196 height 23
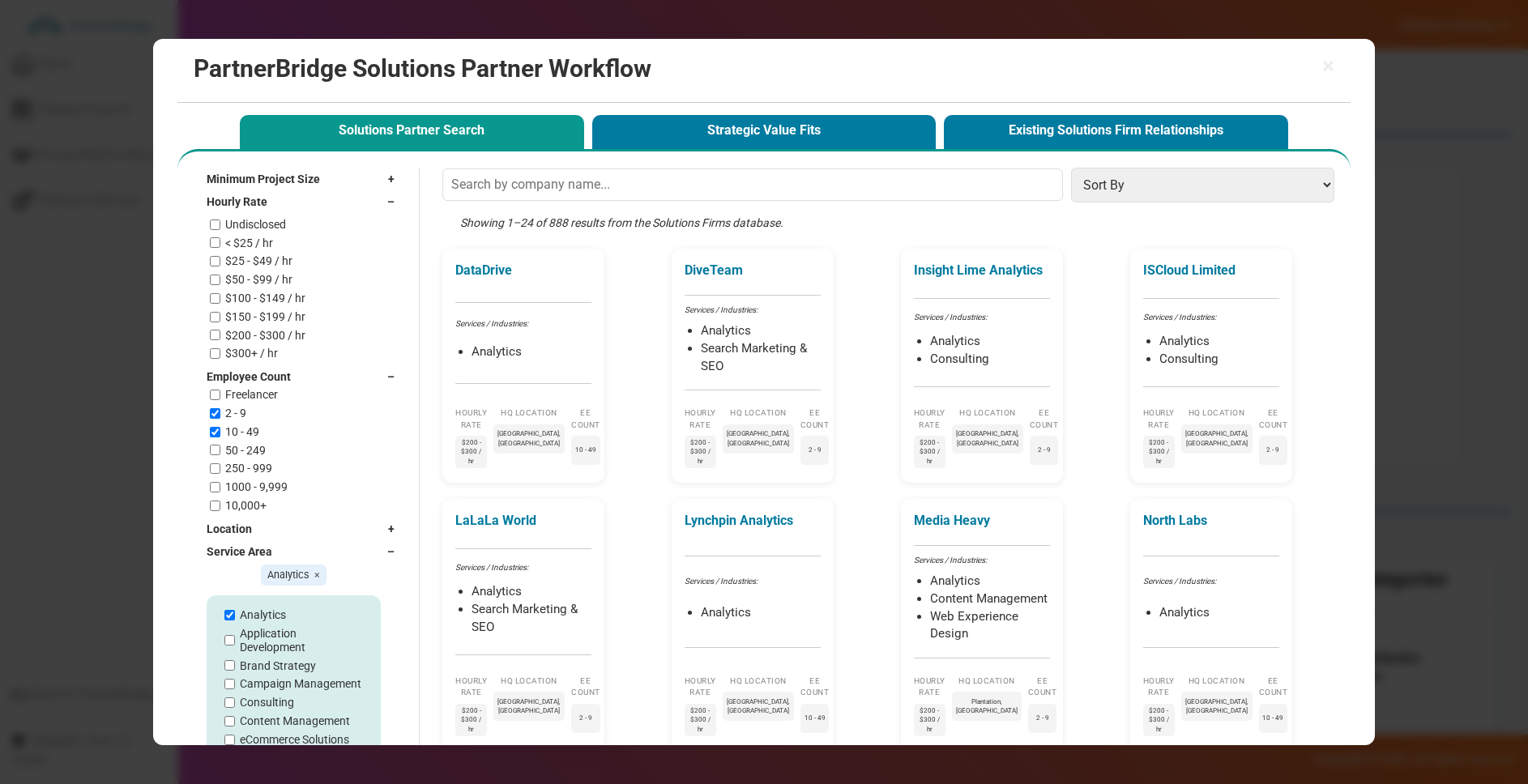
click at [244, 250] on div "Undisclosed < $25 / hr $25 - $49 / hr $50 - $99 / hr $100 - $149 / hr $150 - $1…" at bounding box center [305, 289] width 193 height 142
click at [244, 239] on label "< $25 / hr" at bounding box center [249, 244] width 47 height 14
click at [220, 239] on input "< $25 / hr" at bounding box center [214, 242] width 11 height 11
checkbox input "true"
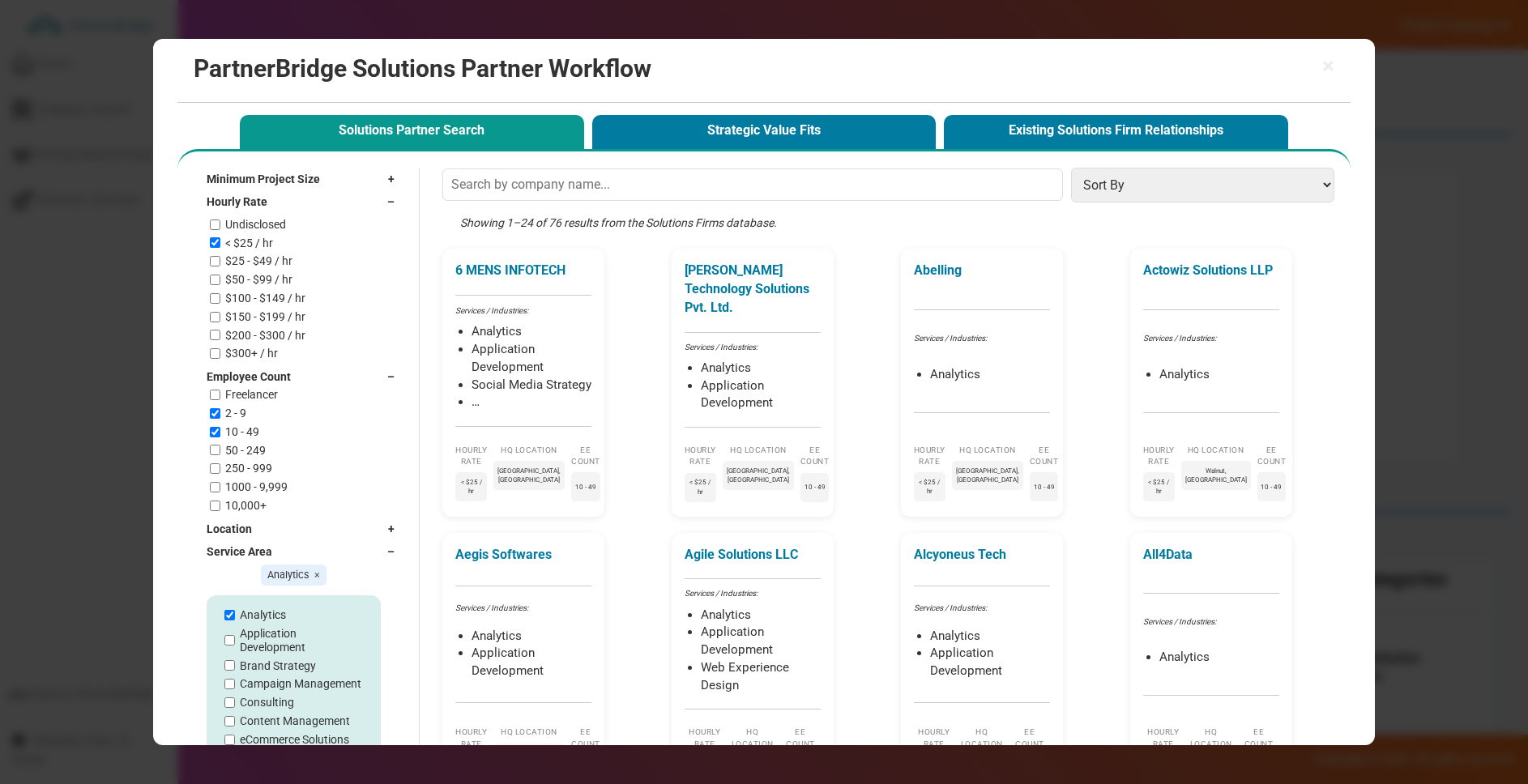
click at [232, 258] on label "$25 - $49 / hr" at bounding box center [259, 262] width 67 height 14
click at [220, 258] on input "$25 - $49 / hr" at bounding box center [214, 261] width 11 height 11
checkbox input "true"
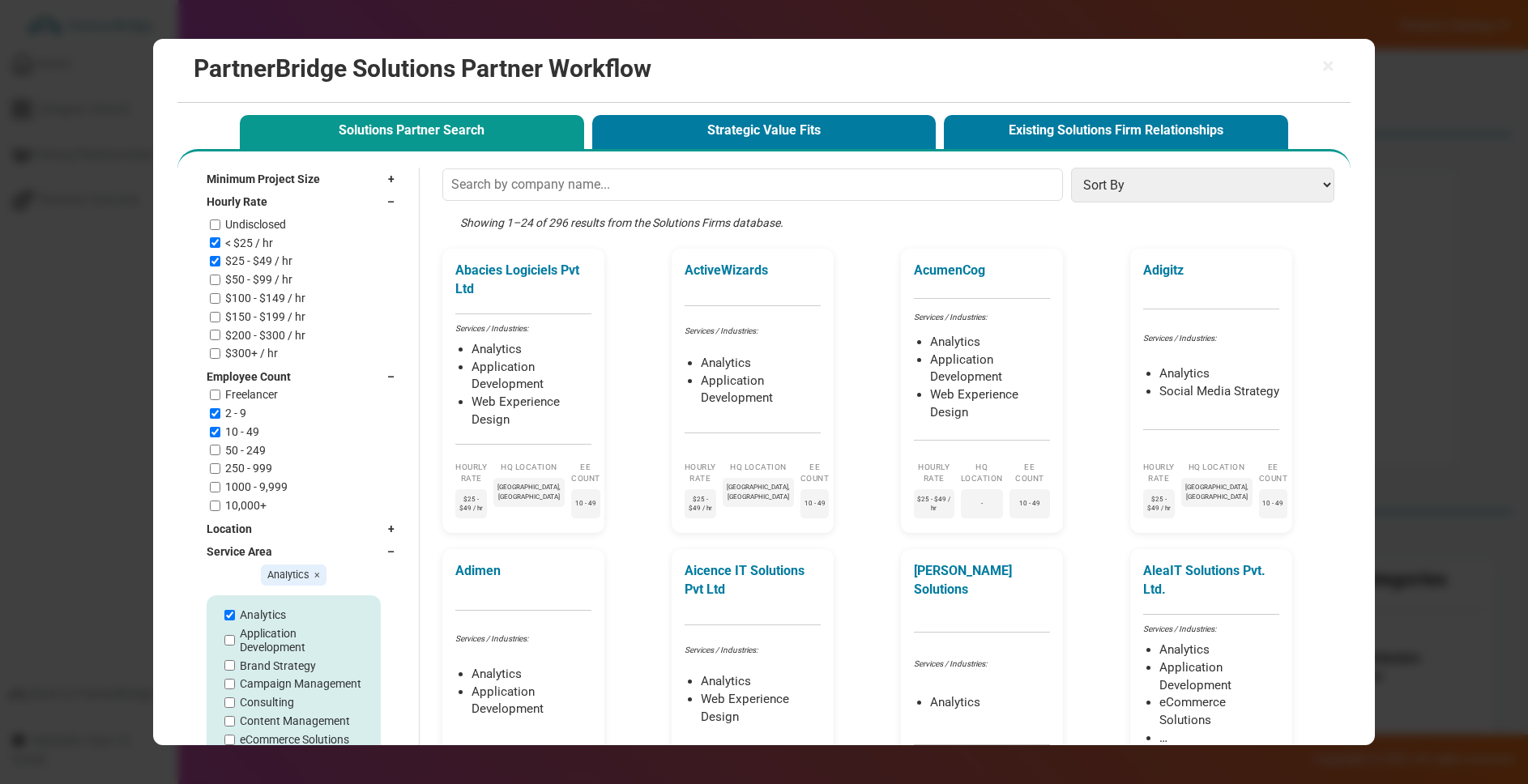
click at [312, 178] on span "Minimum Project Size" at bounding box center [263, 179] width 114 height 16
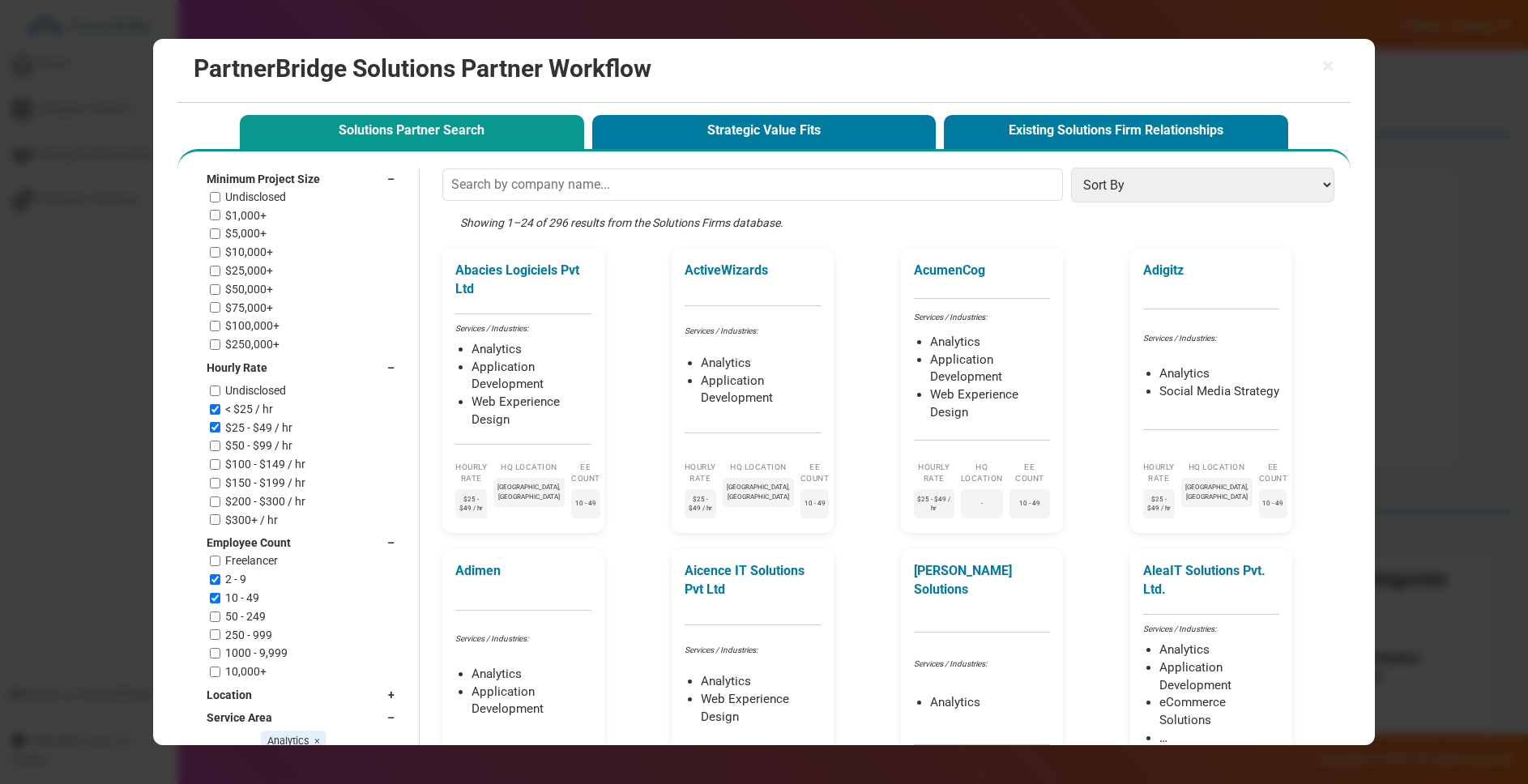
click at [246, 216] on label "$1,000+" at bounding box center [246, 216] width 41 height 14
click at [220, 216] on input "$1,000+" at bounding box center [214, 214] width 11 height 11
checkbox input "true"
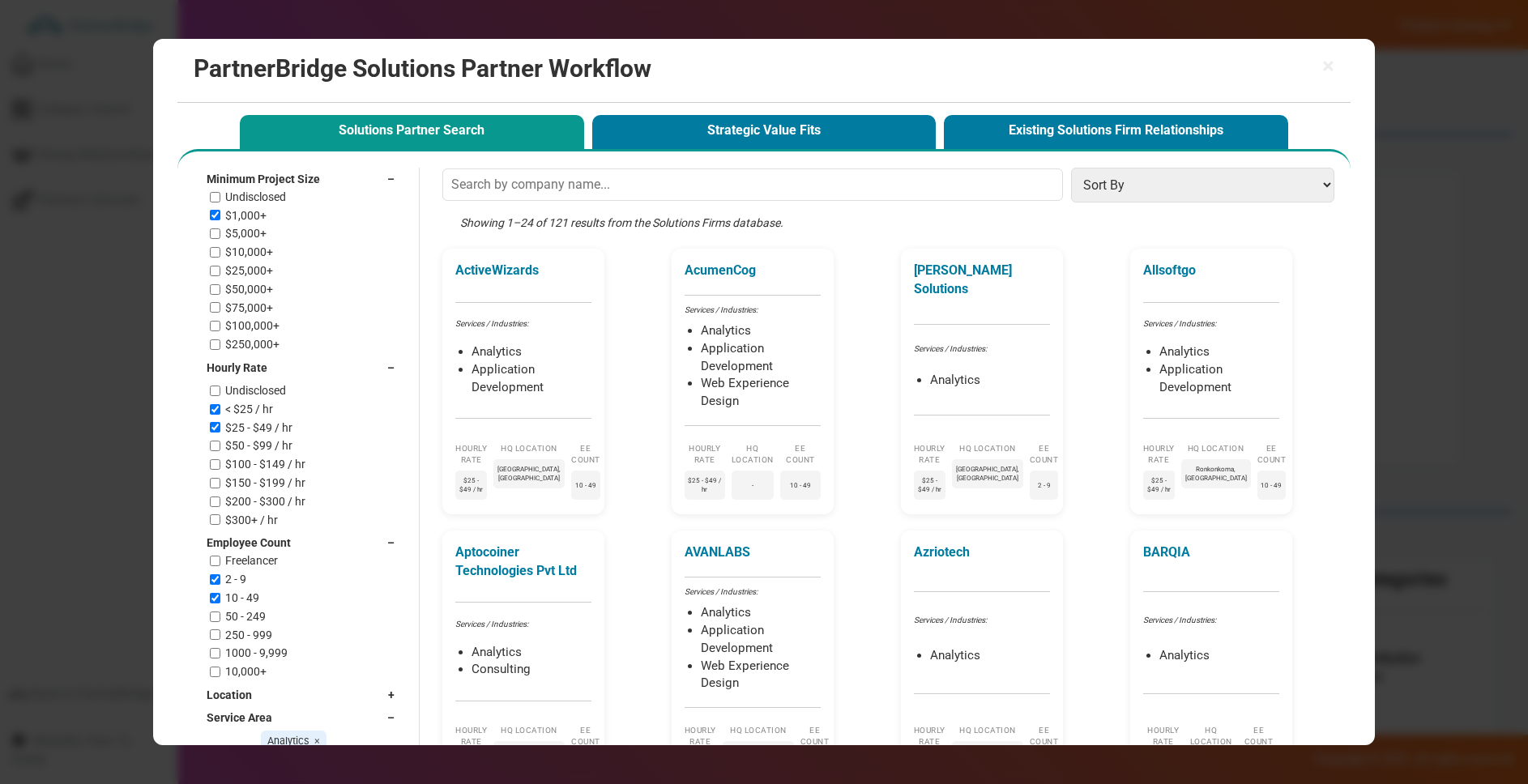
click at [245, 225] on div "Undisclosed $1,000+ $5,000+ $10,000+ $25,000+ $50,000+ $75,000+ $100,000+ $250,…" at bounding box center [305, 271] width 193 height 161
click at [250, 234] on label "$5,000+" at bounding box center [246, 234] width 41 height 14
click at [220, 234] on input "$5,000+" at bounding box center [214, 233] width 11 height 11
checkbox input "true"
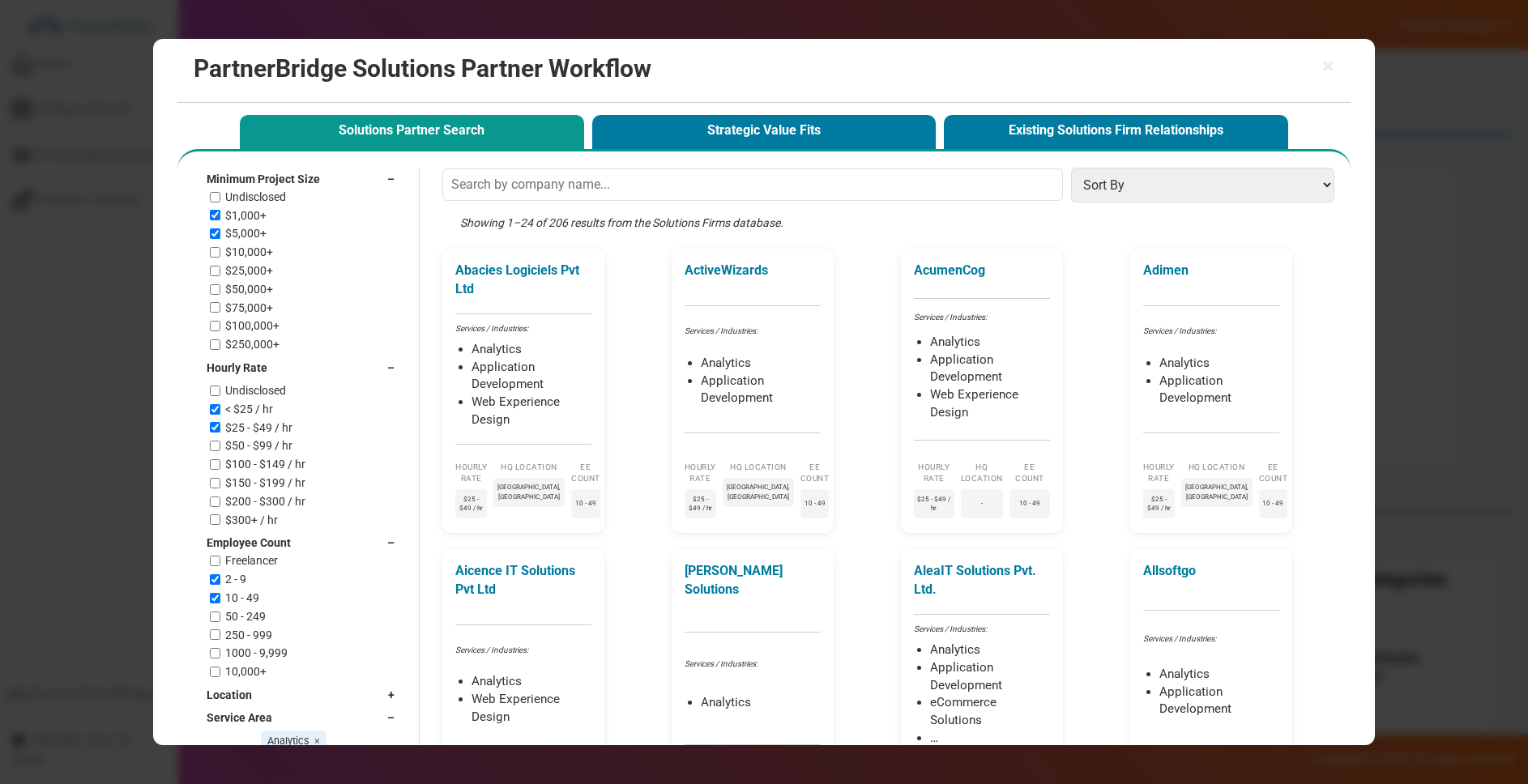
click at [394, 174] on span "–" at bounding box center [395, 179] width 16 height 16
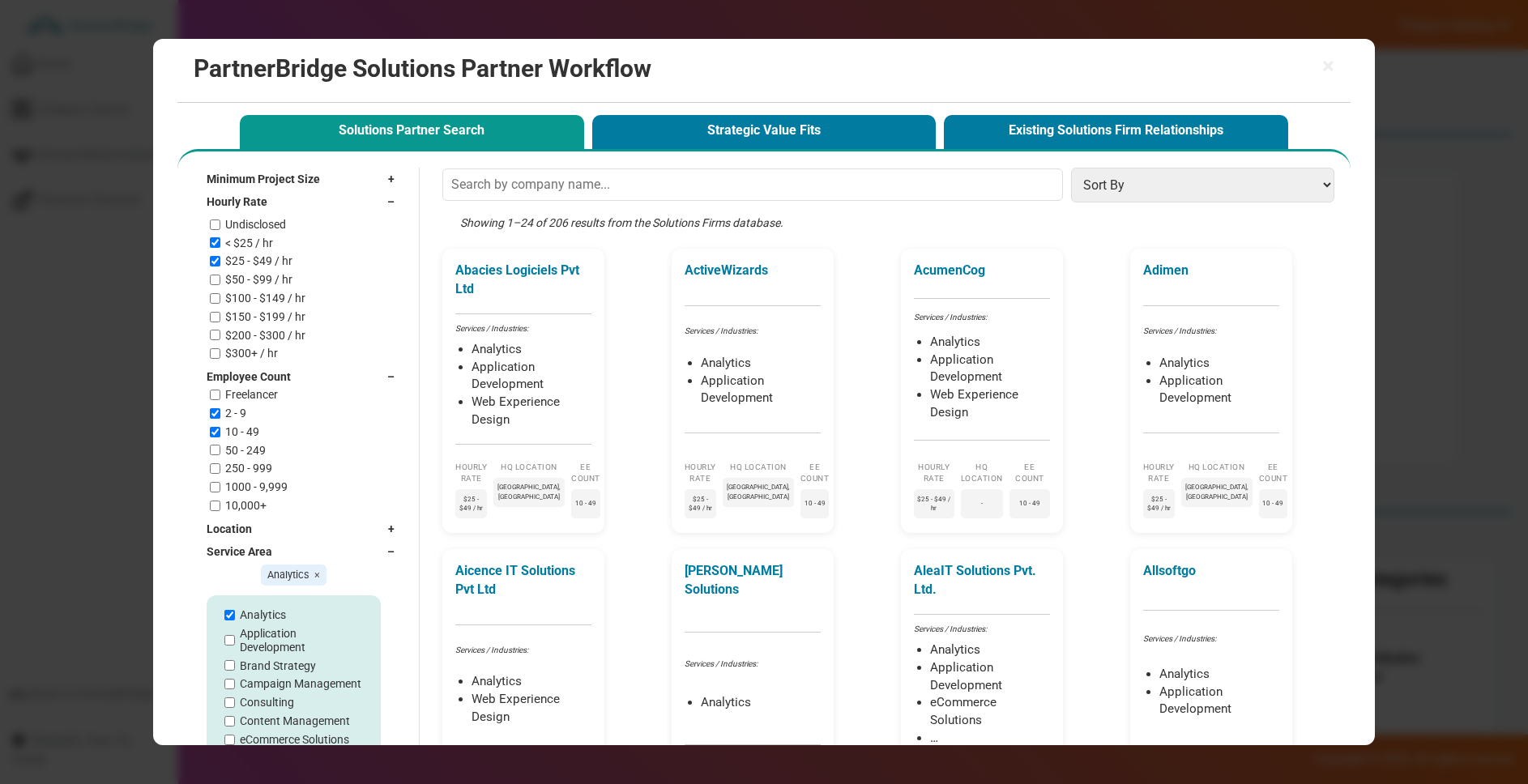
click at [400, 201] on span "–" at bounding box center [395, 201] width 16 height 16
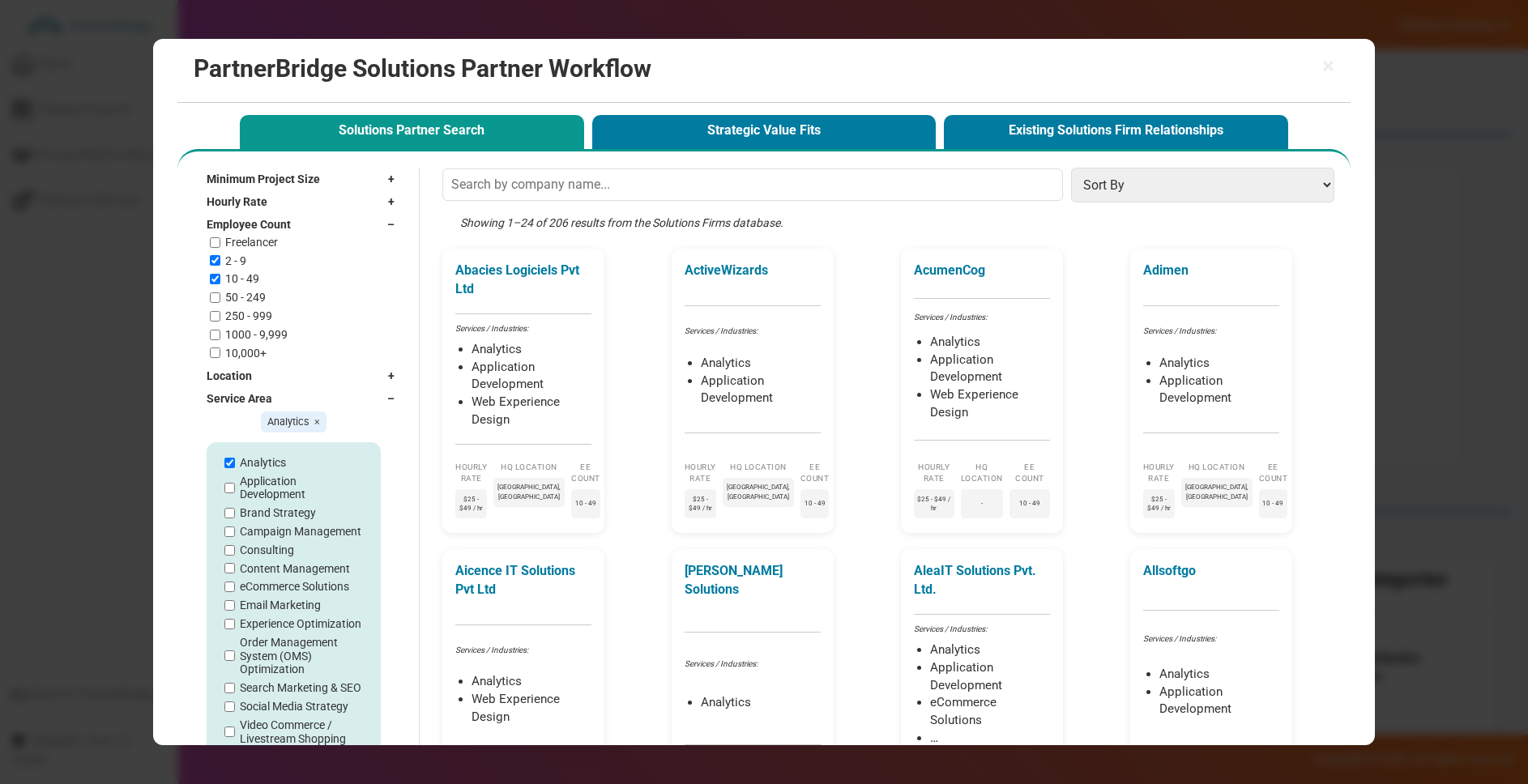
click at [393, 223] on span "–" at bounding box center [395, 224] width 16 height 16
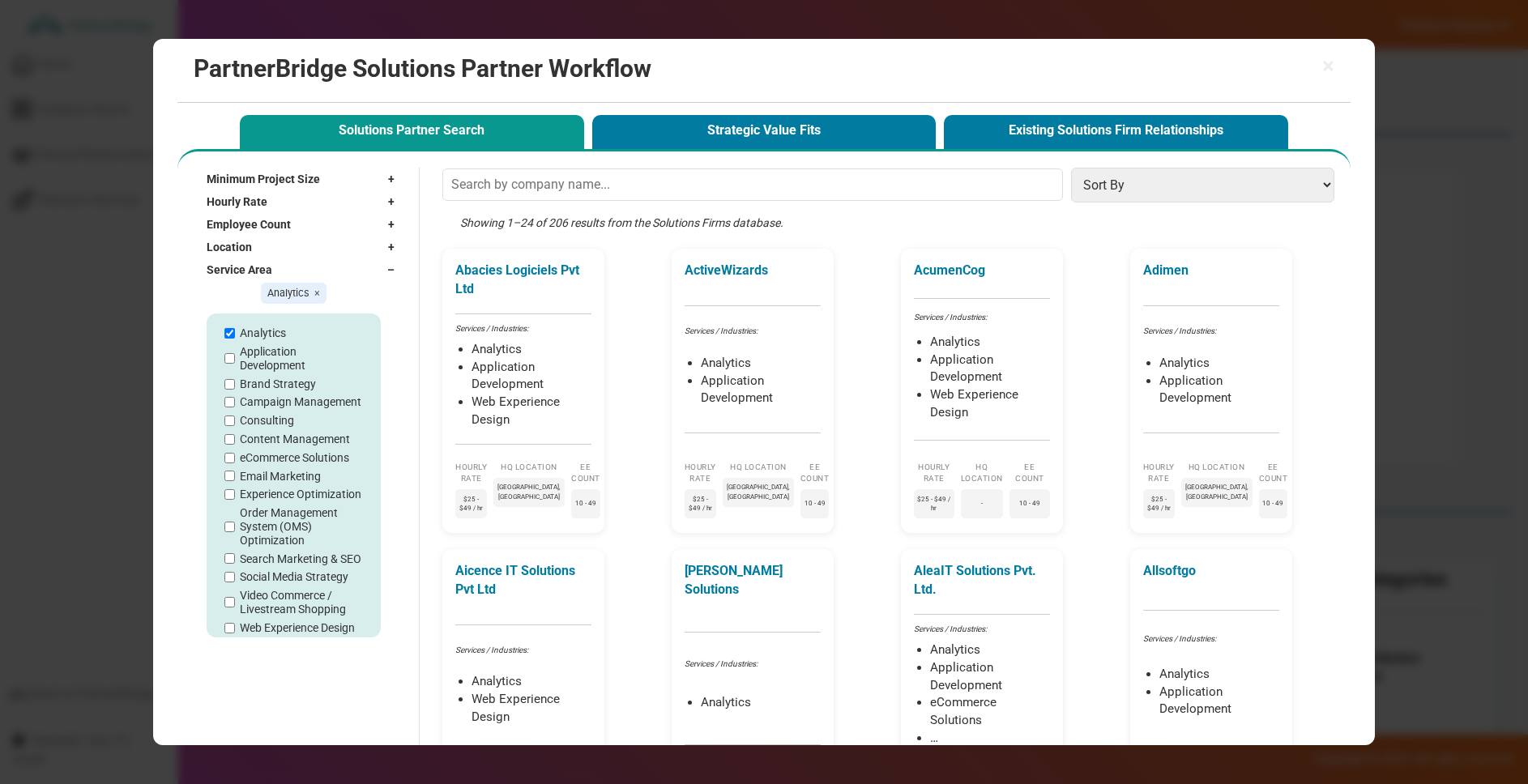
click at [393, 266] on span "–" at bounding box center [395, 270] width 16 height 16
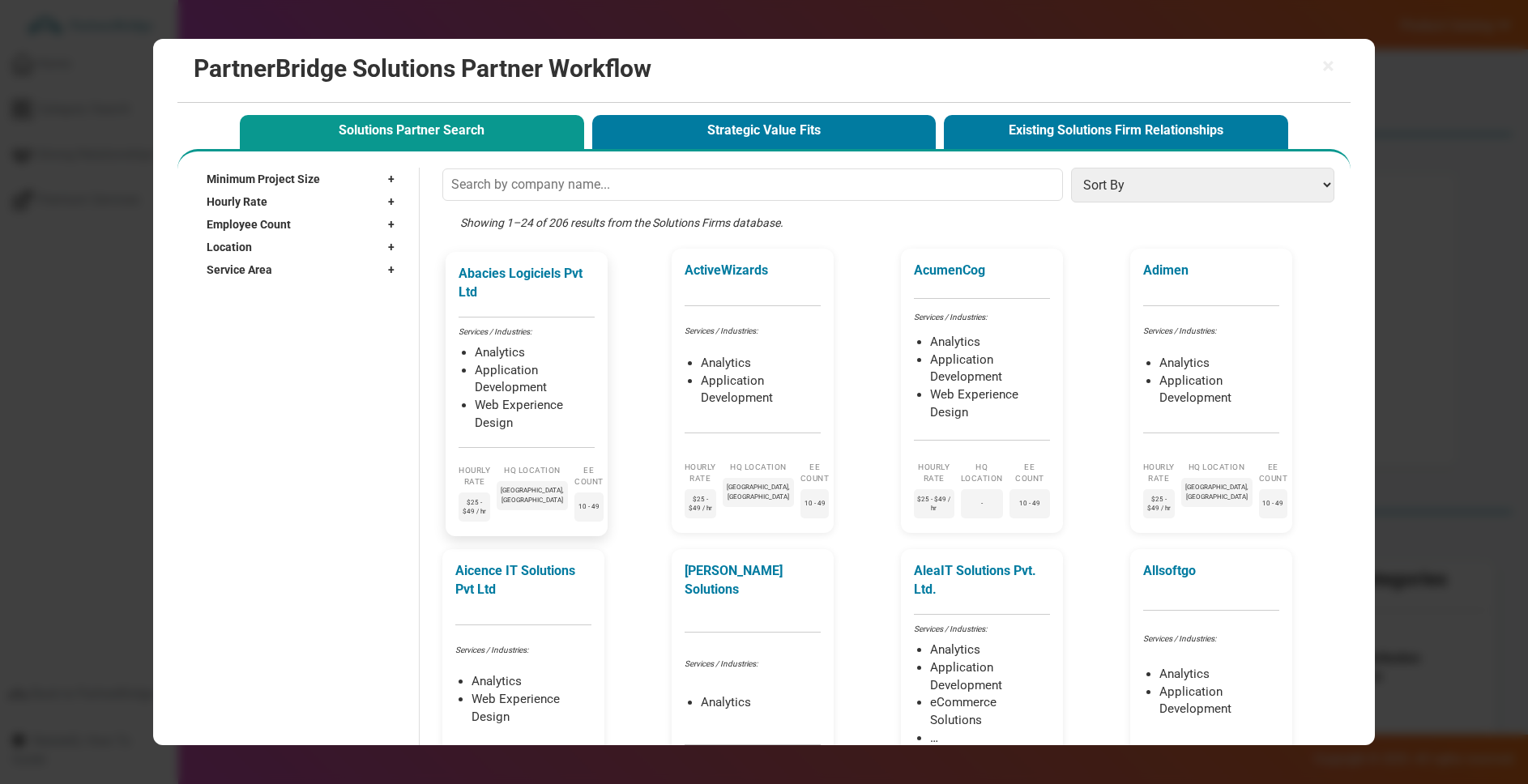
click at [566, 356] on li "Analytics" at bounding box center [534, 353] width 120 height 18
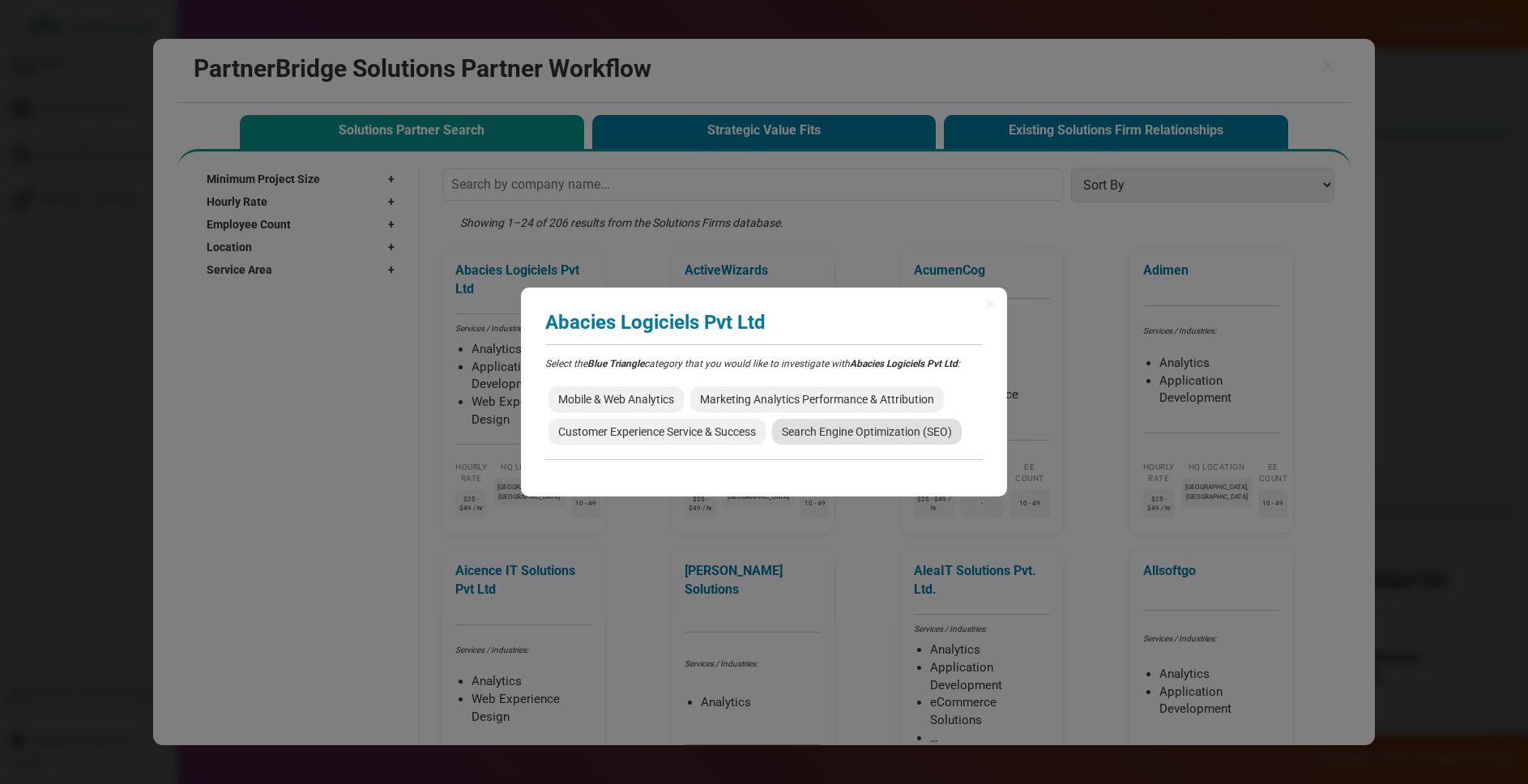
click at [832, 431] on span "Search Engine Optimization (SEO)" at bounding box center [867, 431] width 190 height 26
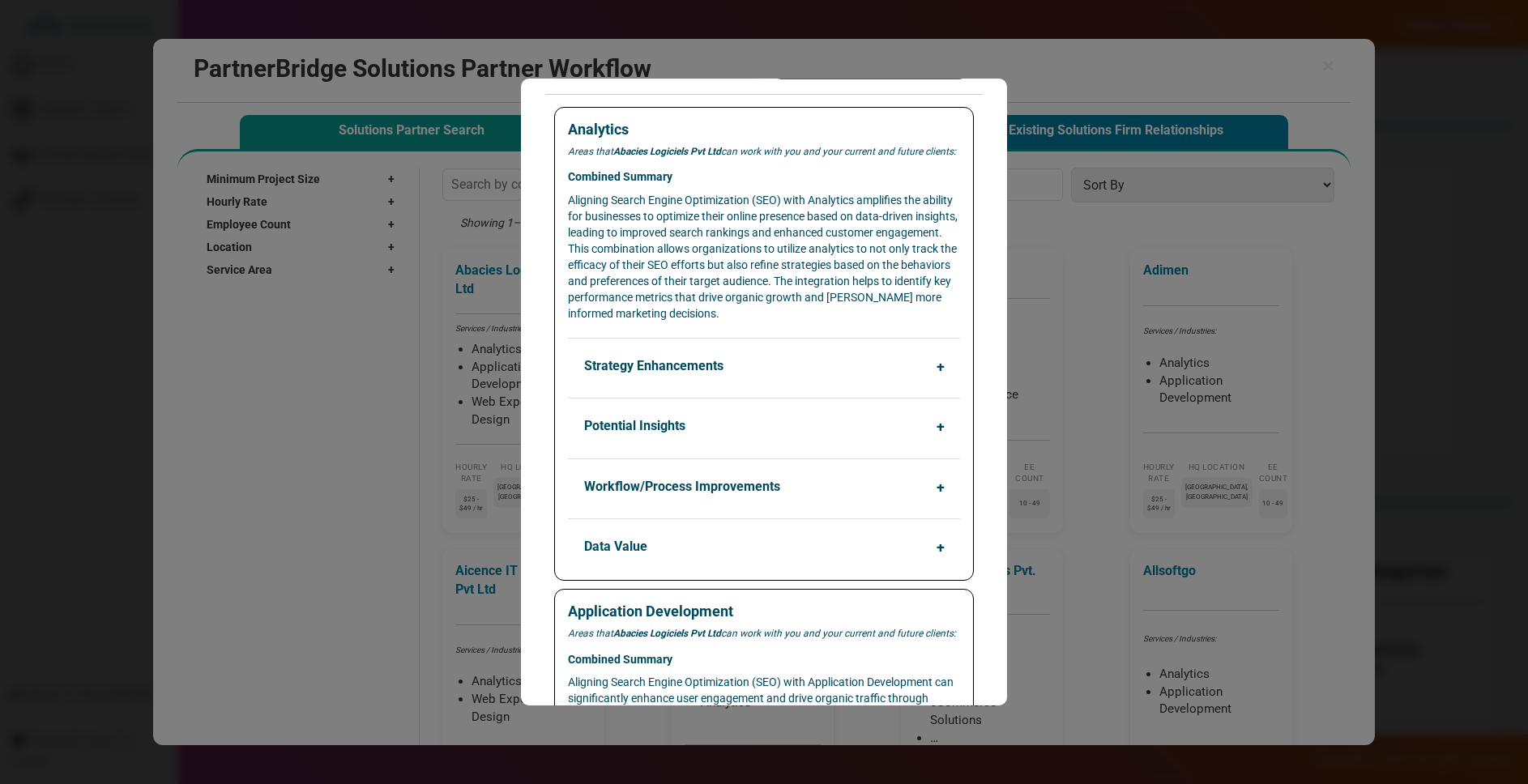
scroll to position [184, 0]
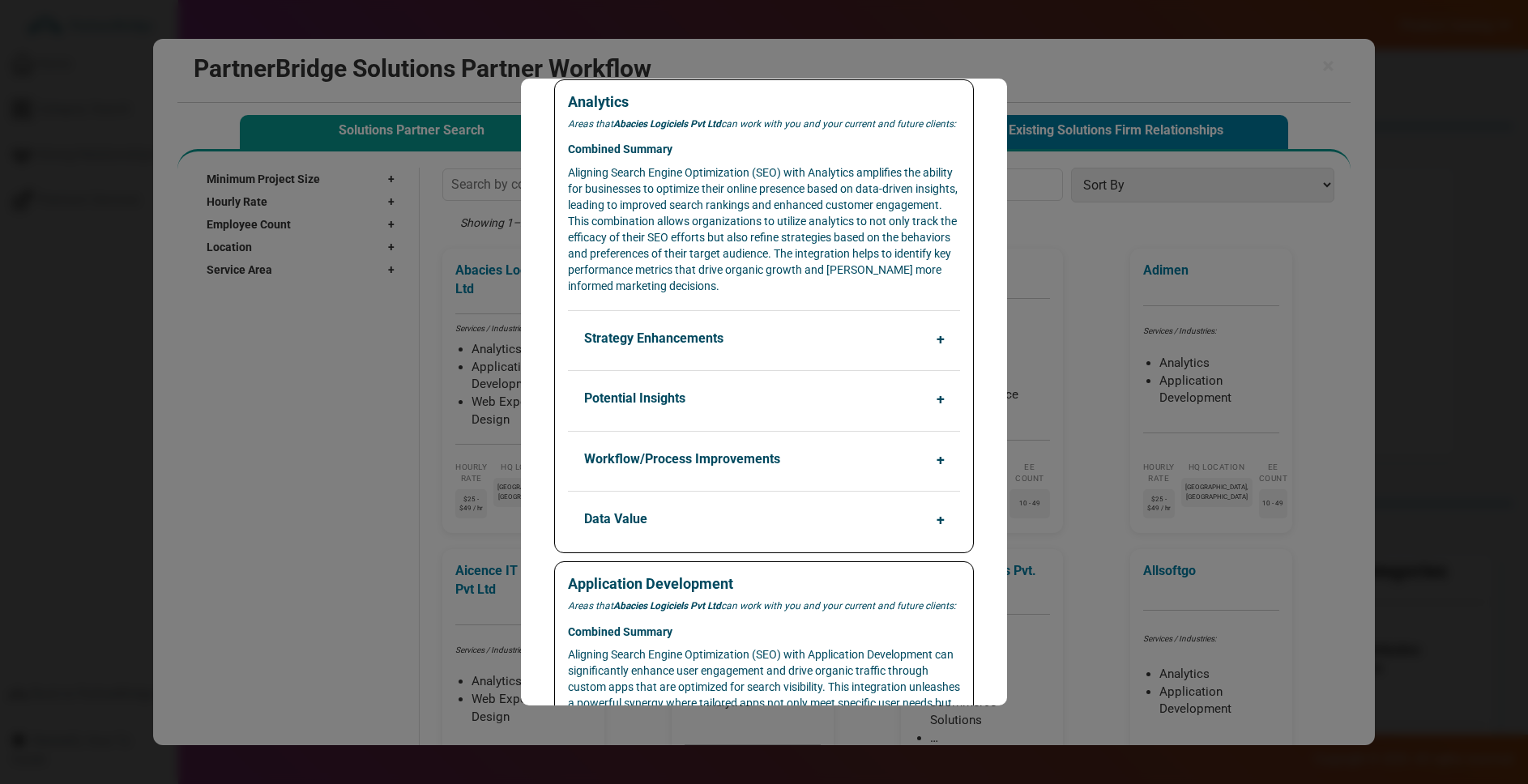
click at [764, 339] on button "Strategy Enhancements" at bounding box center [767, 338] width 392 height 31
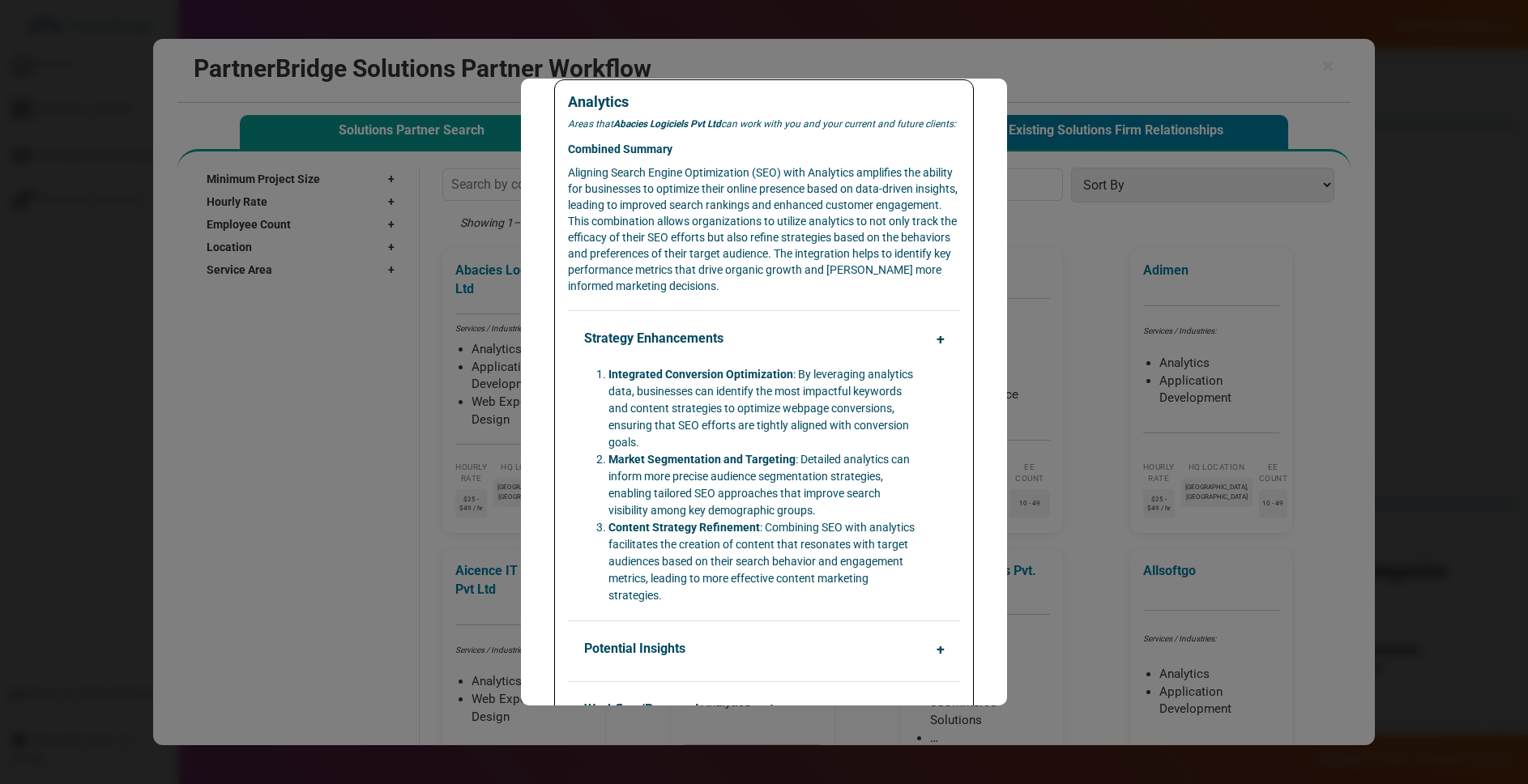
click at [740, 342] on button "Strategy Enhancements" at bounding box center [767, 338] width 392 height 31
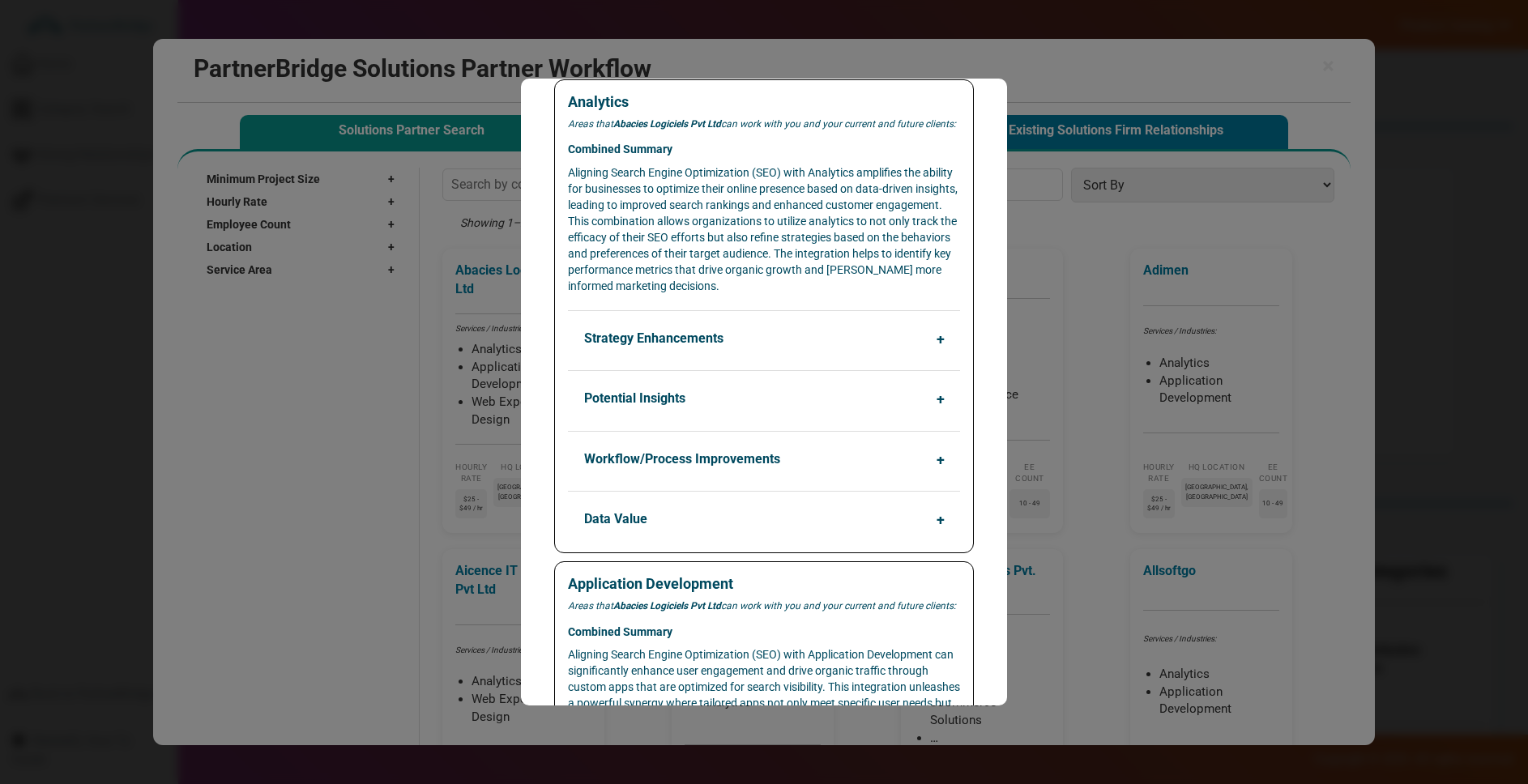
click at [751, 388] on button "Potential Insights" at bounding box center [767, 398] width 392 height 31
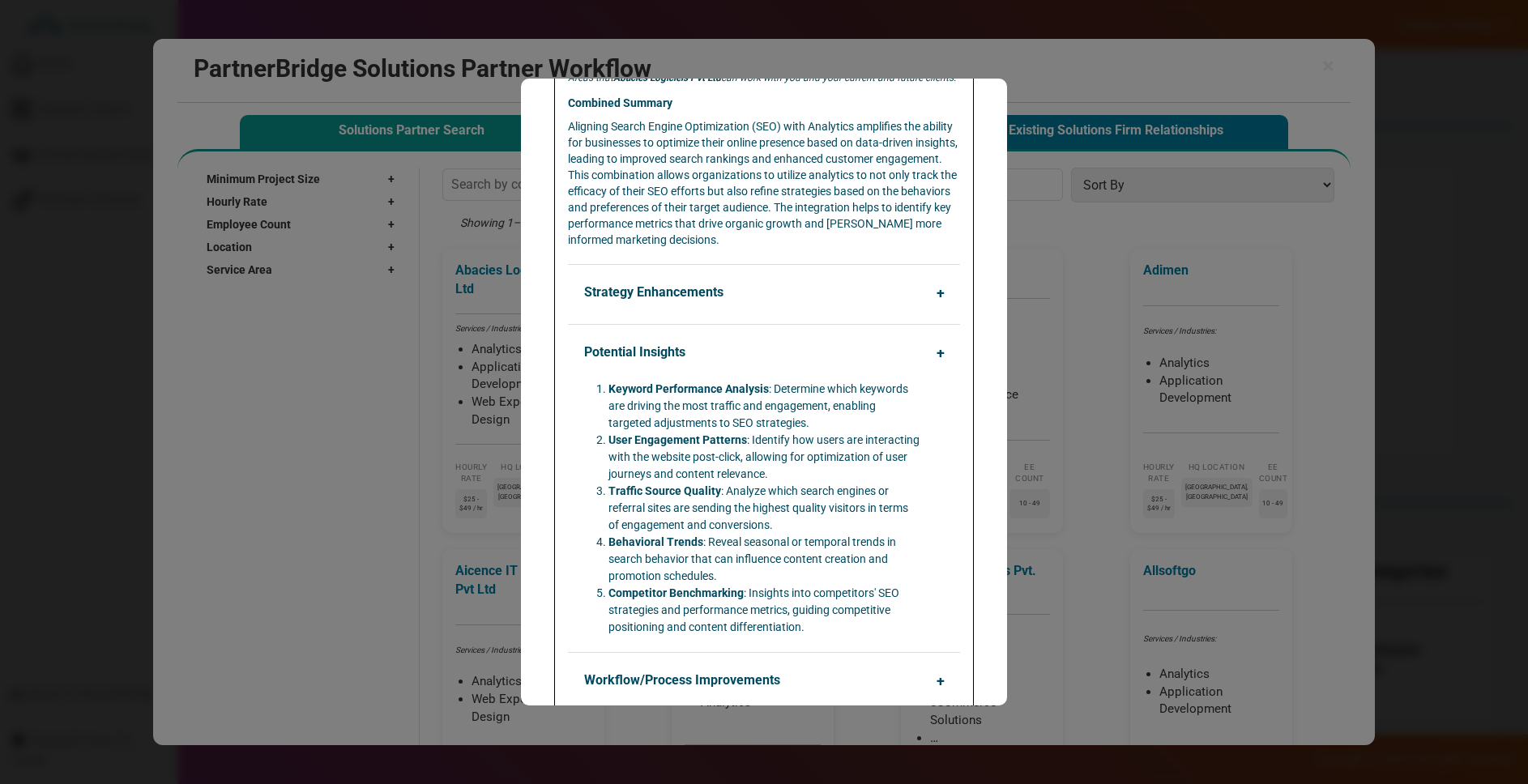
scroll to position [250, 0]
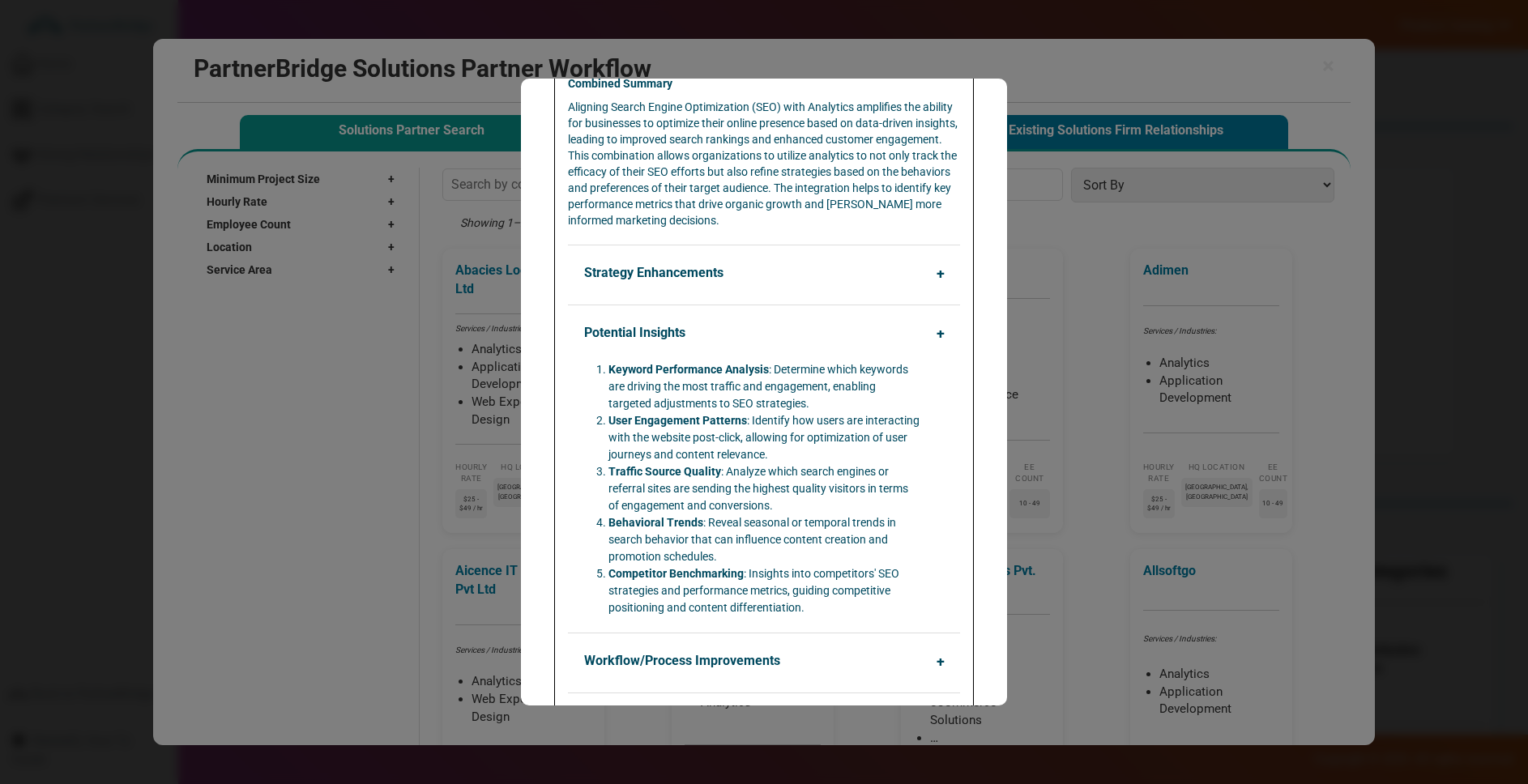
click at [737, 339] on button "Potential Insights" at bounding box center [767, 333] width 392 height 31
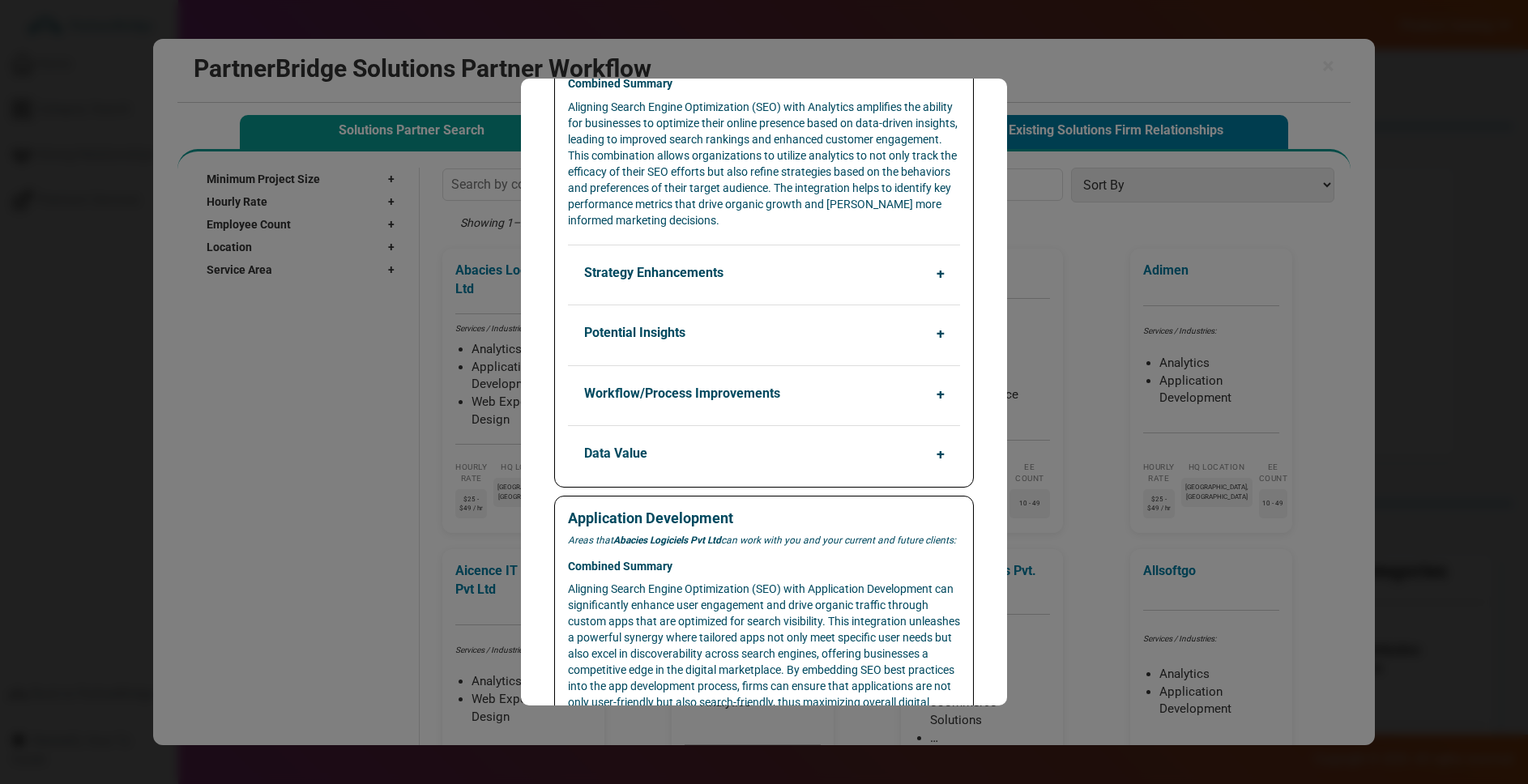
click at [774, 390] on button "Workflow/Process Improvements" at bounding box center [767, 393] width 392 height 31
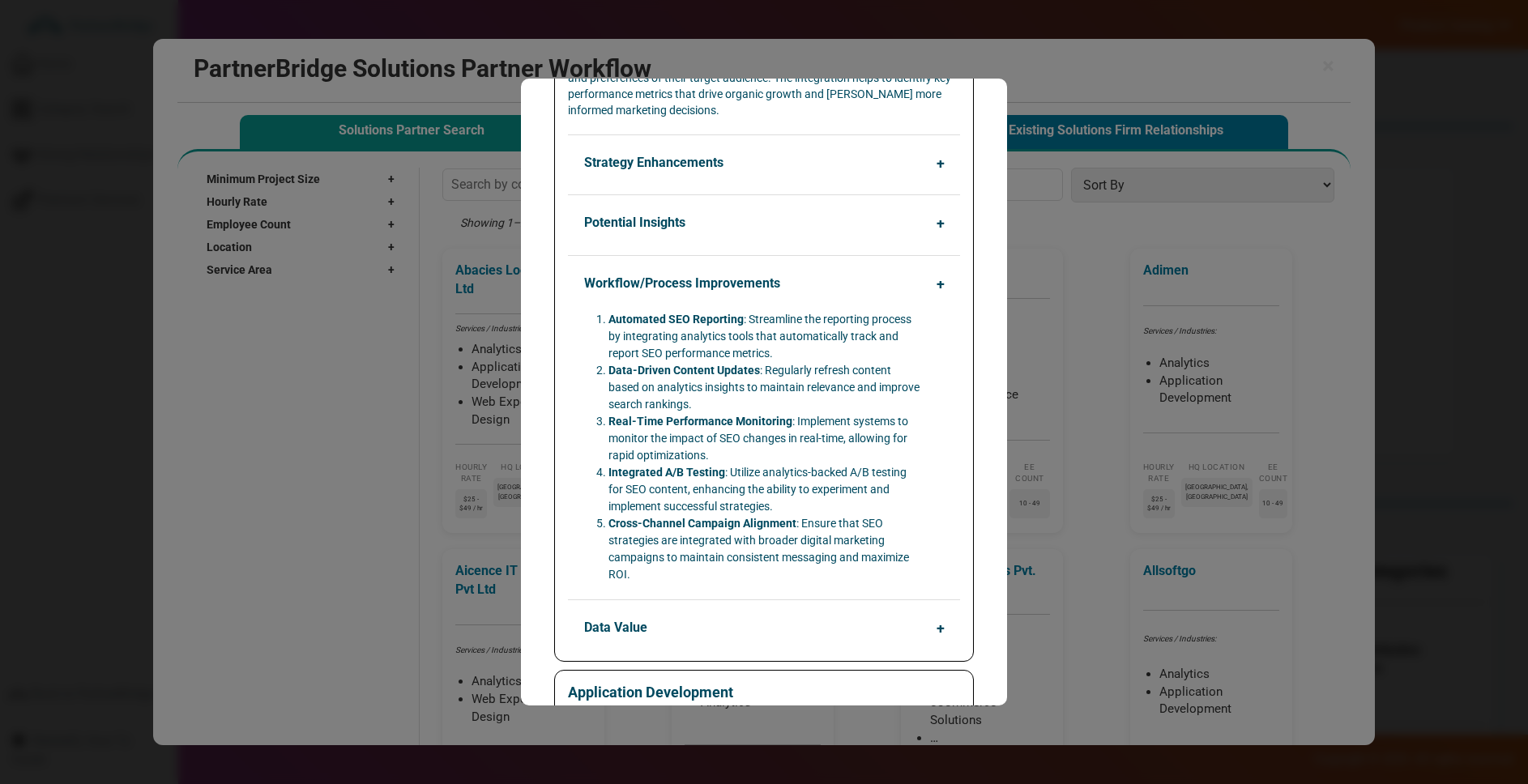
scroll to position [379, 0]
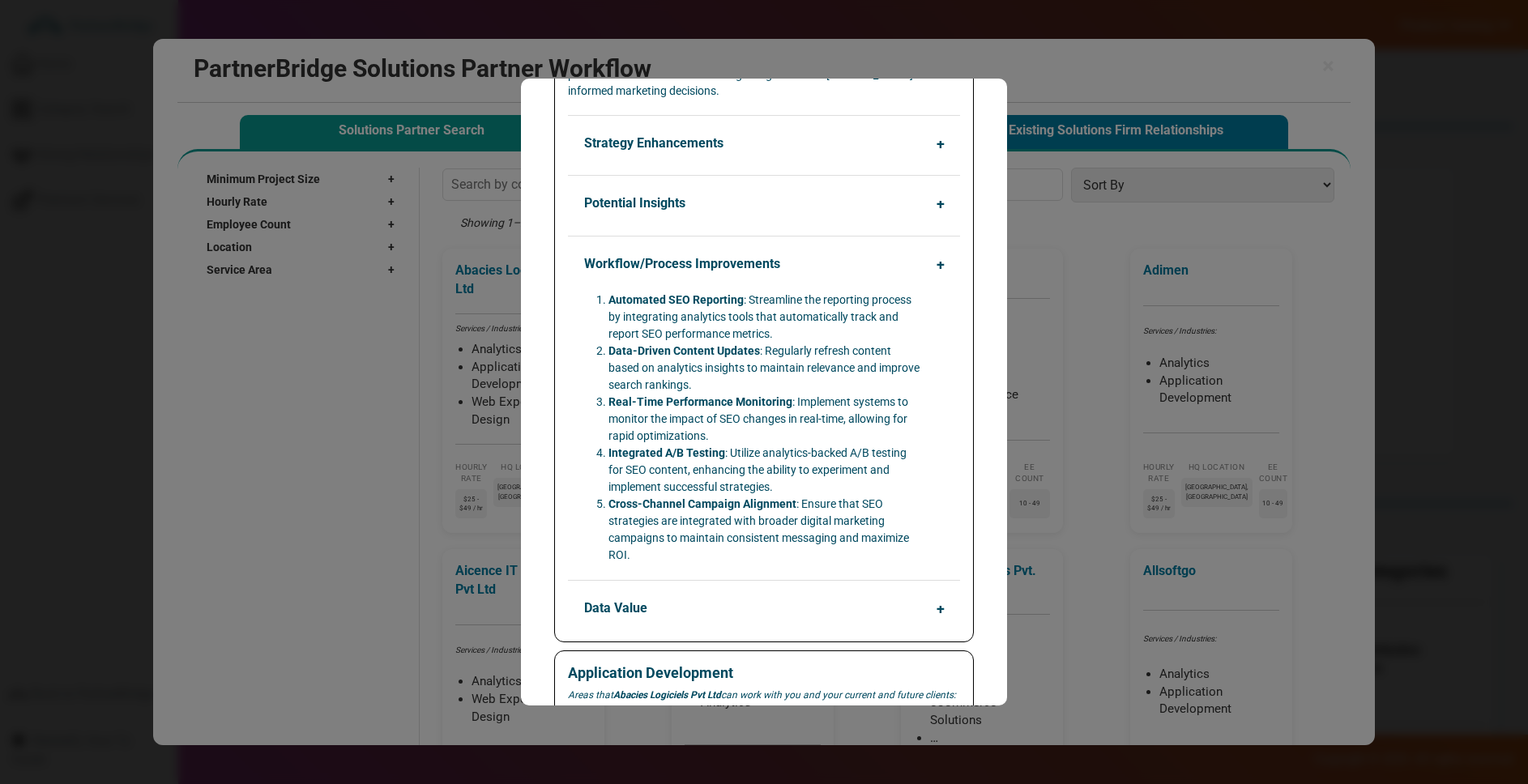
click at [737, 619] on button "Data Value" at bounding box center [767, 607] width 392 height 31
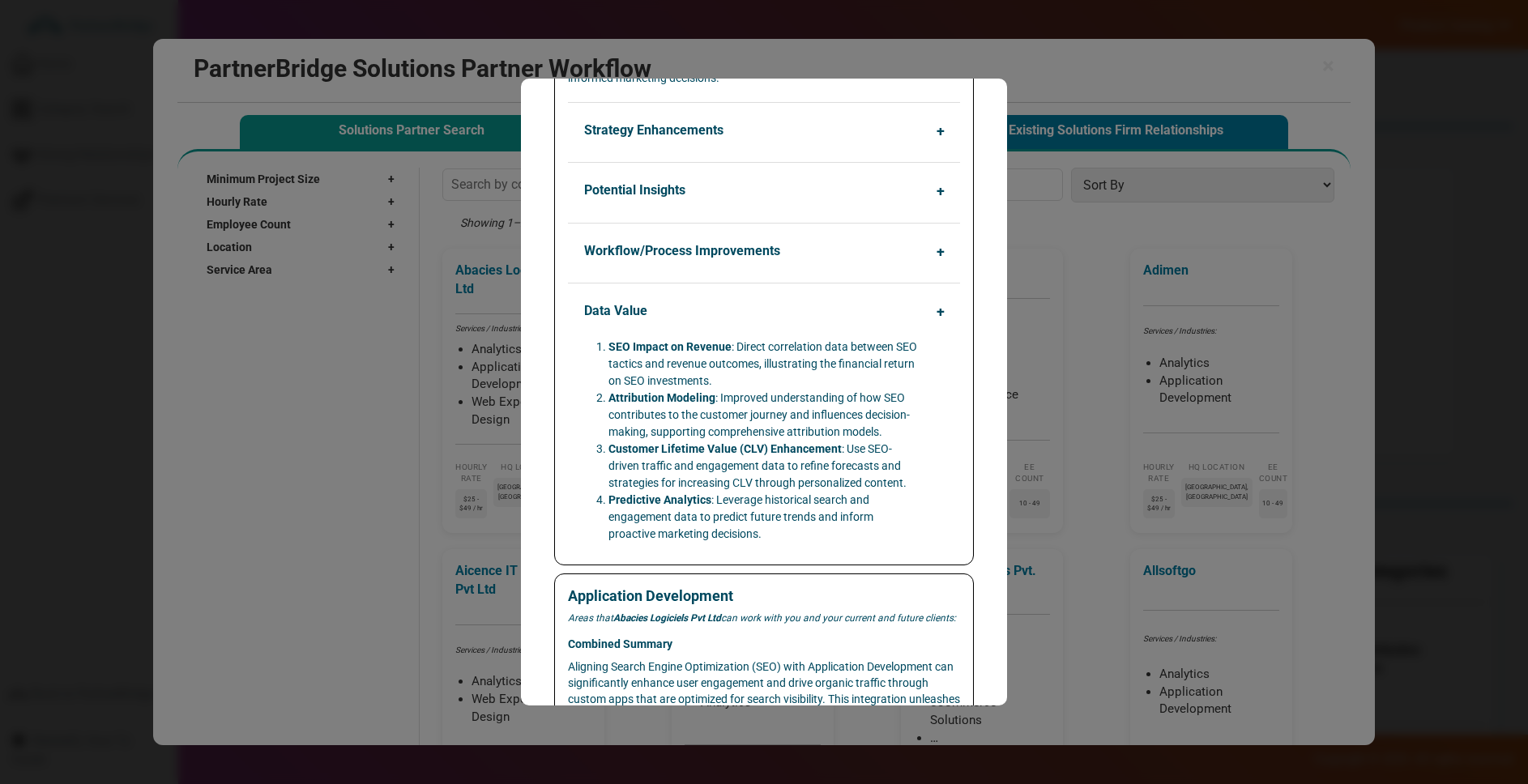
scroll to position [397, 0]
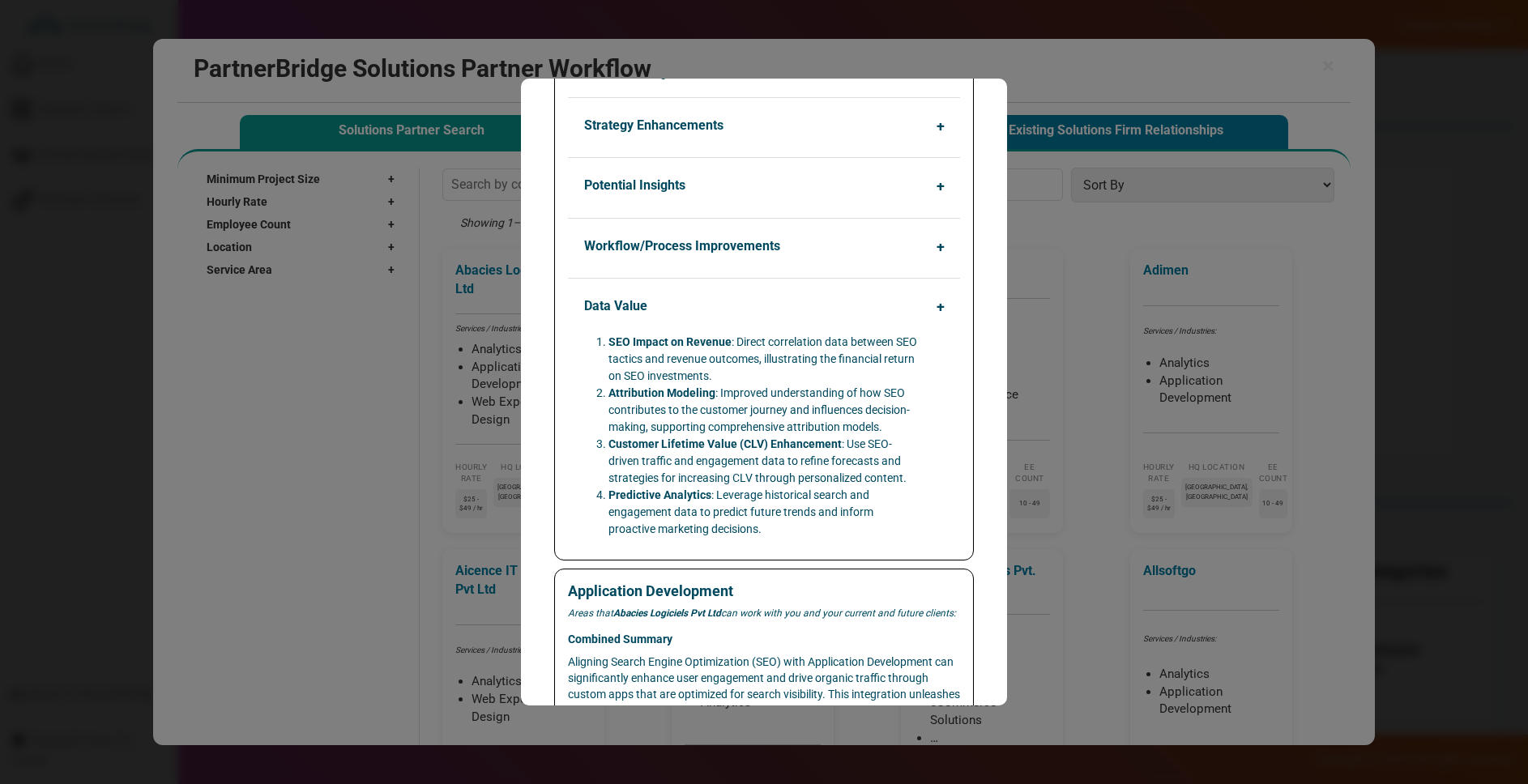
click at [680, 321] on button "Data Value" at bounding box center [767, 305] width 392 height 31
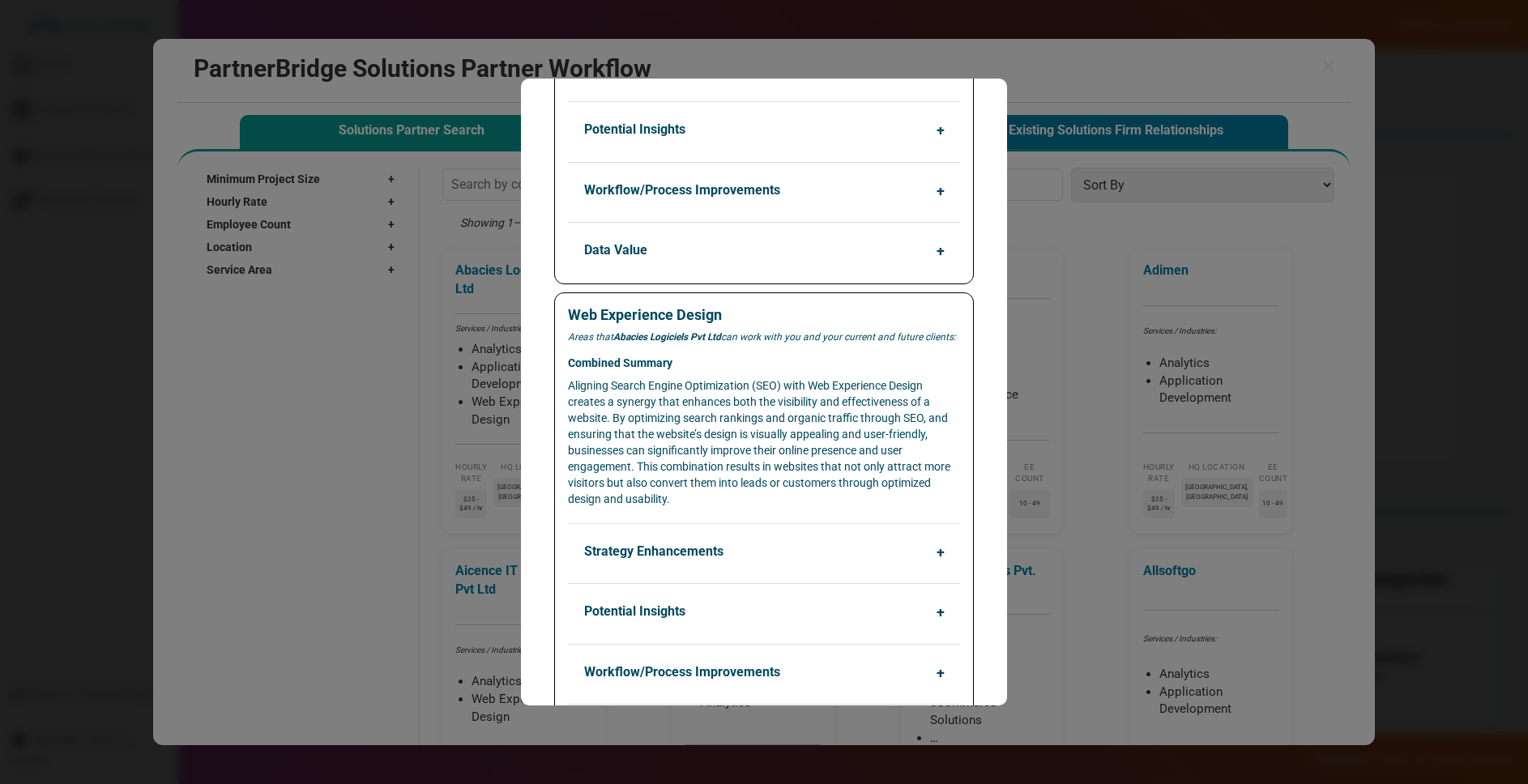
scroll to position [985, 0]
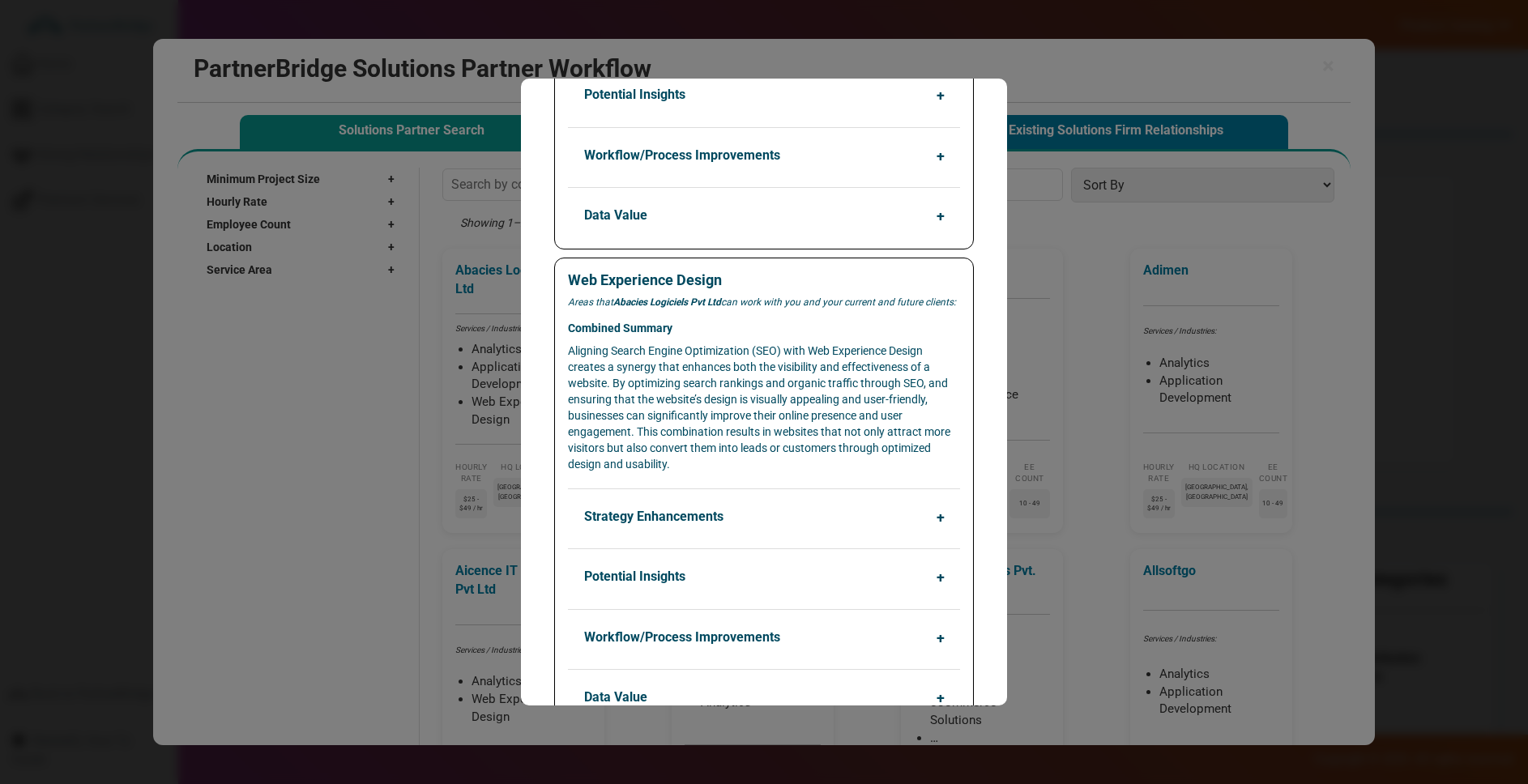
click at [794, 519] on button "Strategy Enhancements" at bounding box center [767, 516] width 392 height 31
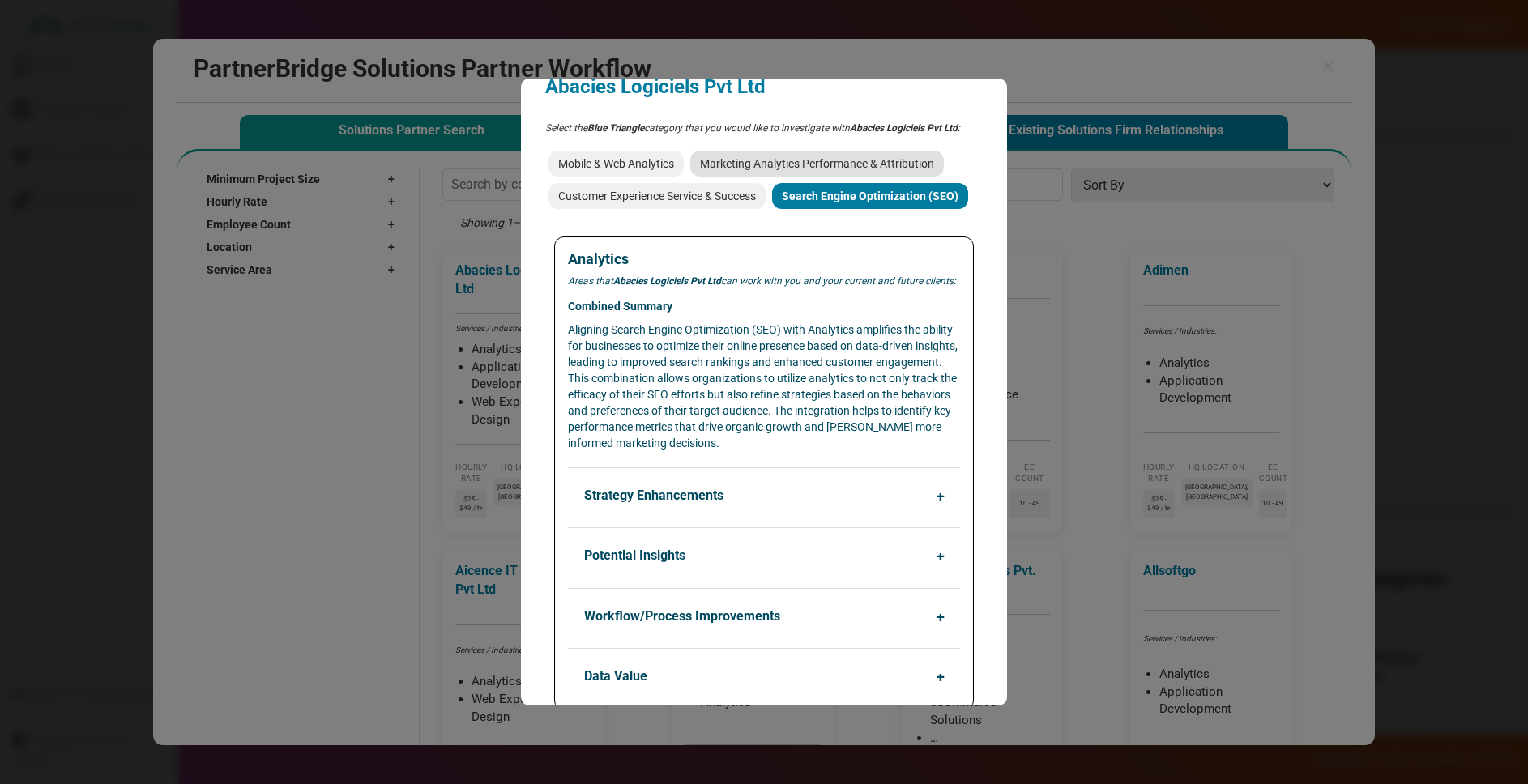
scroll to position [0, 0]
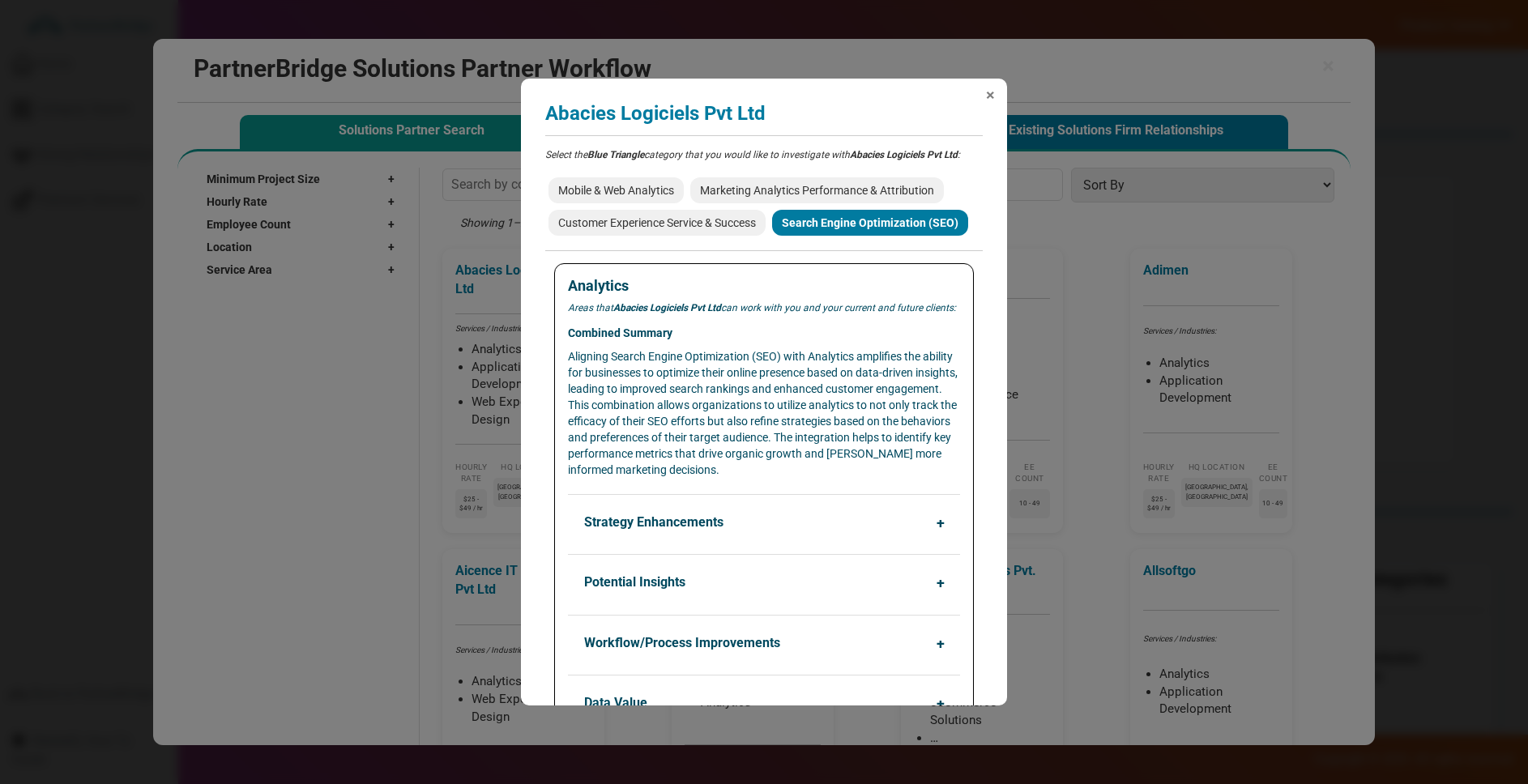
click at [990, 97] on span "×" at bounding box center [990, 95] width 9 height 16
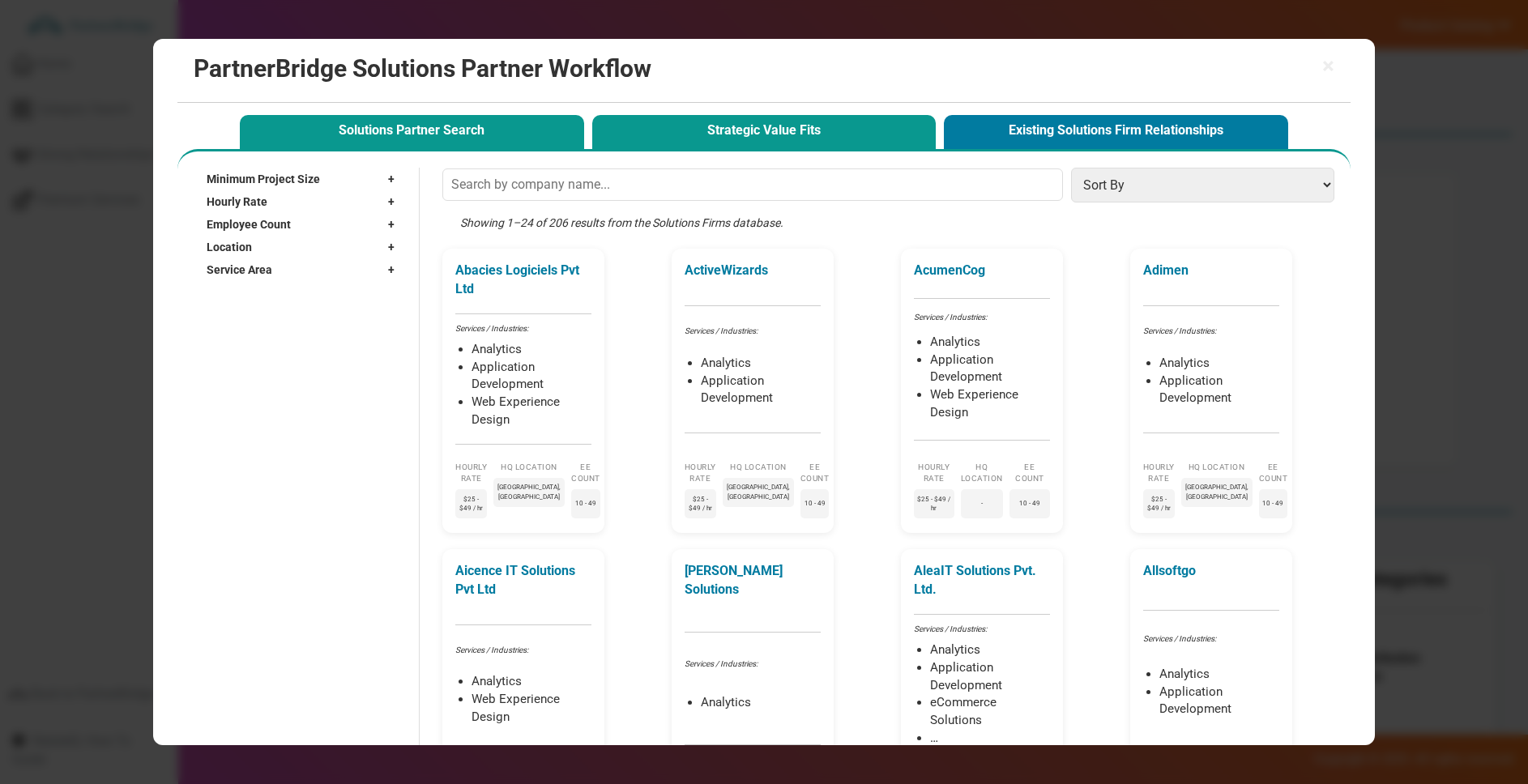
click at [758, 126] on button "Strategic Value Fits" at bounding box center [764, 131] width 345 height 34
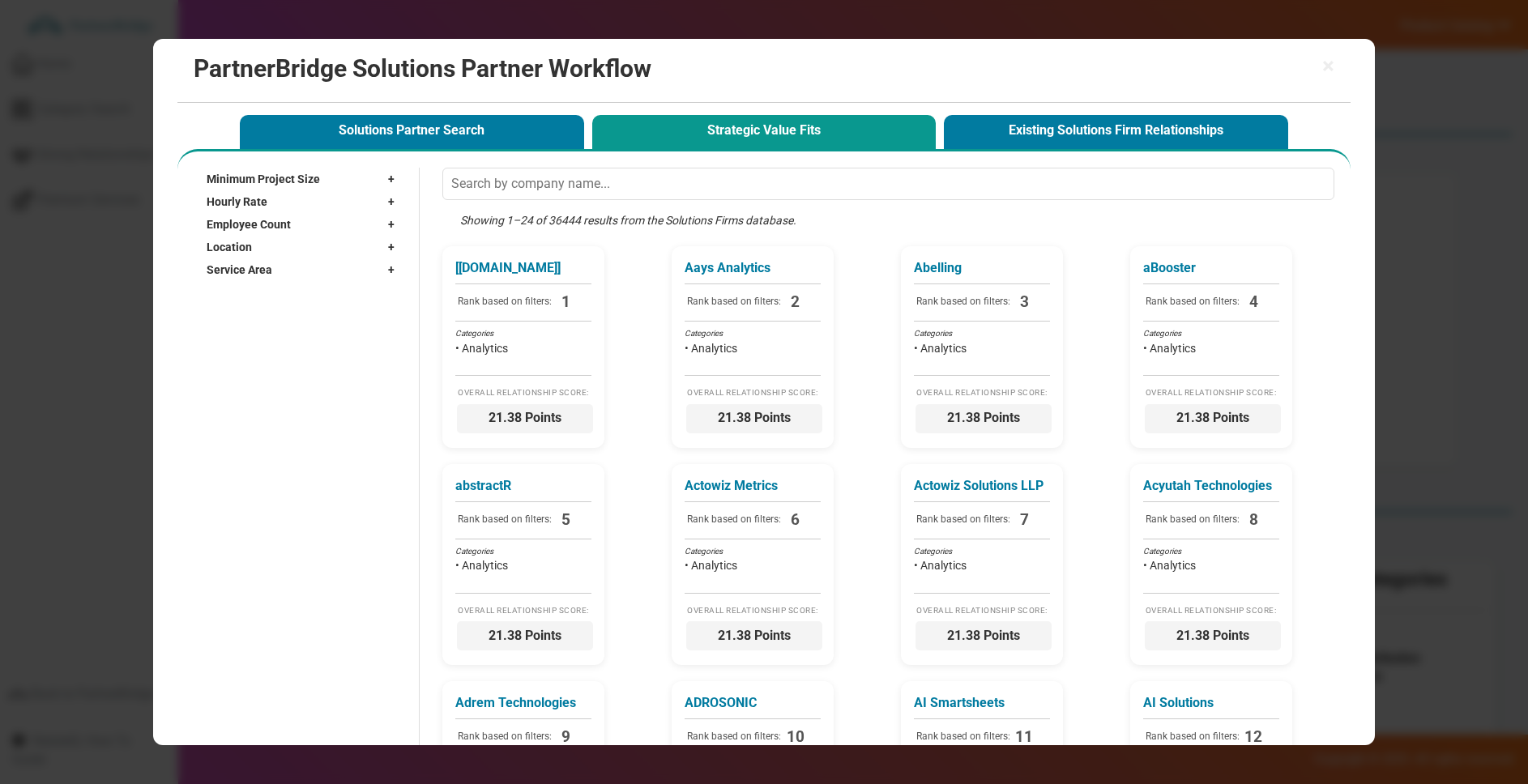
click at [348, 250] on div "Location +" at bounding box center [304, 247] width 196 height 23
click at [318, 269] on input "text" at bounding box center [293, 271] width 174 height 25
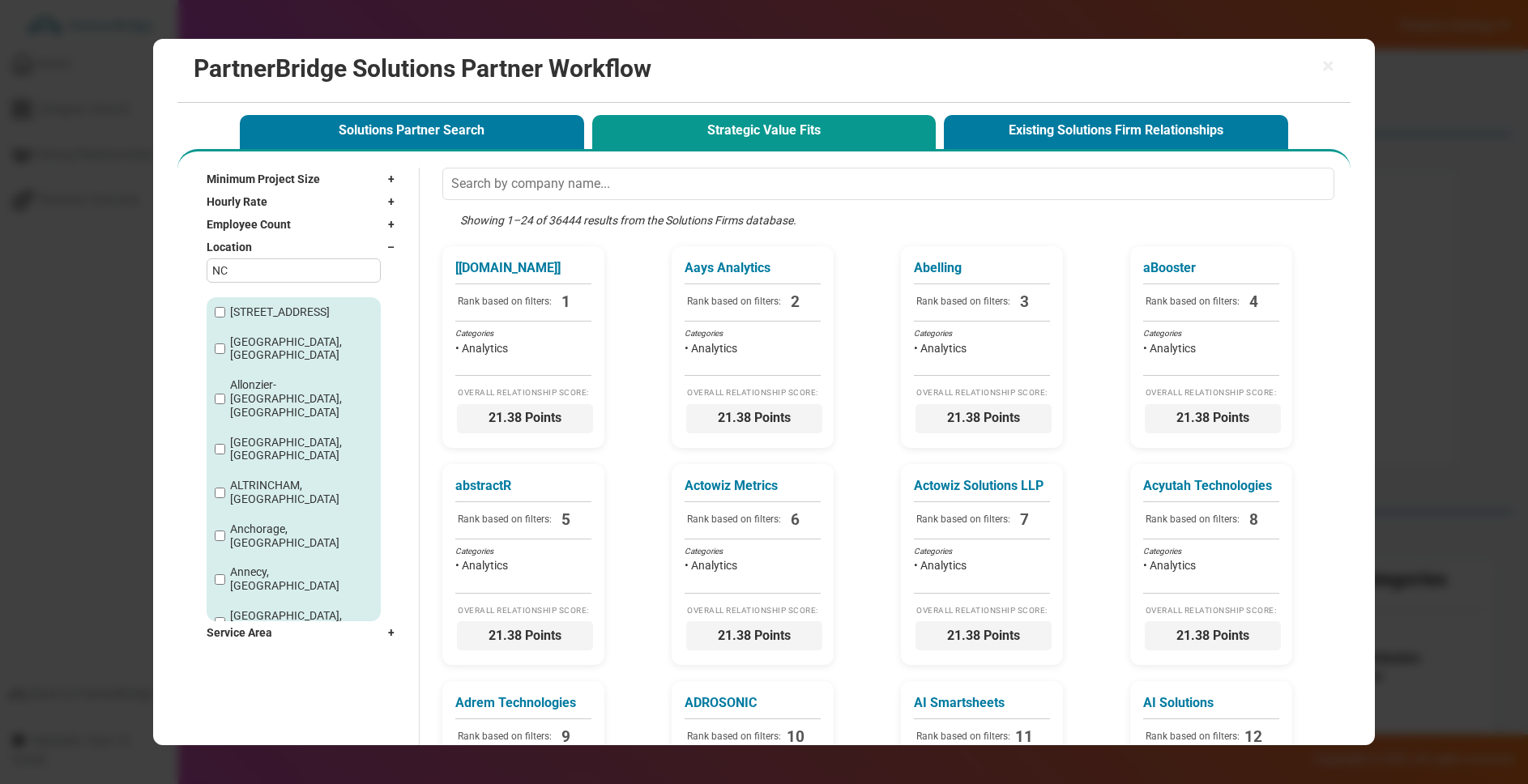
type input "NC"
click at [277, 653] on label "Apex, [GEOGRAPHIC_DATA]" at bounding box center [299, 660] width 139 height 14
click at [225, 655] on input "Apex, [GEOGRAPHIC_DATA]" at bounding box center [219, 660] width 11 height 11
checkbox input "true"
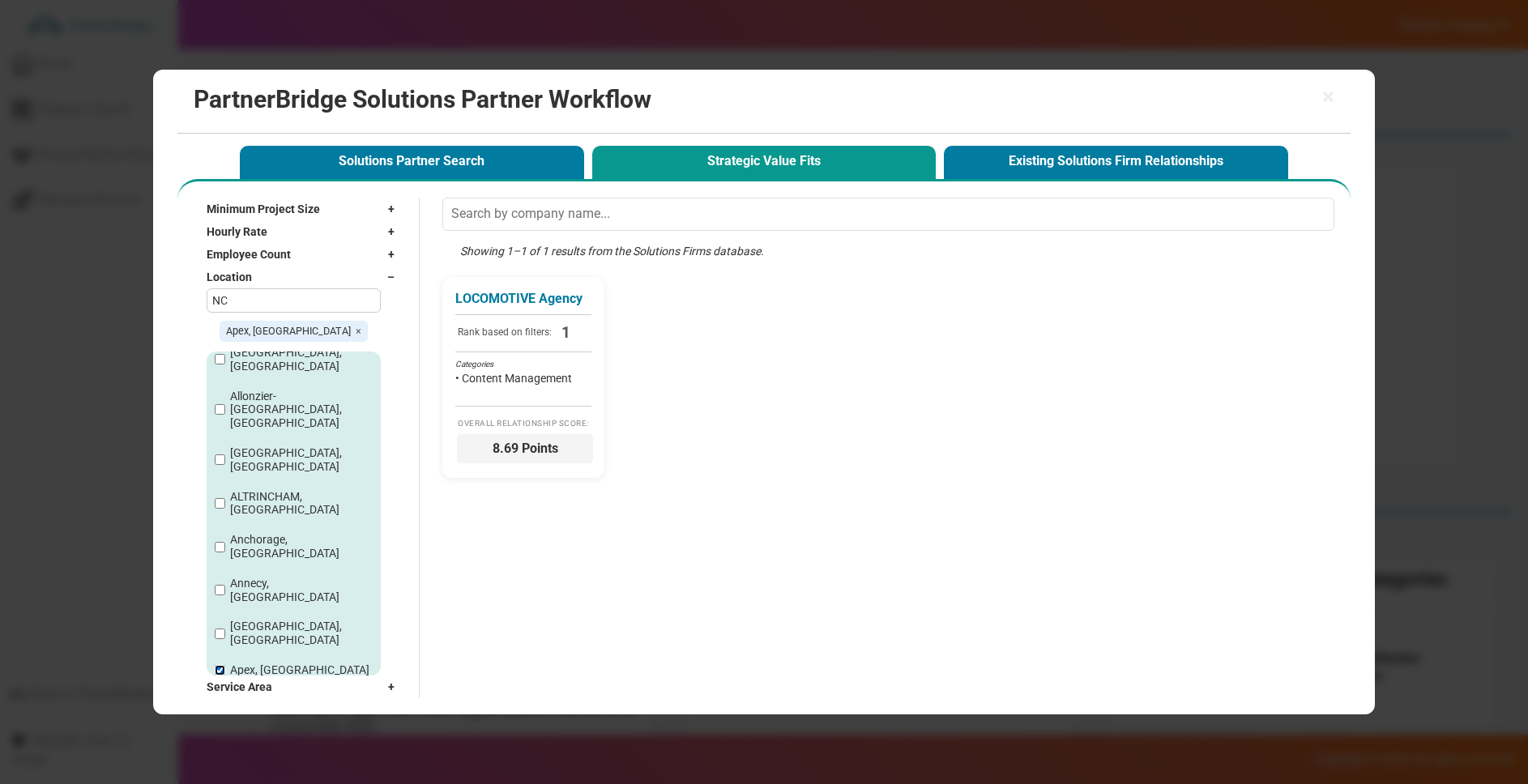
scroll to position [86, 0]
drag, startPoint x: 274, startPoint y: 603, endPoint x: 285, endPoint y: 592, distance: 15.6
click at [274, 694] on label "[GEOGRAPHIC_DATA], [GEOGRAPHIC_DATA]" at bounding box center [301, 708] width 142 height 28
click at [225, 703] on input "[GEOGRAPHIC_DATA], [GEOGRAPHIC_DATA]" at bounding box center [219, 708] width 11 height 11
checkbox input "true"
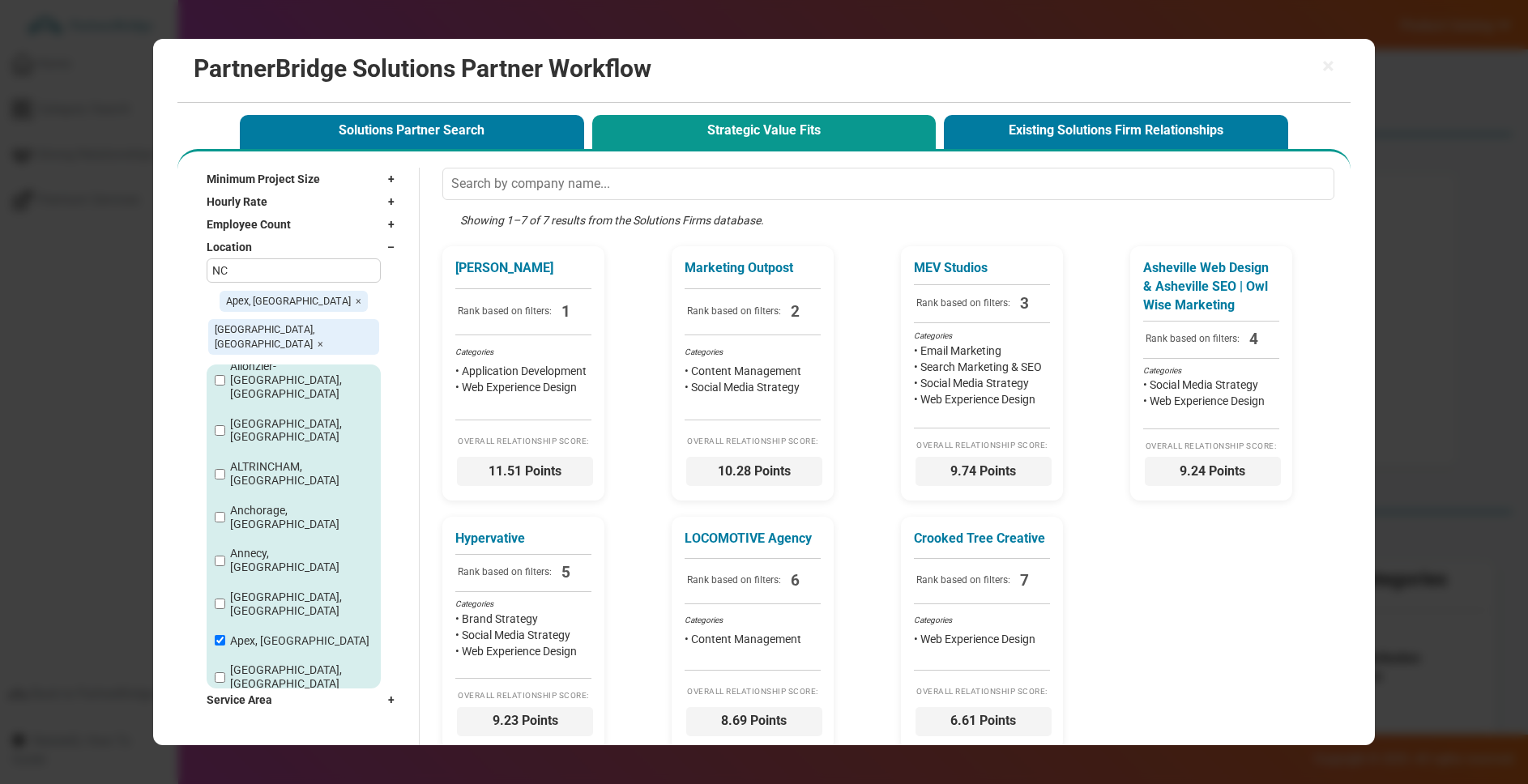
click at [396, 250] on span "–" at bounding box center [395, 247] width 16 height 16
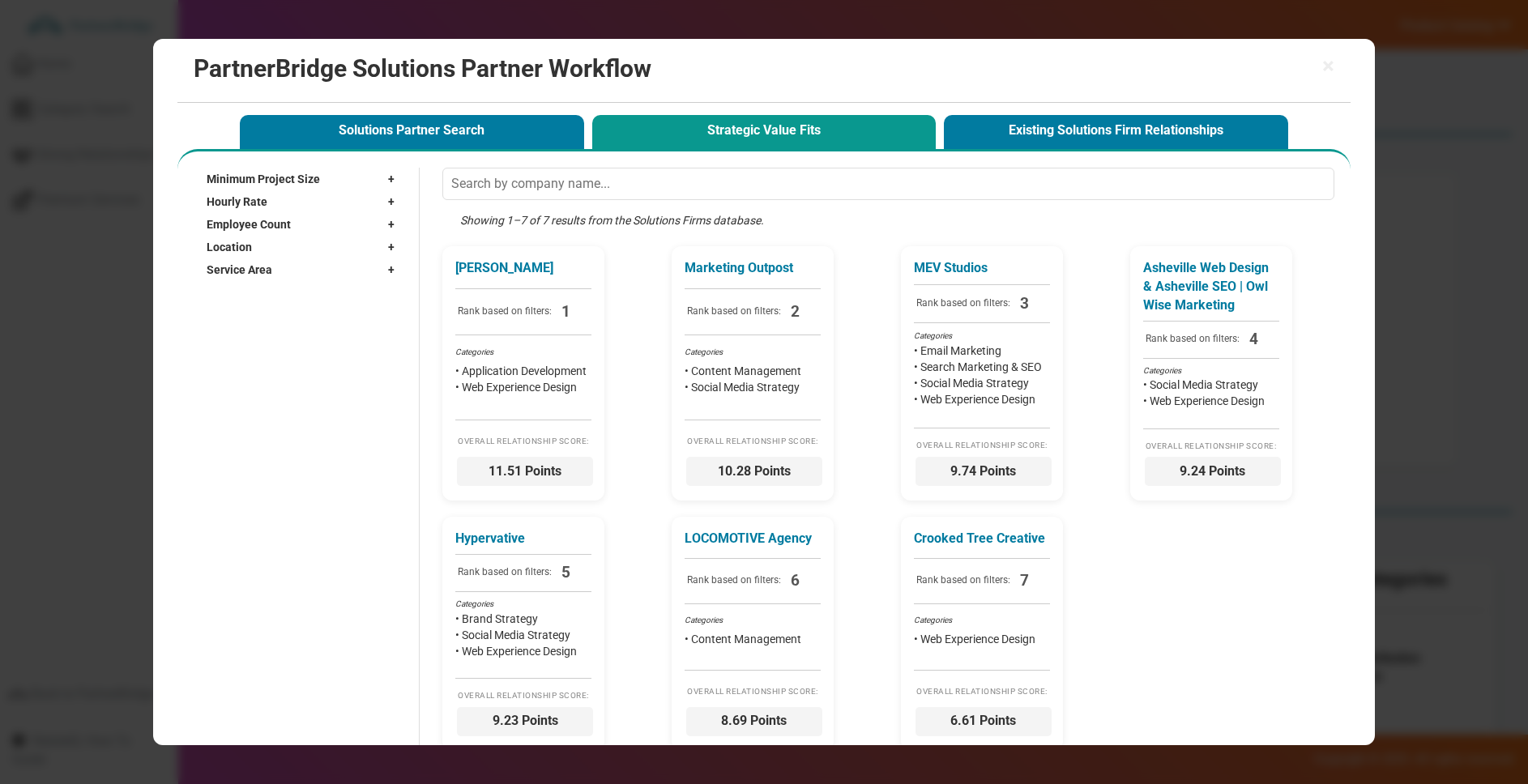
click at [343, 273] on div "Service Area +" at bounding box center [304, 270] width 196 height 23
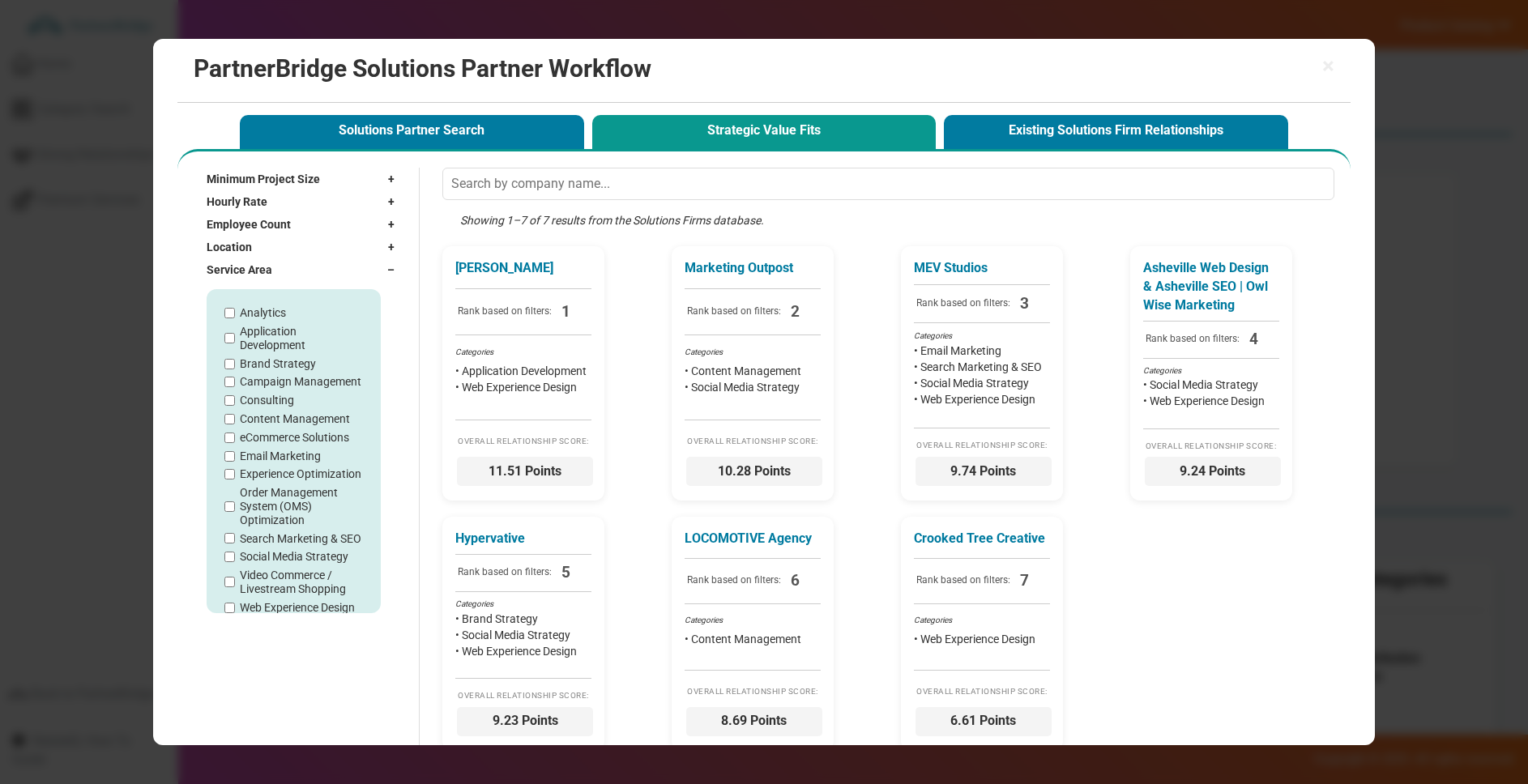
scroll to position [24, 0]
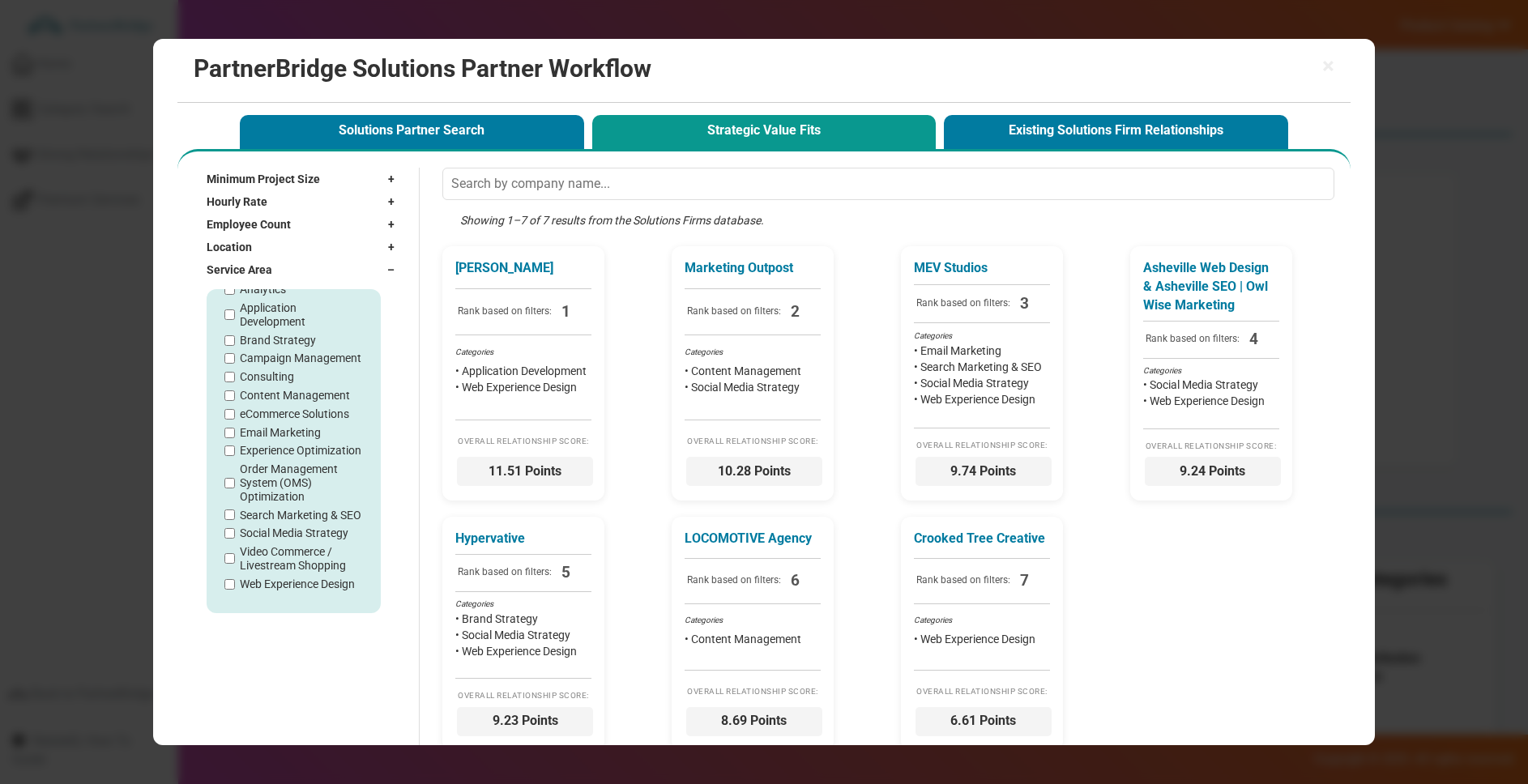
click at [285, 587] on label "Web Experience Design" at bounding box center [297, 585] width 115 height 14
click at [235, 587] on input "Web Experience Design" at bounding box center [229, 584] width 11 height 11
checkbox input "true"
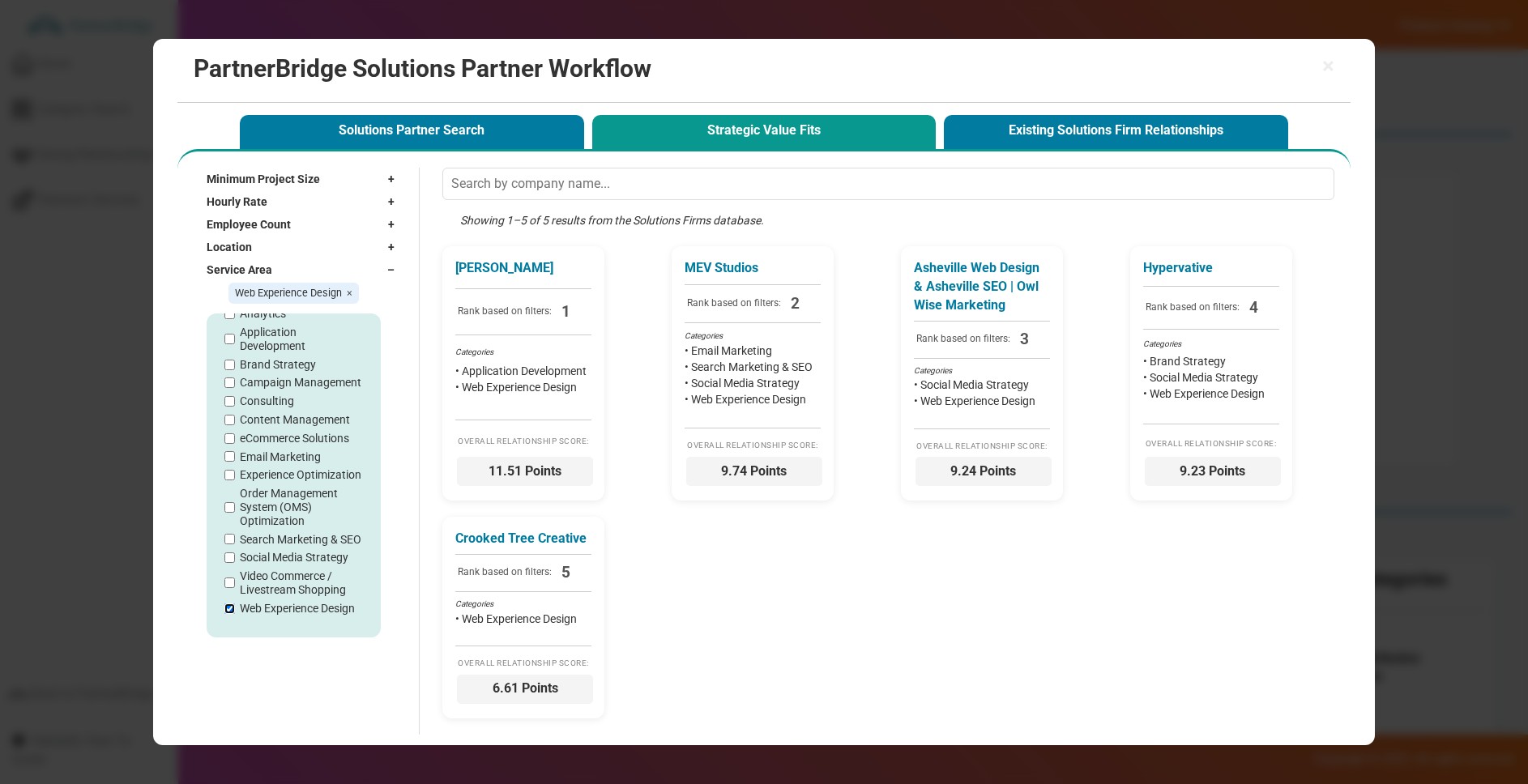
scroll to position [0, 0]
click at [397, 270] on span "–" at bounding box center [395, 270] width 16 height 16
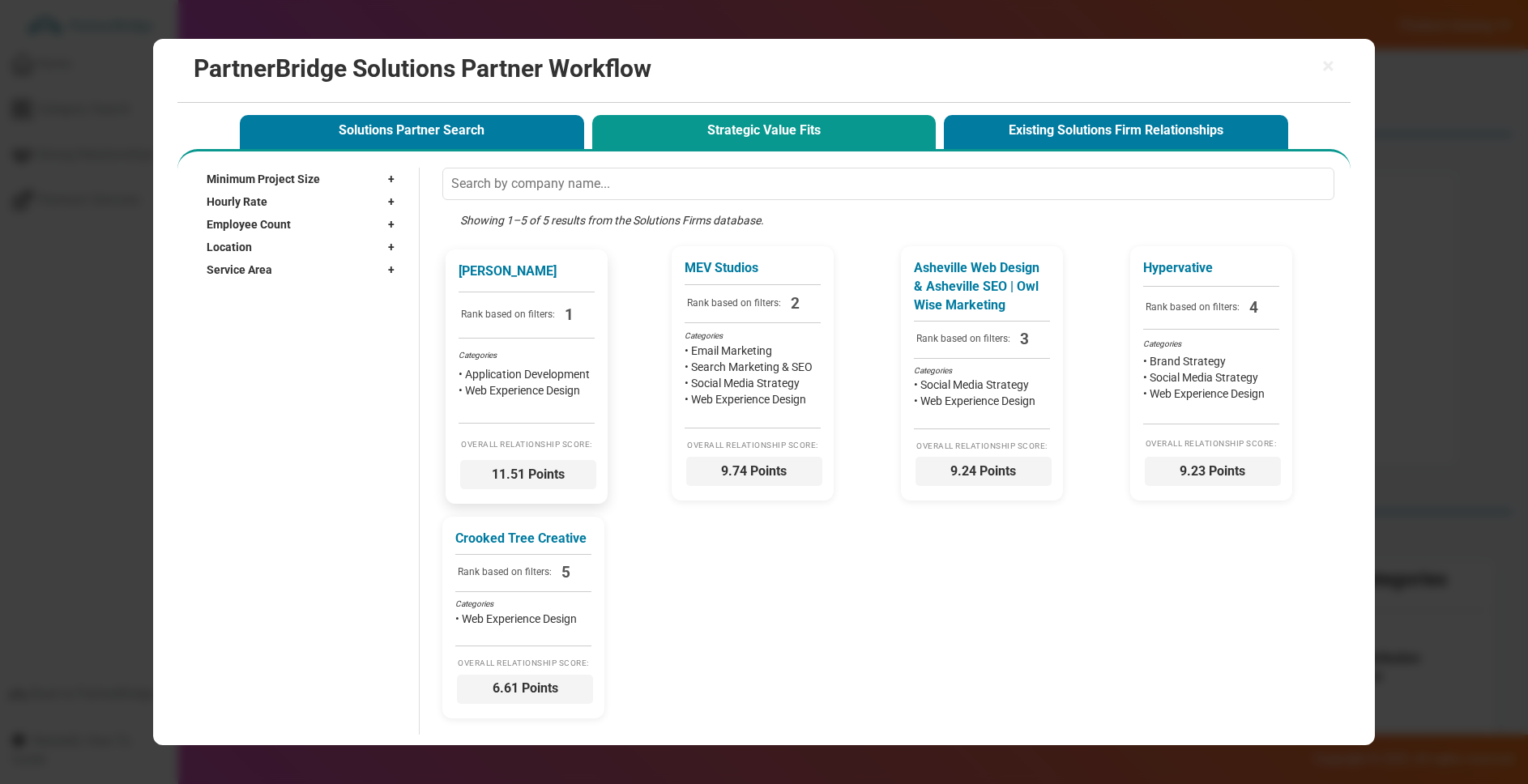
click at [541, 350] on div "Categories" at bounding box center [526, 354] width 136 height 11
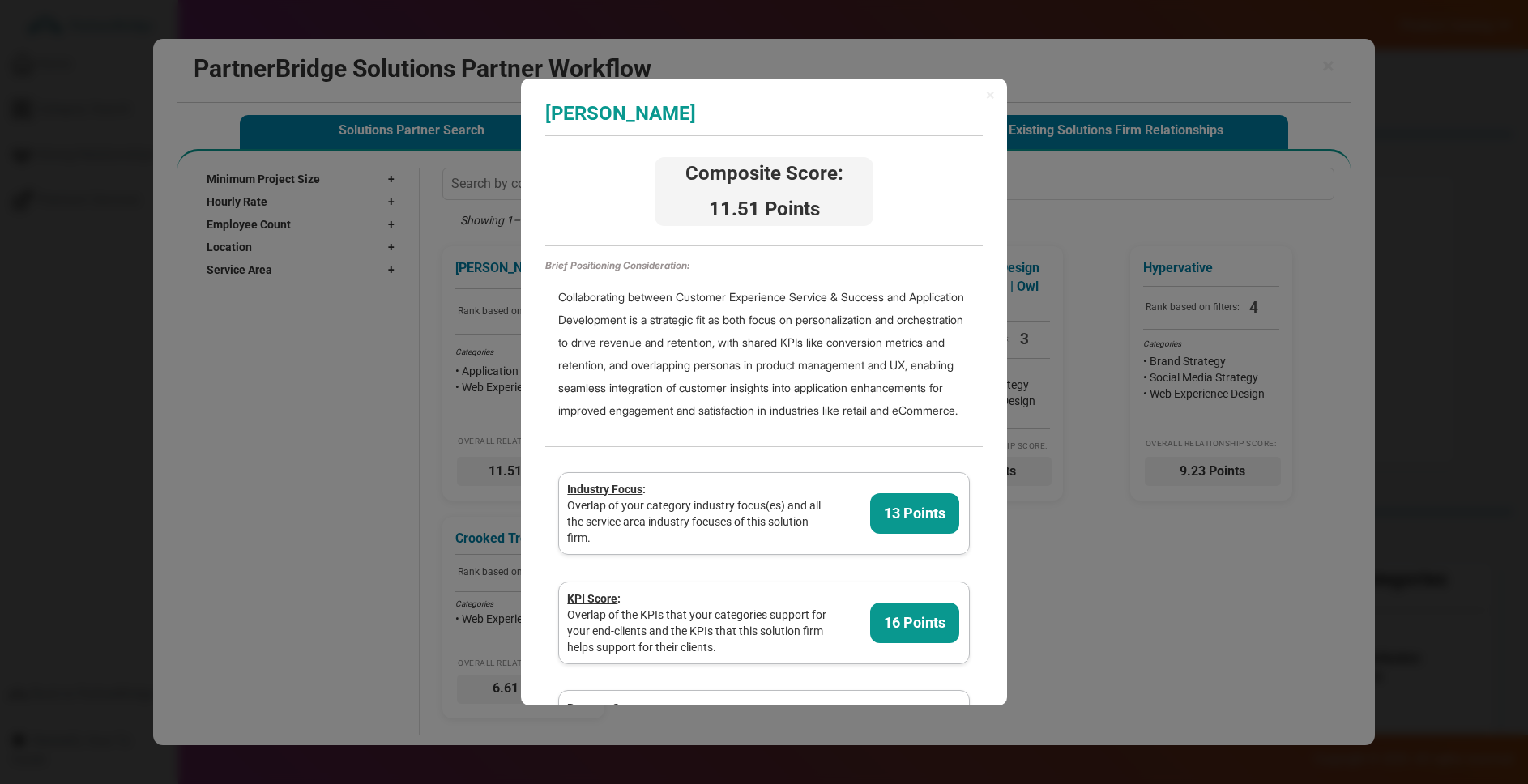
click at [687, 111] on h3 "[PERSON_NAME]" at bounding box center [764, 113] width 438 height 21
click at [998, 94] on div "× [PERSON_NAME] Analyzing partner score... Composite Score: 11.51 Points Brief …" at bounding box center [764, 392] width 486 height 627
click at [994, 95] on span "×" at bounding box center [990, 95] width 9 height 16
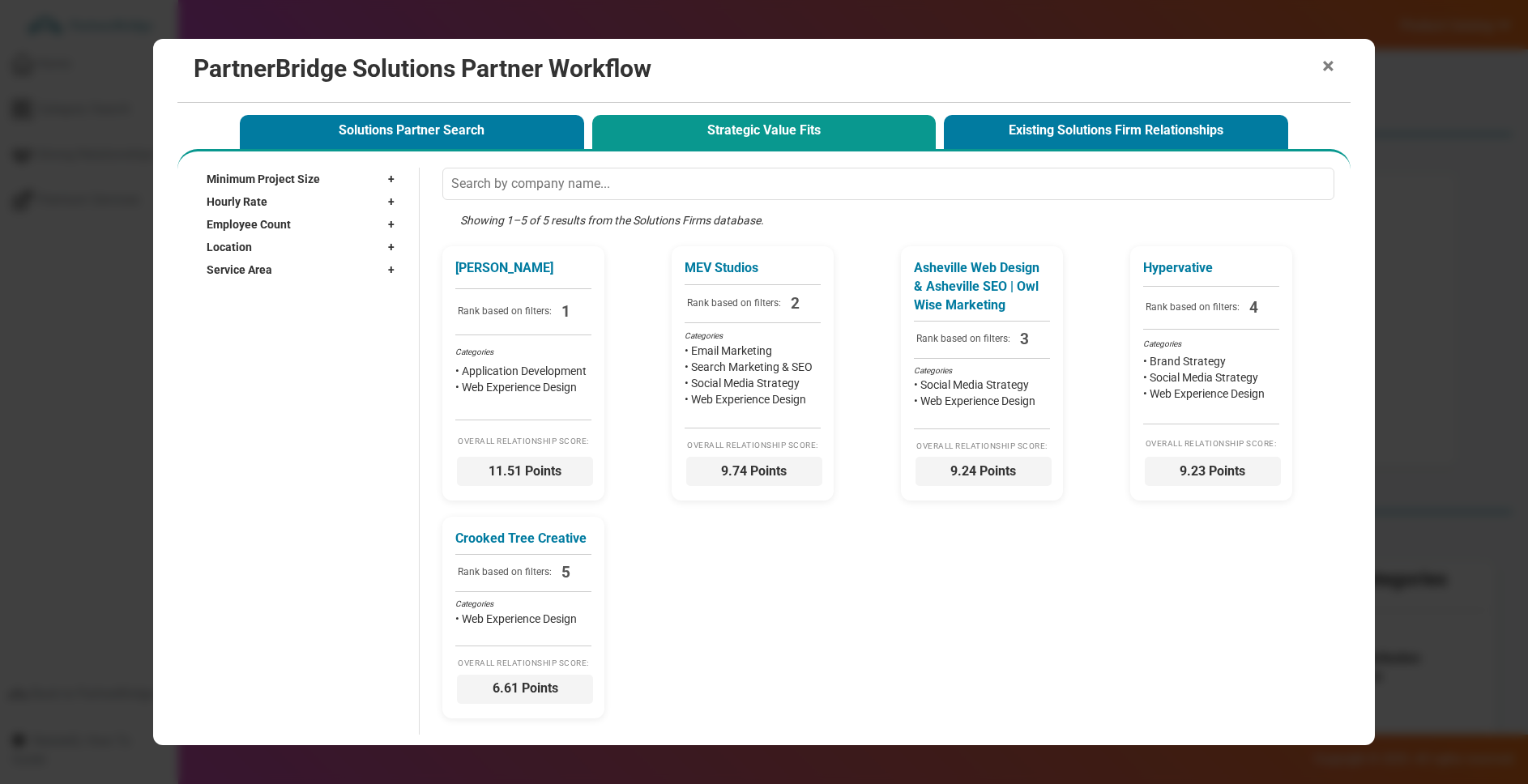
click at [1327, 58] on span "×" at bounding box center [1328, 66] width 12 height 23
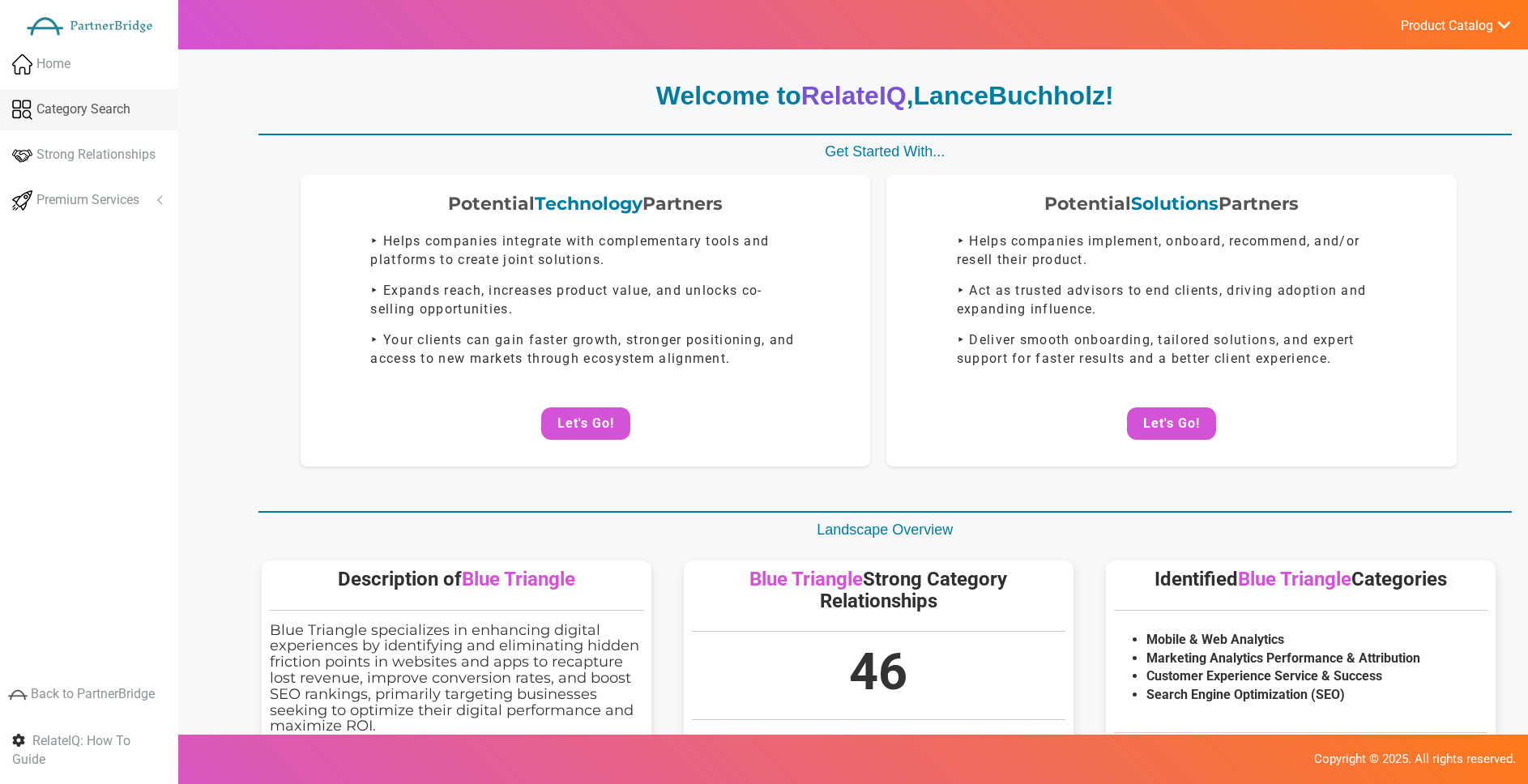
click at [115, 106] on span "Category Search" at bounding box center [83, 110] width 94 height 19
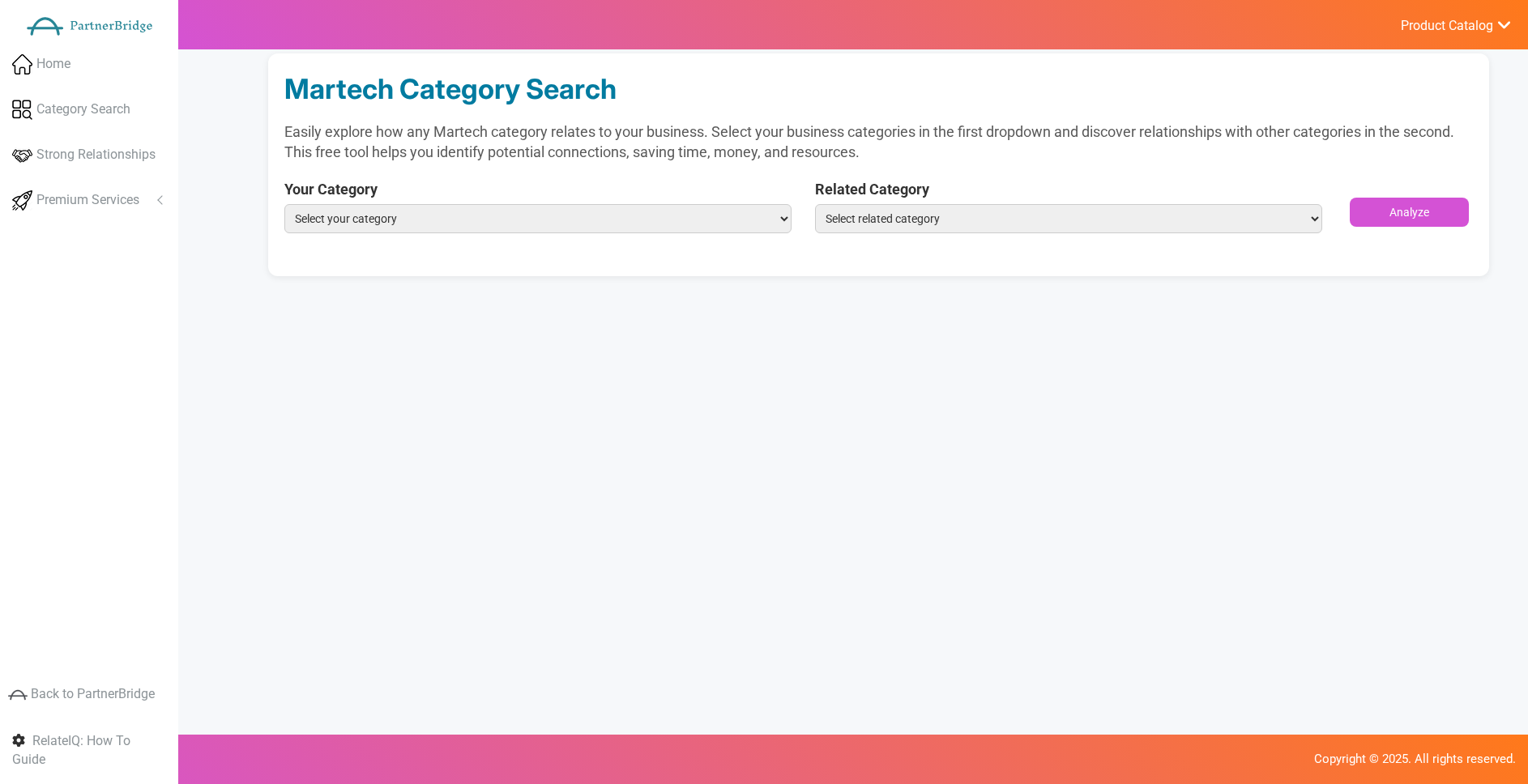
click at [701, 215] on select "Select your category Mobile & Web Analytics Marketing Analytics Performance & A…" at bounding box center [537, 219] width 507 height 30
select select "Mobile & Web Analytics"
click at [284, 204] on select "Select your category Mobile & Web Analytics Marketing Analytics Performance & A…" at bounding box center [537, 219] width 507 height 30
click at [876, 208] on select "Select related category ABM Advocacy Loyalty & Referrals Affiliate Marketing & …" at bounding box center [1068, 219] width 507 height 30
select select "Audience/Marketing Data & Data Enhancement"
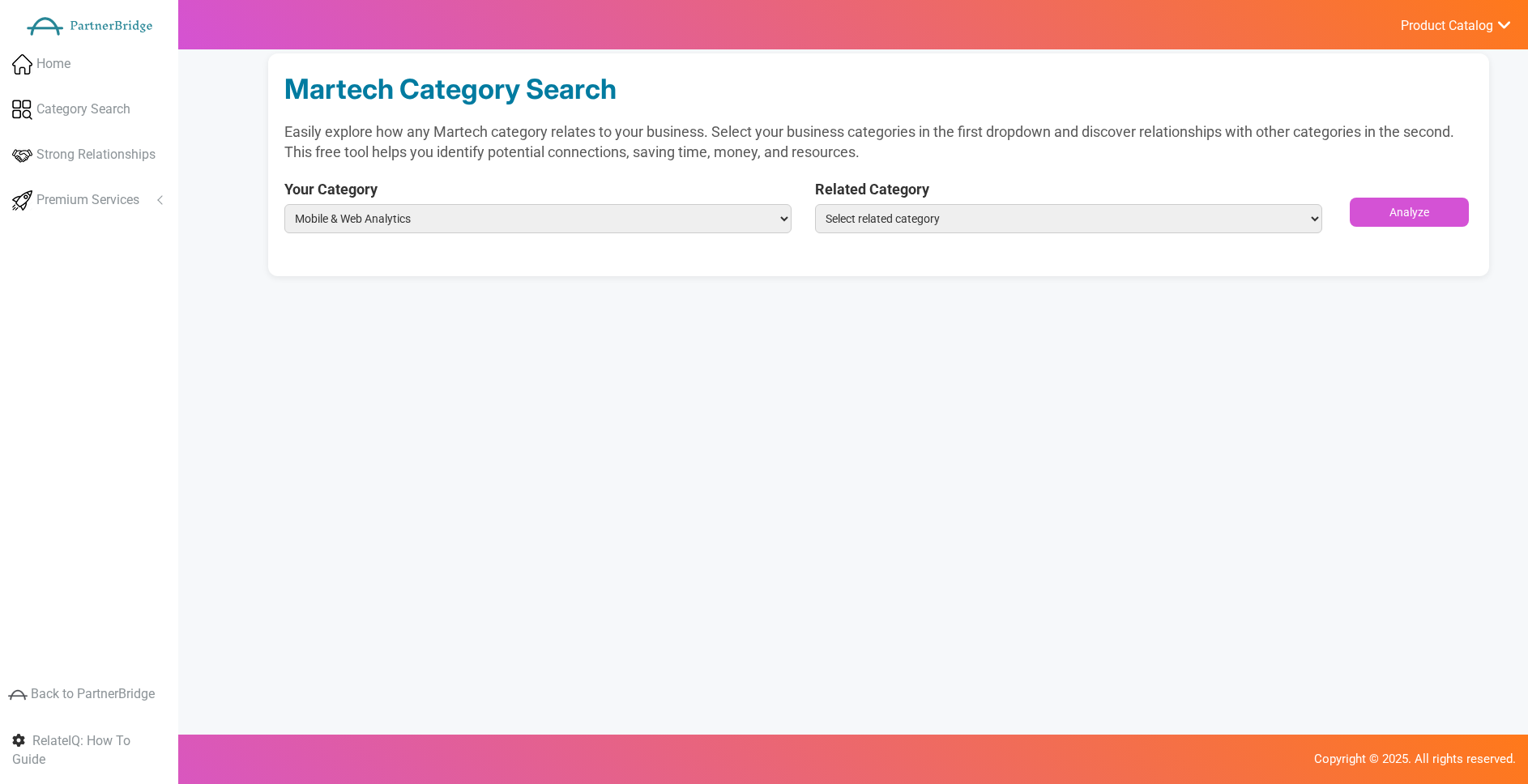
click at [815, 204] on select "Select related category ABM Advocacy Loyalty & Referrals Affiliate Marketing & …" at bounding box center [1068, 219] width 507 height 30
click at [1403, 199] on button "Analyze" at bounding box center [1409, 212] width 120 height 30
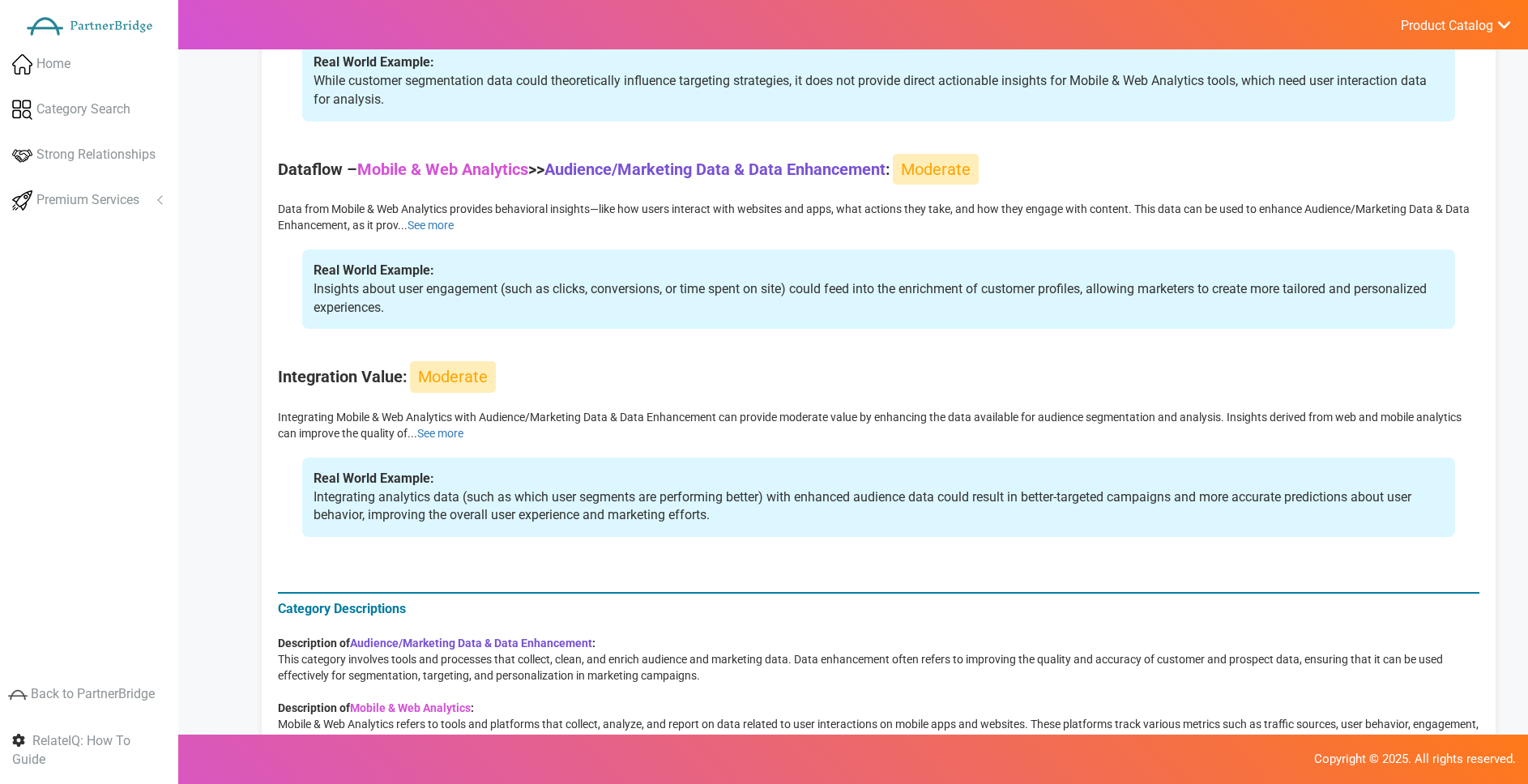
scroll to position [611, 0]
click at [86, 138] on link "Strong Relationships" at bounding box center [89, 155] width 178 height 41
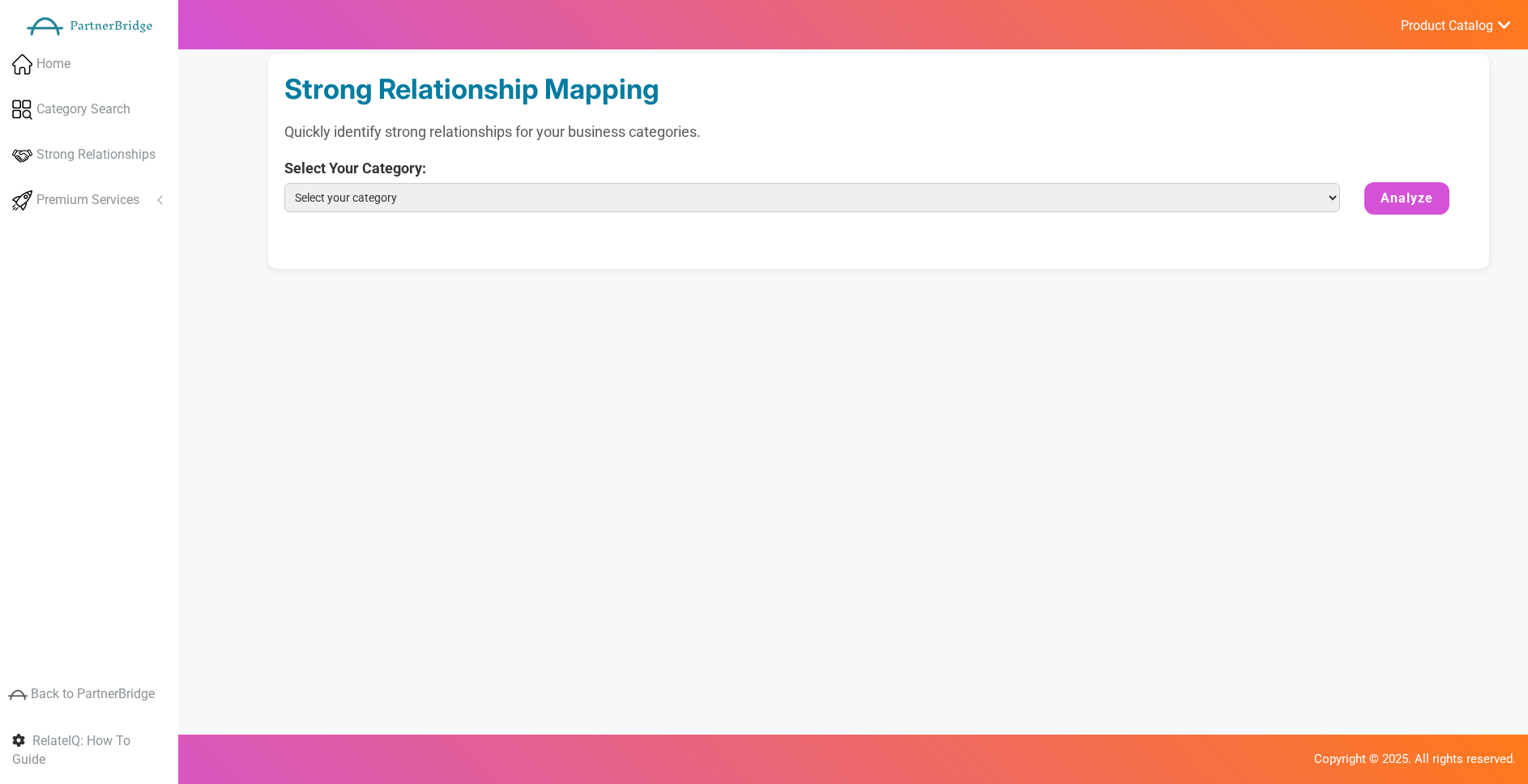
click at [417, 187] on select "Select your category Mobile & Web Analytics Marketing Analytics Performance & A…" at bounding box center [812, 197] width 1056 height 30
select select "Mobile & Web Analytics"
click at [284, 183] on select "Select your category Mobile & Web Analytics Marketing Analytics Performance & A…" at bounding box center [812, 197] width 1056 height 30
click at [1436, 197] on button "Analyze" at bounding box center [1407, 198] width 85 height 33
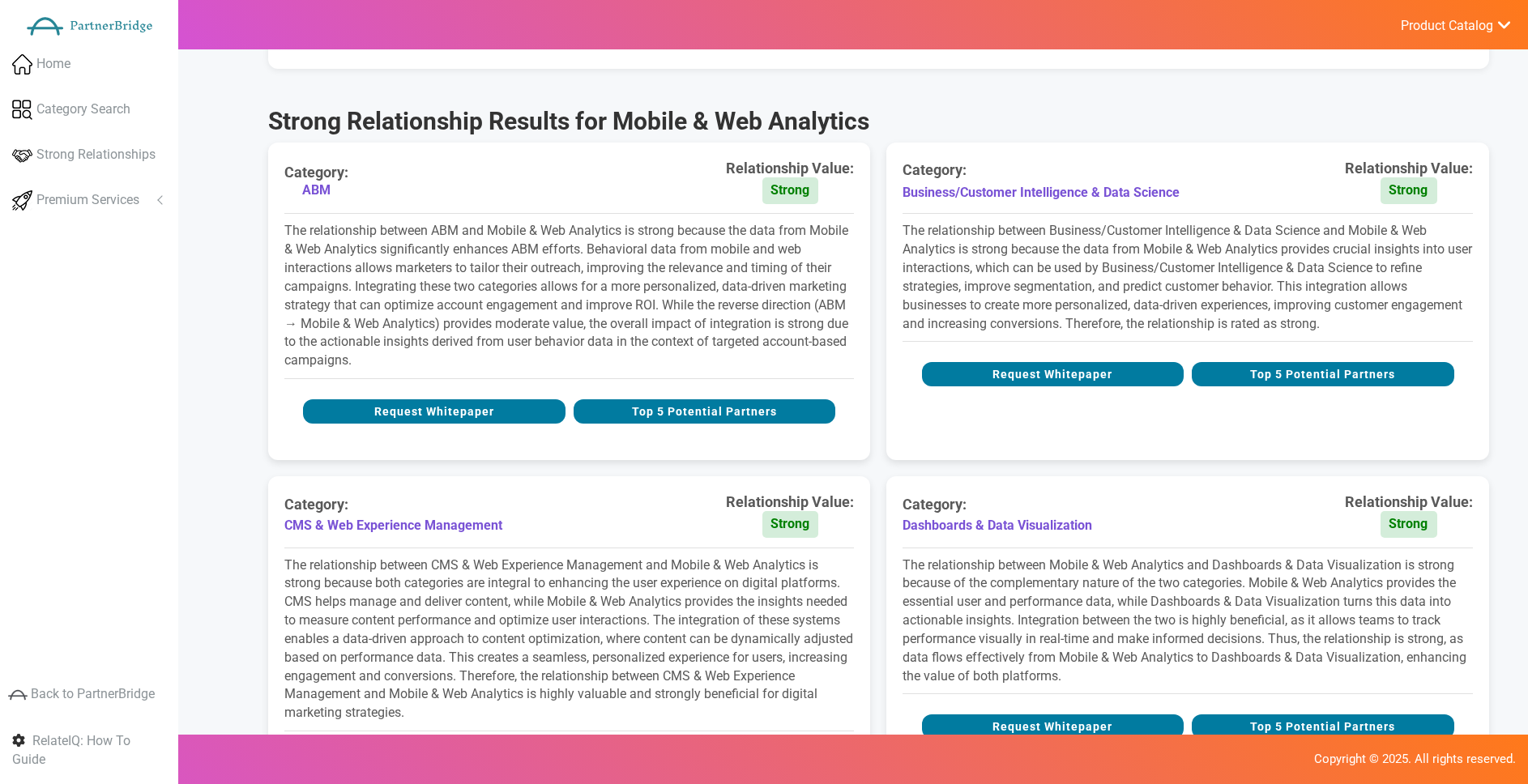
scroll to position [235, 0]
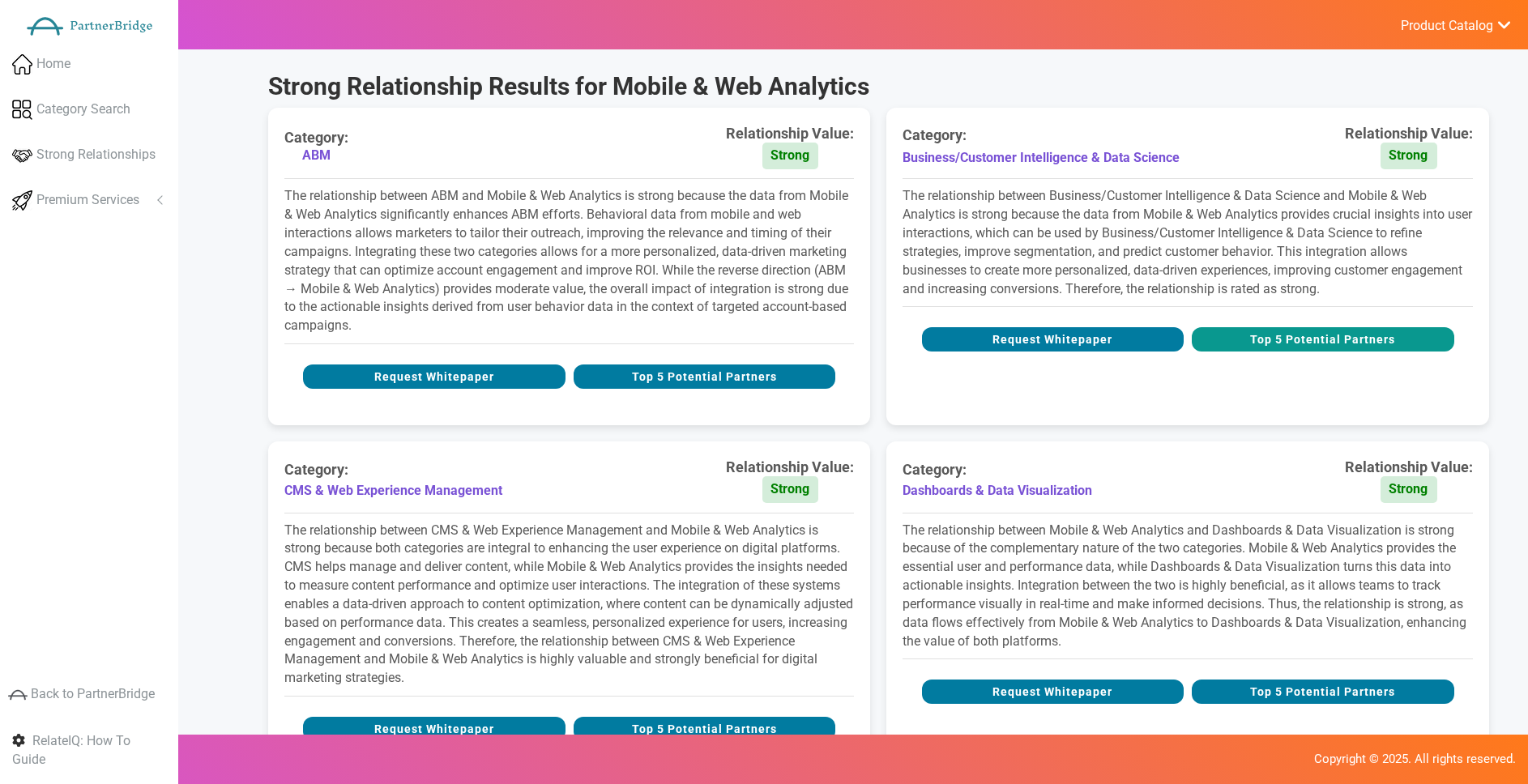
drag, startPoint x: 1301, startPoint y: 322, endPoint x: 1304, endPoint y: 335, distance: 13.3
click at [1301, 323] on div "Category: Business/Customer Intelligence & Data Science Relationship Value: Str…" at bounding box center [1186, 267] width 602 height 318
click at [1304, 336] on button "Top 5 Potential Partners" at bounding box center [1324, 339] width 263 height 25
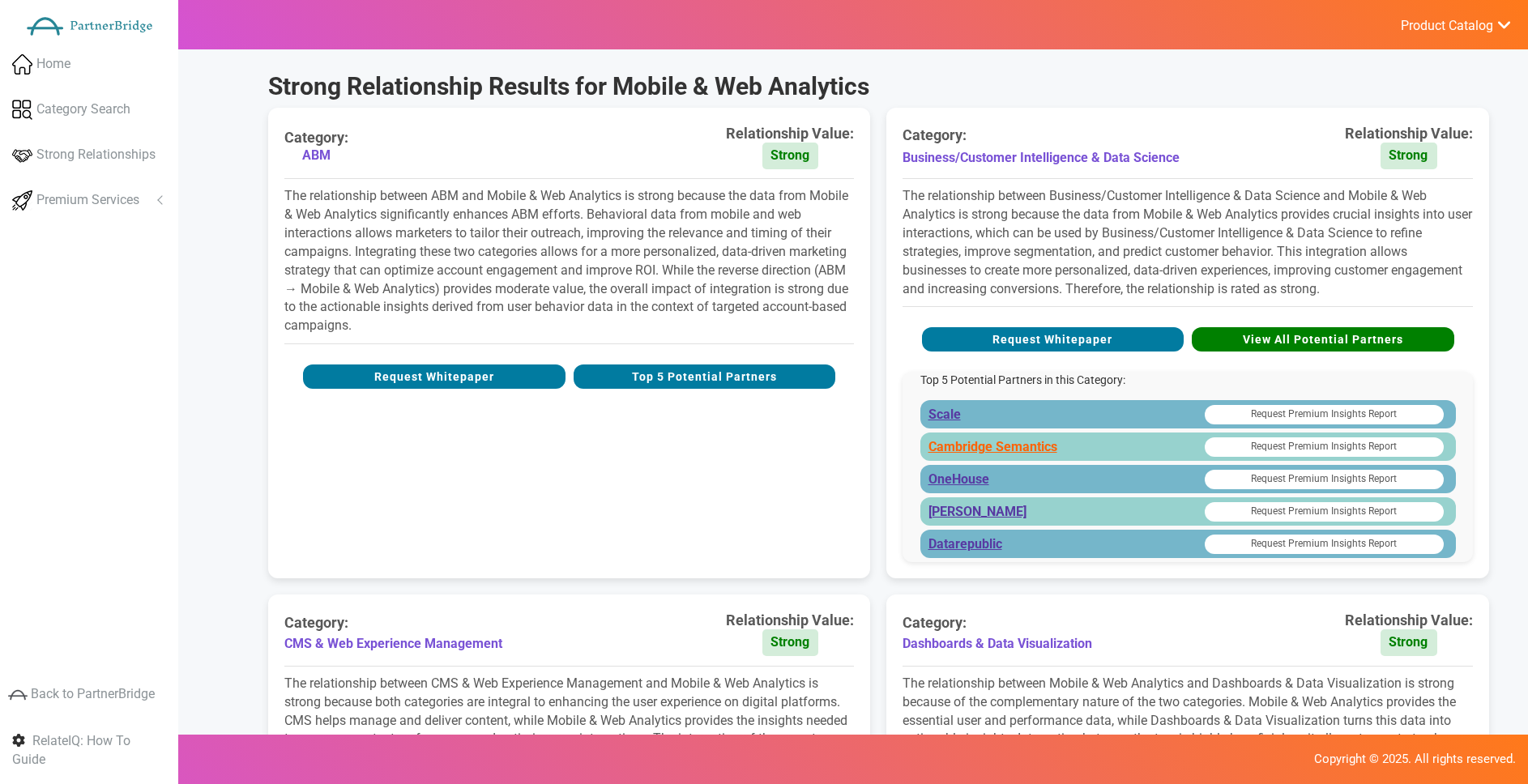
click at [962, 446] on link "Cambridge Semantics" at bounding box center [993, 447] width 128 height 19
click at [114, 202] on span "Premium Services" at bounding box center [88, 200] width 103 height 19
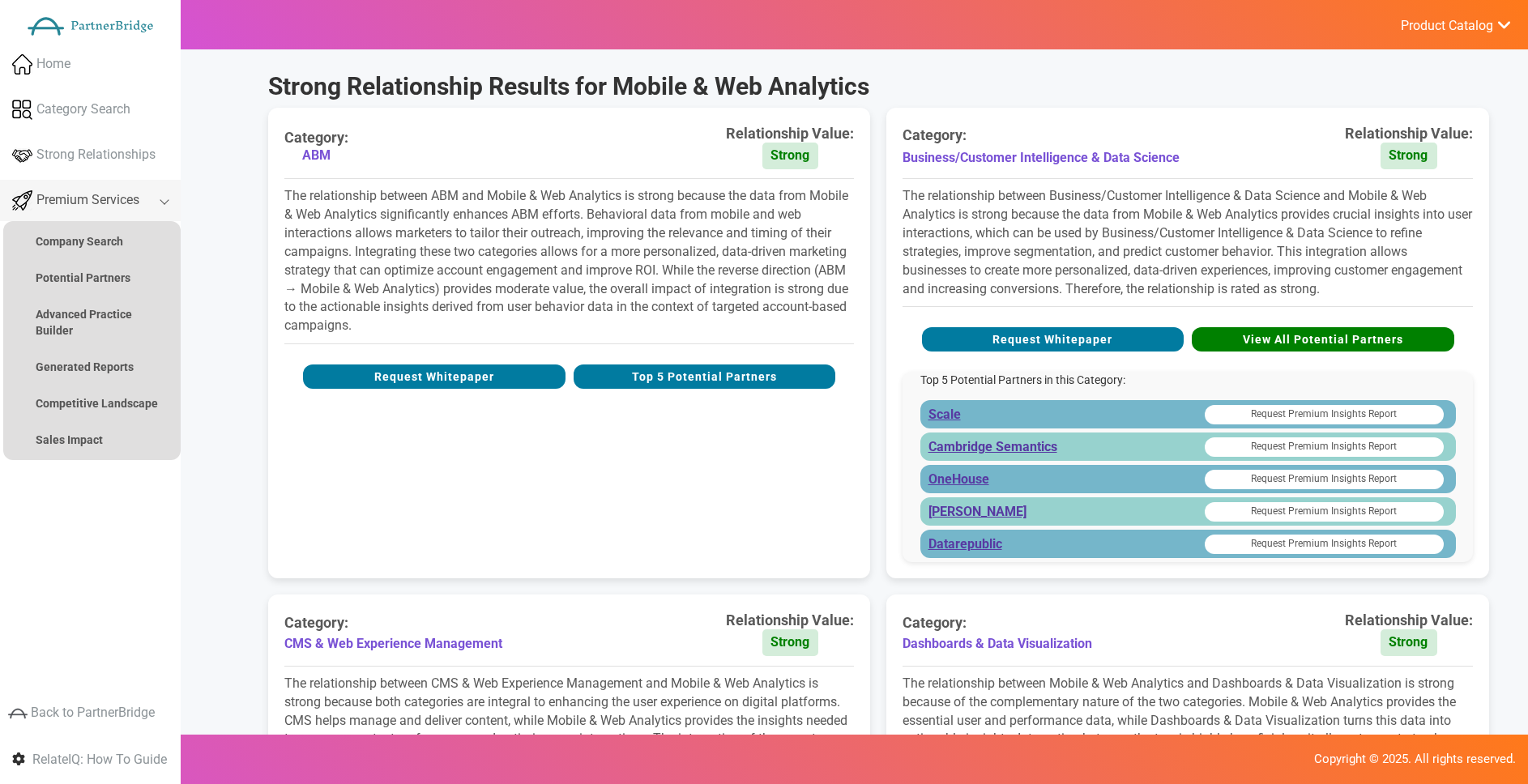
click at [163, 200] on link "Premium Services" at bounding box center [90, 200] width 181 height 41
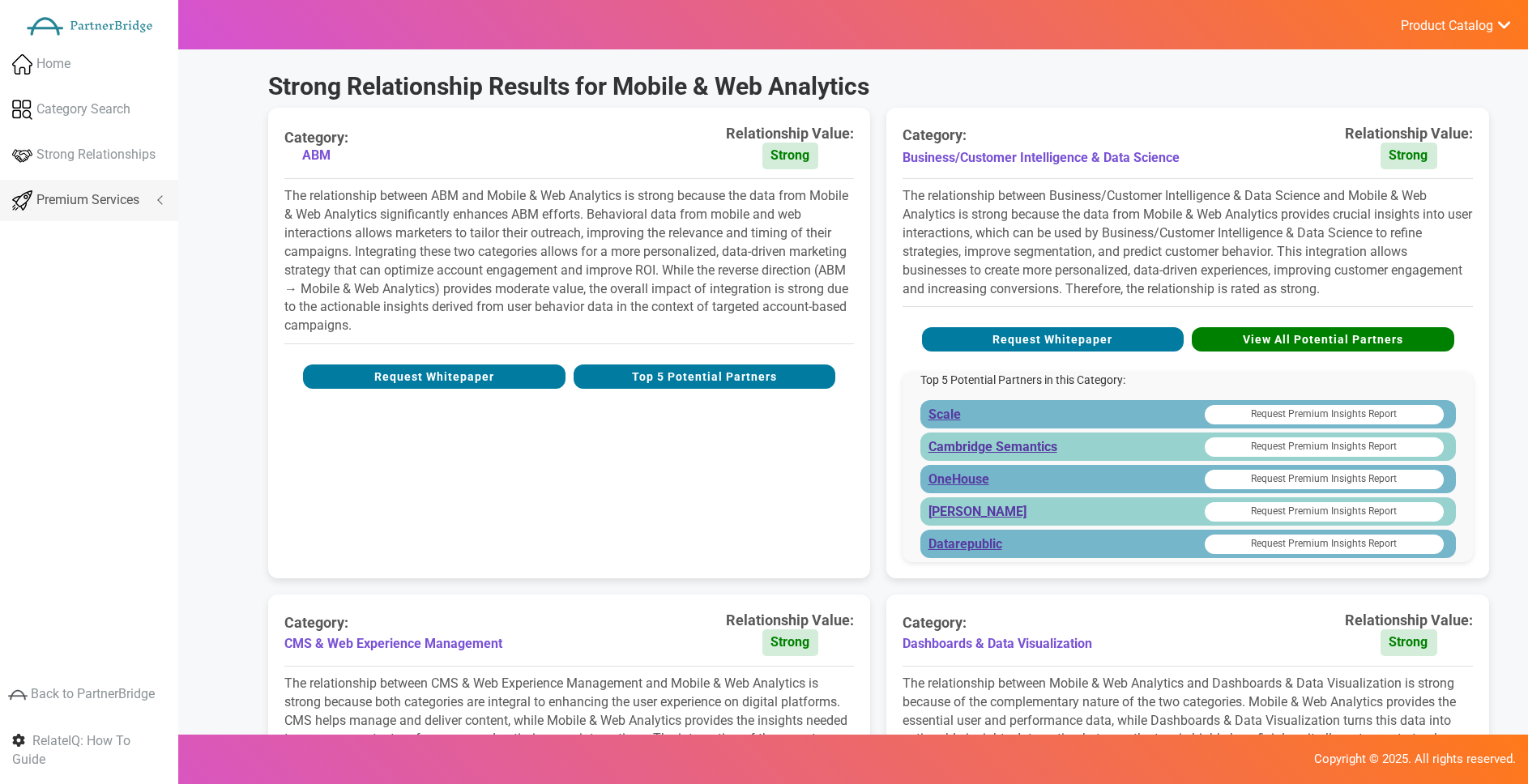
click at [163, 200] on link "Premium Services" at bounding box center [89, 200] width 178 height 41
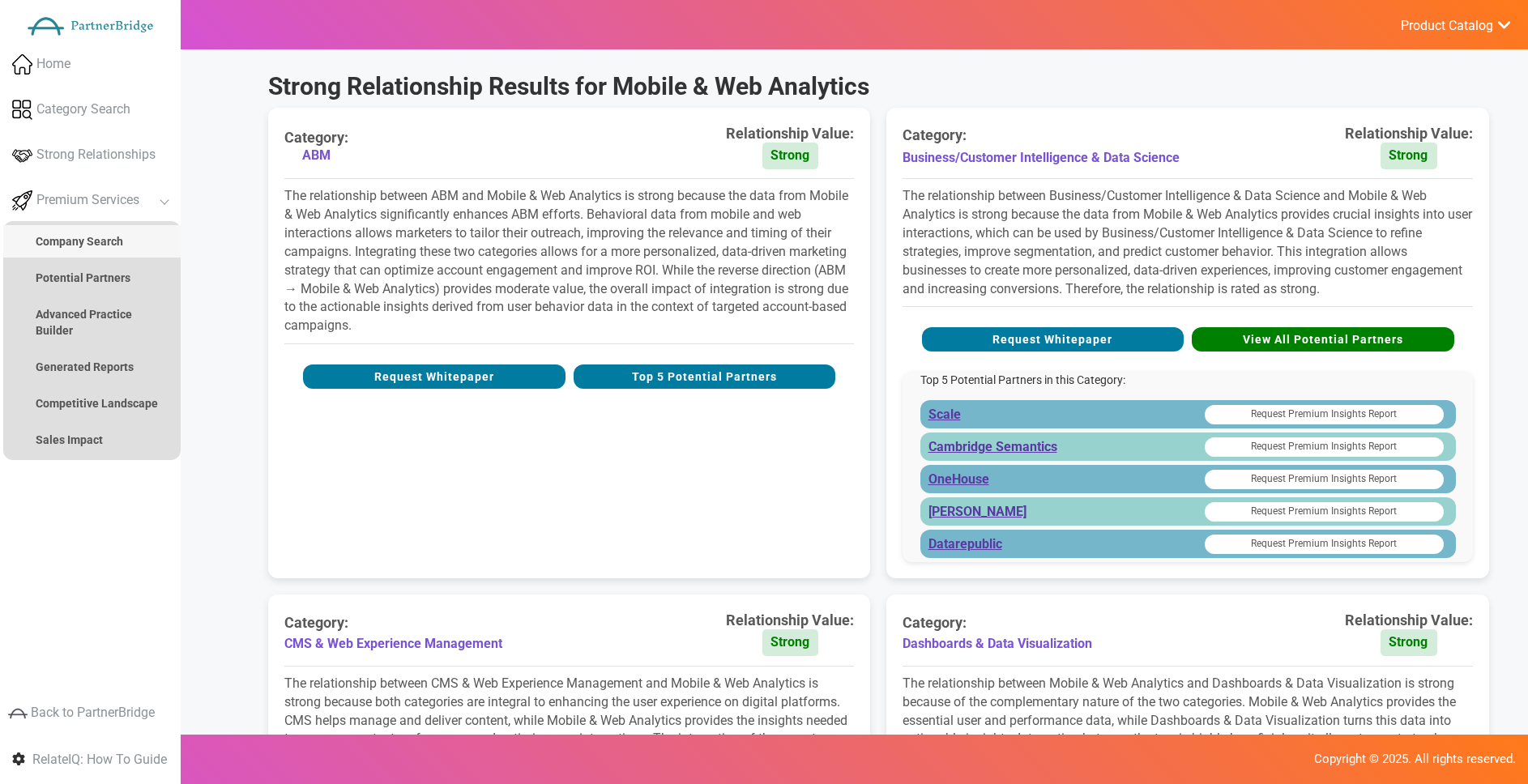
click at [125, 233] on link "Company Search" at bounding box center [92, 241] width 178 height 33
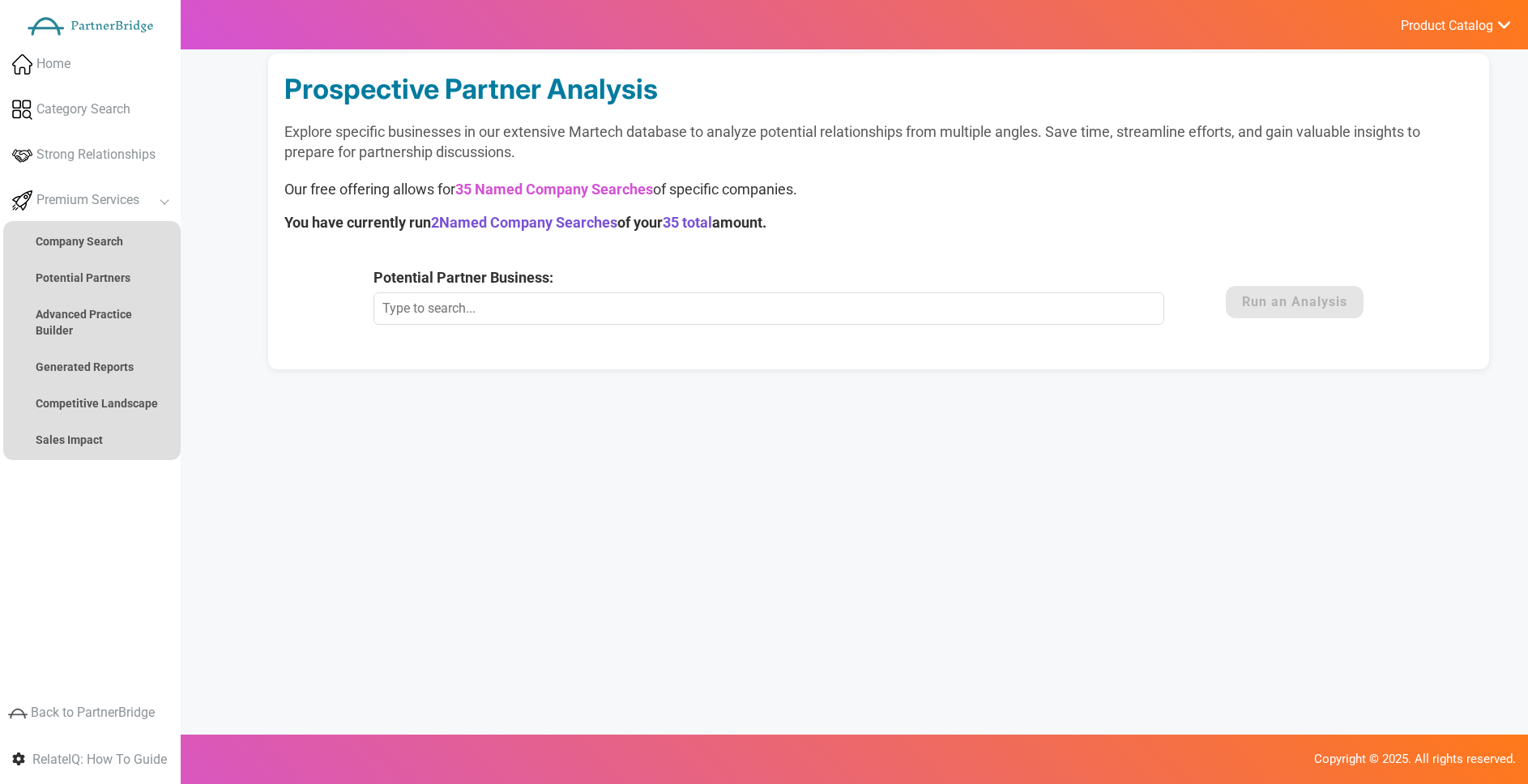
click at [598, 304] on input "Potential Partner Business:" at bounding box center [768, 308] width 791 height 33
type input "FullStory"
click at [1346, 291] on button "Run an Analysis" at bounding box center [1294, 302] width 137 height 33
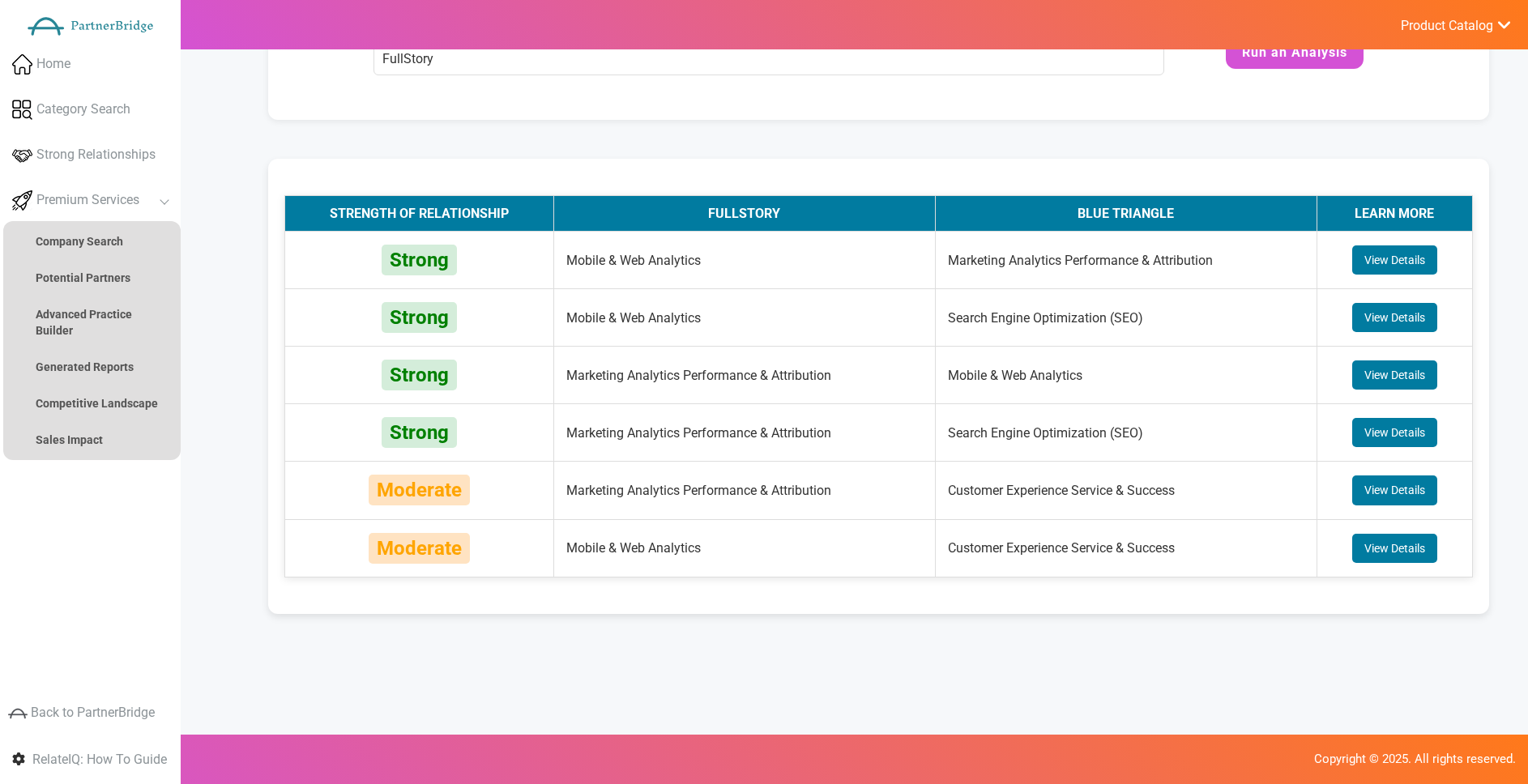
scroll to position [248, 0]
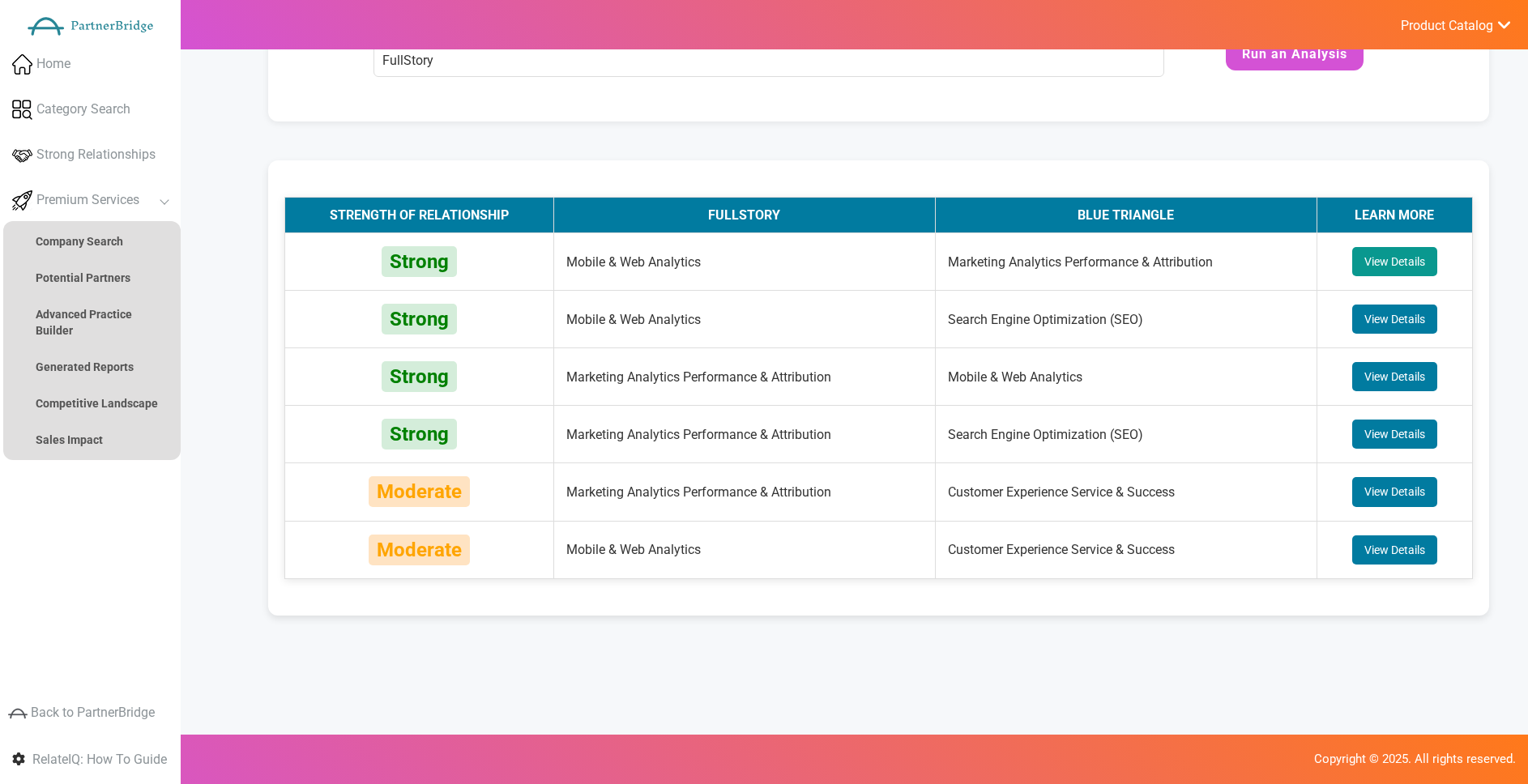
click at [1358, 257] on button "View Details" at bounding box center [1395, 262] width 85 height 30
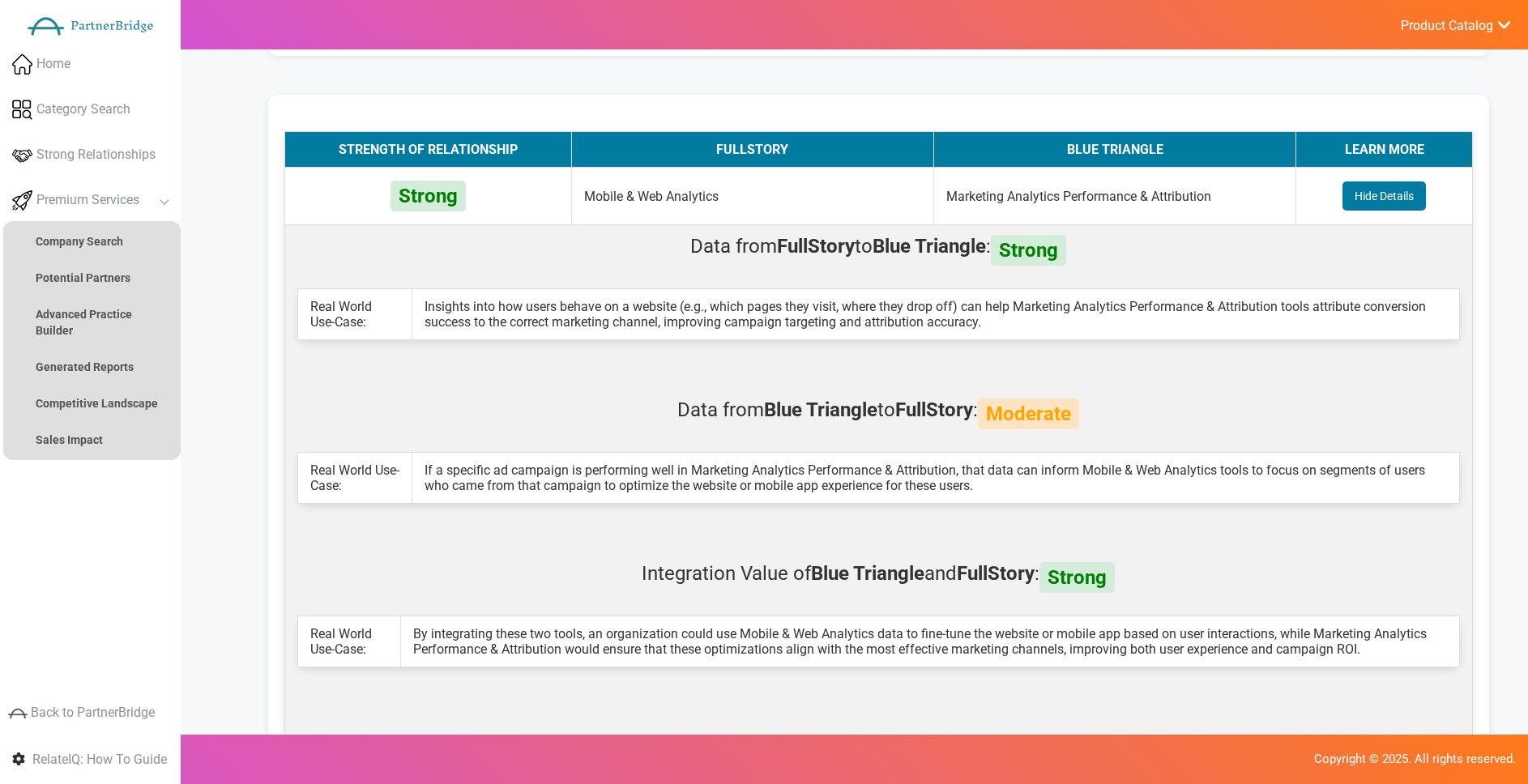
scroll to position [313, 0]
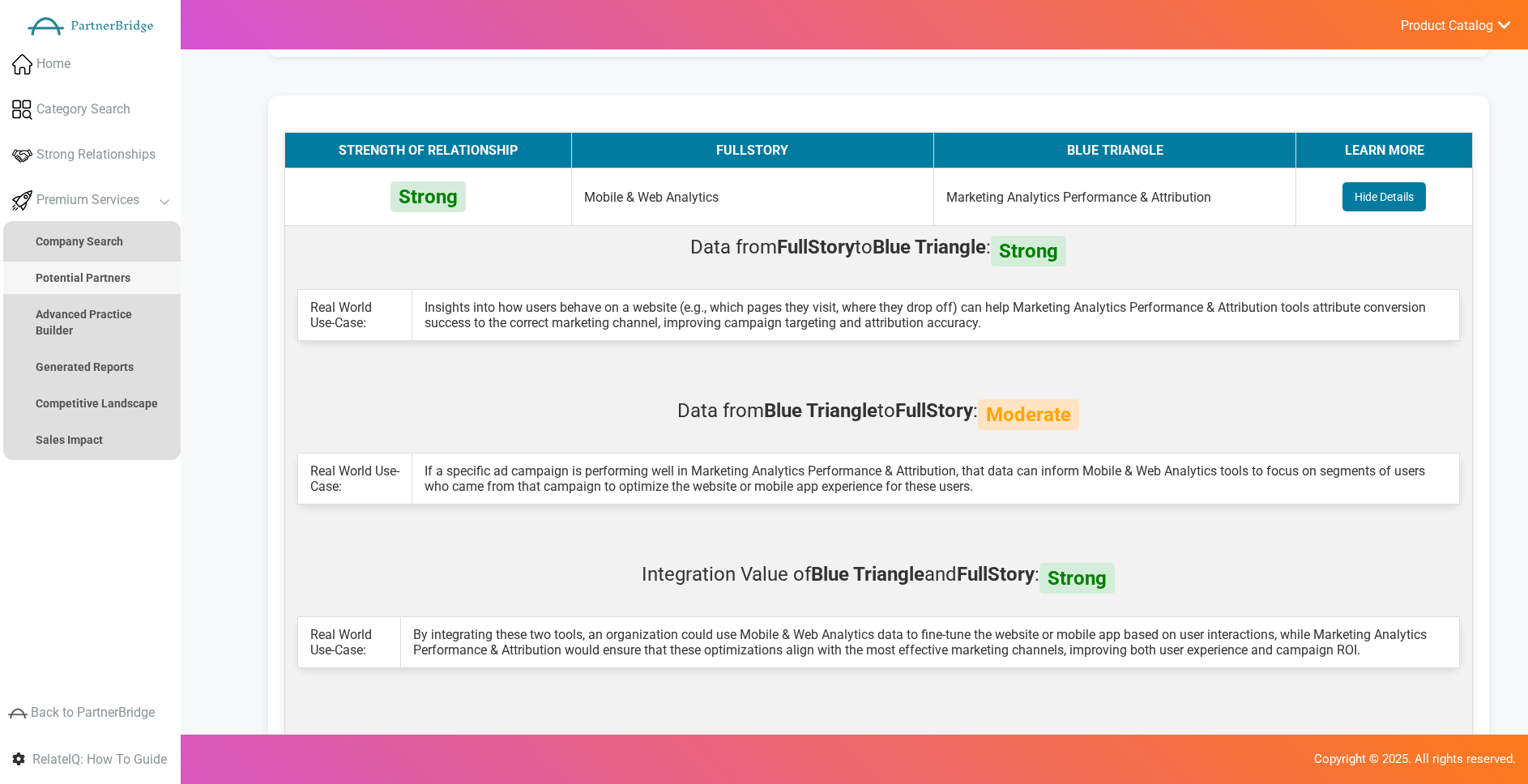
click at [118, 273] on strong "Potential Partners" at bounding box center [83, 277] width 95 height 13
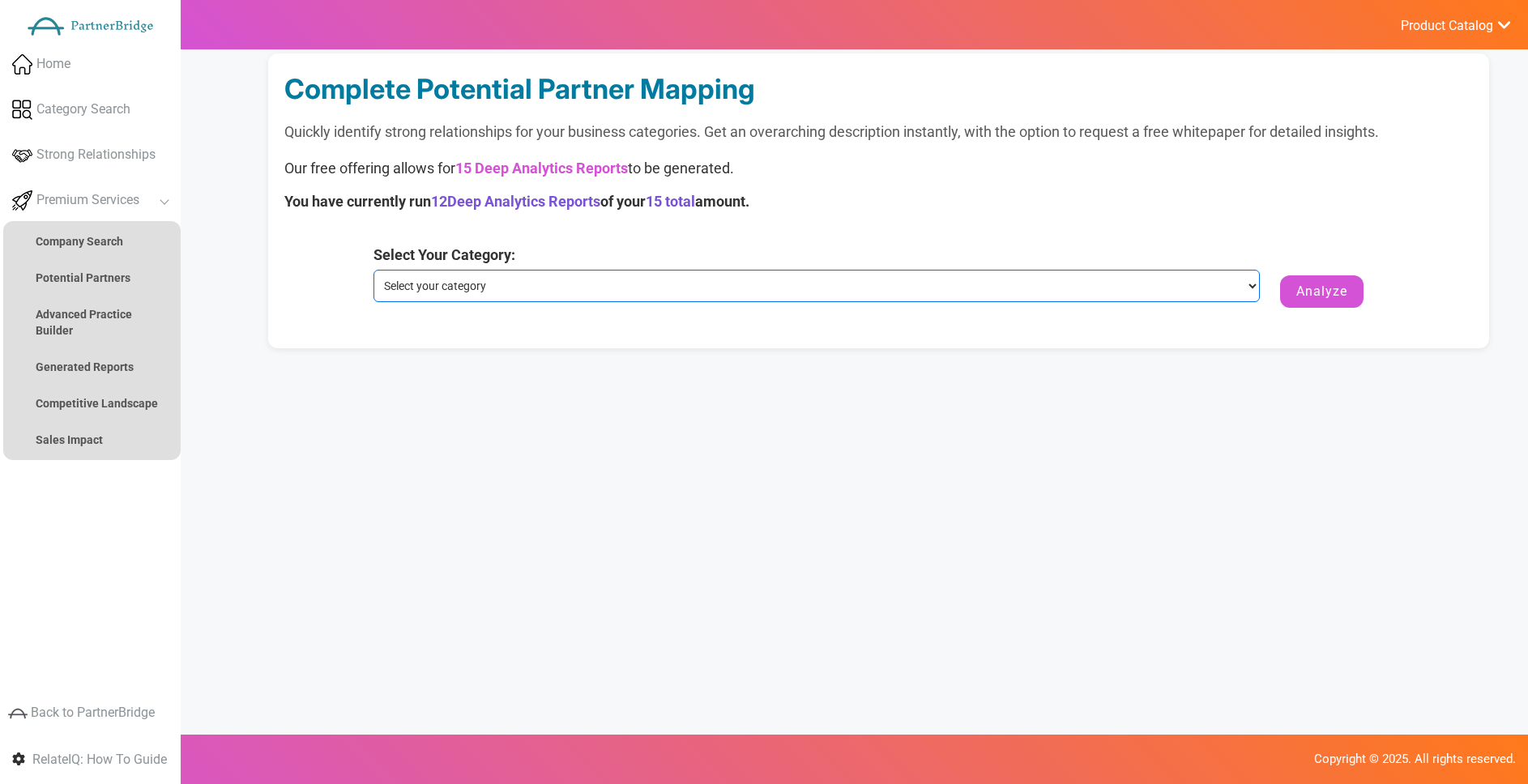
click at [732, 284] on select "Select your category Mobile & Web Analytics Marketing Analytics Performance & A…" at bounding box center [816, 285] width 886 height 33
select select "Mobile & Web Analytics"
click at [373, 270] on select "Select your category Mobile & Web Analytics Marketing Analytics Performance & A…" at bounding box center [816, 285] width 886 height 33
click at [1303, 294] on button "Analyze" at bounding box center [1322, 291] width 83 height 33
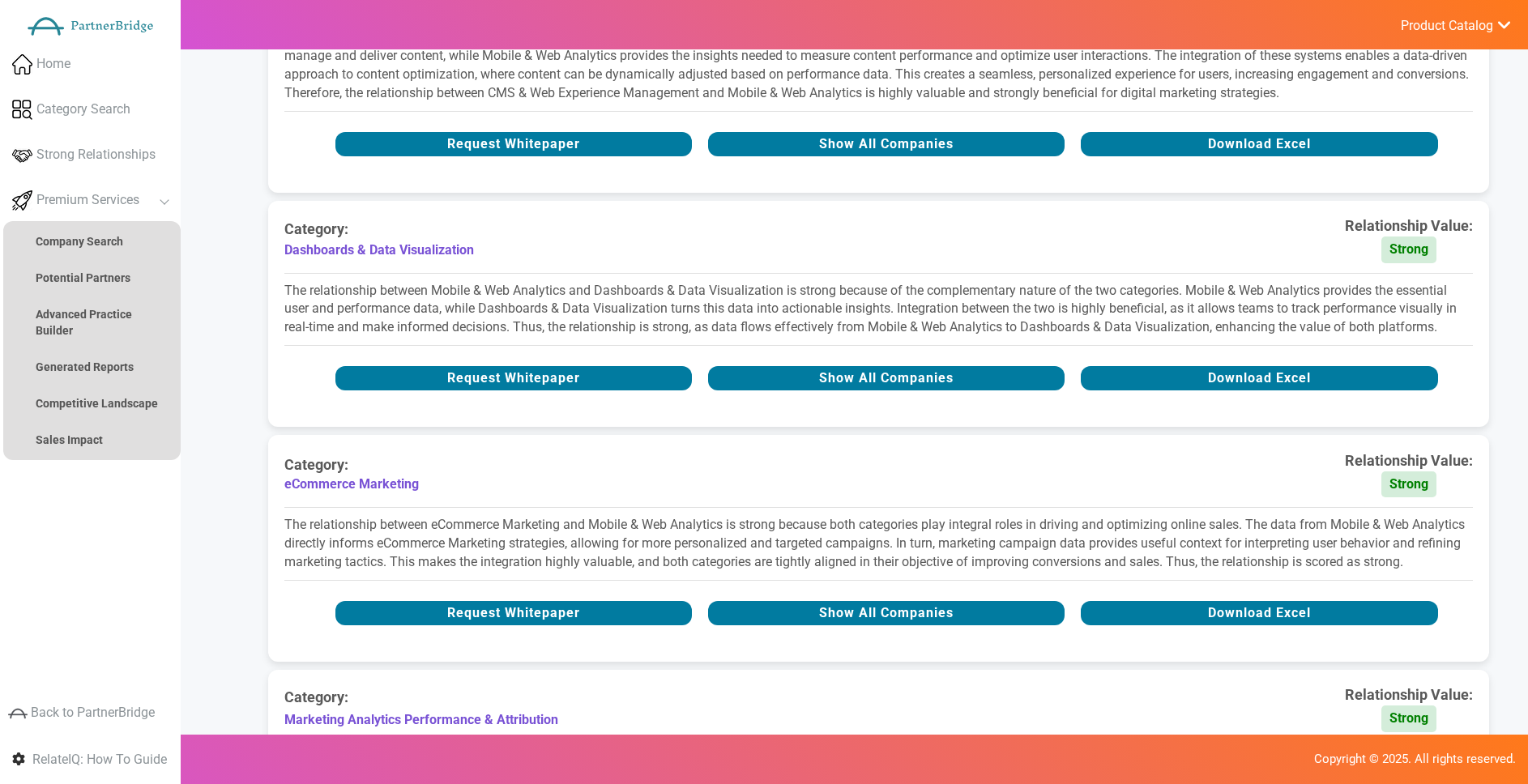
scroll to position [1032, 0]
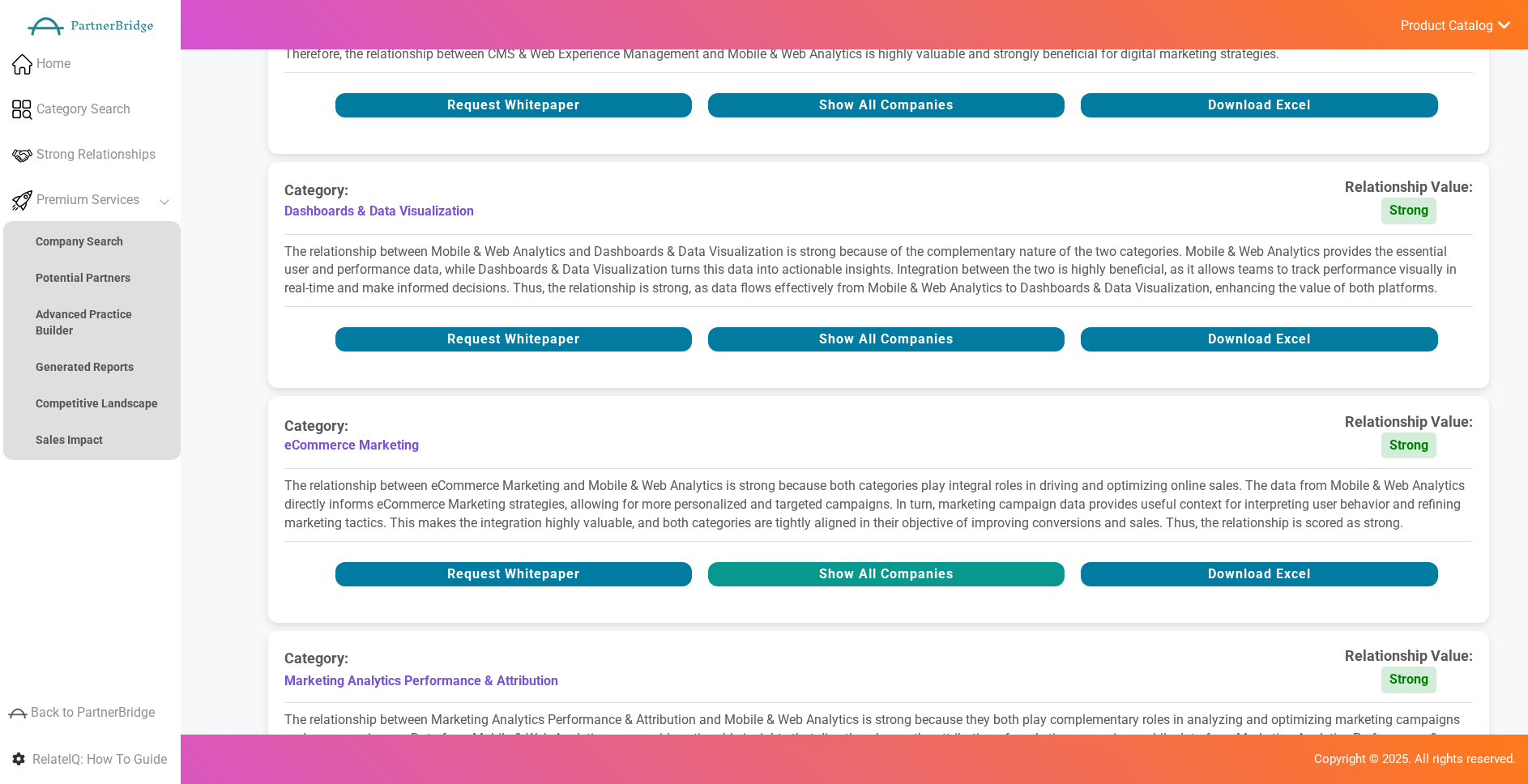
click at [783, 577] on button "Show All Companies" at bounding box center [886, 574] width 357 height 25
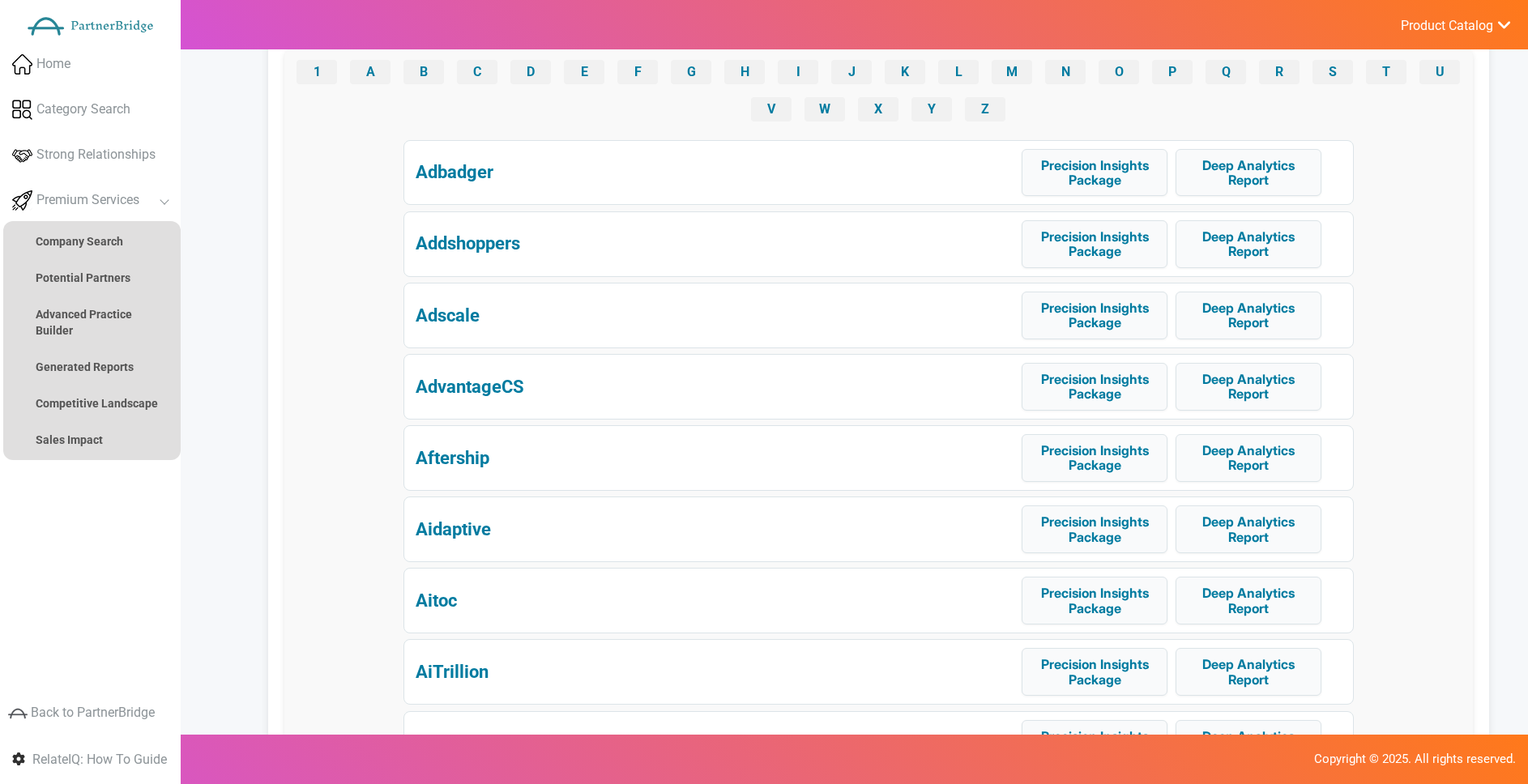
scroll to position [1636, 0]
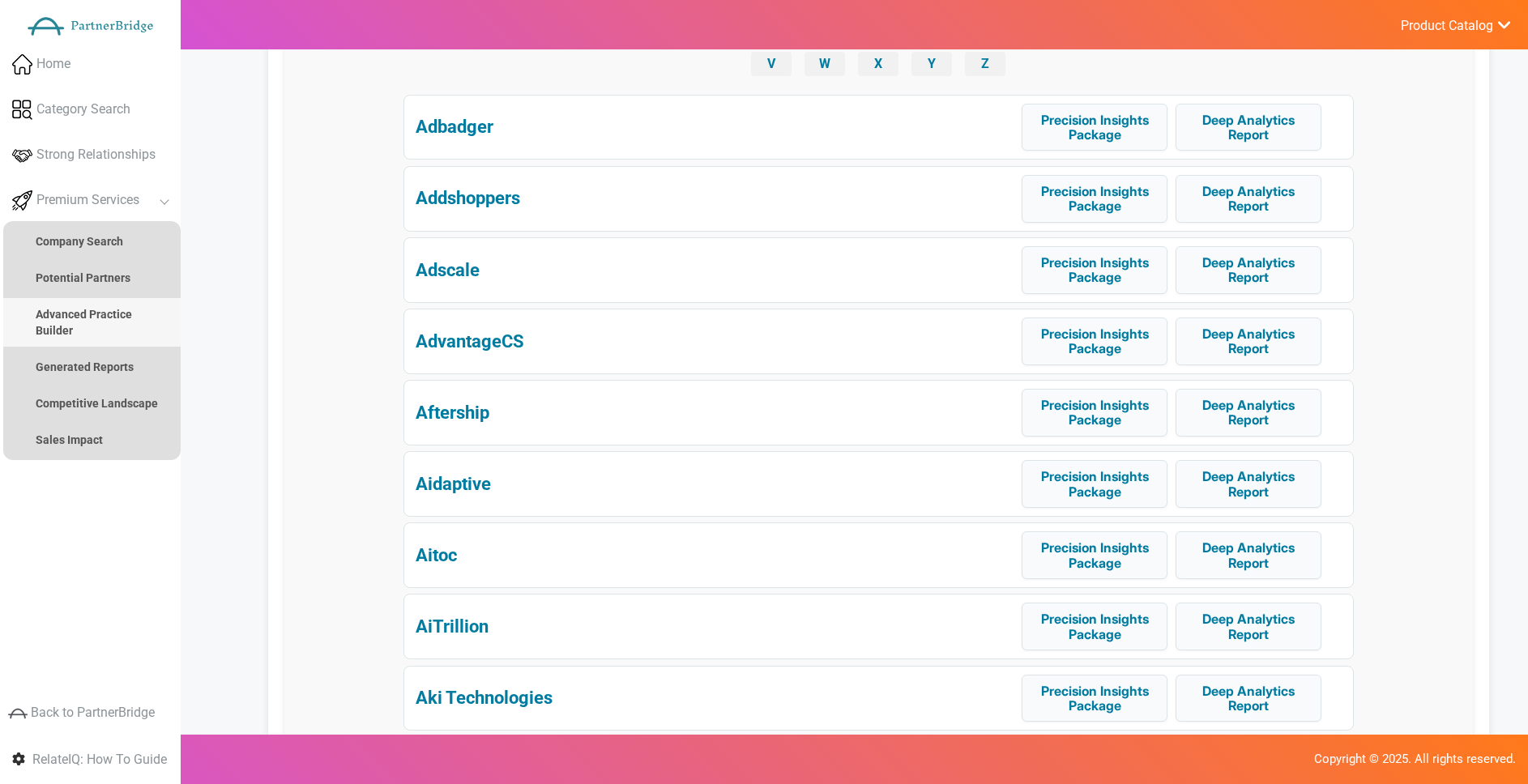
click at [126, 316] on strong "Advanced Practice Builder" at bounding box center [84, 323] width 97 height 30
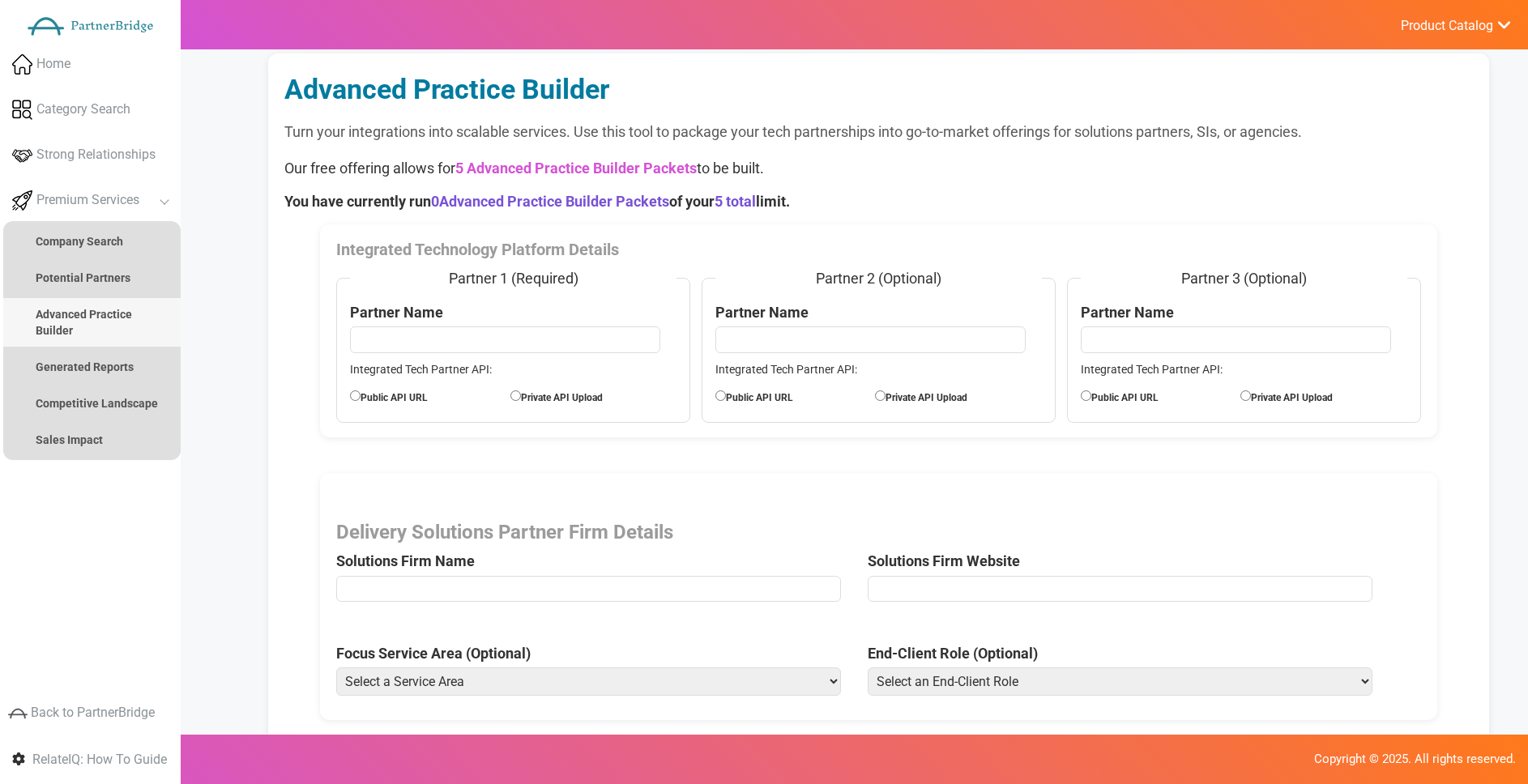
scroll to position [1, 0]
click at [480, 331] on input "text" at bounding box center [505, 339] width 310 height 26
click at [825, 345] on input "text" at bounding box center [870, 339] width 310 height 26
click at [1195, 341] on input "text" at bounding box center [1236, 339] width 310 height 26
click at [1097, 234] on div "Integrated Technology Platform Details Partner 1 (Required) Partner Name Integr…" at bounding box center [878, 330] width 1117 height 213
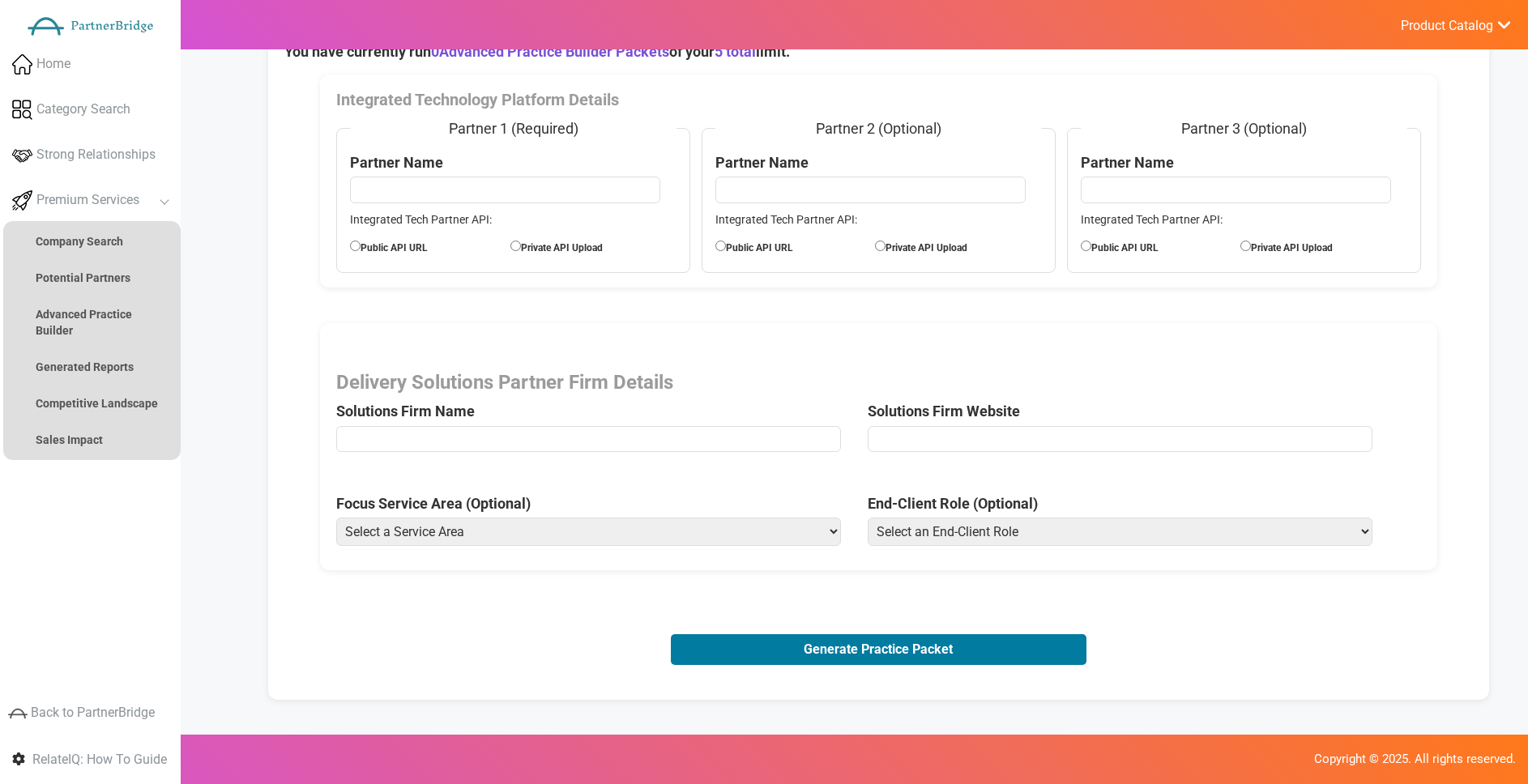
scroll to position [152, 0]
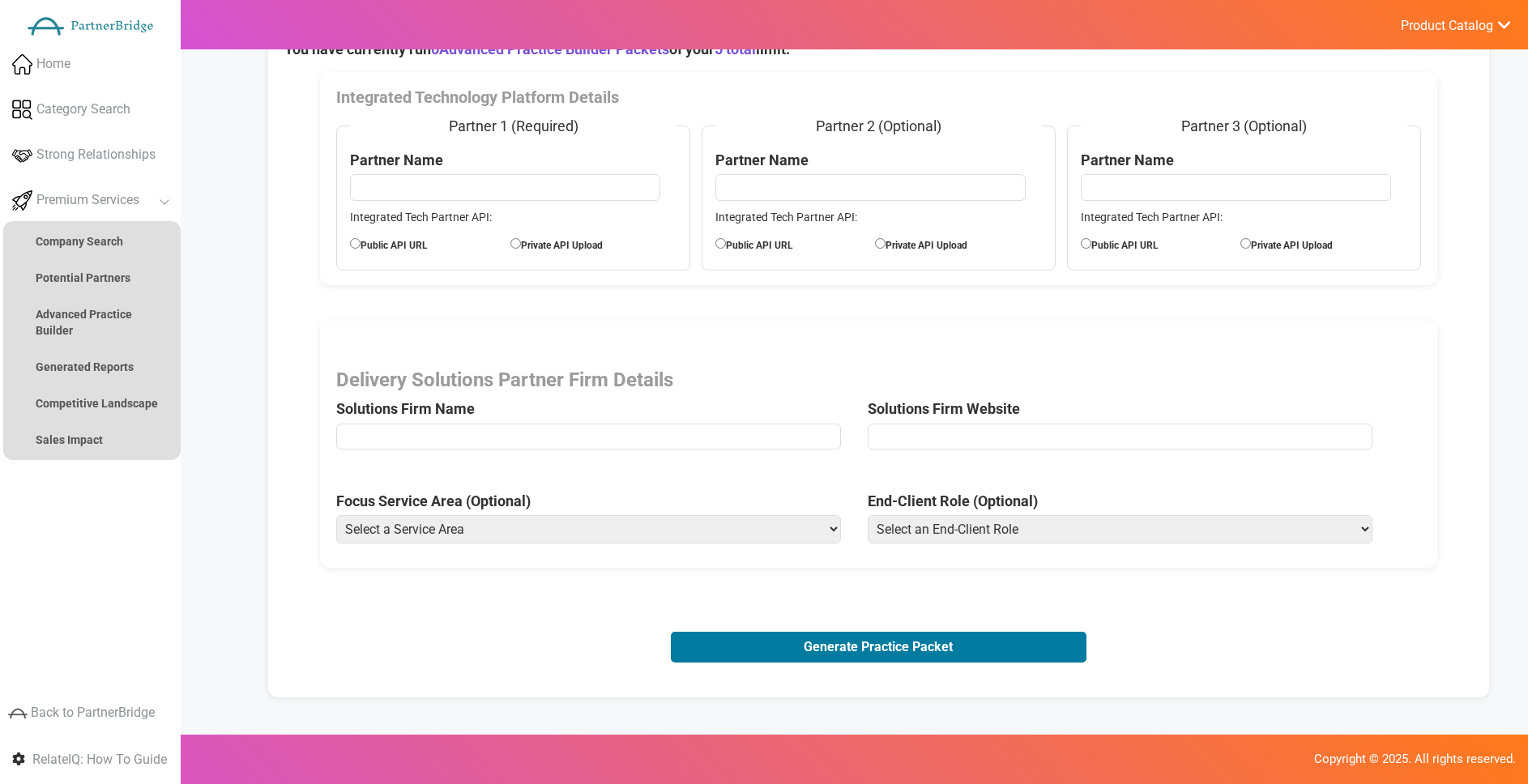
click at [448, 439] on input "text" at bounding box center [588, 436] width 505 height 26
click at [566, 390] on span "Delivery Solutions Partner Firm Details Solutions Firm Name" at bounding box center [602, 413] width 531 height 88
click at [1000, 442] on input "url" at bounding box center [1120, 436] width 505 height 26
click at [797, 484] on div "Delivery Solutions Partner Firm Details Solutions Firm Name Solutions Firm Webs…" at bounding box center [878, 444] width 1117 height 248
click at [713, 534] on select "Select a Service Area Analytics (eCommerce) Analytics (Retail) Application Deve…" at bounding box center [588, 529] width 505 height 29
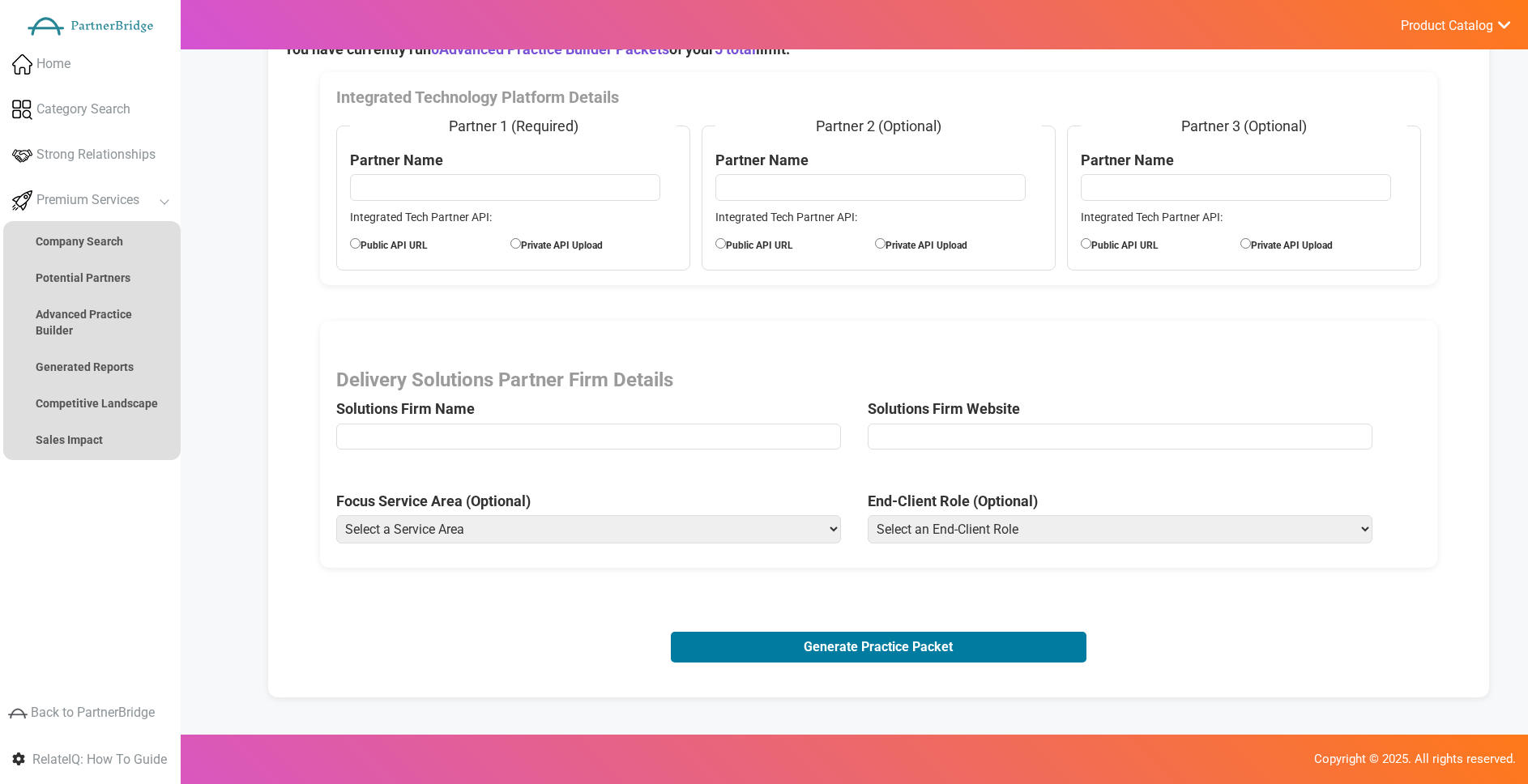
click at [938, 526] on select "Select an End-Client Role Chief Executive Officer (CEO) Chief Operating Officer…" at bounding box center [1120, 529] width 505 height 29
click at [671, 543] on select "Select a Service Area Analytics (eCommerce) Analytics (Retail) Application Deve…" at bounding box center [588, 529] width 505 height 29
click at [676, 532] on select "Select a Service Area Analytics (eCommerce) Analytics (Retail) Application Deve…" at bounding box center [588, 529] width 505 height 29
select select "Analytics (Retail)"
click at [336, 515] on select "Select a Service Area Analytics (eCommerce) Analytics (Retail) Application Deve…" at bounding box center [588, 529] width 505 height 29
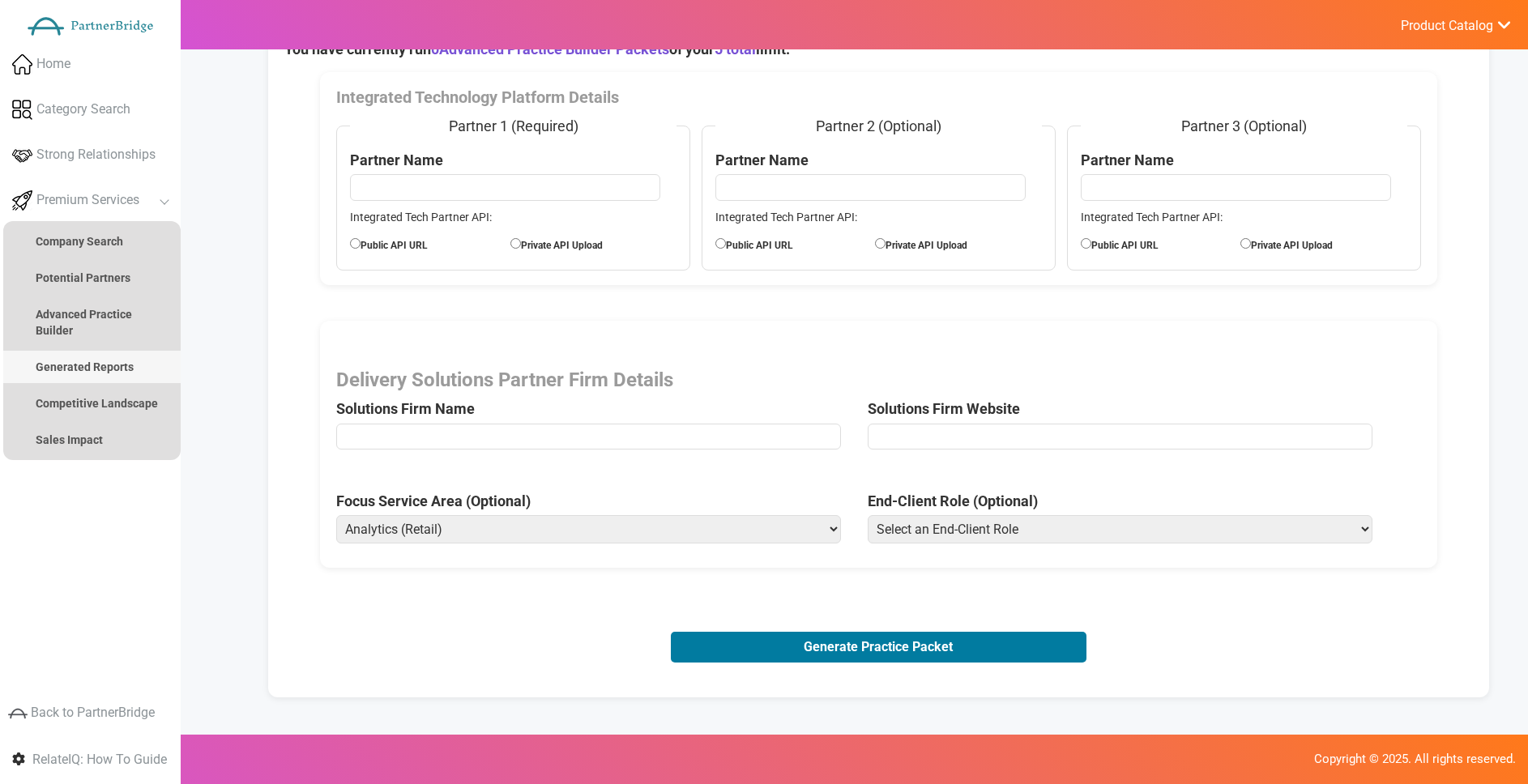
click at [110, 372] on strong "Generated Reports" at bounding box center [84, 366] width 98 height 13
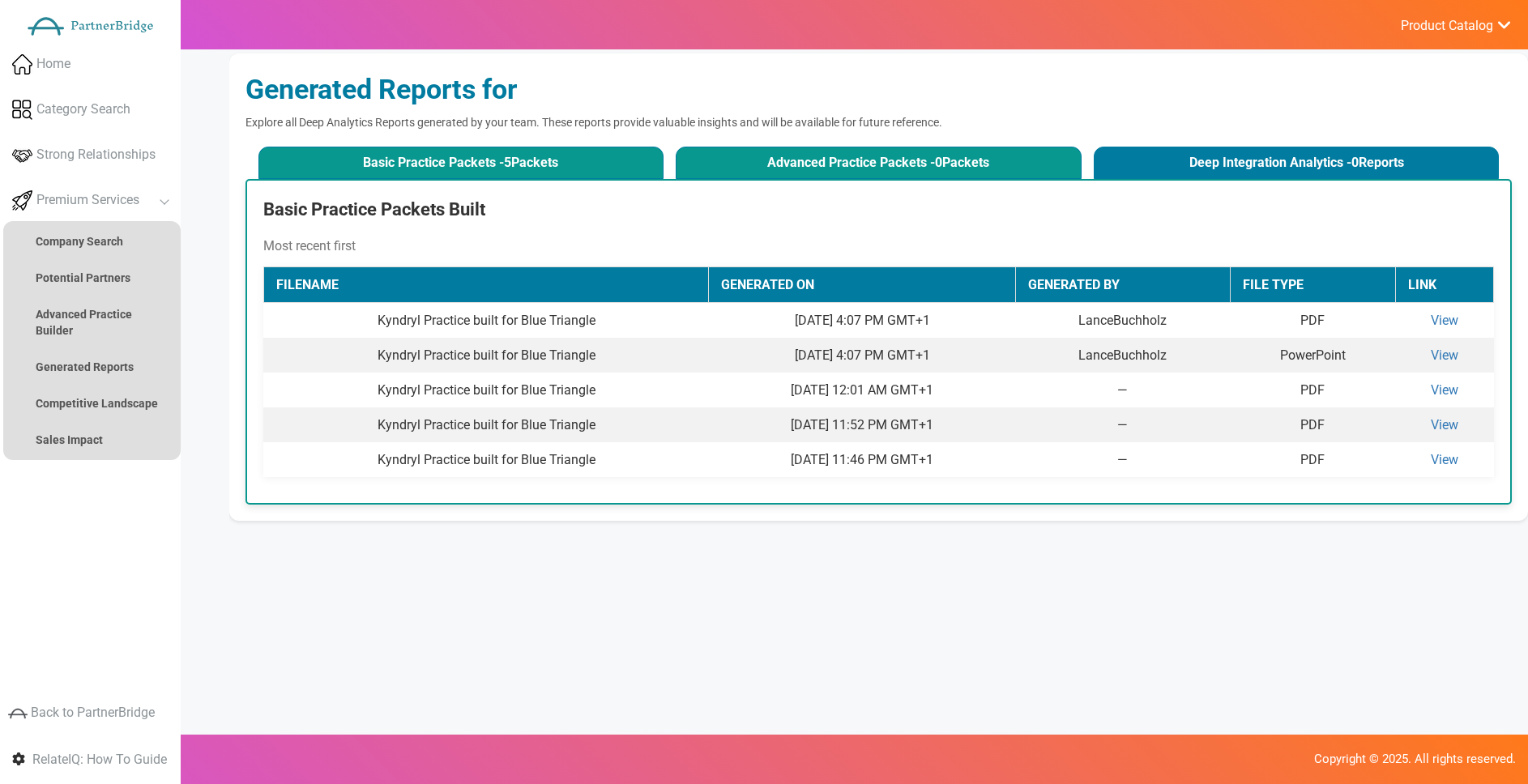
click at [901, 152] on button "Advanced Practice Packets - 0 Packets" at bounding box center [878, 162] width 405 height 33
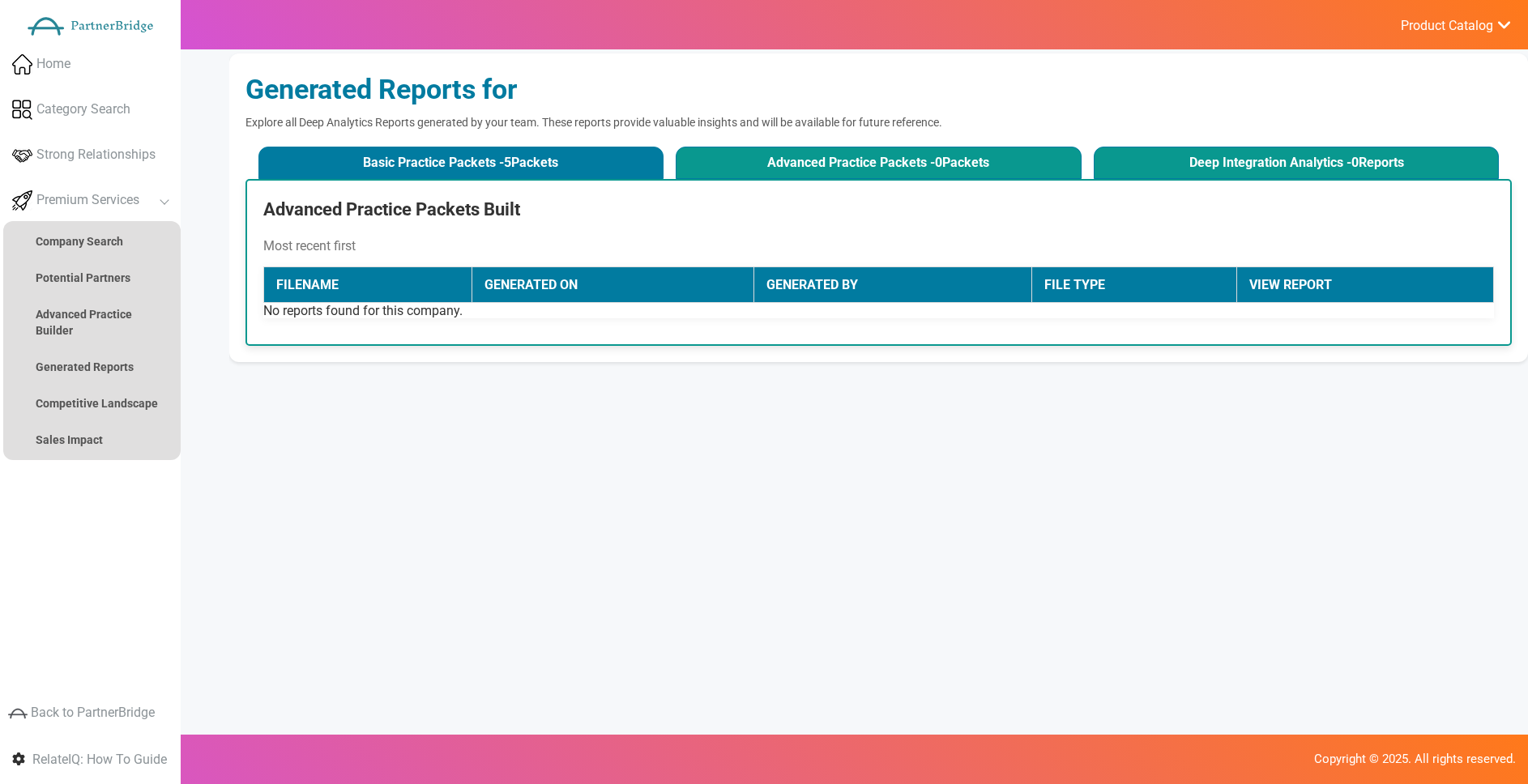
click at [1206, 160] on button "Deep Integration Analytics - 0 Reports" at bounding box center [1296, 162] width 405 height 33
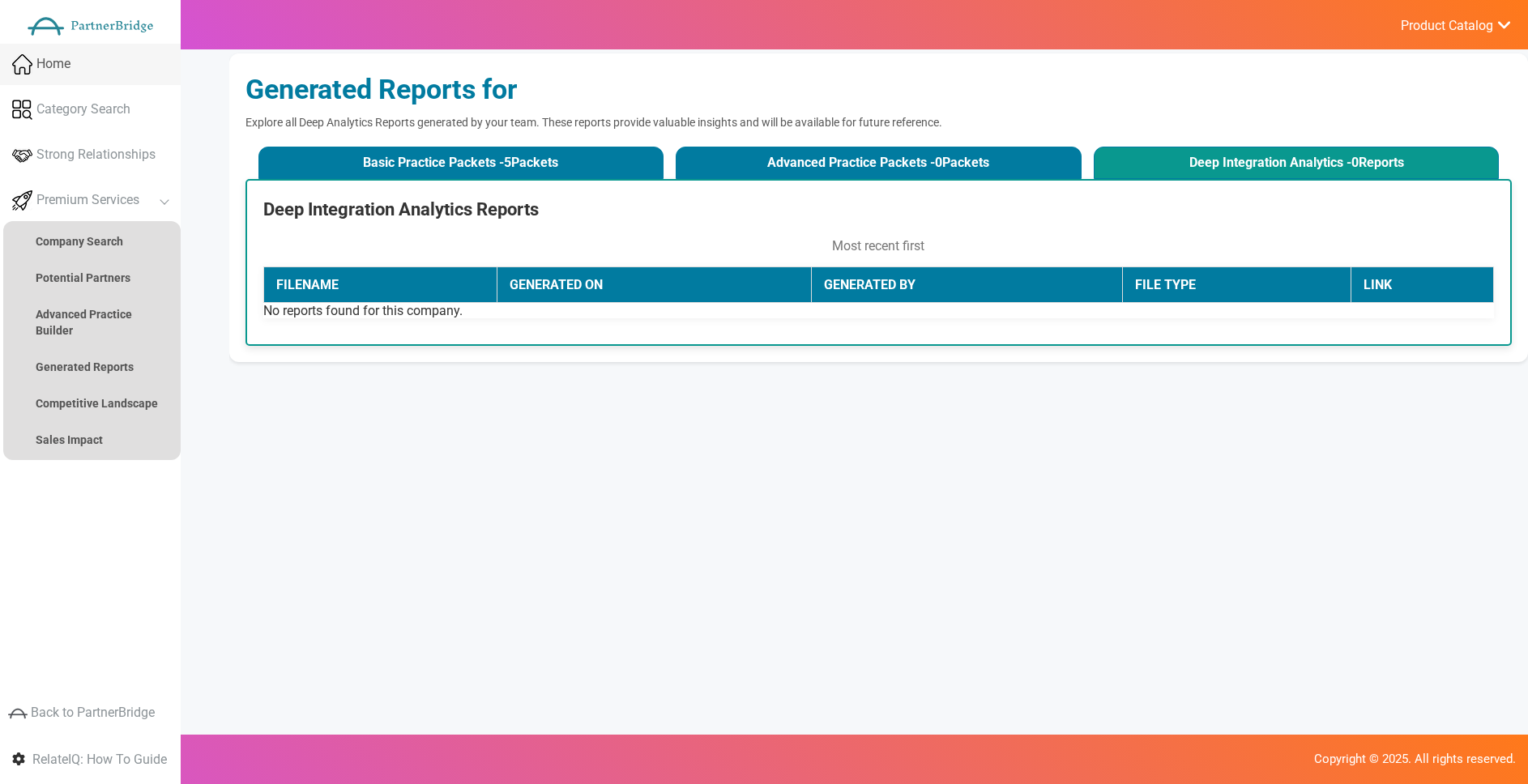
drag, startPoint x: 95, startPoint y: 61, endPoint x: 81, endPoint y: 60, distance: 14.0
click at [95, 61] on link "Home" at bounding box center [90, 64] width 181 height 41
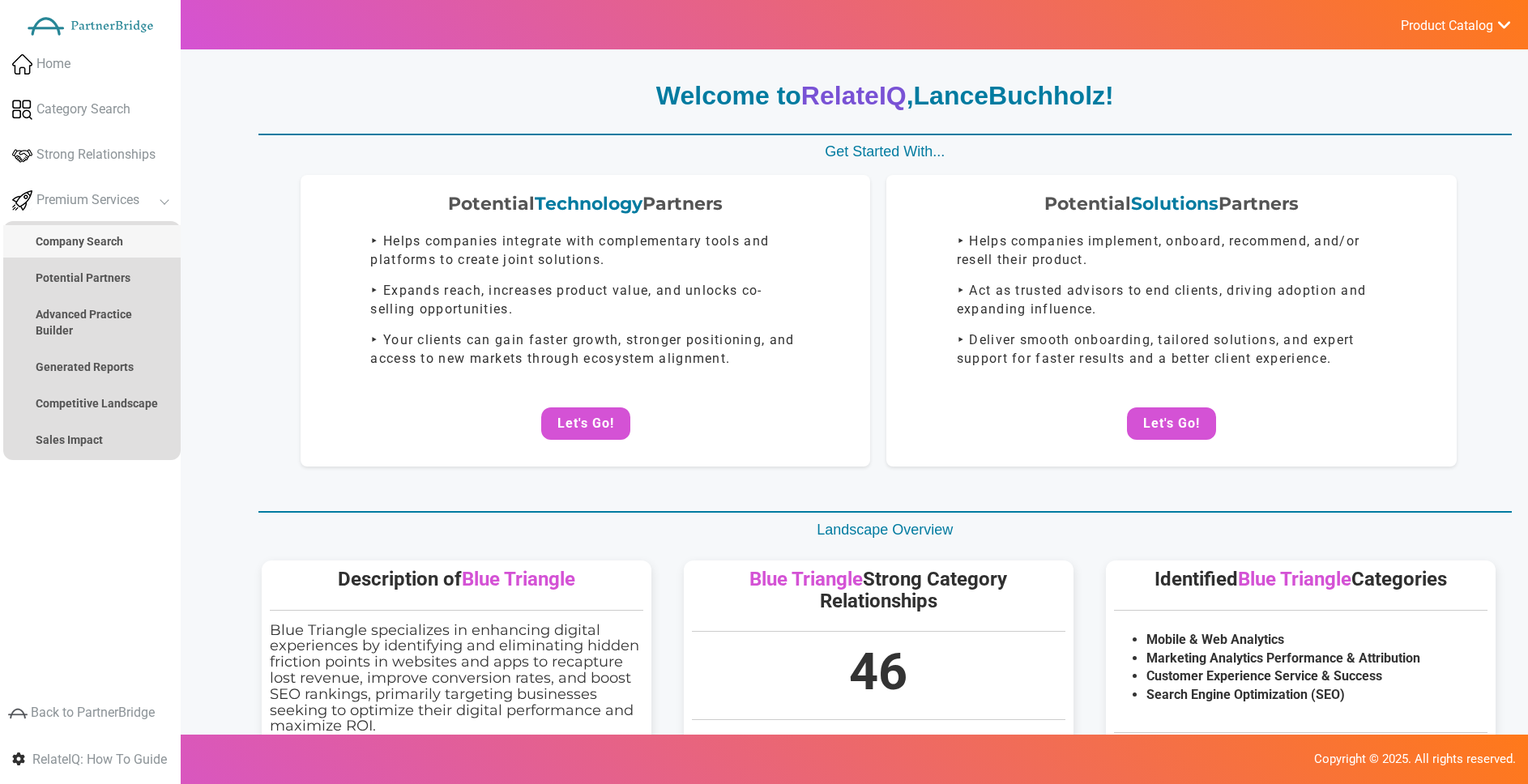
click at [88, 236] on strong "Company Search" at bounding box center [79, 241] width 88 height 13
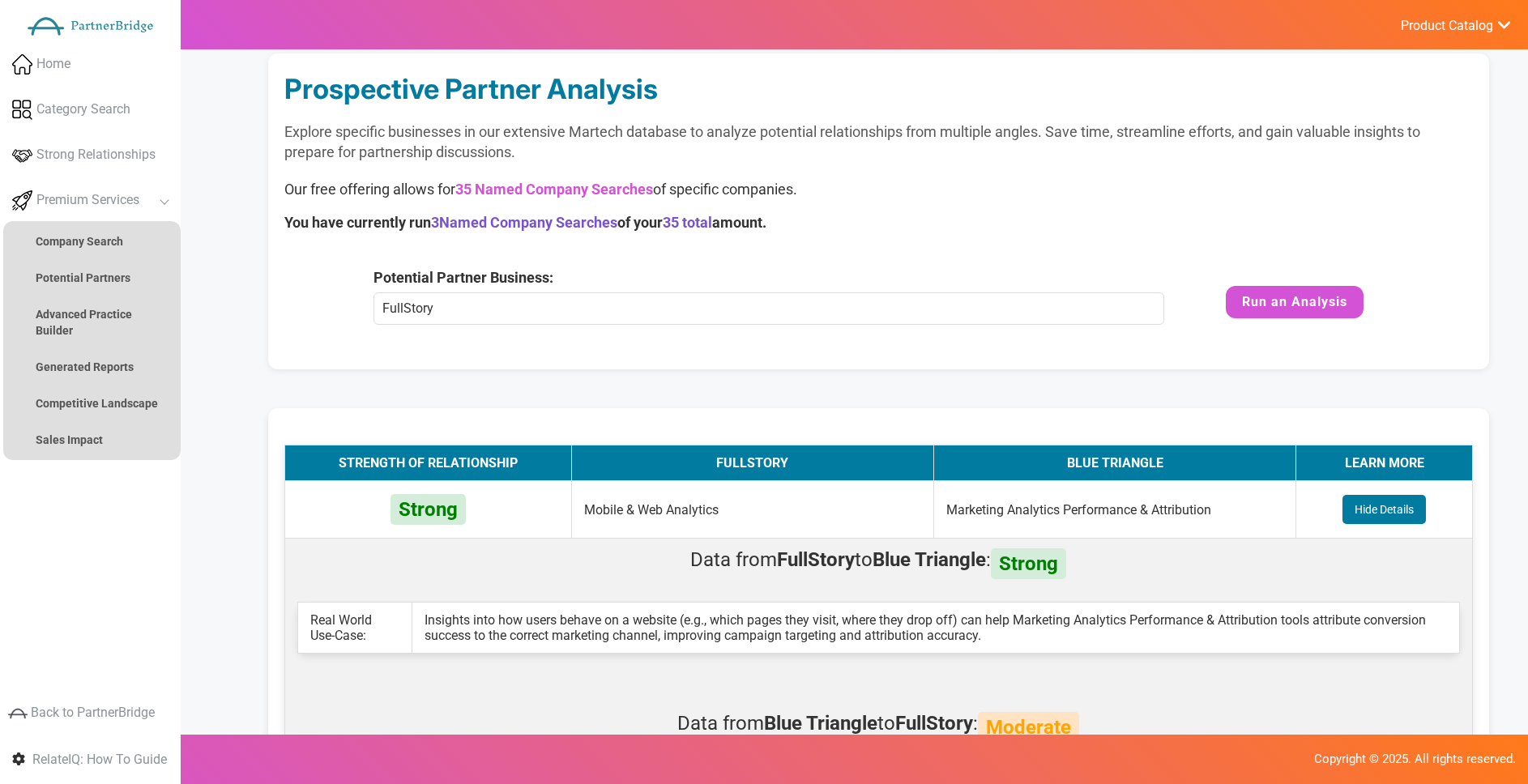
drag, startPoint x: 691, startPoint y: 289, endPoint x: 685, endPoint y: 298, distance: 10.8
click at [691, 289] on div "Potential Partner Business: FullStory This Marketing Technology Company is not …" at bounding box center [789, 296] width 832 height 57
click at [685, 298] on input "FullStory" at bounding box center [768, 308] width 791 height 33
click at [687, 295] on input "FullStory" at bounding box center [768, 308] width 791 height 33
type input "Kevel"
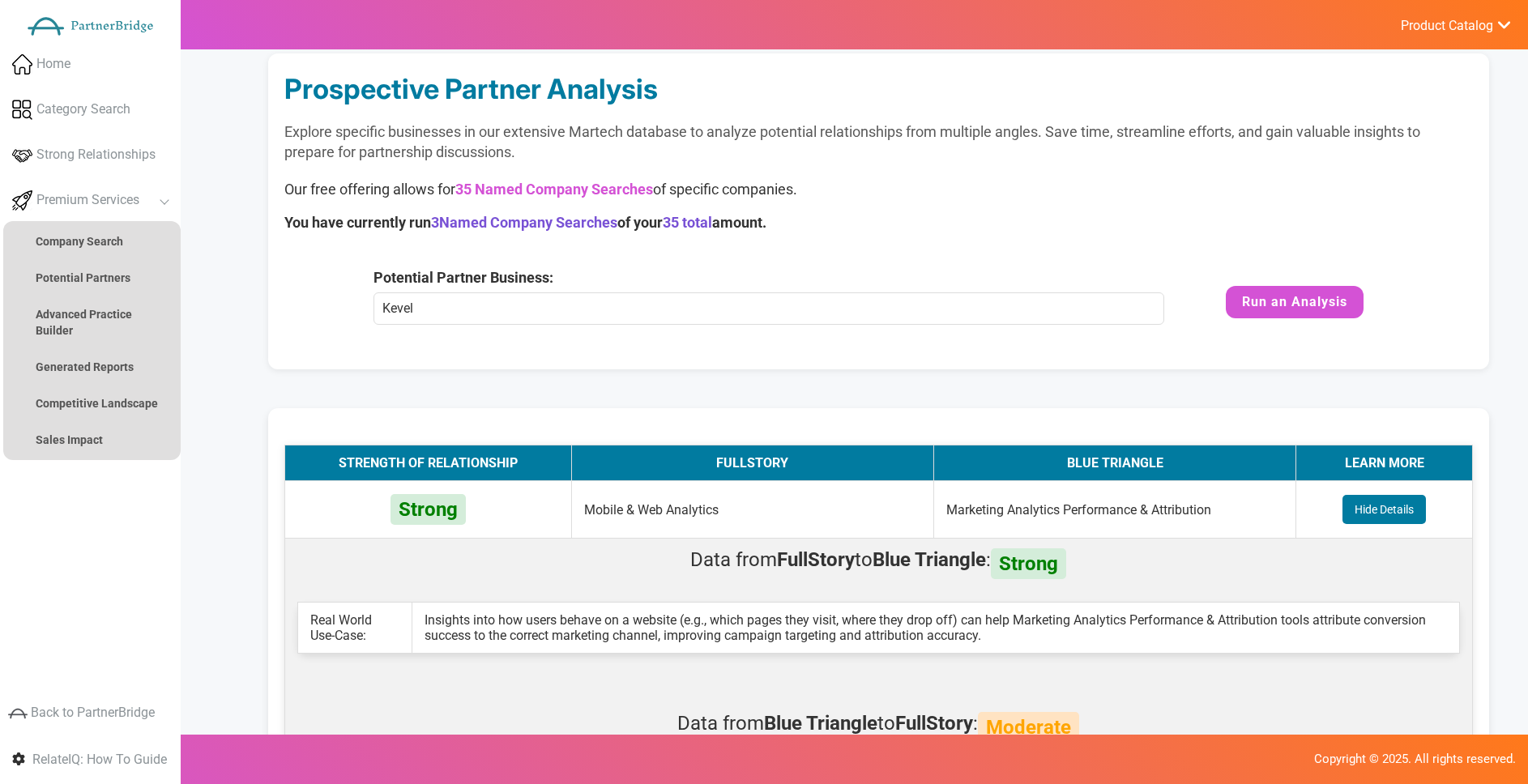
click at [433, 350] on div "Potential Partner Business: Kevel This Marketing Technology Company is not curr…" at bounding box center [878, 309] width 1188 height 88
click at [483, 318] on input "Kevel" at bounding box center [768, 308] width 791 height 33
drag, startPoint x: 1252, startPoint y: 303, endPoint x: 1248, endPoint y: 295, distance: 8.9
click at [1254, 300] on button "Run an Analysis" at bounding box center [1294, 302] width 137 height 33
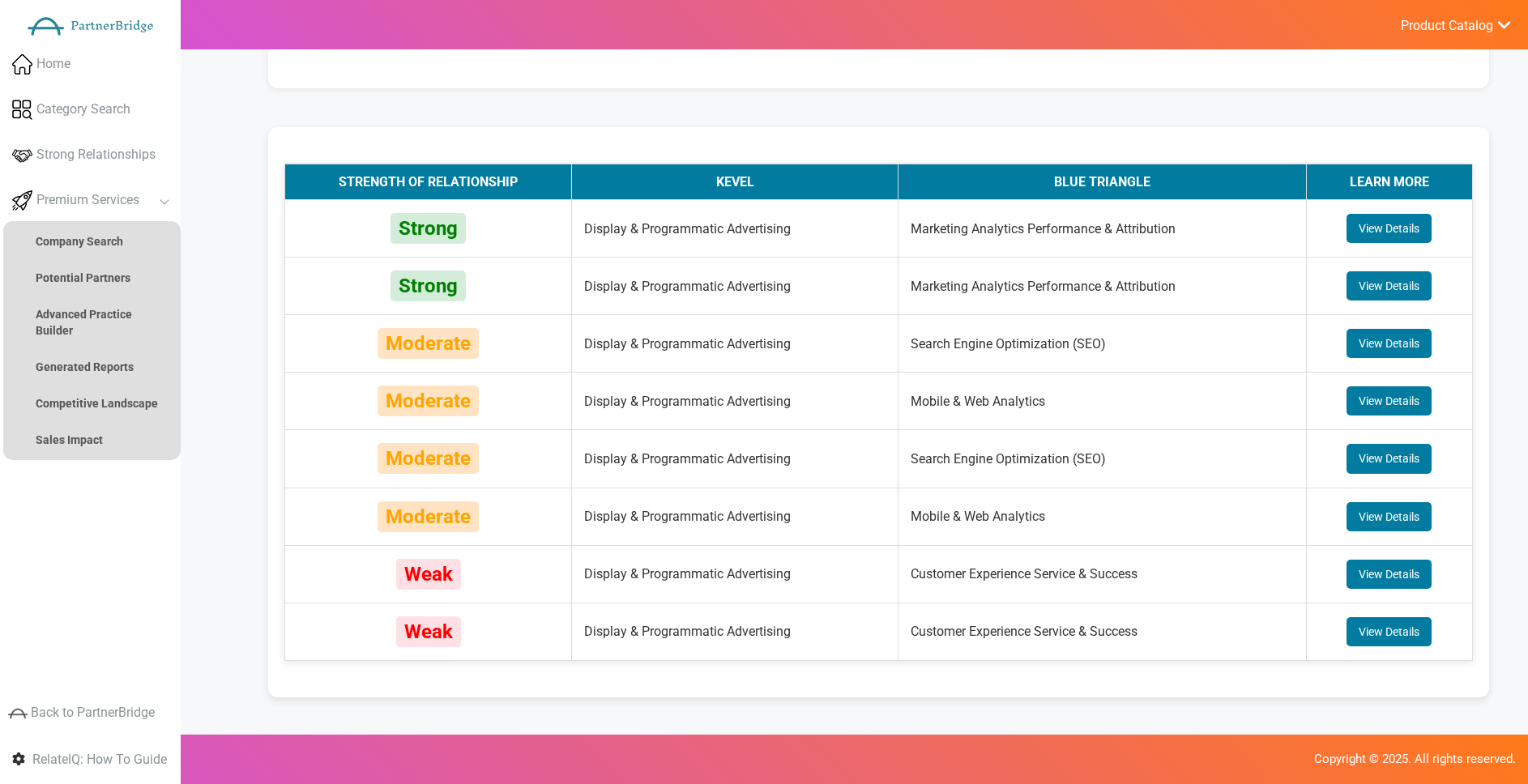
scroll to position [284, 0]
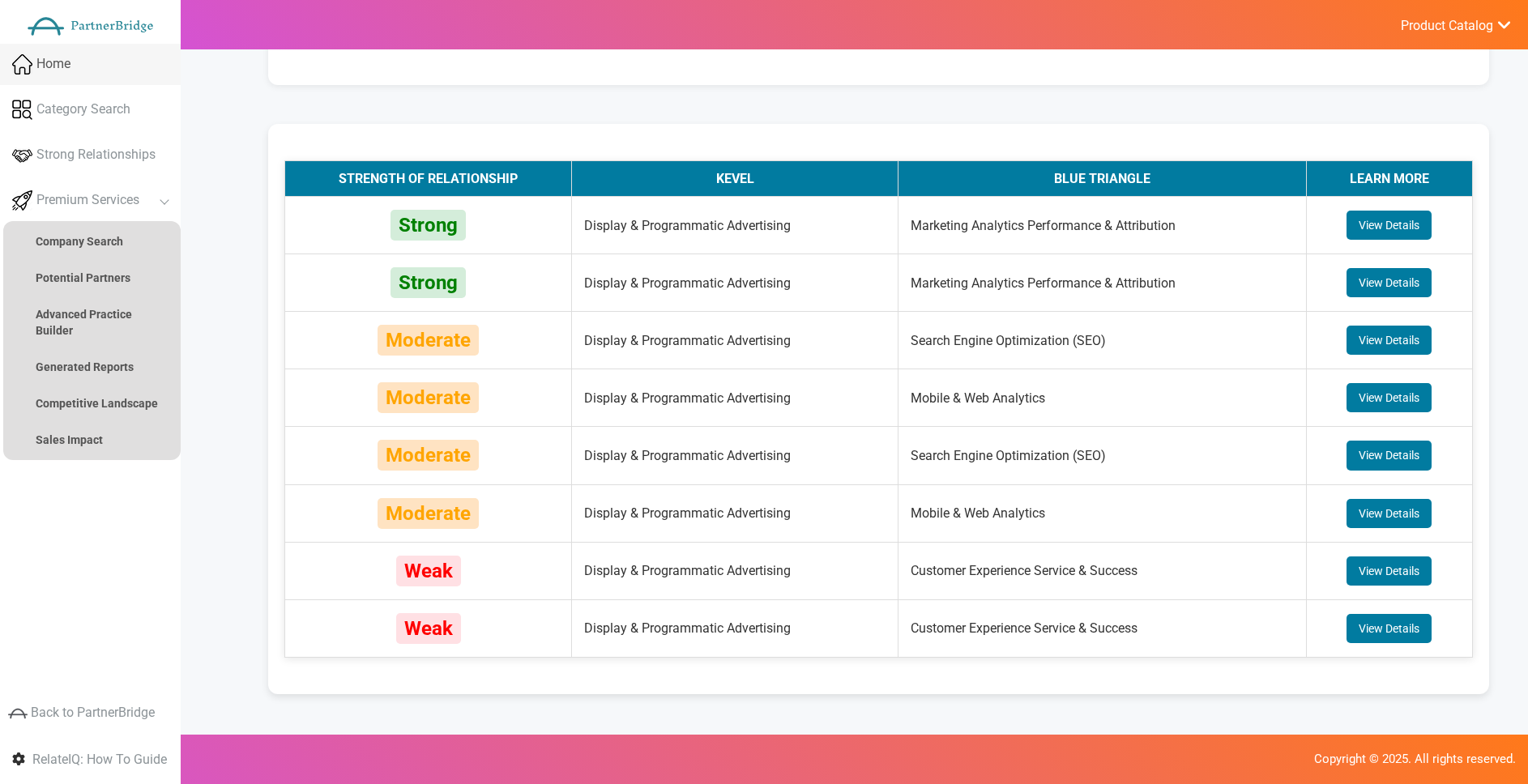
click at [97, 49] on link "Home" at bounding box center [90, 64] width 181 height 41
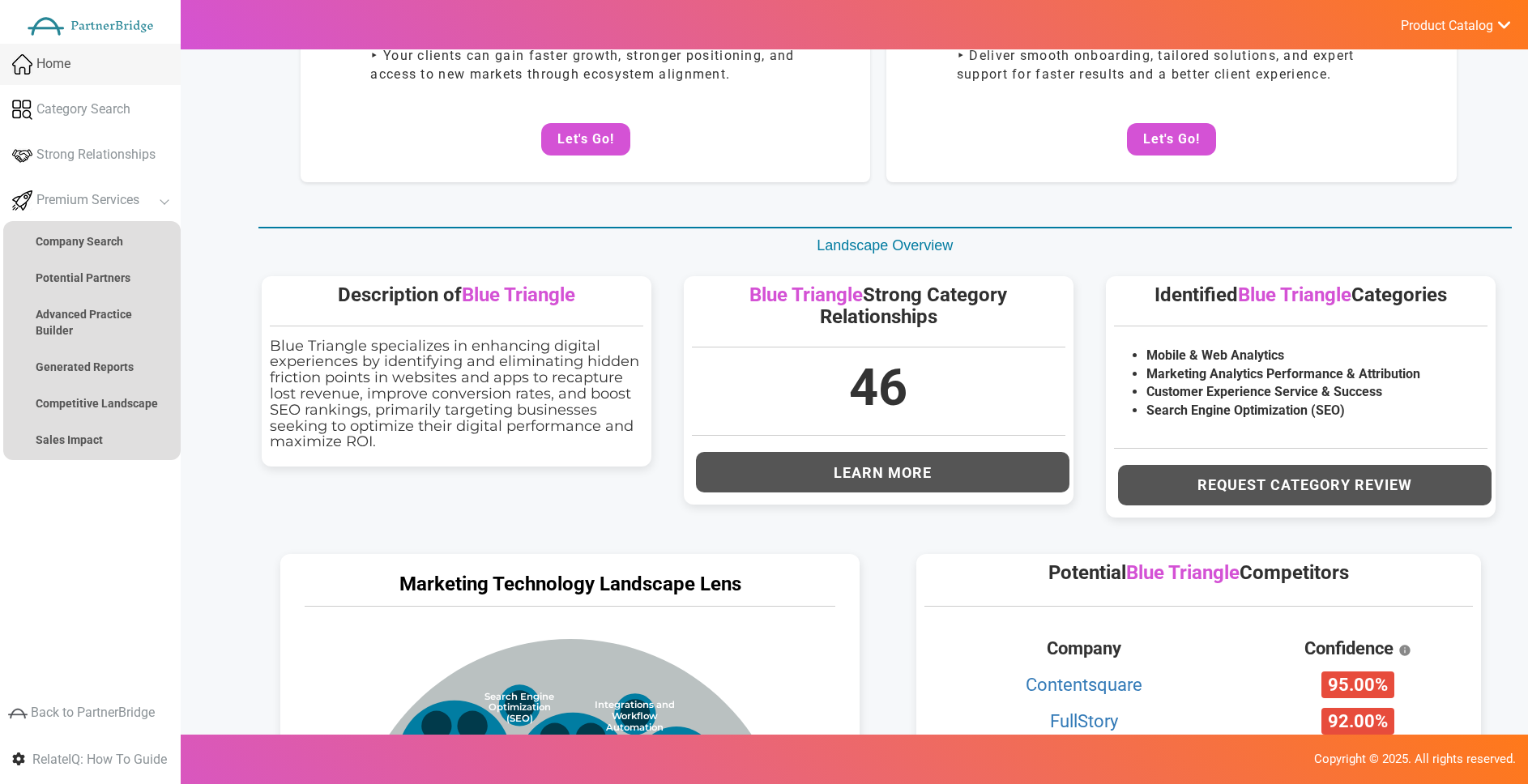
scroll to position [0, 0]
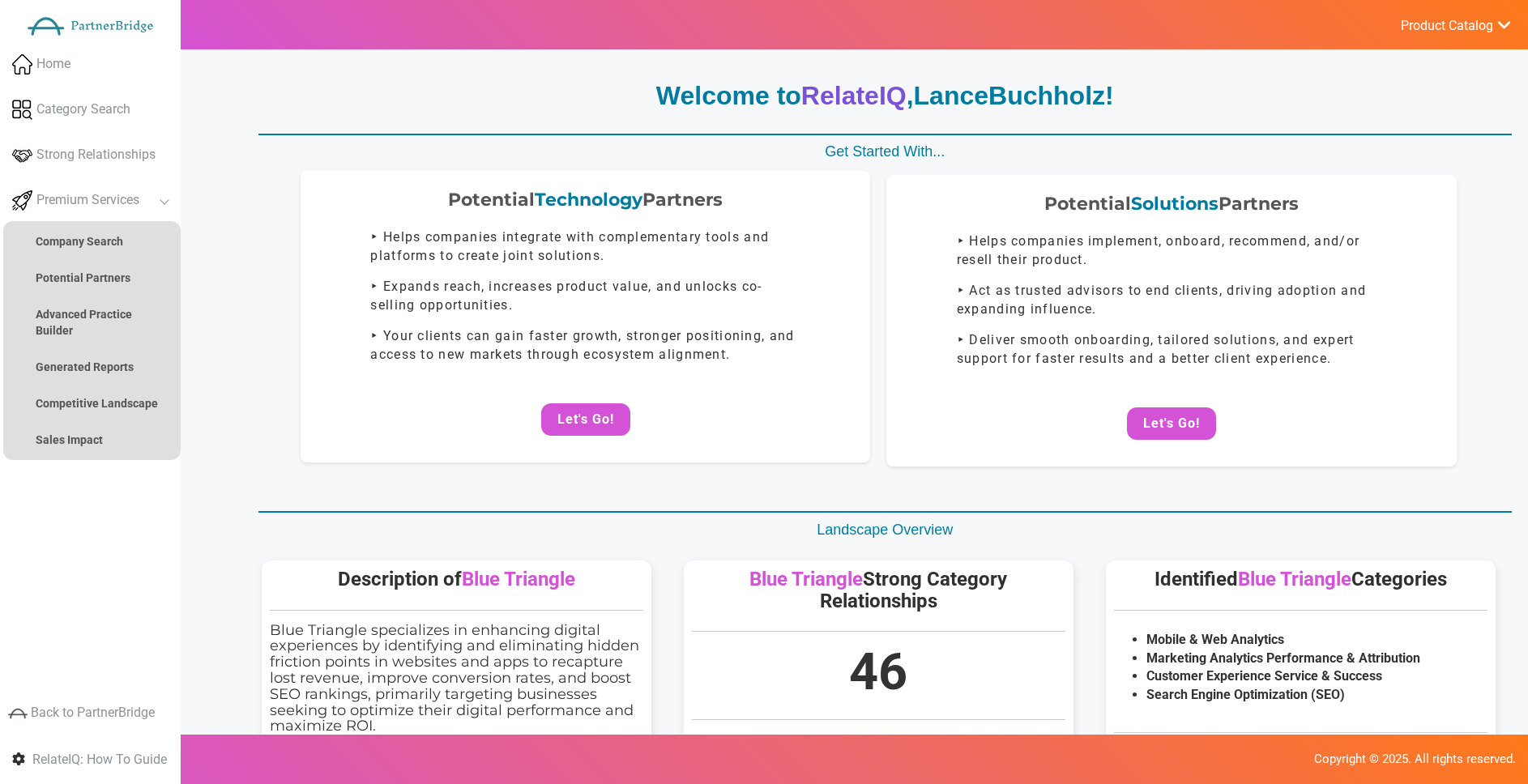
click at [571, 453] on div "Potential Technology Partners ‣ Helps companies integrate with complementary to…" at bounding box center [585, 316] width 570 height 291
click at [579, 442] on div "Potential Technology Partners ‣ Helps companies integrate with complementary to…" at bounding box center [585, 316] width 570 height 291
click at [581, 435] on div "Potential Technology Partners ‣ Helps companies integrate with complementary to…" at bounding box center [585, 316] width 570 height 291
drag, startPoint x: 587, startPoint y: 418, endPoint x: 611, endPoint y: 396, distance: 32.6
click at [588, 417] on button "Let's Go!" at bounding box center [586, 419] width 89 height 33
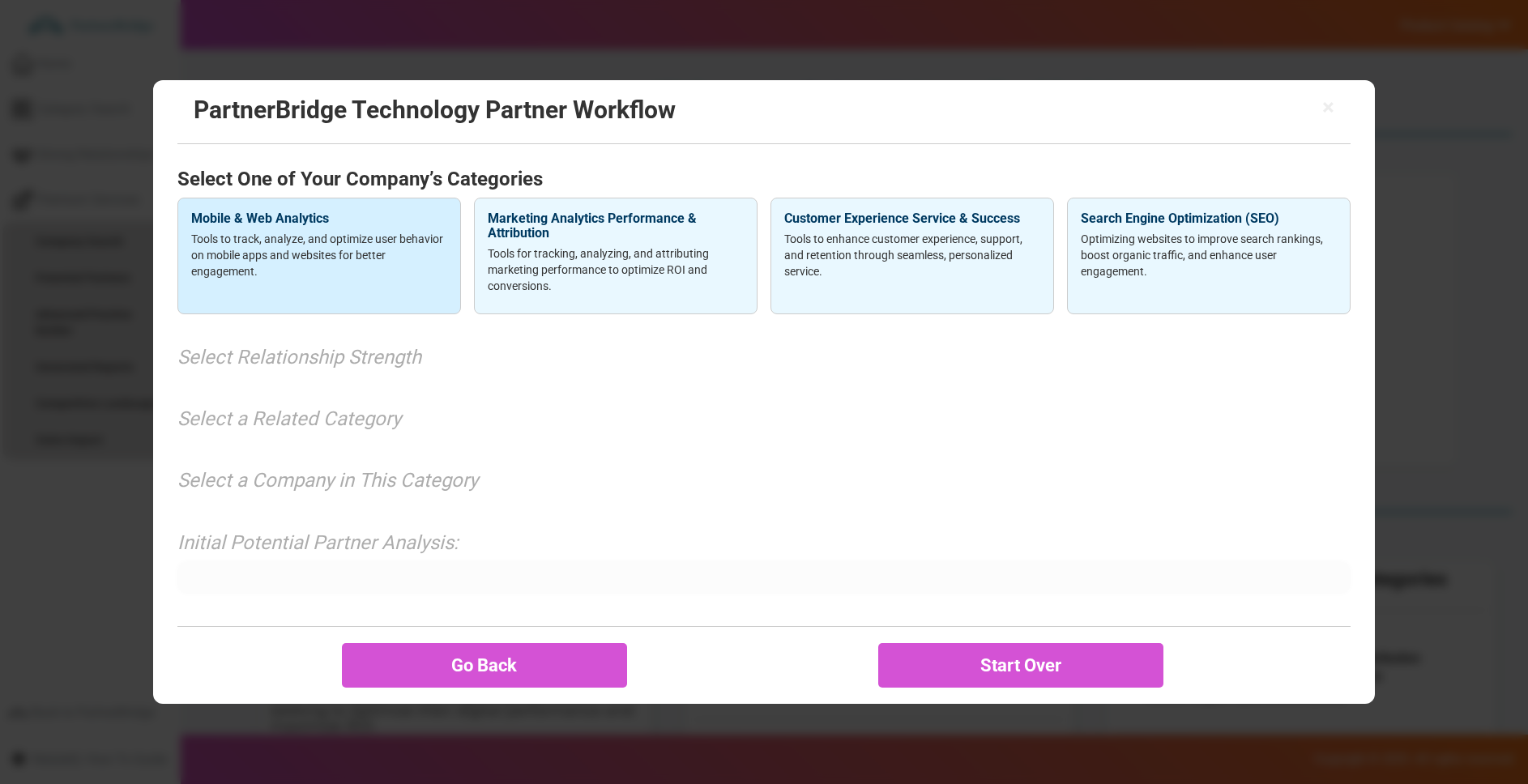
click at [300, 232] on p "Tools to track, analyze, and optimize user behavior on mobile apps and websites…" at bounding box center [319, 255] width 256 height 48
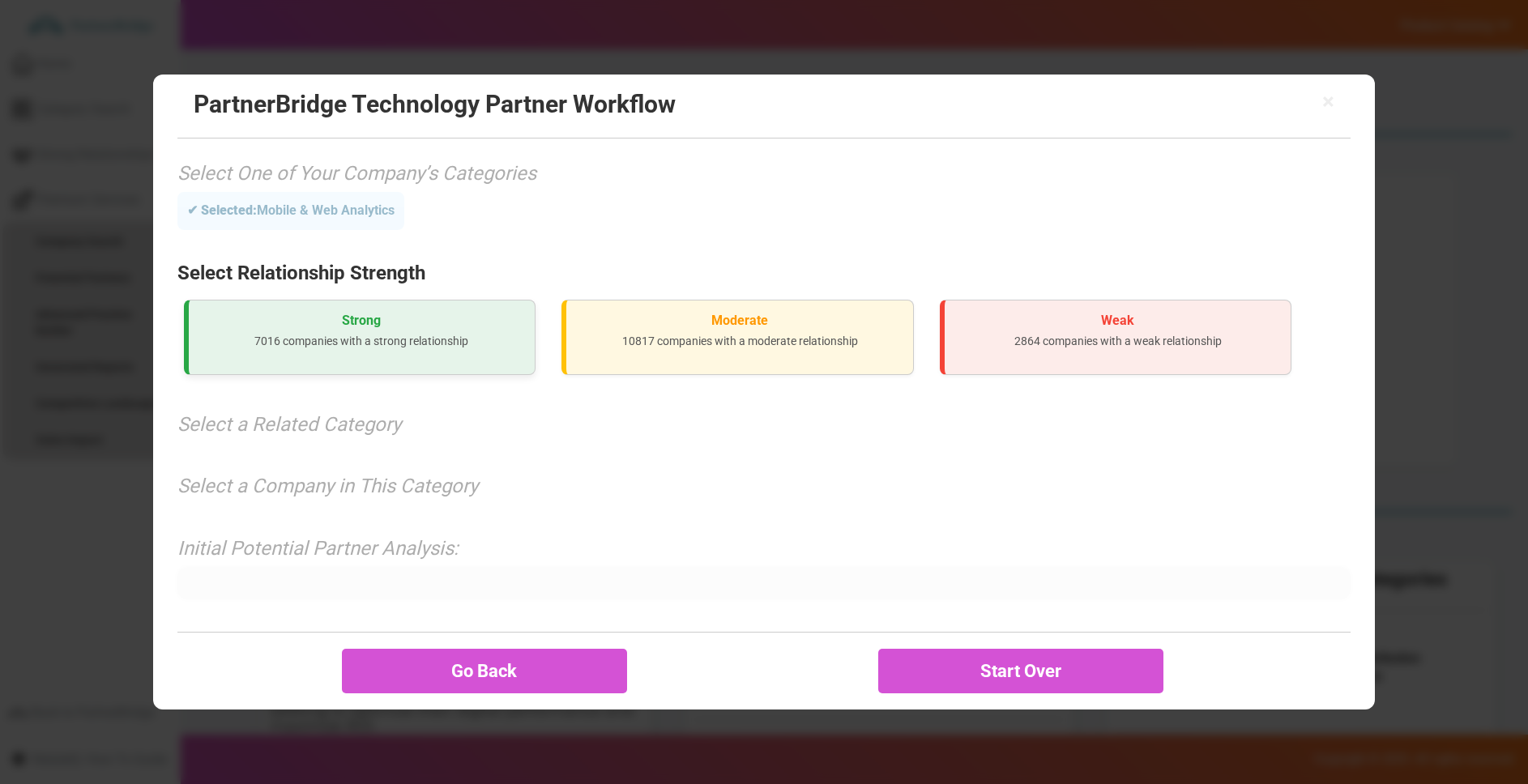
drag, startPoint x: 396, startPoint y: 341, endPoint x: 382, endPoint y: 353, distance: 18.4
click at [396, 341] on p "7016 companies with a strong relationship" at bounding box center [362, 341] width 321 height 16
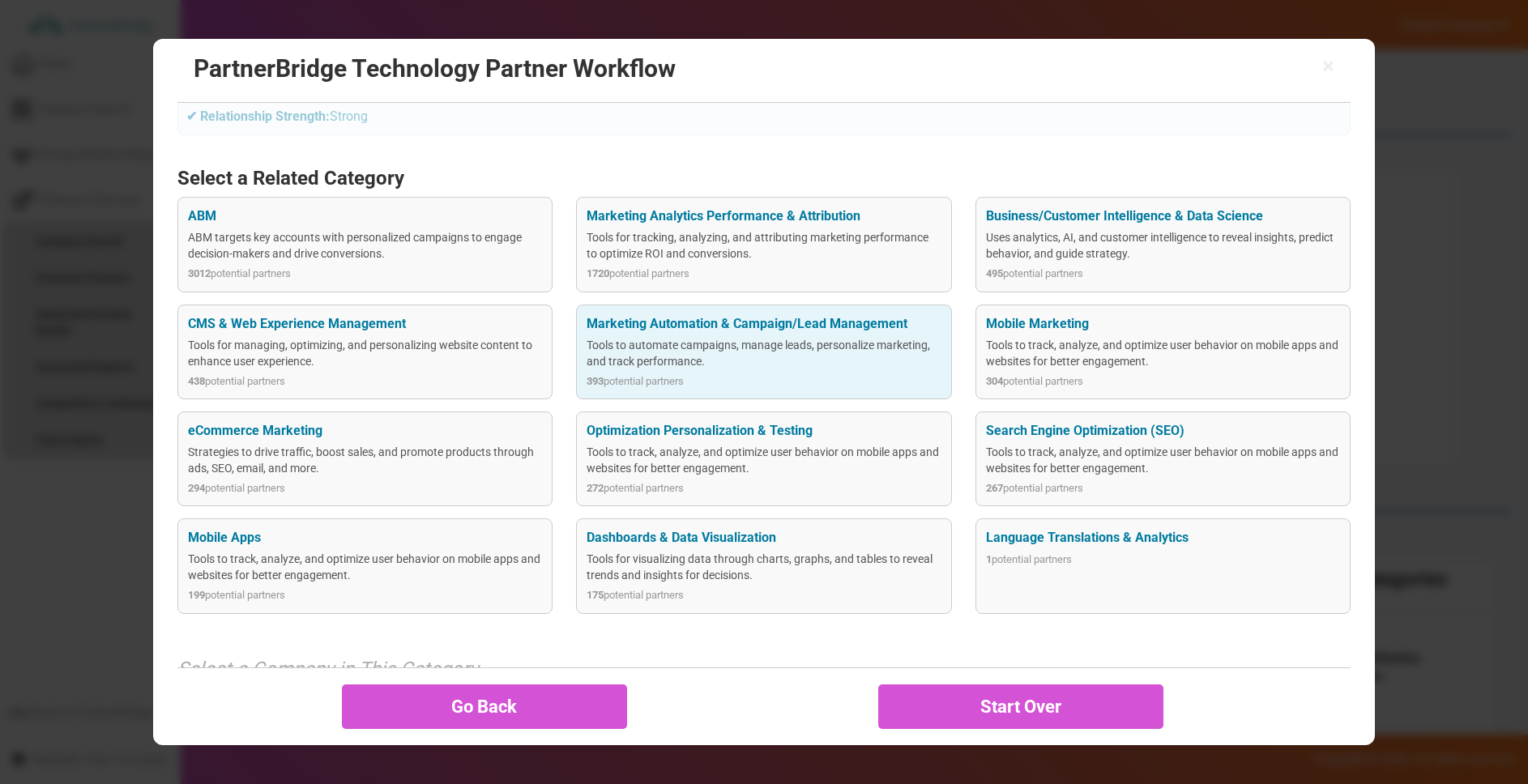
scroll to position [160, 0]
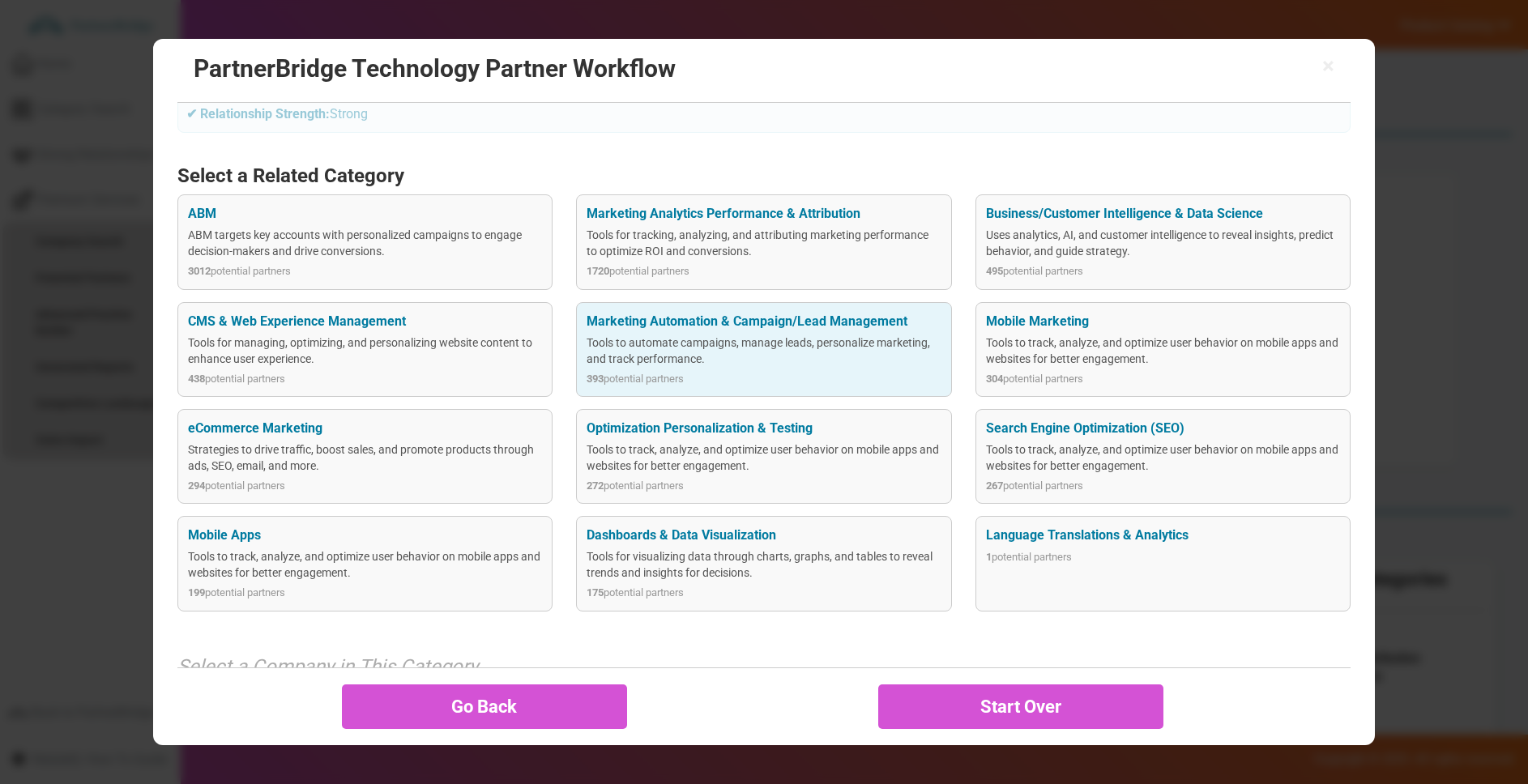
click at [697, 335] on div "Tools to automate campaigns, manage leads, personalize marketing, and track per…" at bounding box center [764, 351] width 355 height 33
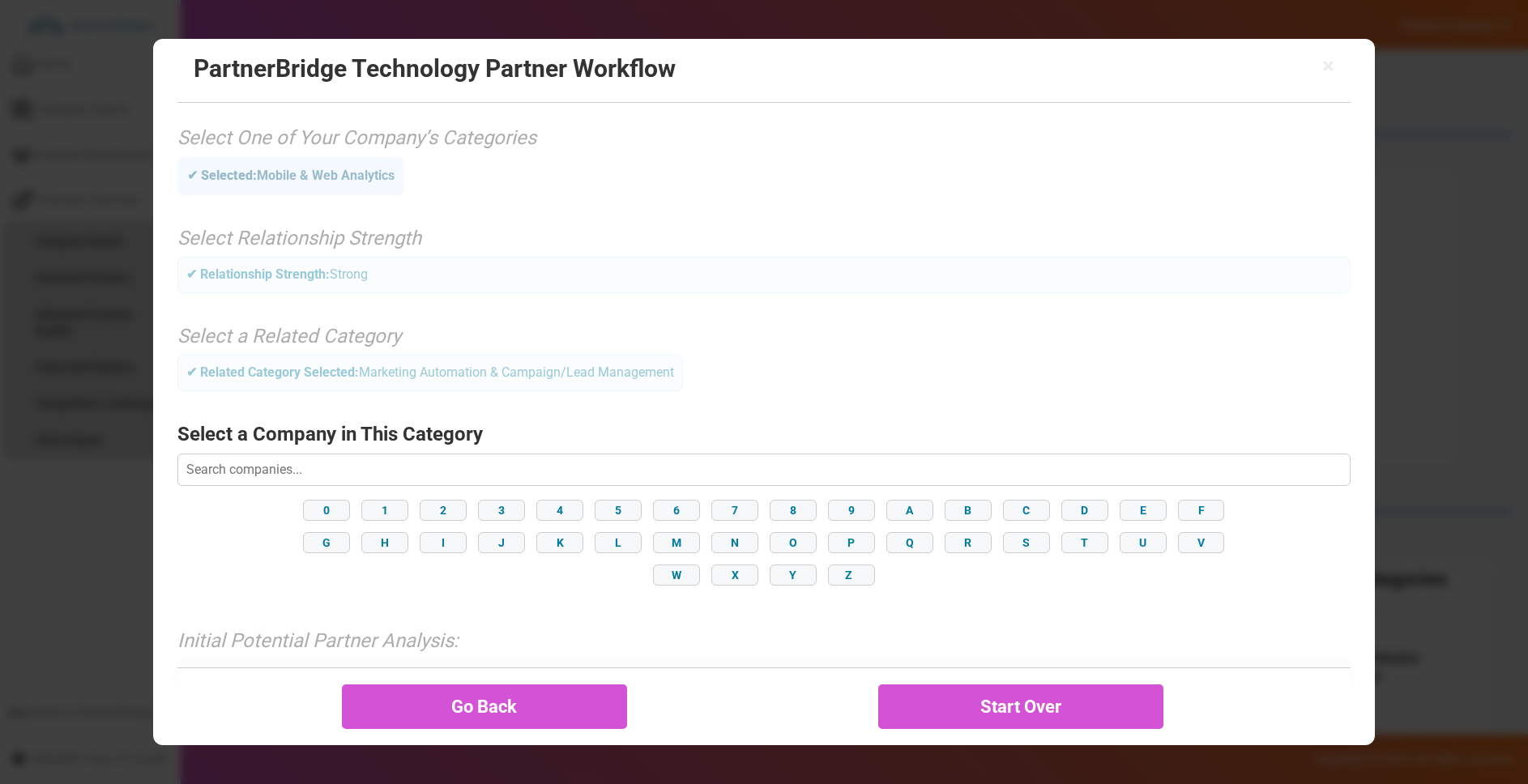
scroll to position [3, 0]
click at [580, 457] on input "text" at bounding box center [764, 466] width 1174 height 33
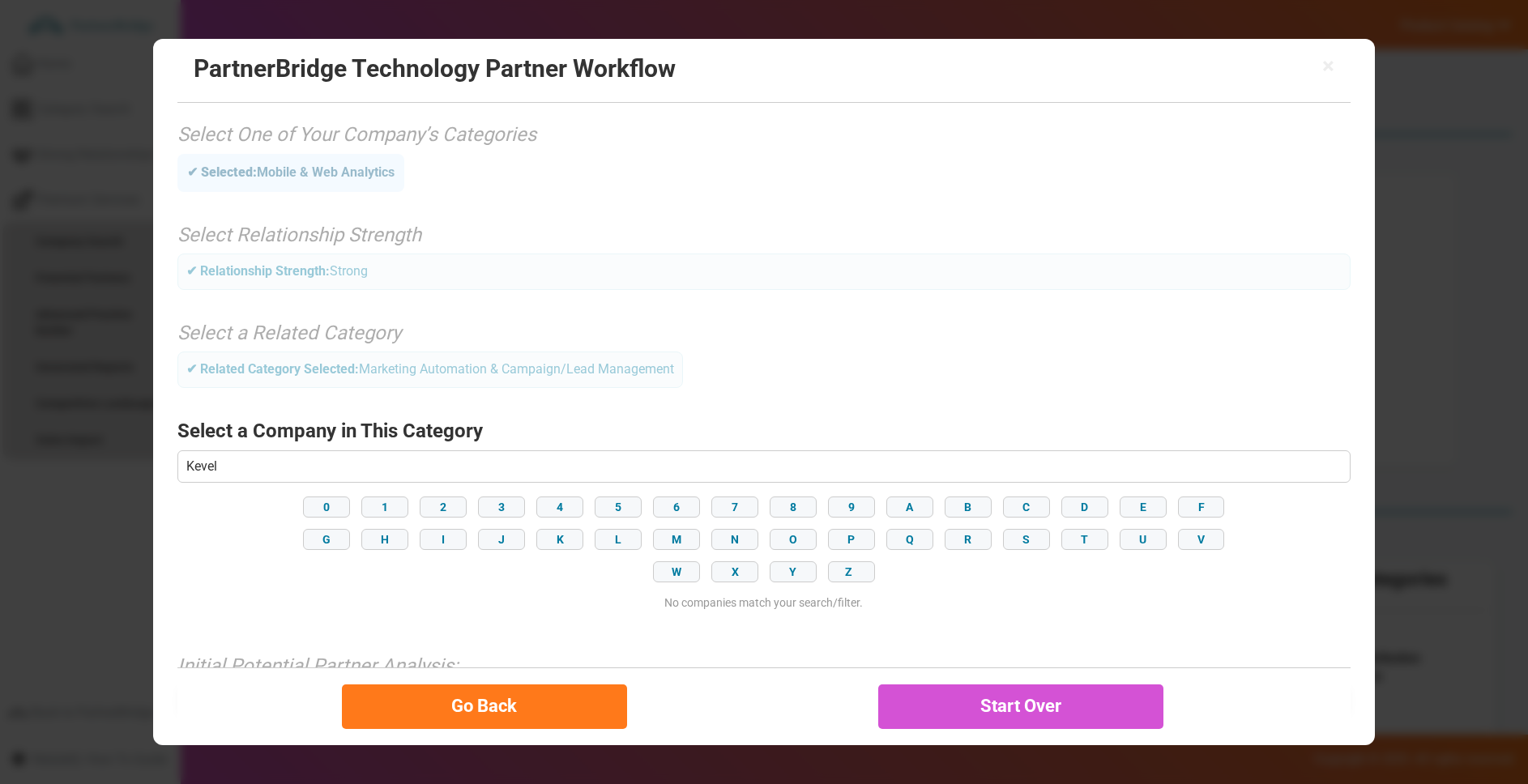
click at [405, 723] on button "Go Back" at bounding box center [484, 706] width 285 height 44
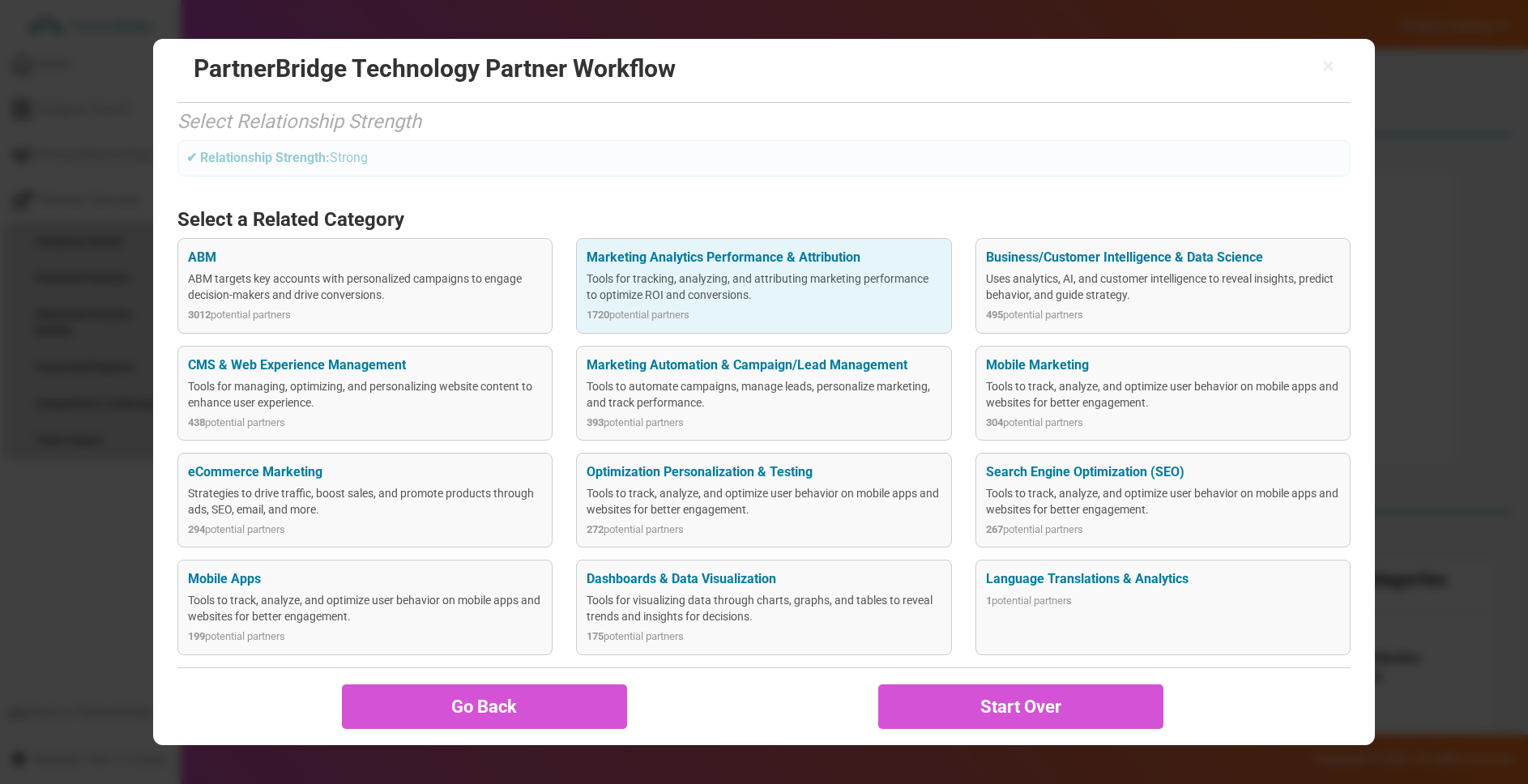
scroll to position [118, 0]
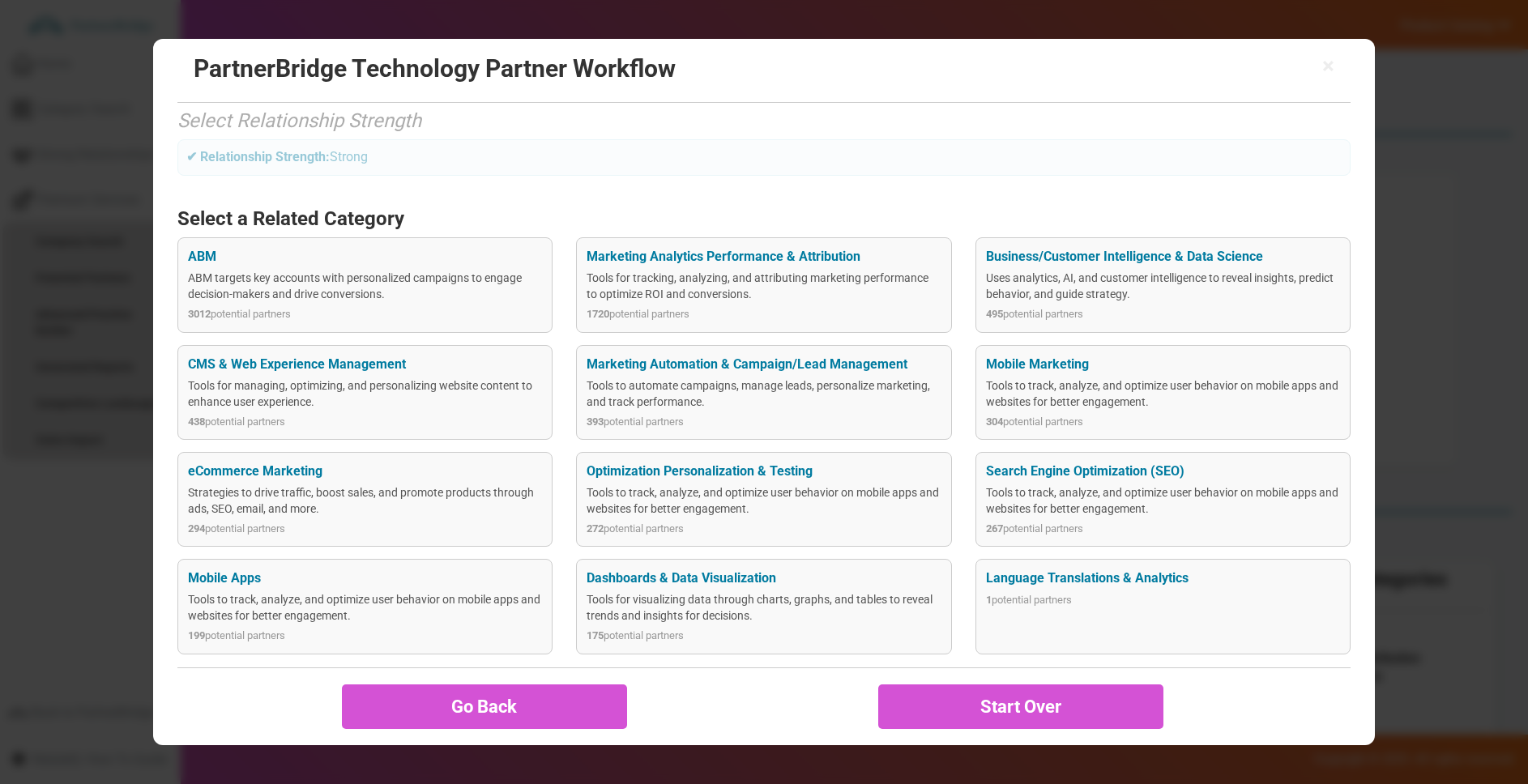
click at [843, 287] on div "Tools for tracking, analyzing, and attributing marketing performance to optimiz…" at bounding box center [764, 285] width 355 height 33
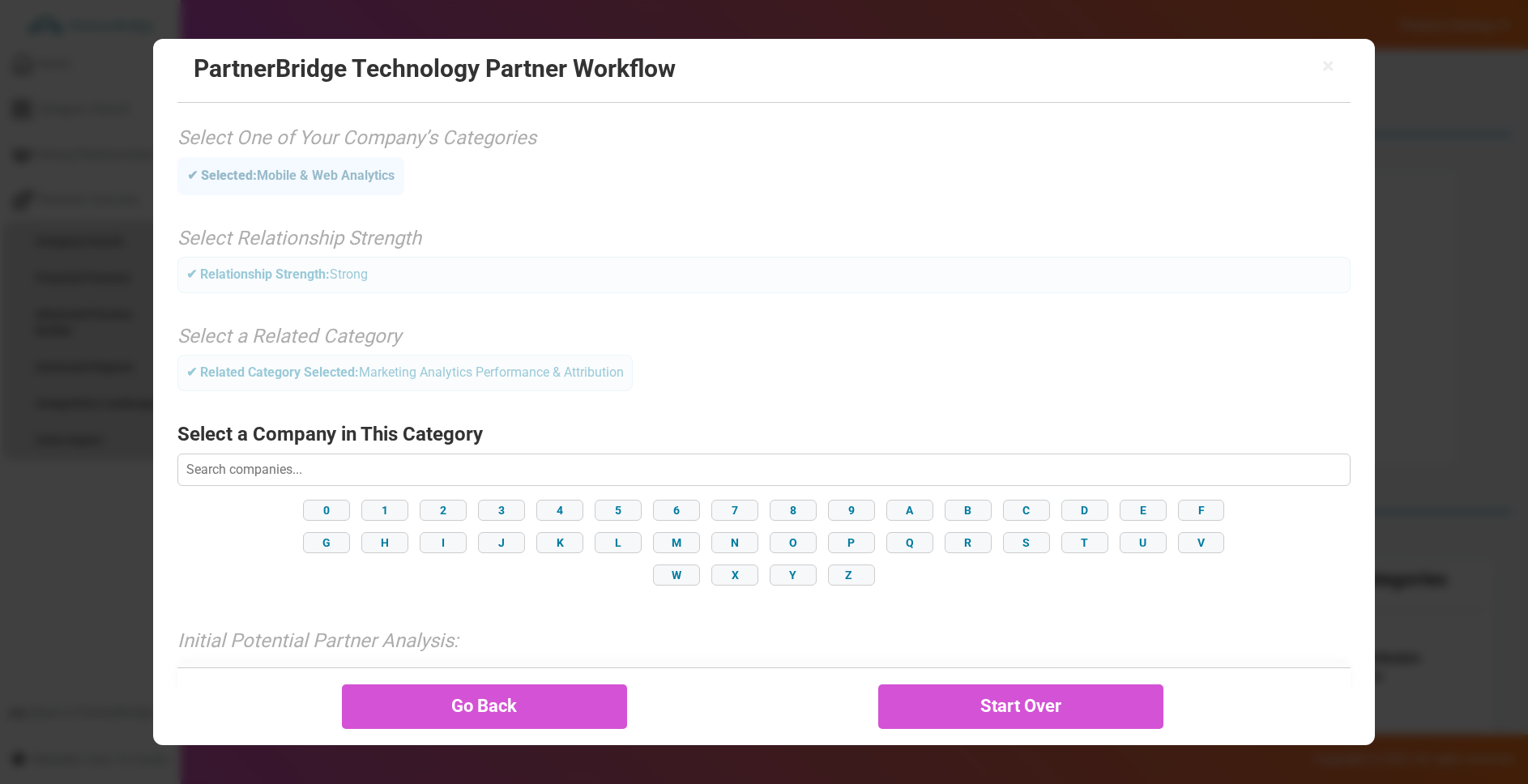
drag, startPoint x: 422, startPoint y: 451, endPoint x: 423, endPoint y: 459, distance: 8.1
click at [422, 451] on div "Select a Company in This Category Loading... 0 1 2 3 4 5 6 7 8 9 A B C D E F G …" at bounding box center [764, 510] width 1174 height 191
click at [421, 456] on input "text" at bounding box center [764, 469] width 1174 height 33
type input "Kevel"
click at [1329, 60] on span "×" at bounding box center [1328, 66] width 12 height 23
